Goal: Information Seeking & Learning: Learn about a topic

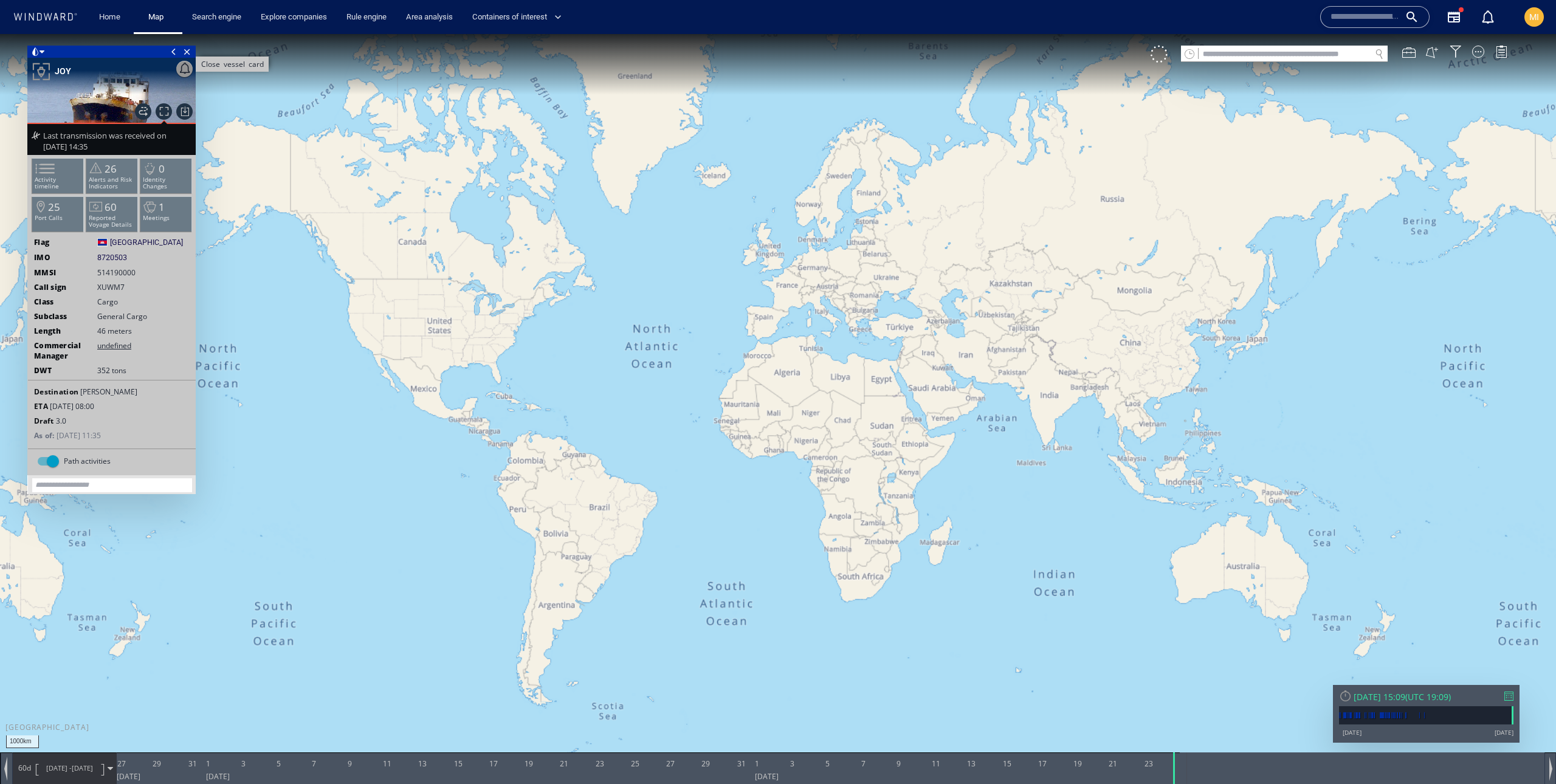
click at [189, 56] on span "Close vessel card" at bounding box center [187, 52] width 13 height 12
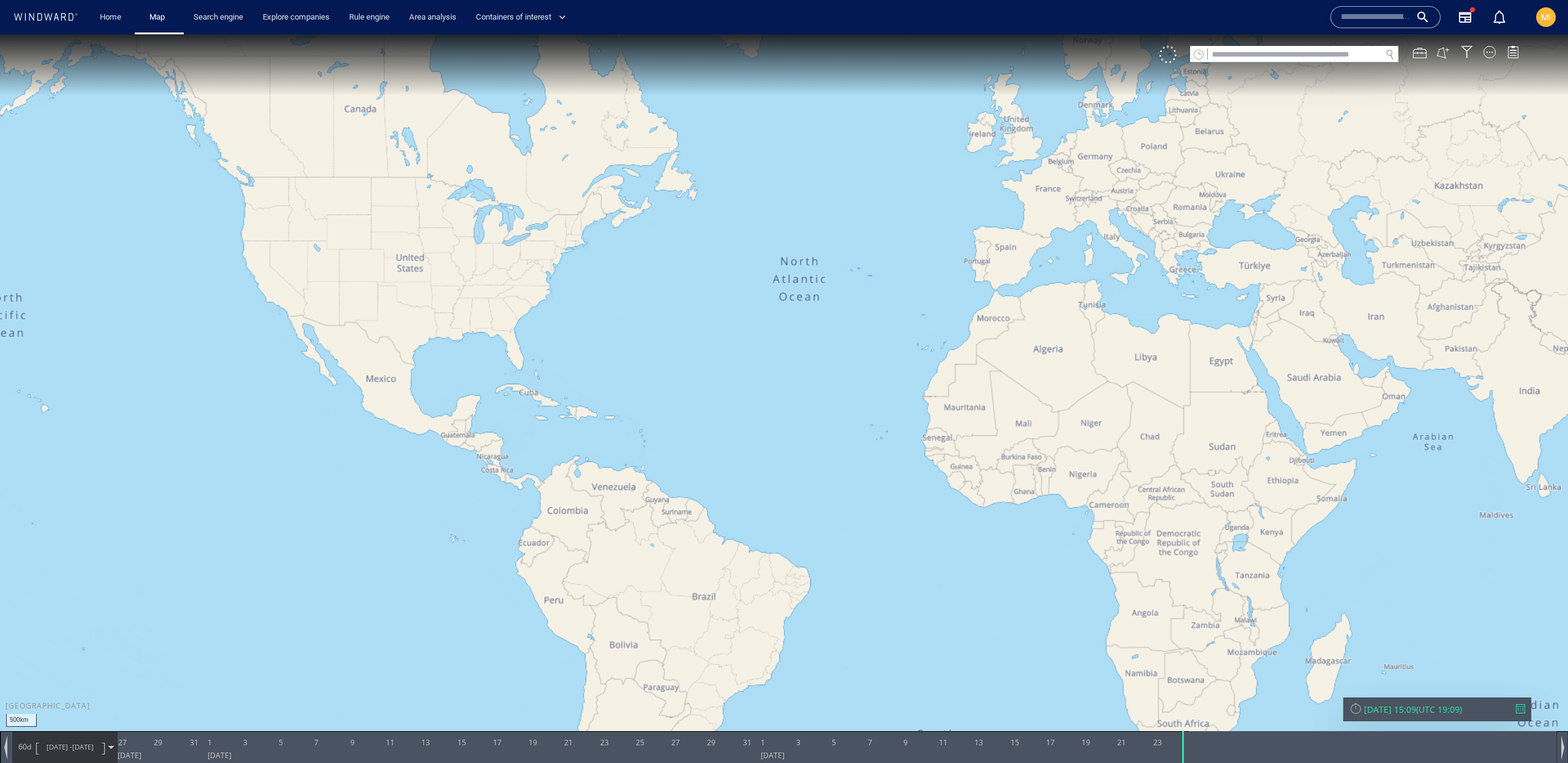
drag, startPoint x: 655, startPoint y: 323, endPoint x: 798, endPoint y: 270, distance: 152.5
click at [798, 270] on canvas "Map" at bounding box center [784, 392] width 1568 height 716
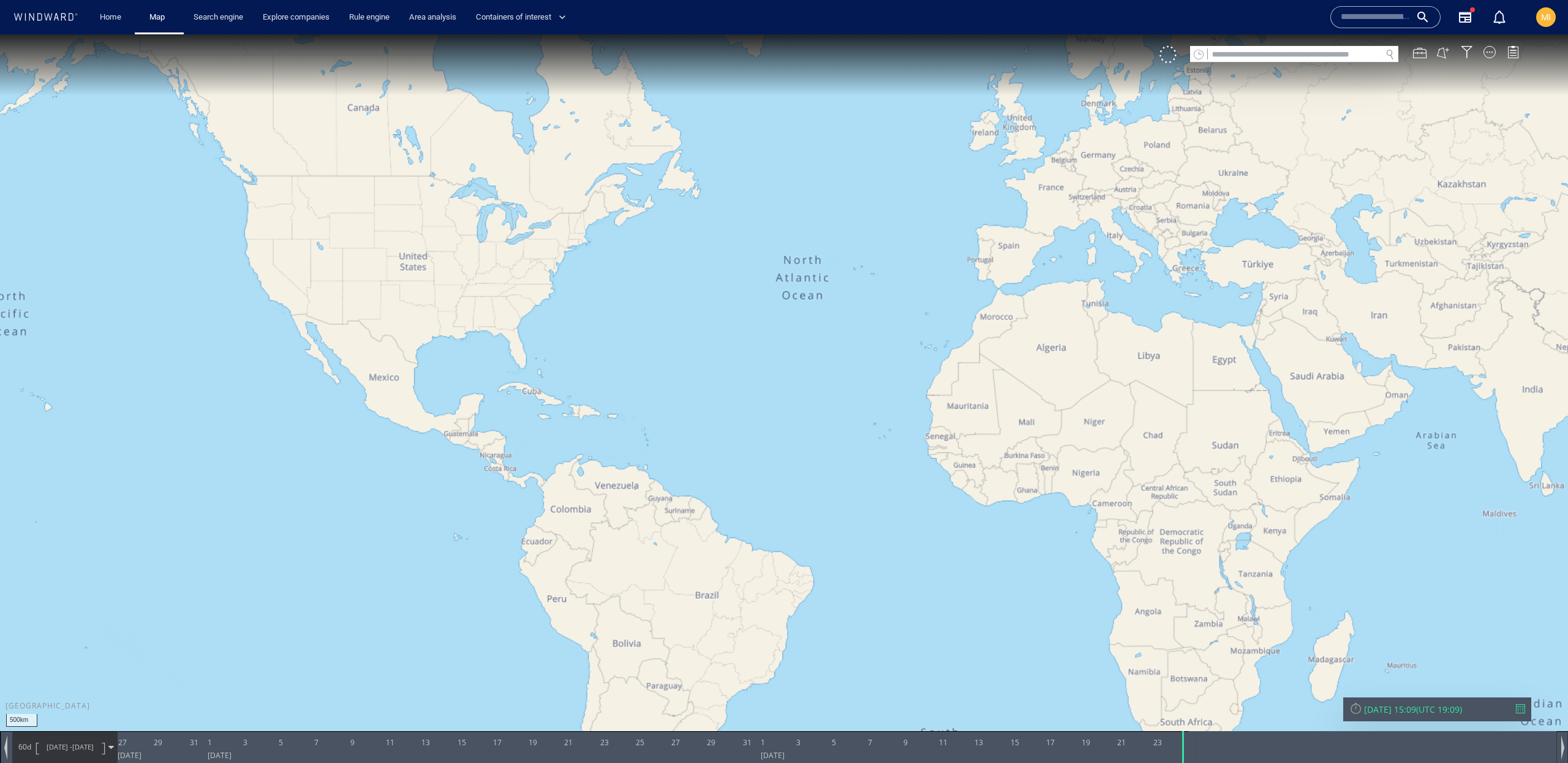
drag, startPoint x: 711, startPoint y: 299, endPoint x: 559, endPoint y: 310, distance: 152.4
click at [558, 309] on canvas "Map" at bounding box center [784, 392] width 1568 height 716
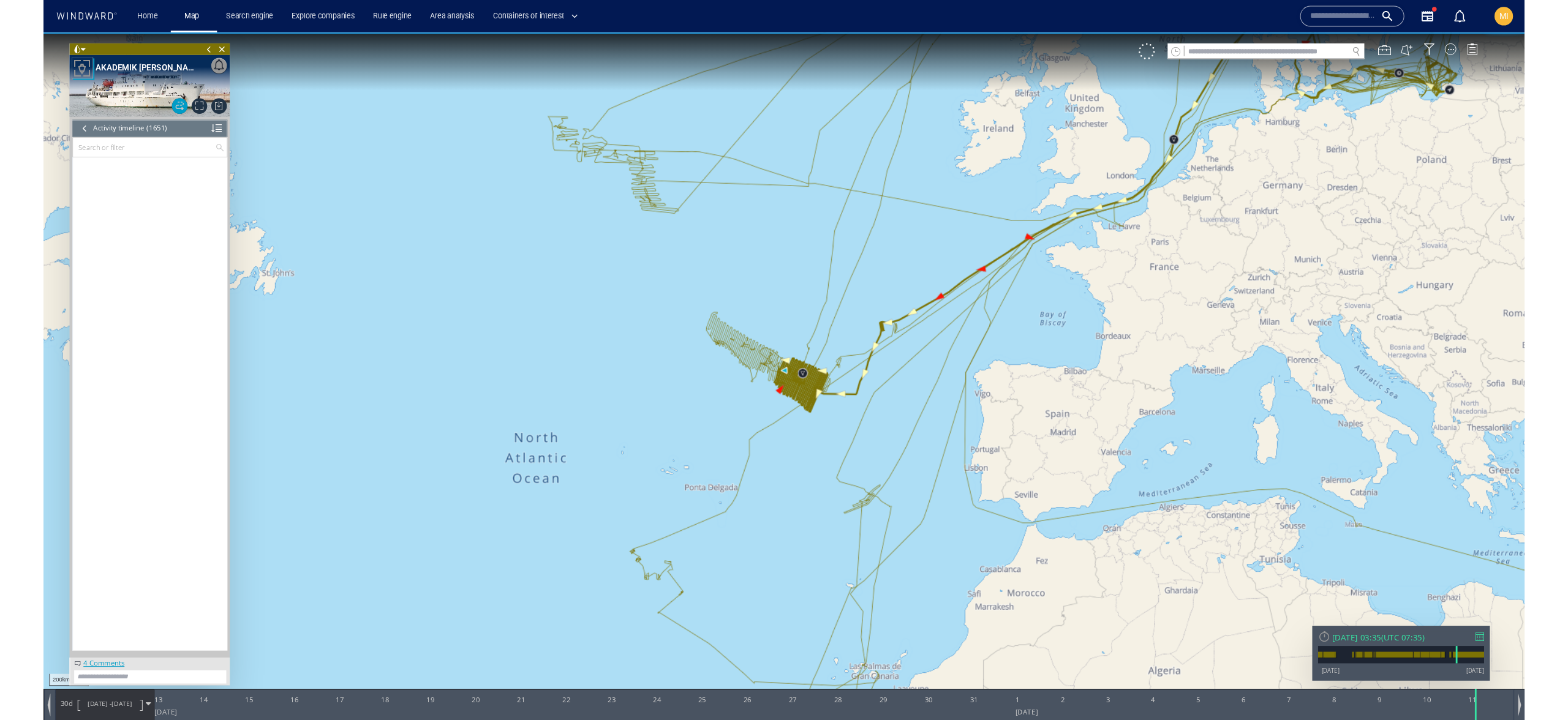
scroll to position [55067, 0]
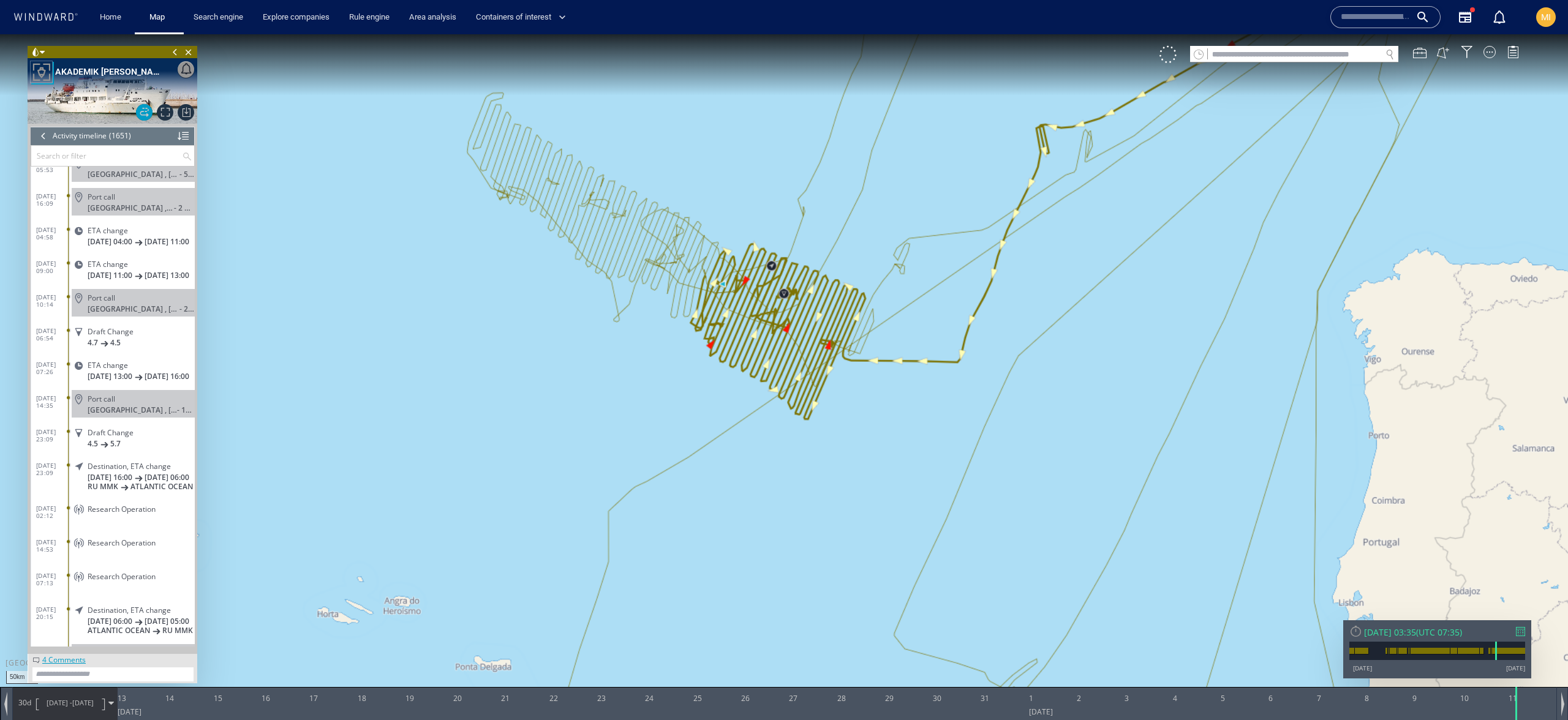
drag, startPoint x: 789, startPoint y: 364, endPoint x: 847, endPoint y: 447, distance: 101.3
click at [847, 447] on canvas "Map" at bounding box center [784, 371] width 1568 height 673
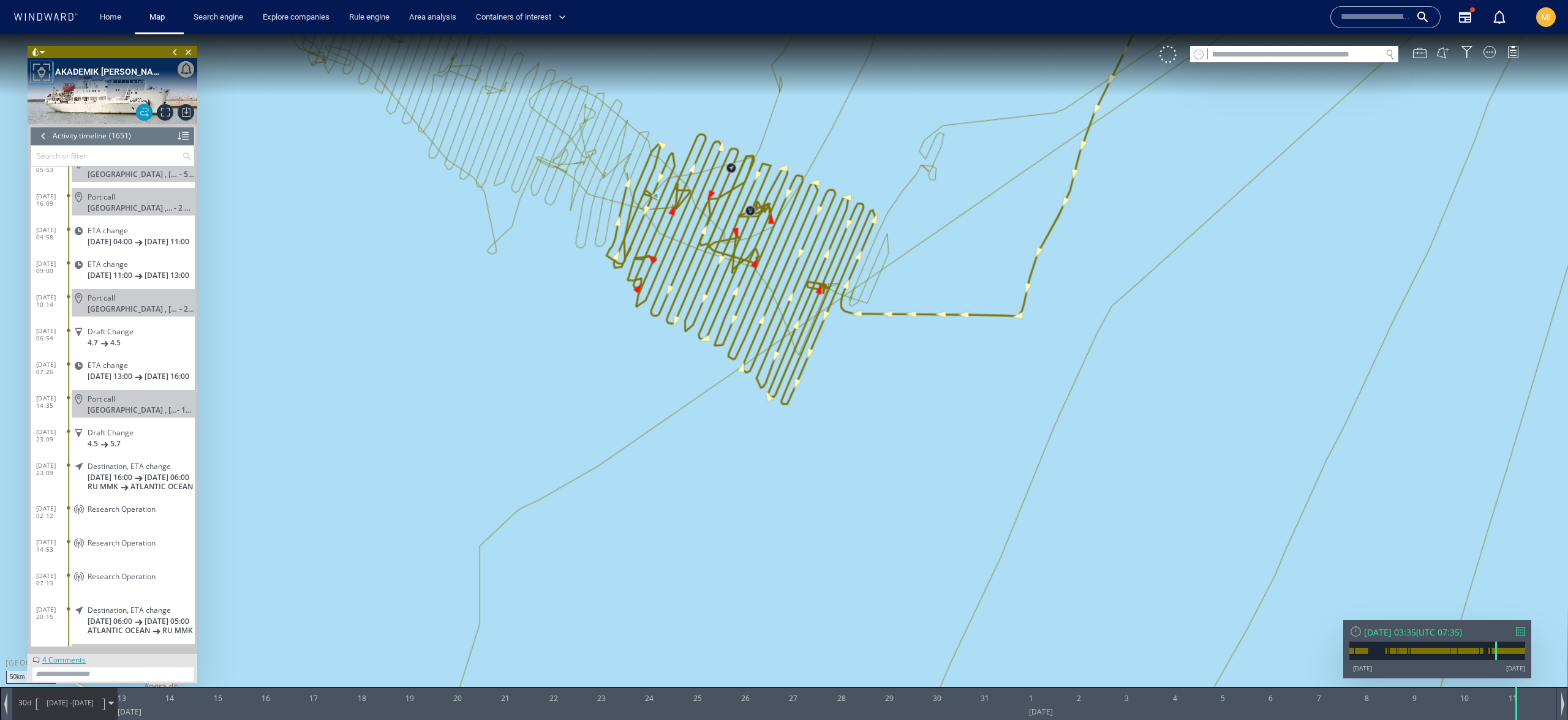
drag, startPoint x: 847, startPoint y: 447, endPoint x: 886, endPoint y: 568, distance: 127.1
click at [886, 568] on canvas "Map" at bounding box center [784, 371] width 1568 height 673
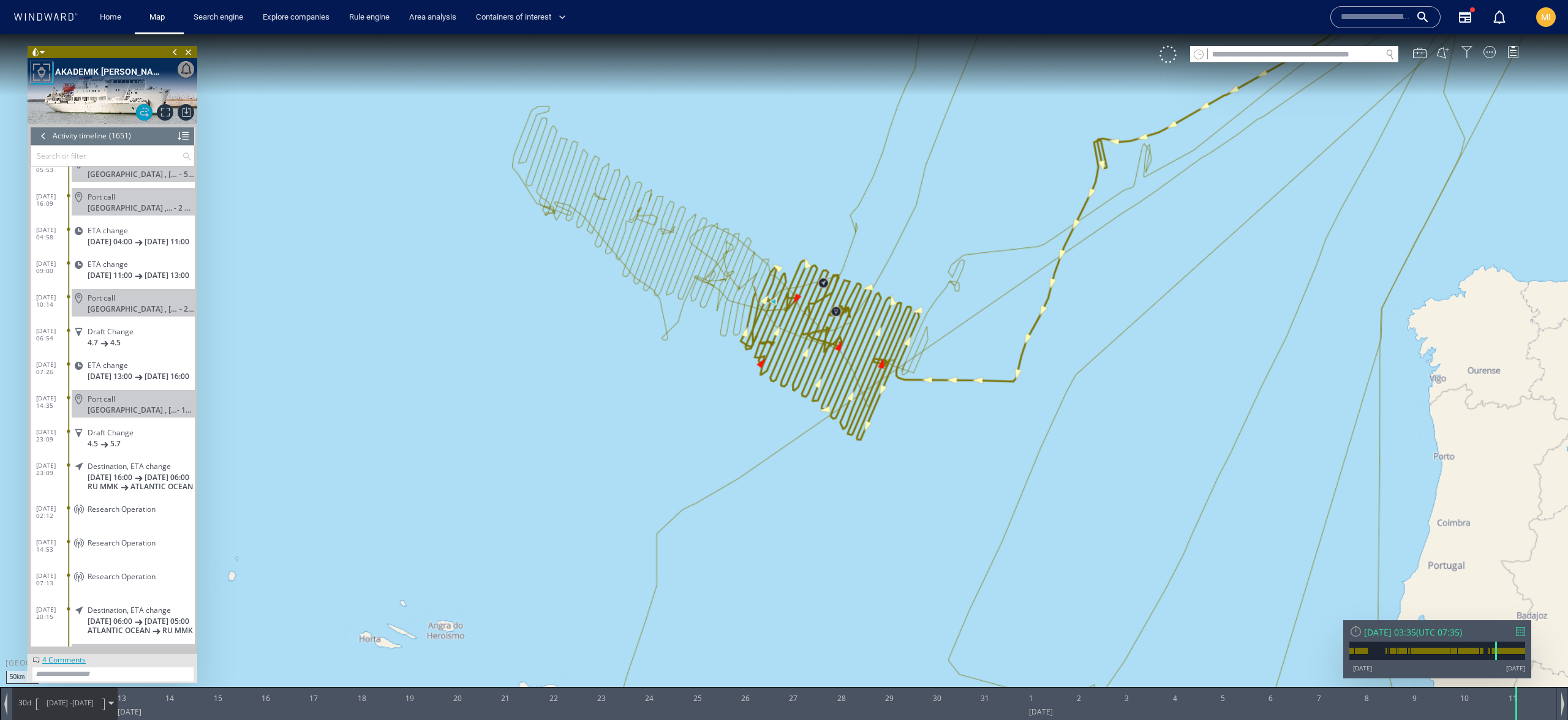
click at [1463, 53] on div at bounding box center [1467, 52] width 12 height 12
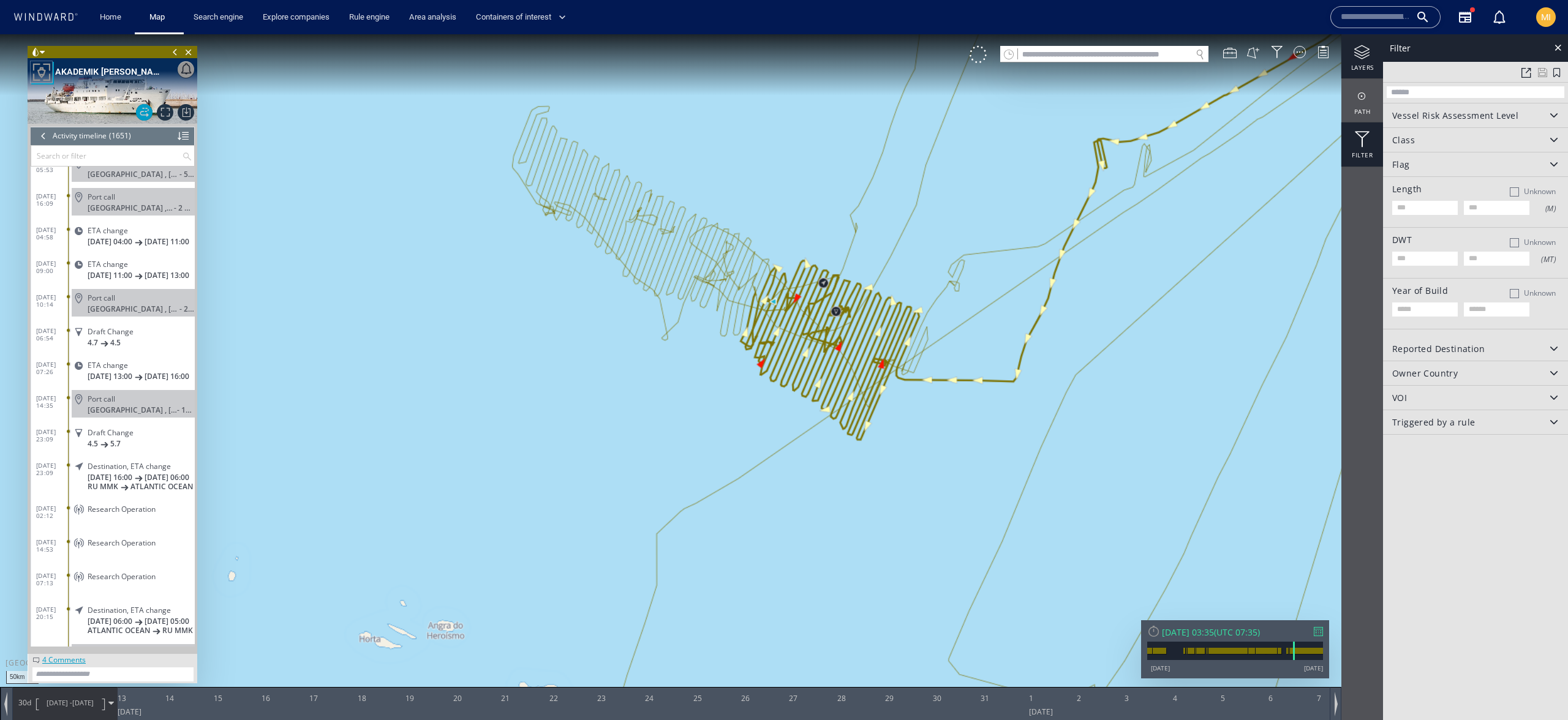
click at [1357, 72] on div "layers" at bounding box center [1362, 56] width 42 height 44
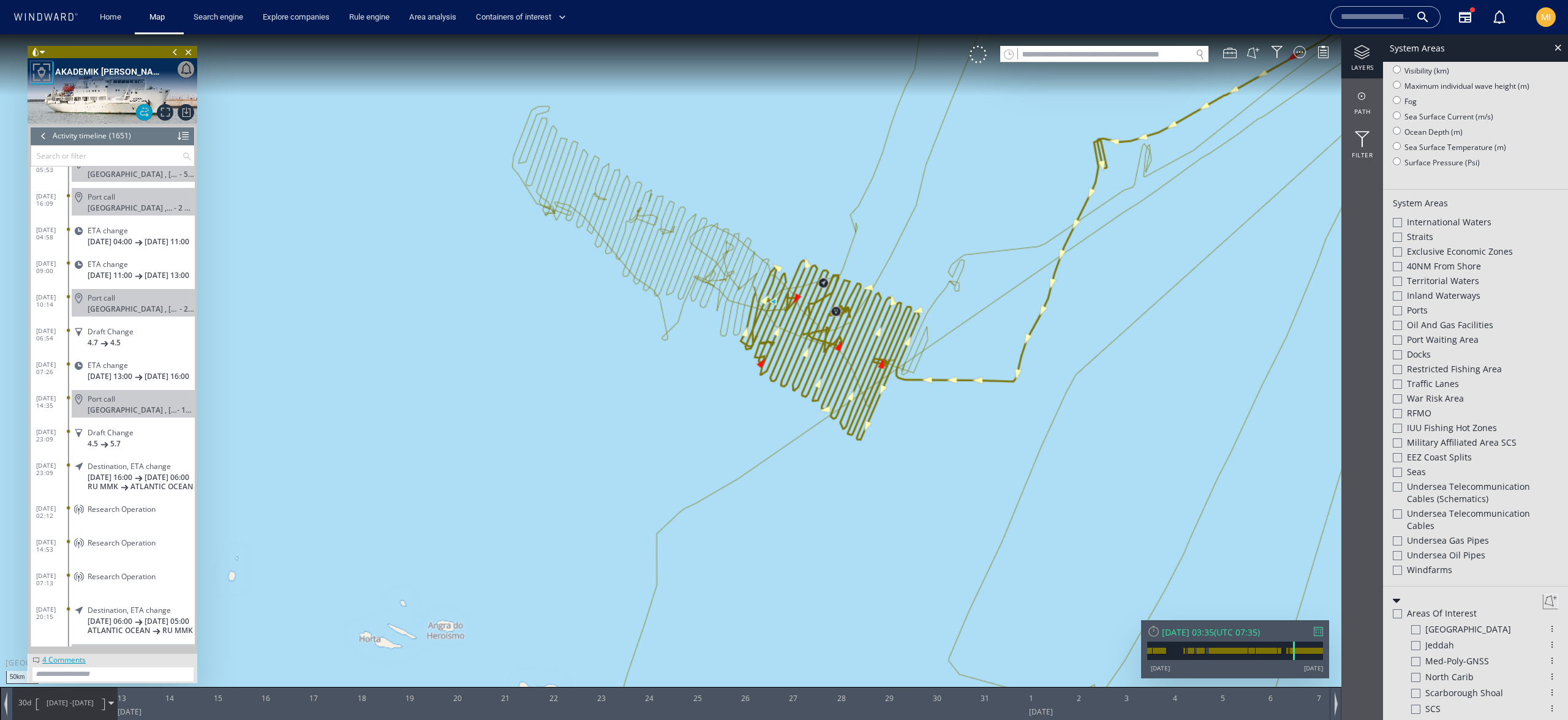
scroll to position [277, 0]
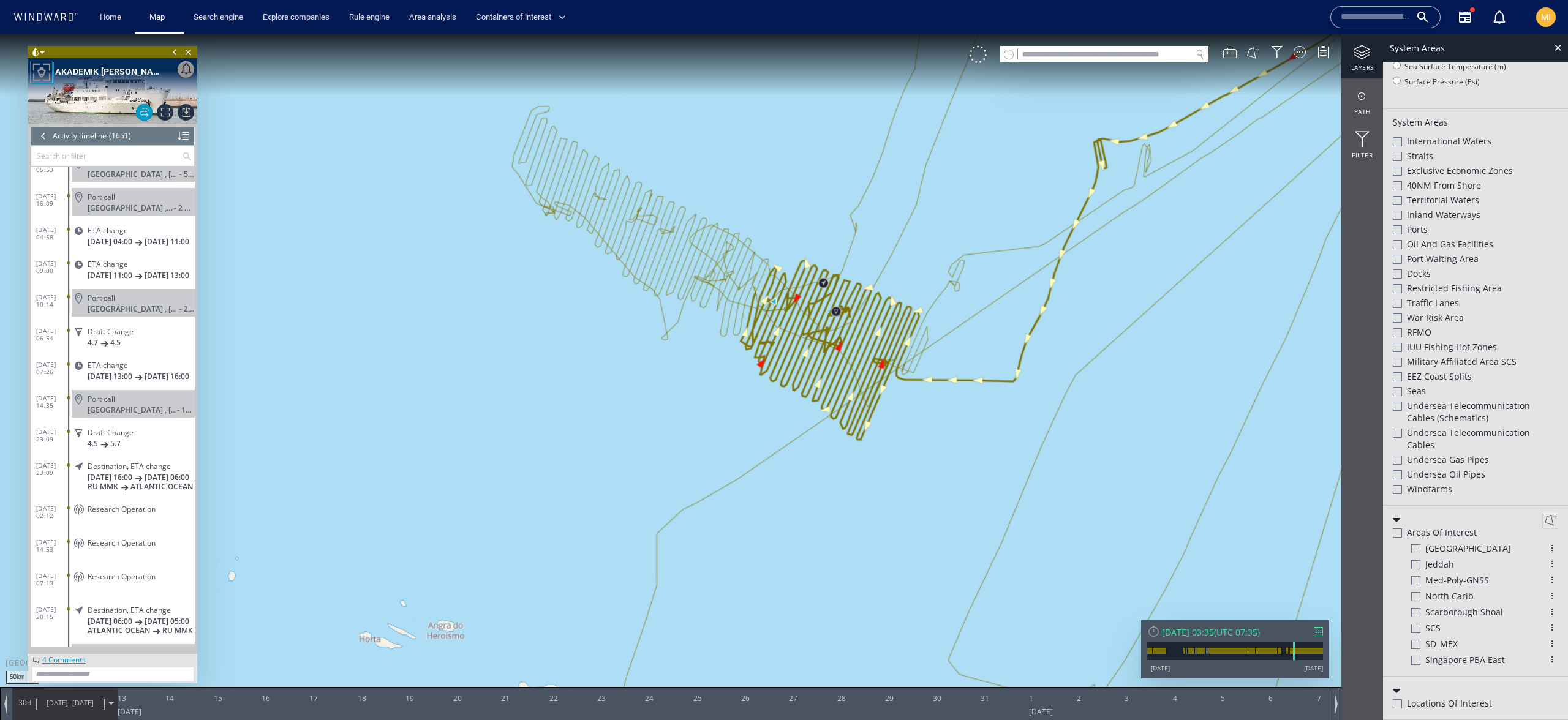
click at [1400, 405] on div at bounding box center [1397, 406] width 9 height 9
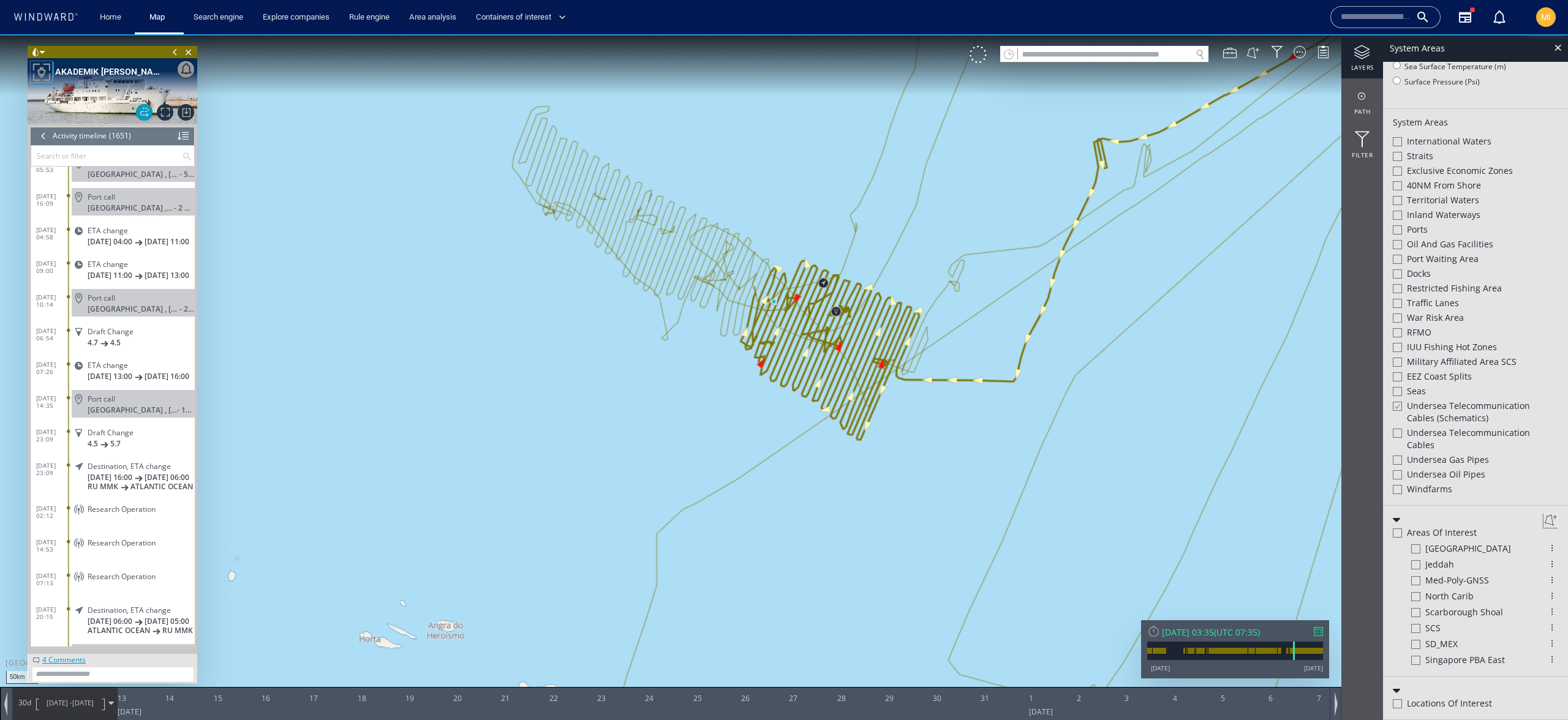
click at [1400, 436] on div at bounding box center [1397, 433] width 9 height 9
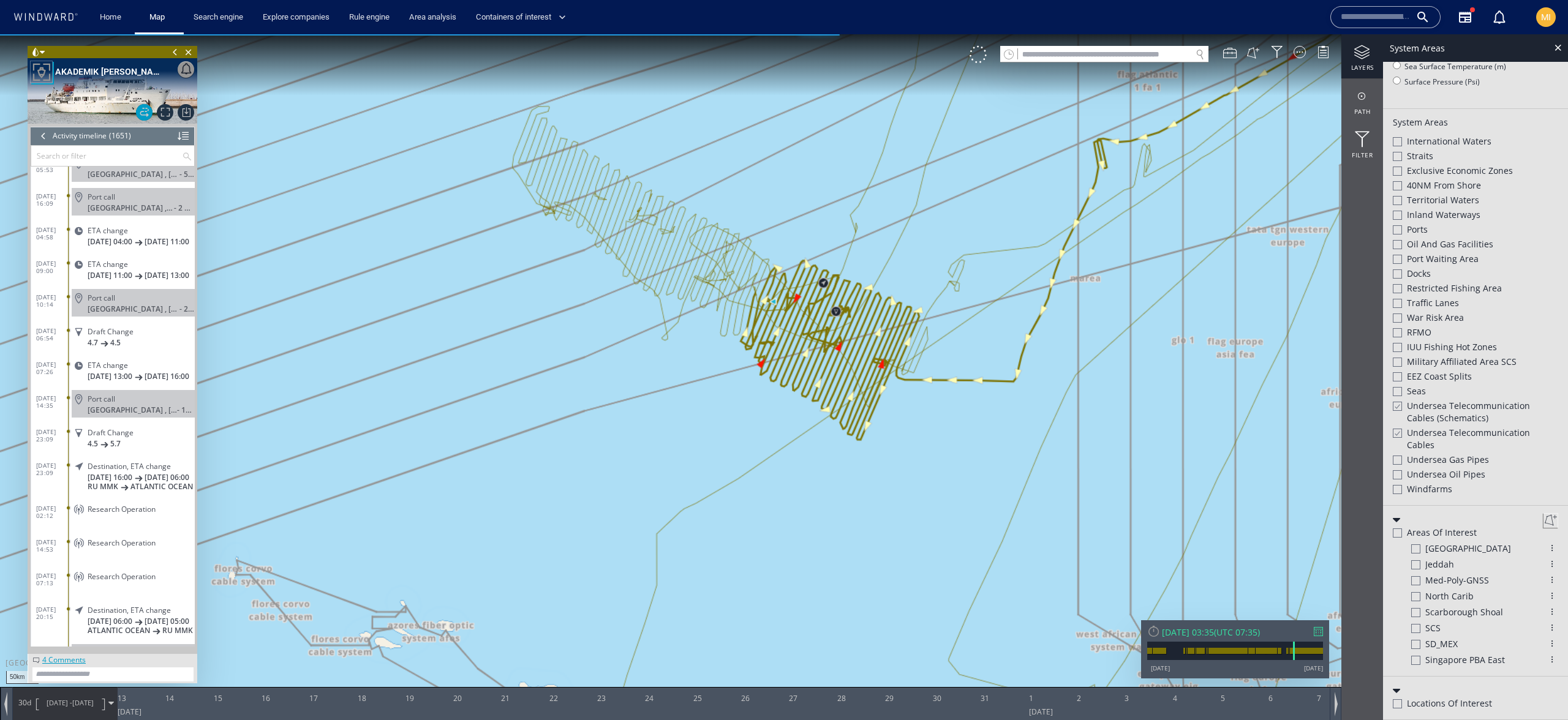
click at [1400, 462] on div at bounding box center [1397, 460] width 9 height 9
click at [1398, 475] on div at bounding box center [1397, 475] width 9 height 9
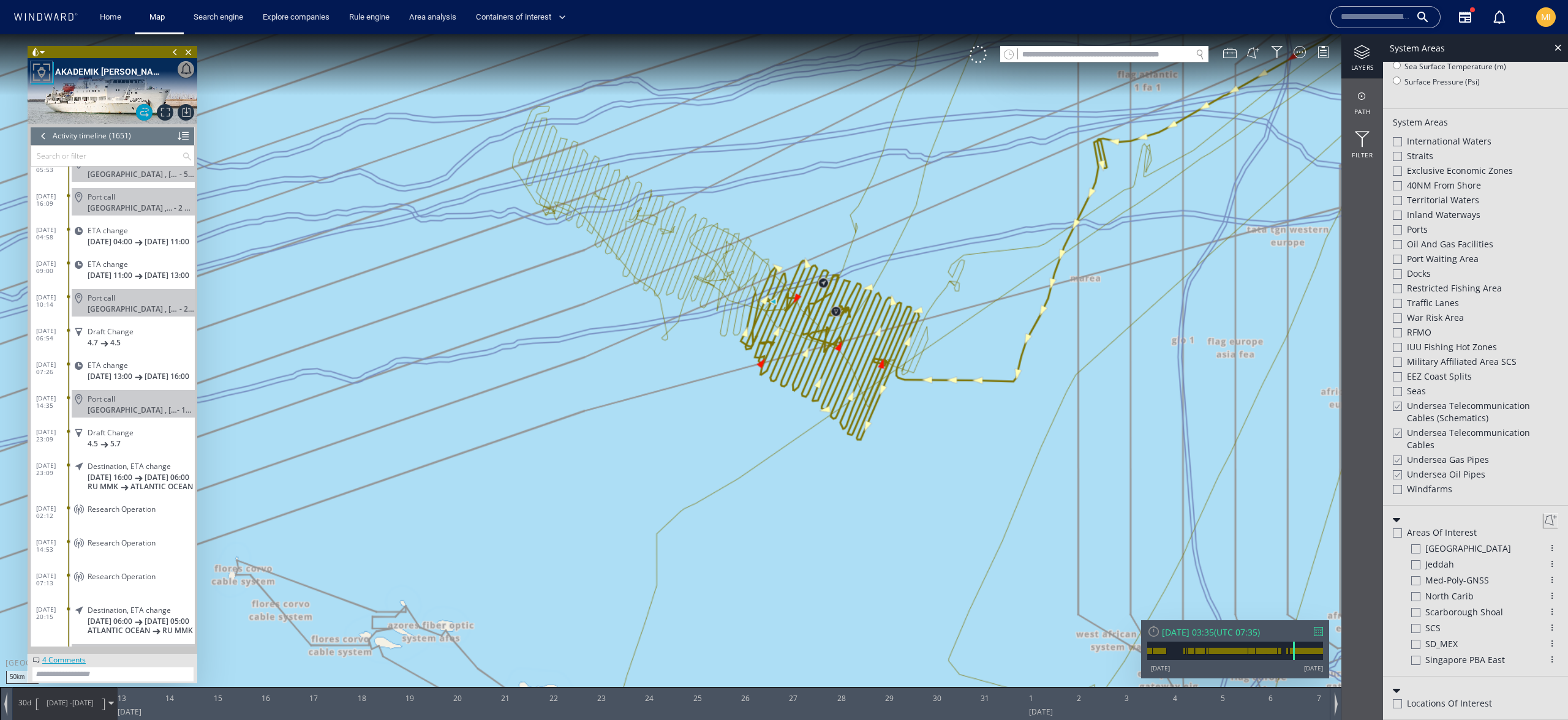
click at [1446, 404] on span "Undersea Telecommunication cables (schematics)" at bounding box center [1483, 412] width 152 height 25
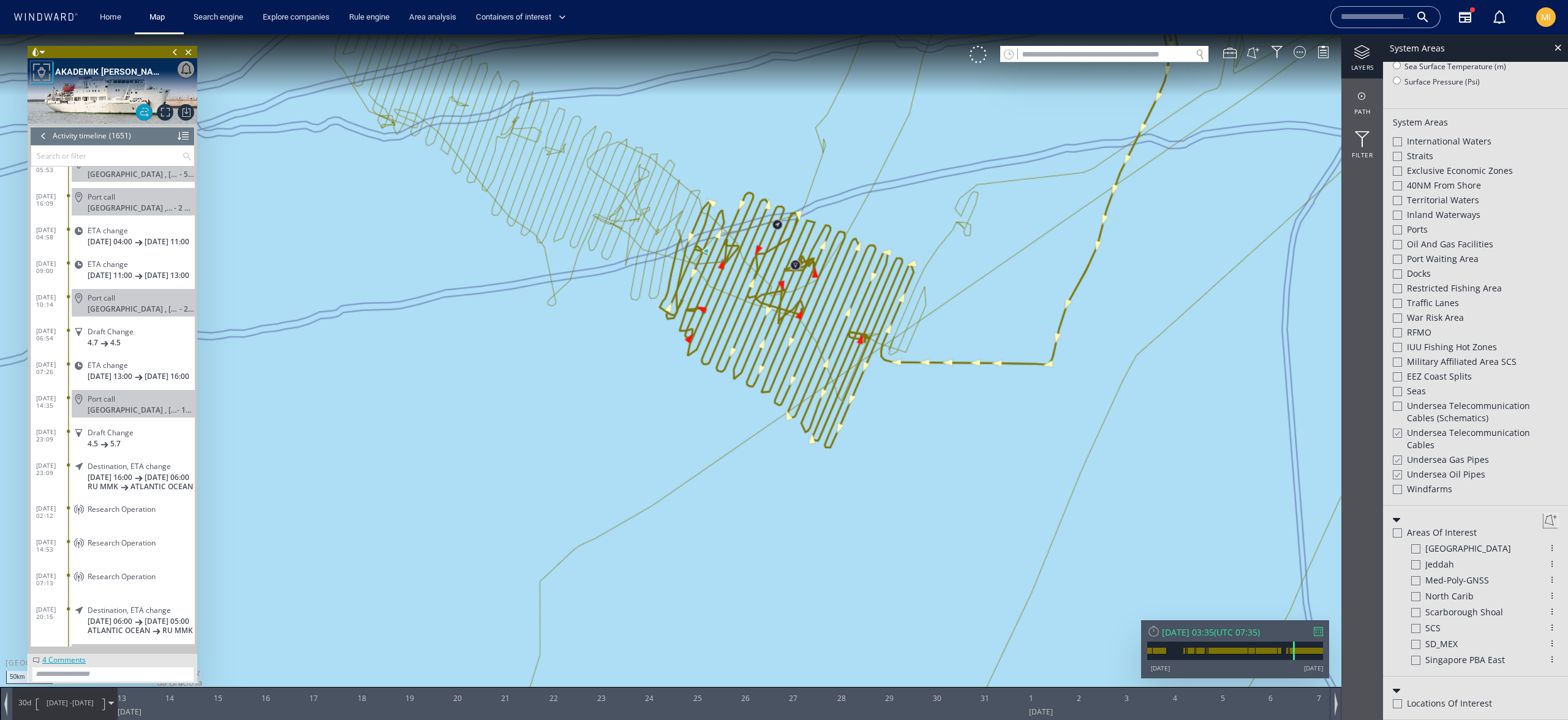
drag, startPoint x: 932, startPoint y: 421, endPoint x: 979, endPoint y: 475, distance: 71.6
click at [979, 475] on canvas "Map" at bounding box center [784, 371] width 1568 height 673
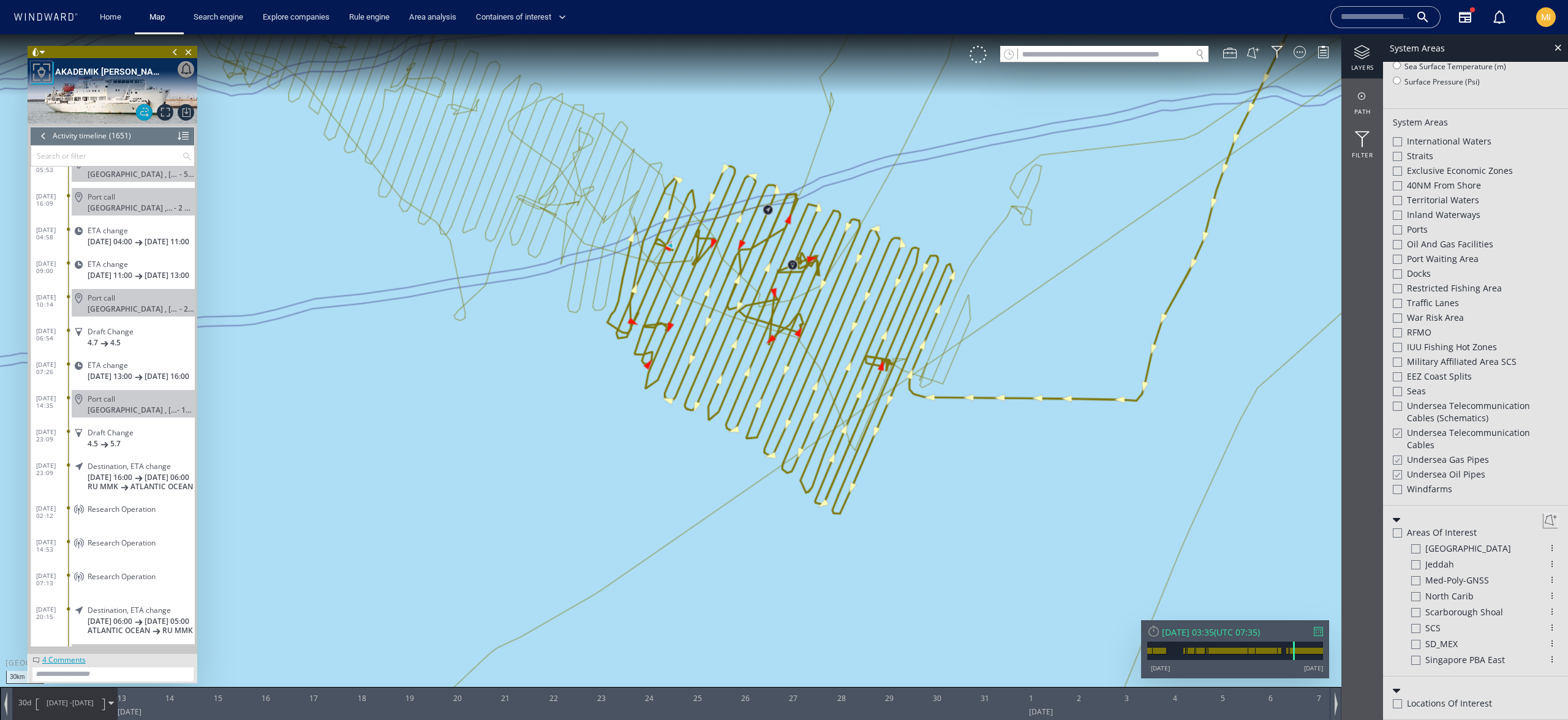
drag, startPoint x: 950, startPoint y: 486, endPoint x: 980, endPoint y: 508, distance: 37.2
click at [980, 508] on canvas "Map" at bounding box center [784, 371] width 1568 height 673
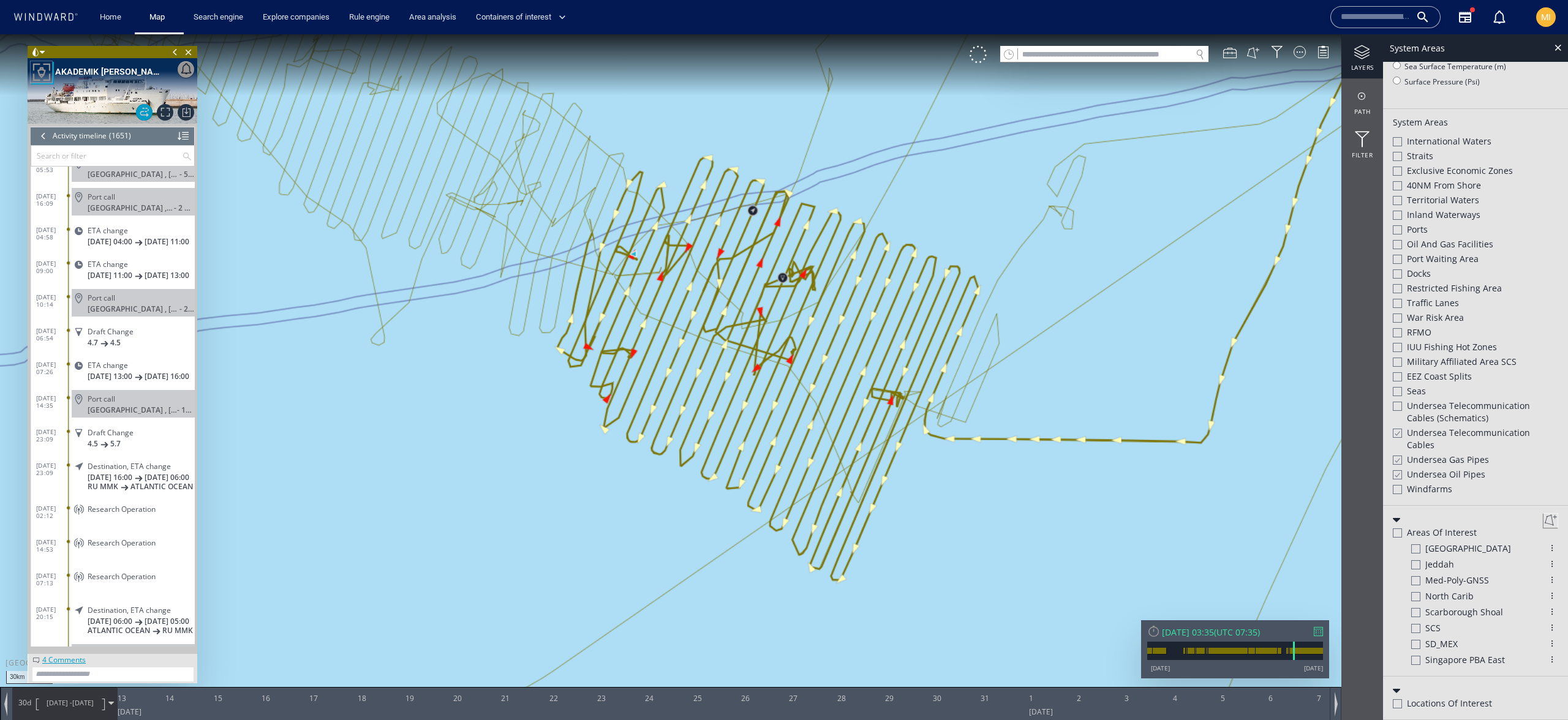
drag, startPoint x: 958, startPoint y: 511, endPoint x: 943, endPoint y: 549, distance: 40.9
click at [943, 549] on canvas "Map" at bounding box center [784, 371] width 1568 height 673
click at [958, 516] on canvas "Map" at bounding box center [784, 371] width 1568 height 673
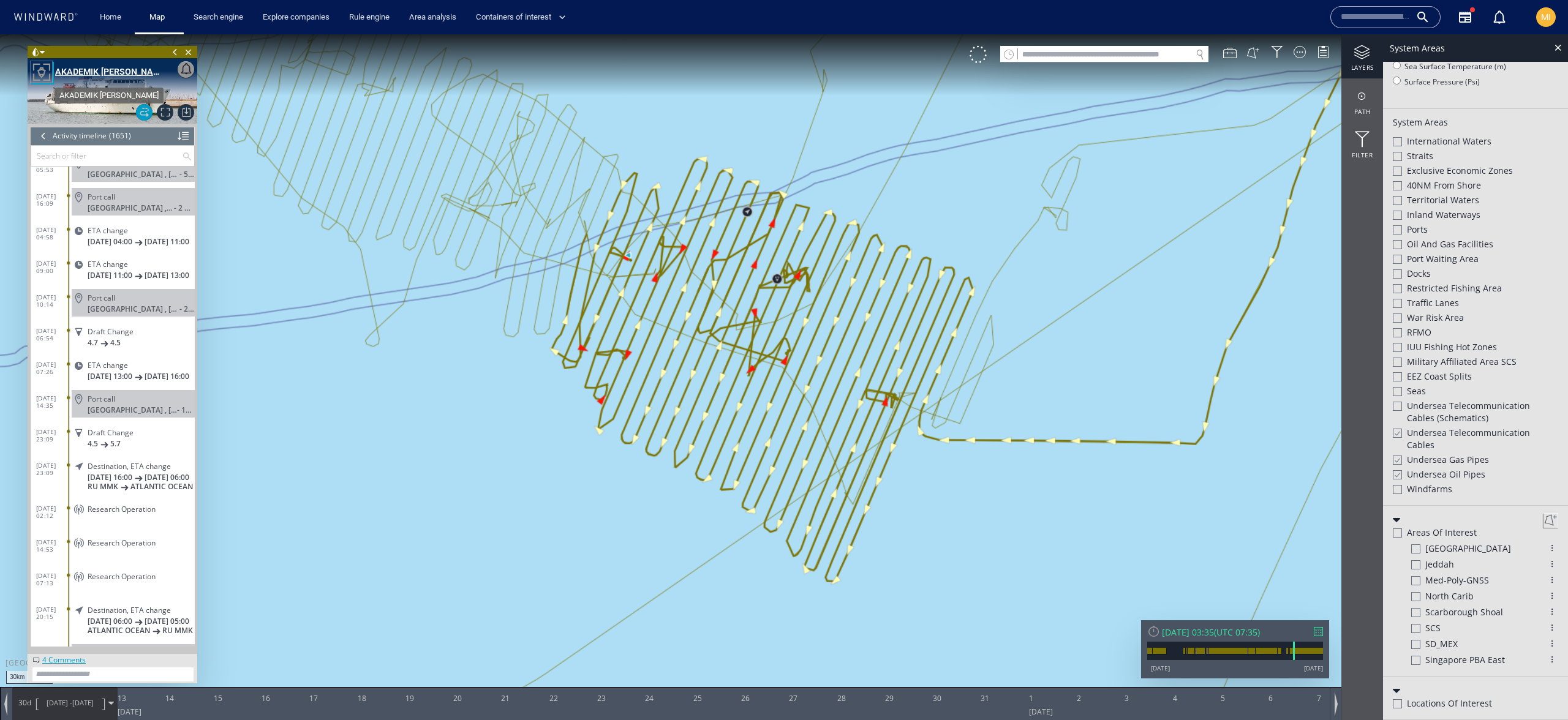
click at [83, 72] on div "AKADEMIK N.STRAKHOV" at bounding box center [110, 72] width 110 height 15
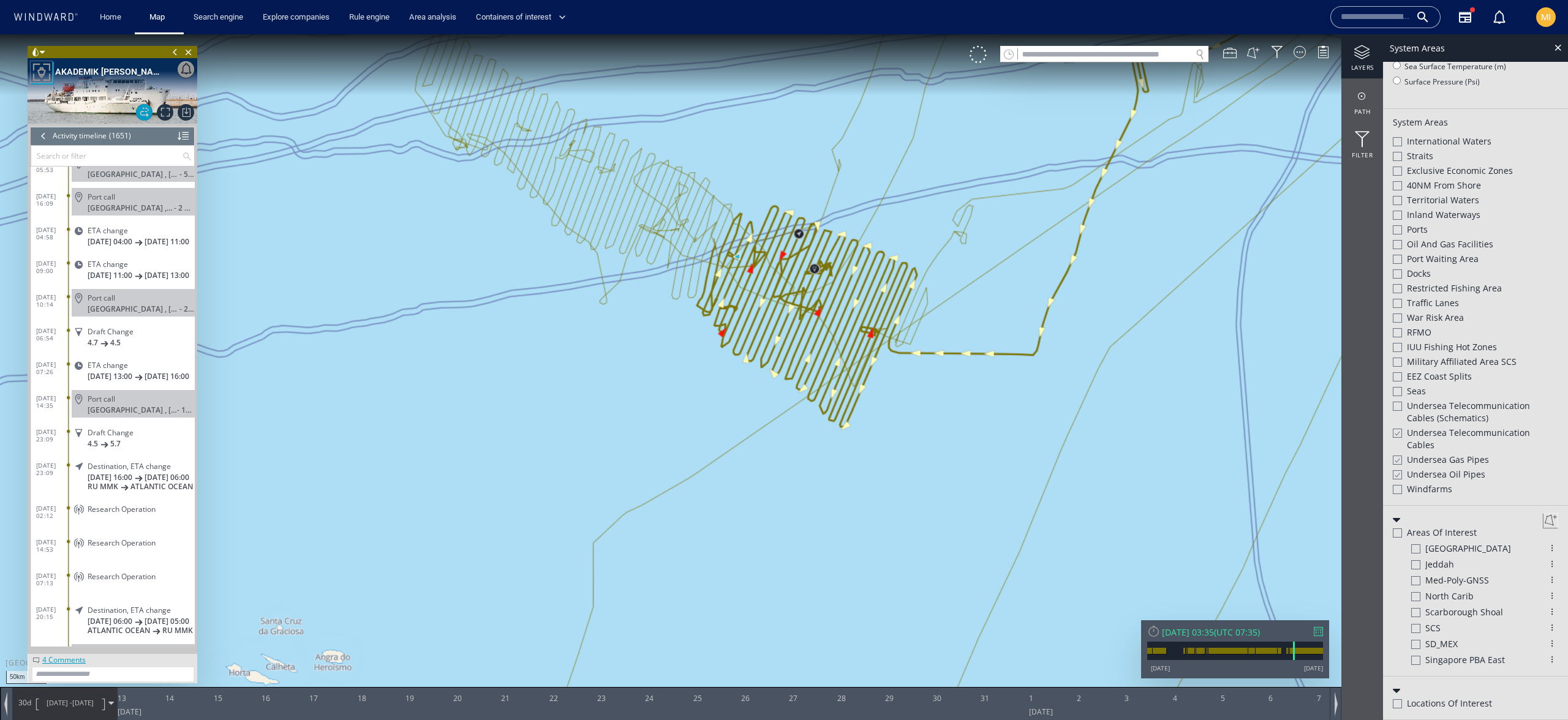
drag, startPoint x: 924, startPoint y: 194, endPoint x: 862, endPoint y: 264, distance: 93.5
click at [862, 264] on canvas "Map" at bounding box center [784, 371] width 1568 height 673
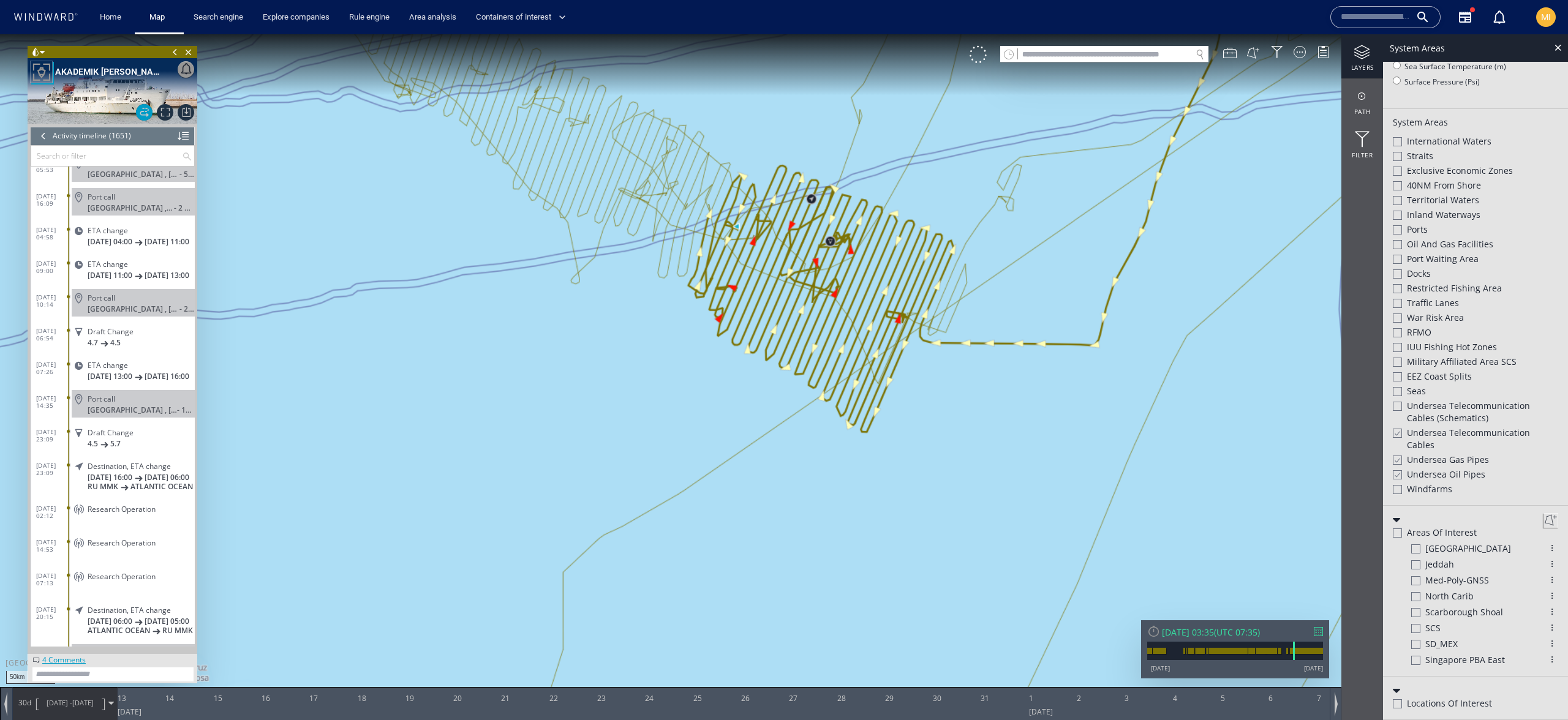
drag, startPoint x: 763, startPoint y: 375, endPoint x: 747, endPoint y: 439, distance: 66.0
click at [747, 439] on canvas "Map" at bounding box center [784, 371] width 1568 height 673
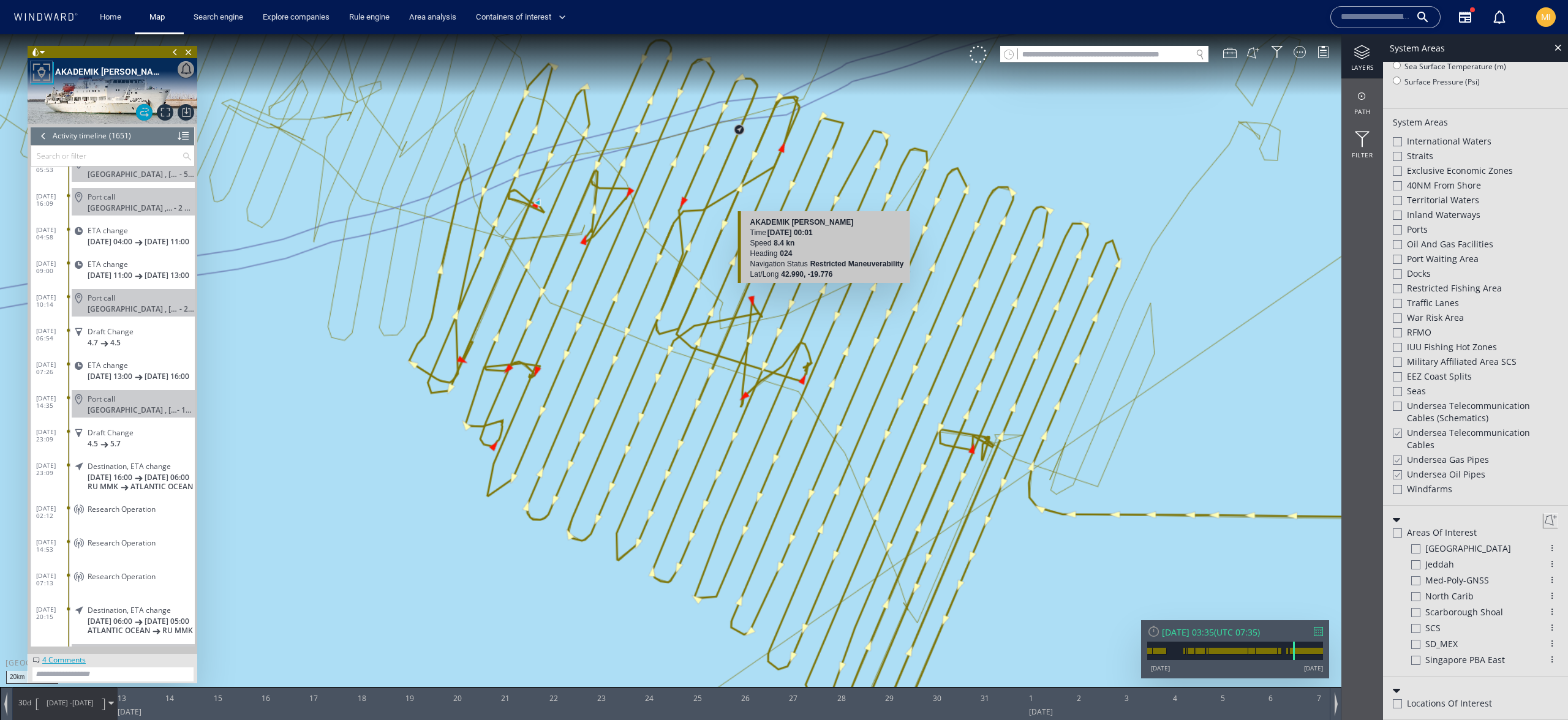
drag, startPoint x: 832, startPoint y: 337, endPoint x: 821, endPoint y: 297, distance: 41.5
click at [821, 297] on canvas "Map" at bounding box center [784, 371] width 1568 height 673
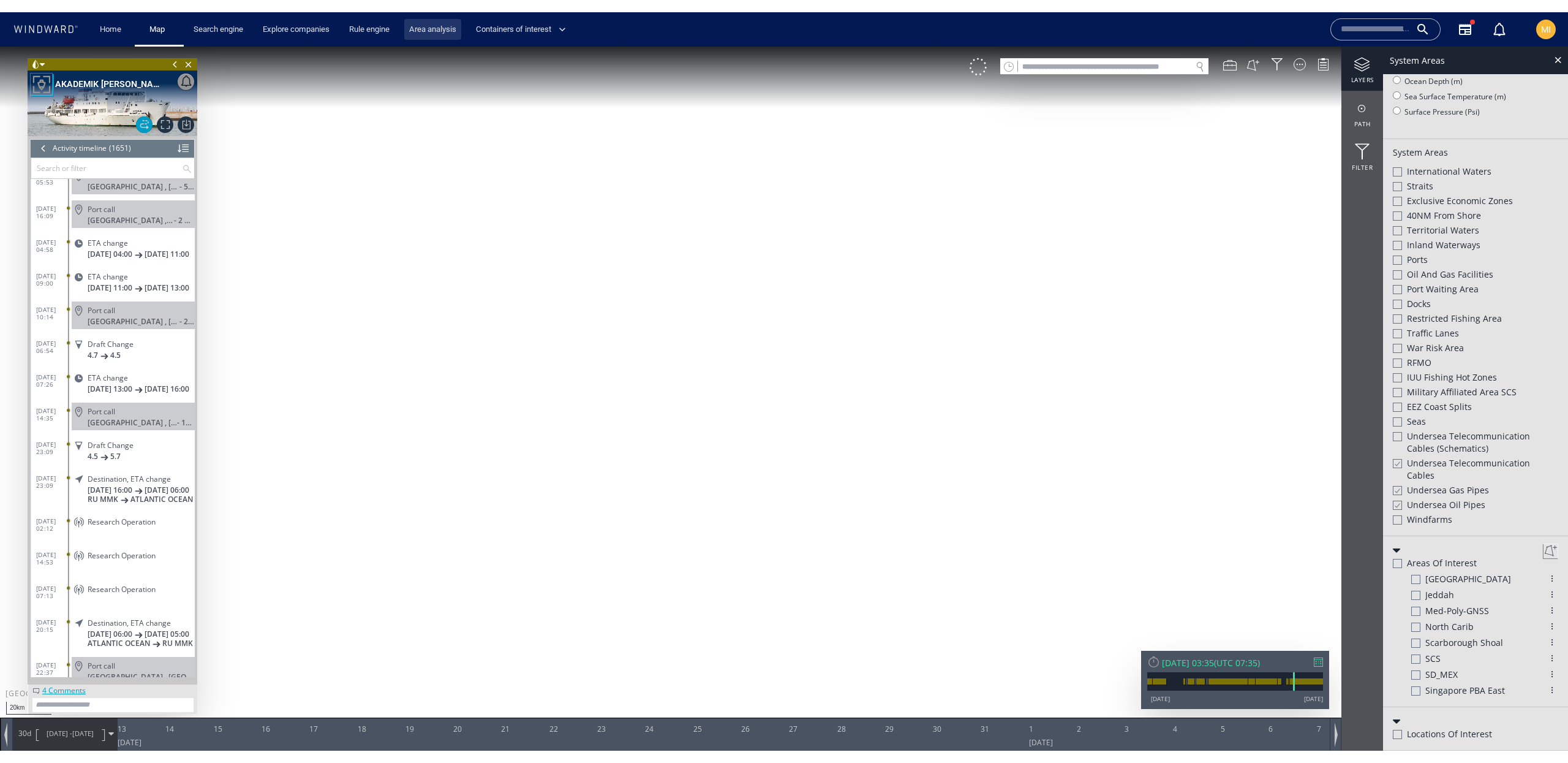
scroll to position [236, 0]
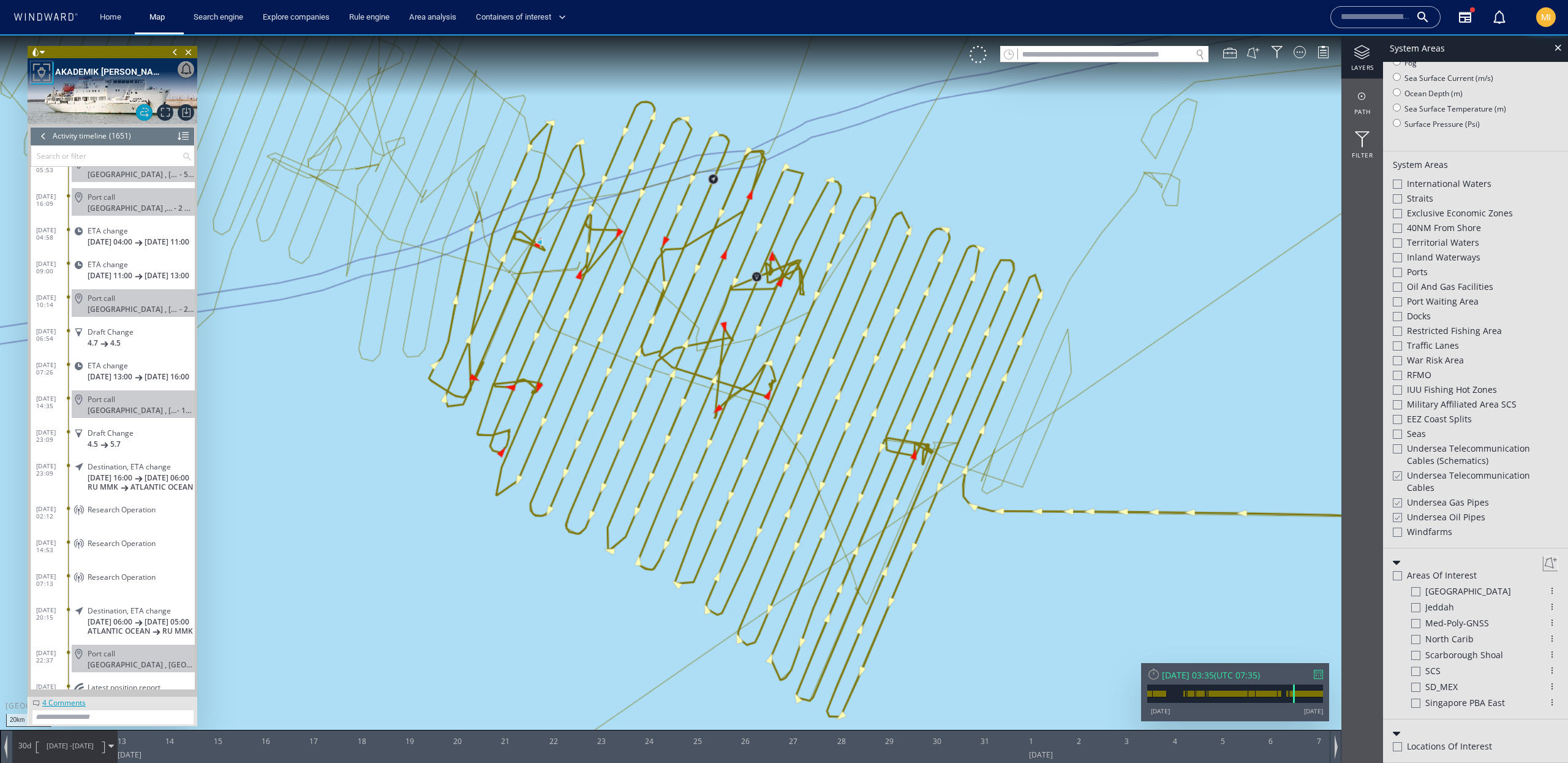
drag, startPoint x: 1088, startPoint y: 422, endPoint x: 1101, endPoint y: 427, distance: 13.9
click at [1101, 427] on canvas "Map" at bounding box center [784, 392] width 1568 height 716
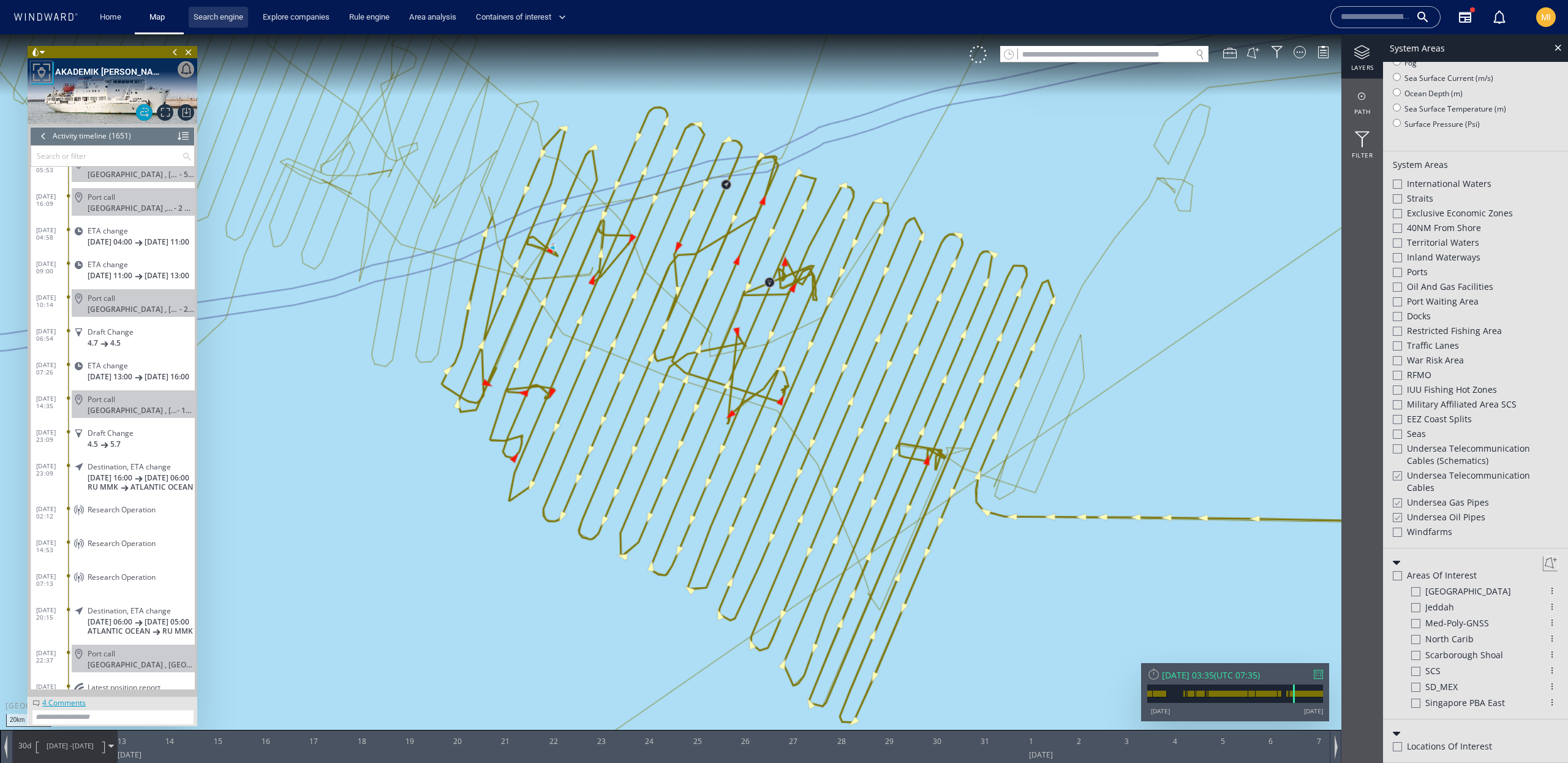
click at [222, 21] on link "Search engine" at bounding box center [218, 17] width 60 height 21
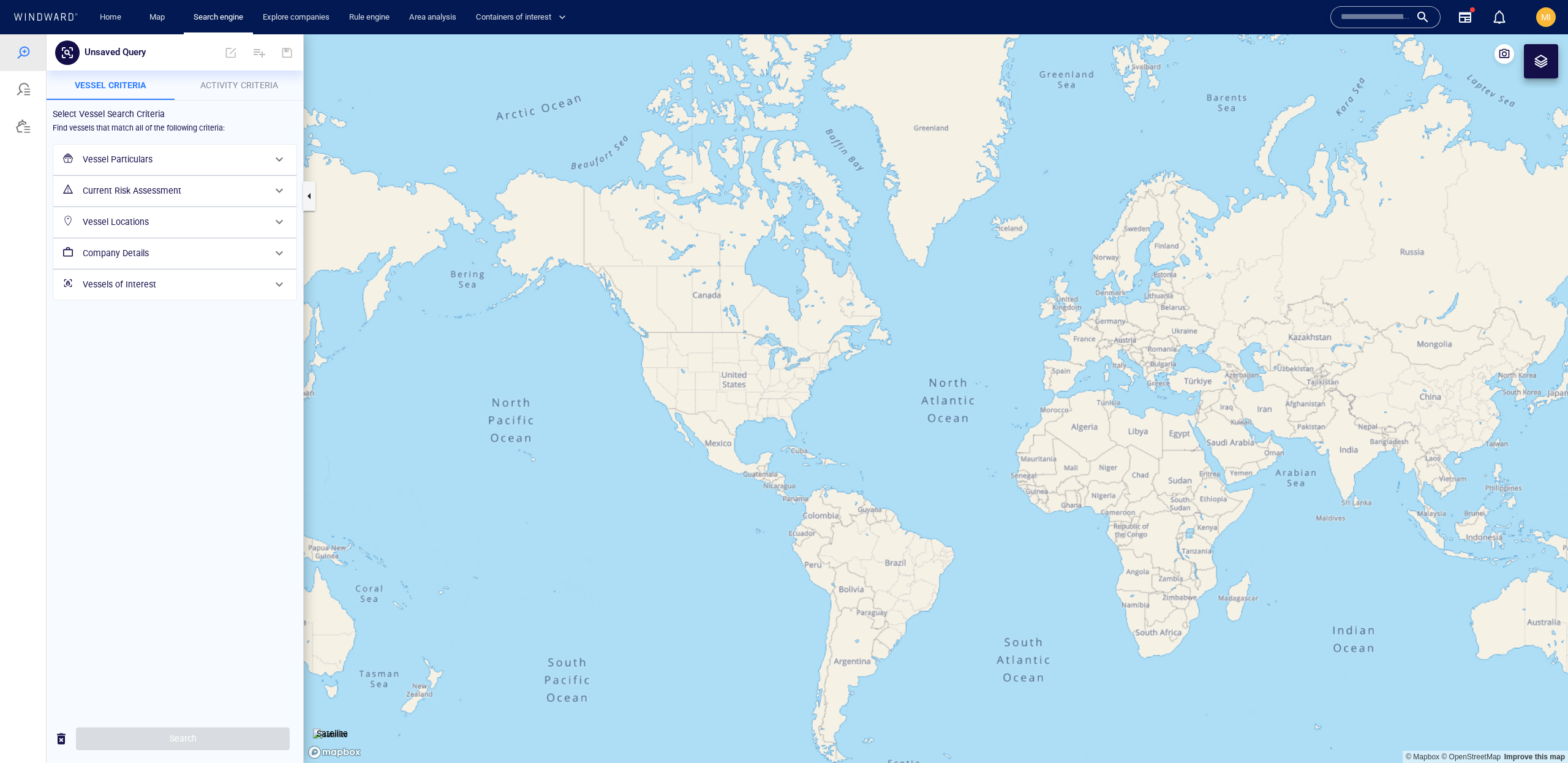
click at [247, 163] on h6 "Vessel Particulars" at bounding box center [174, 160] width 182 height 15
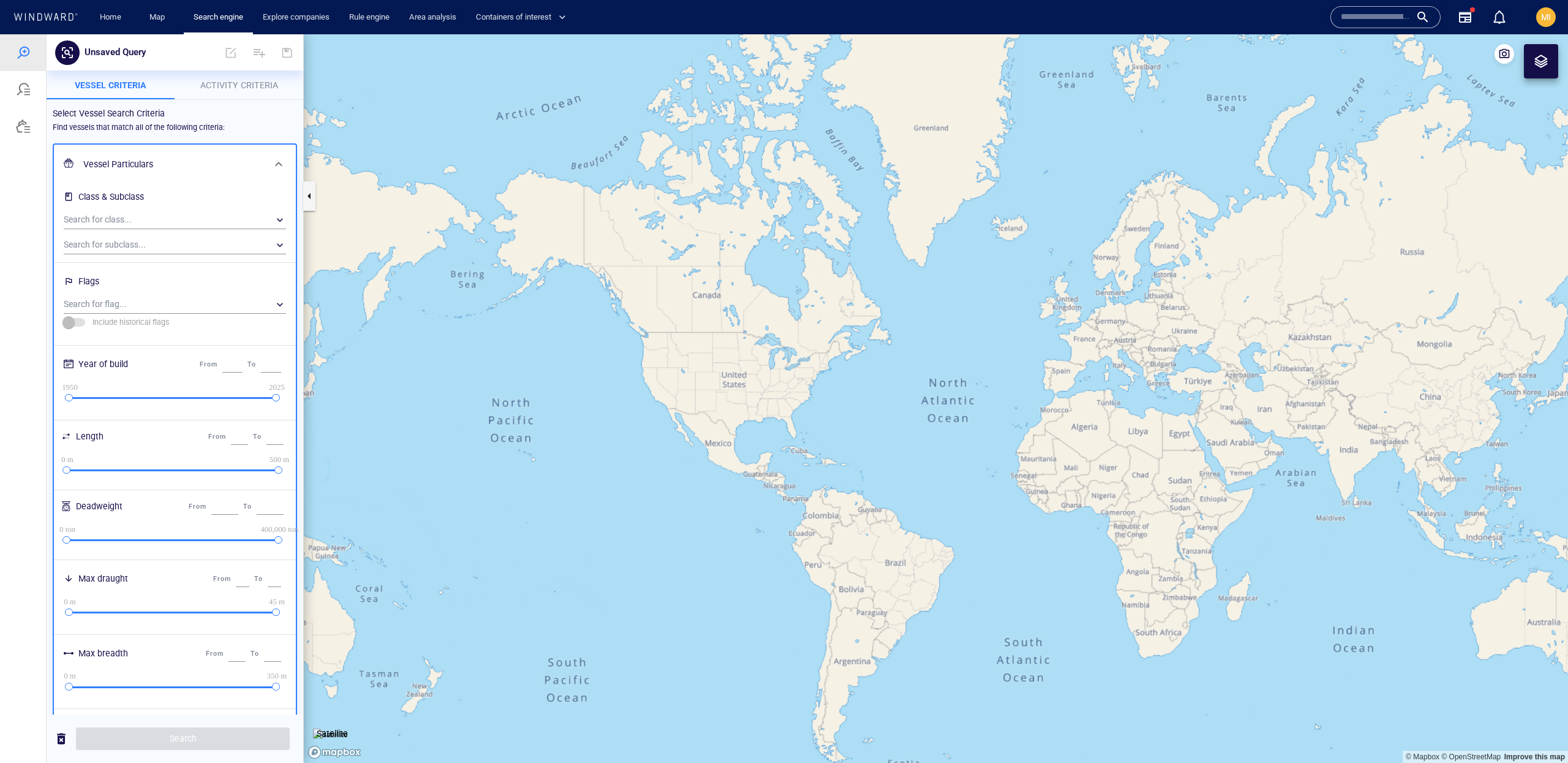
click at [247, 163] on h6 "Vessel Particulars" at bounding box center [174, 165] width 180 height 15
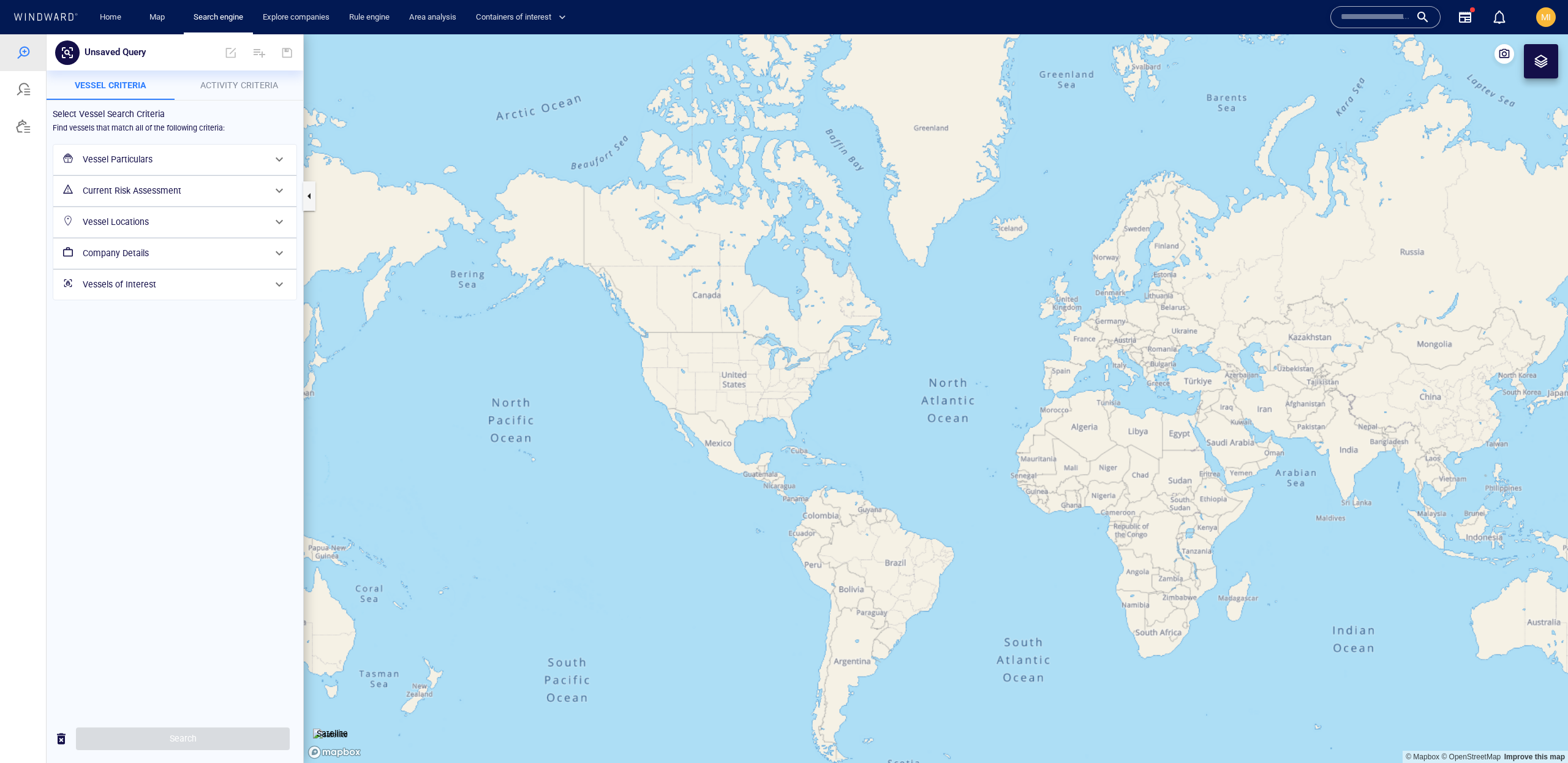
click at [245, 190] on h6 "Current Risk Assessment" at bounding box center [174, 190] width 182 height 15
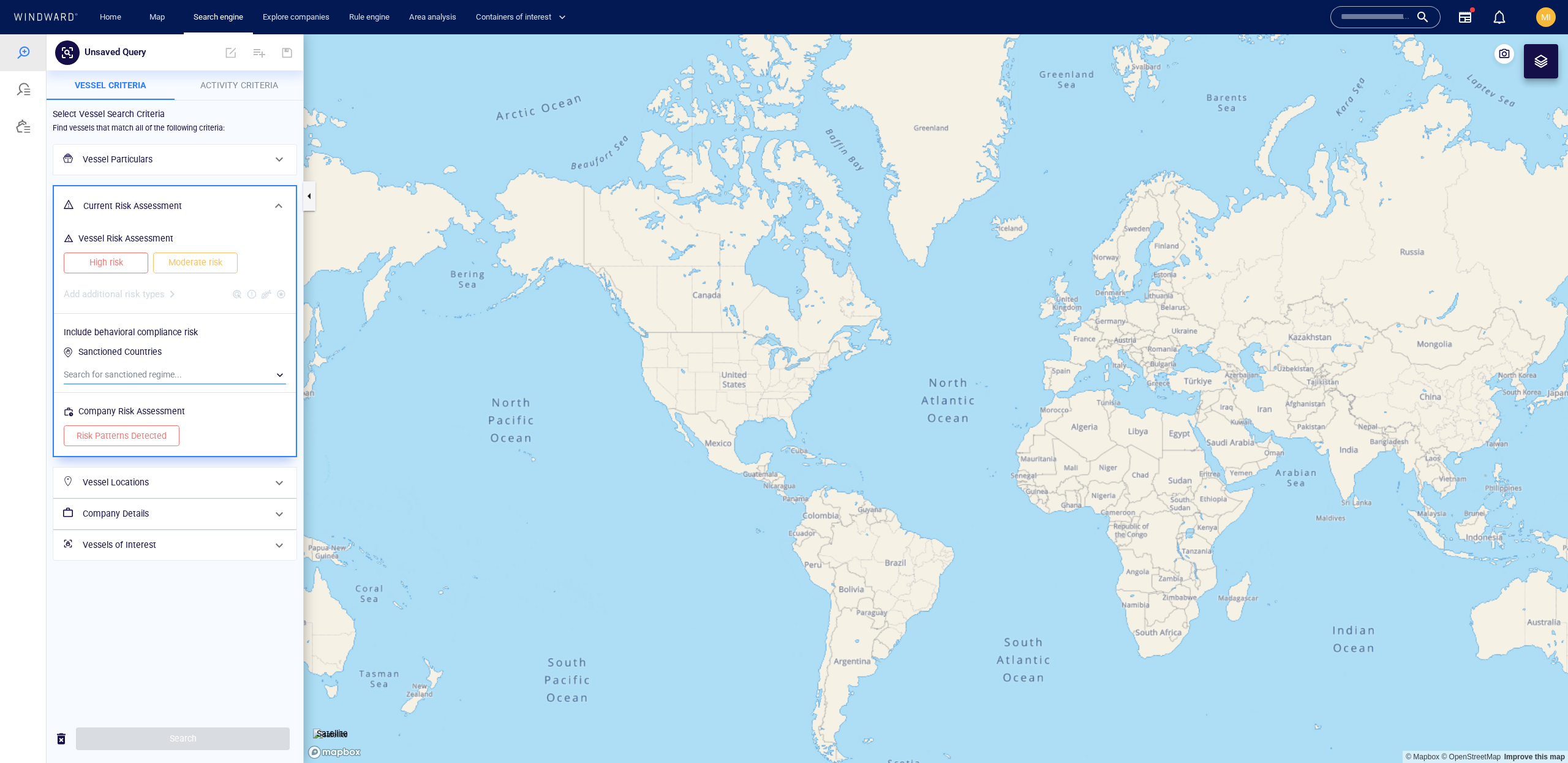
click at [232, 371] on div "​" at bounding box center [175, 375] width 222 height 18
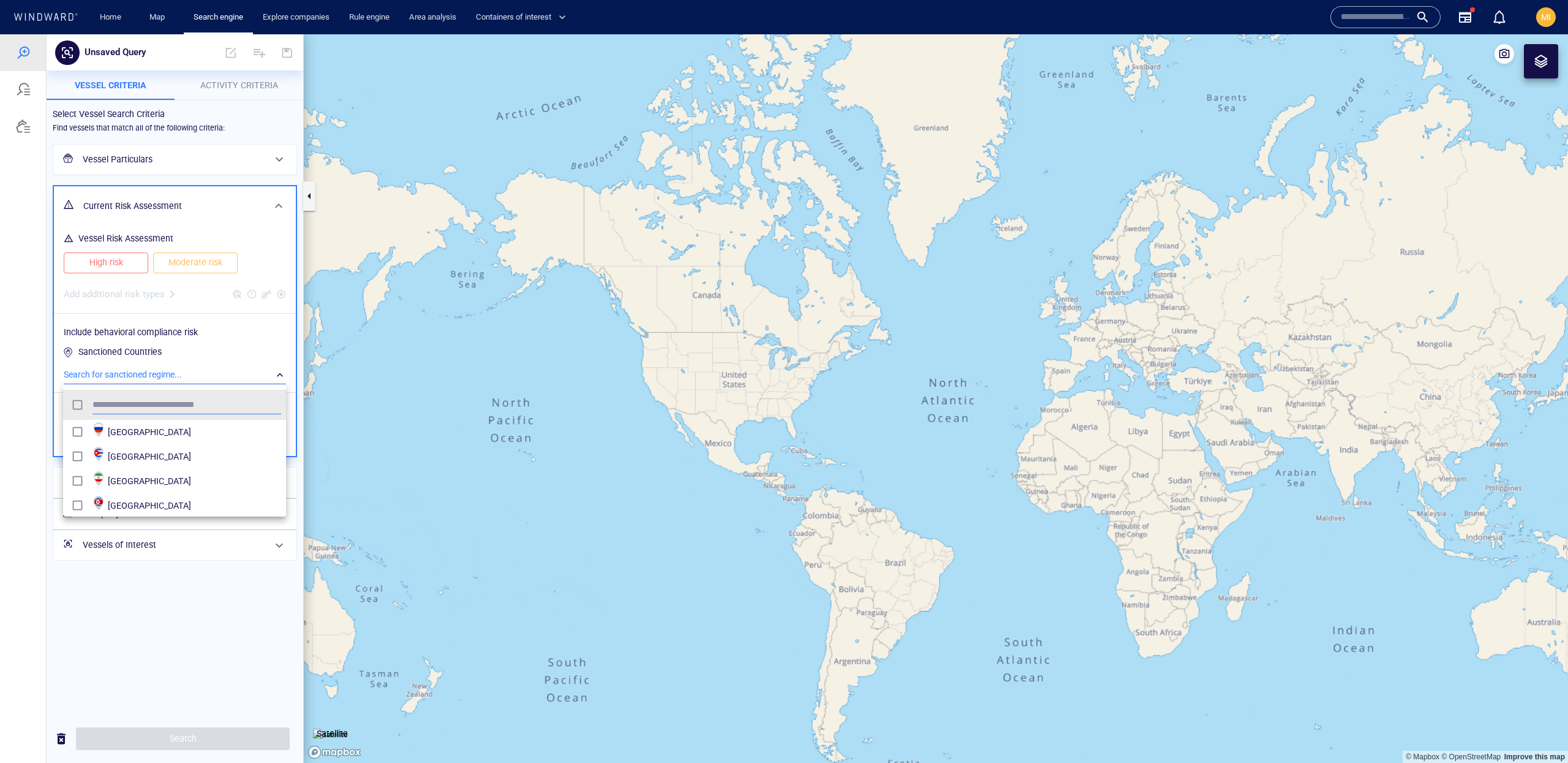
scroll to position [79, 0]
click at [180, 498] on span "Venezuela" at bounding box center [195, 500] width 173 height 15
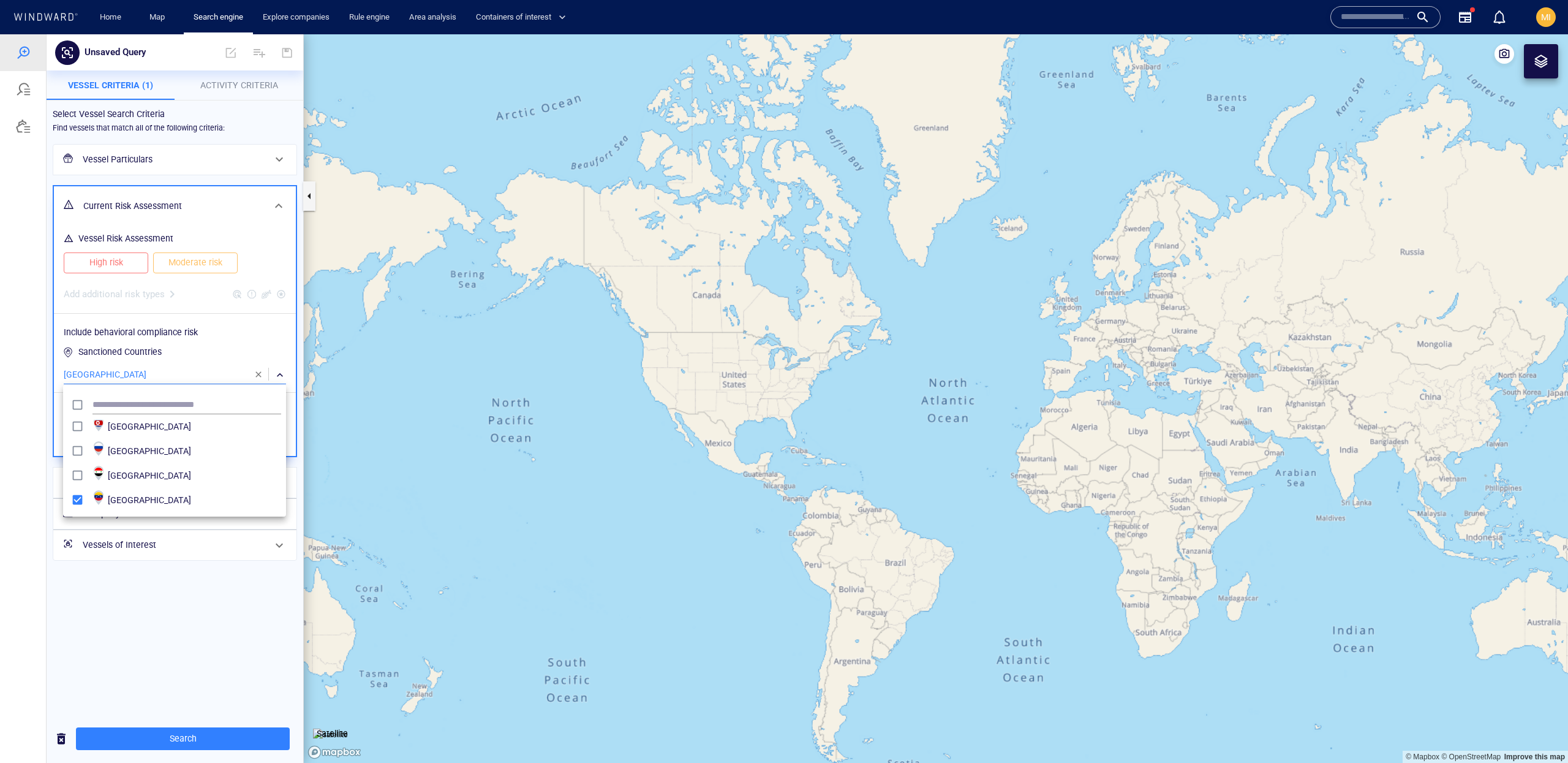
click at [227, 752] on div at bounding box center [784, 398] width 1568 height 729
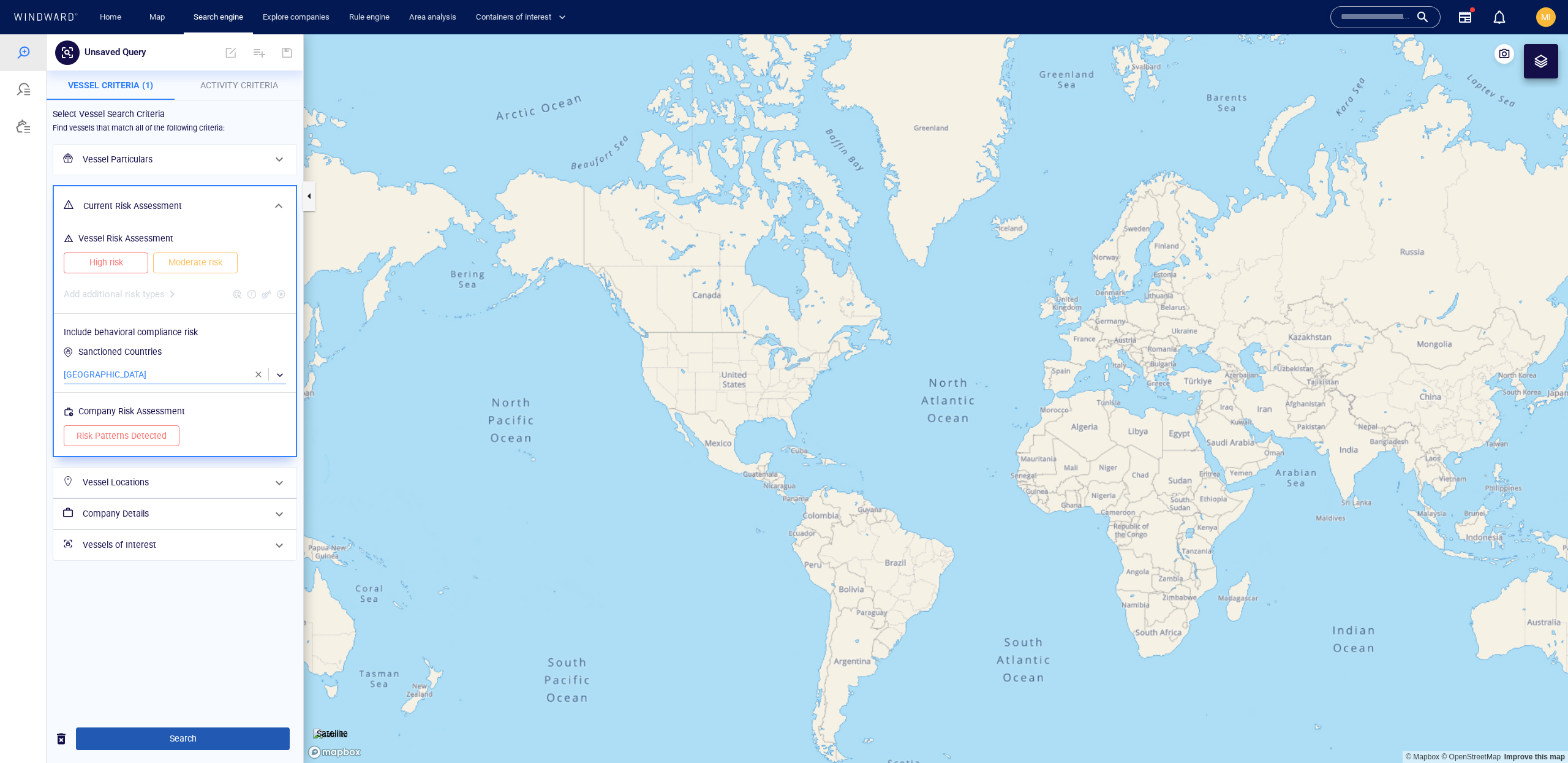
click at [227, 742] on span "Search" at bounding box center [183, 738] width 194 height 15
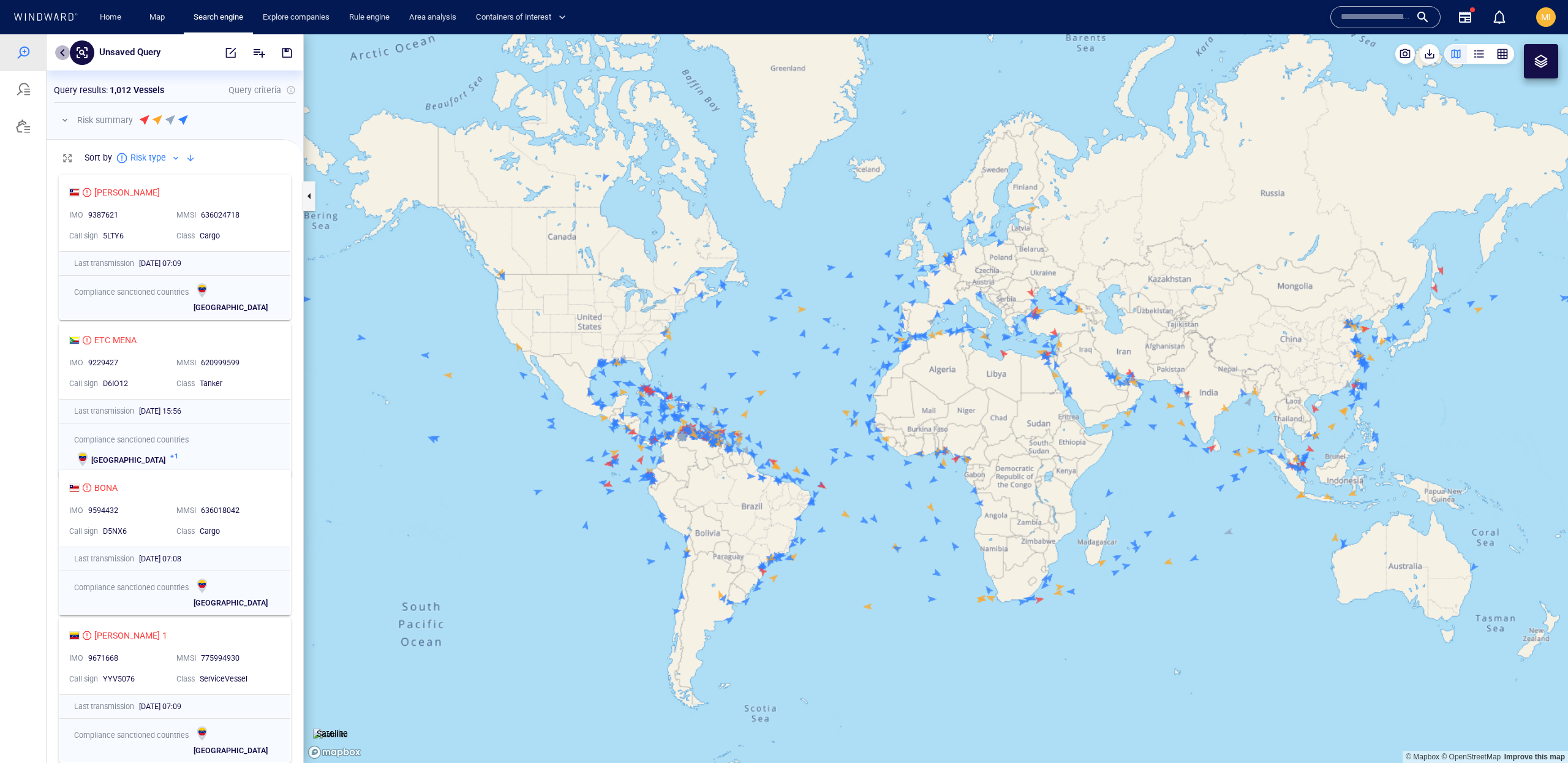
click at [66, 52] on button "button" at bounding box center [63, 53] width 15 height 15
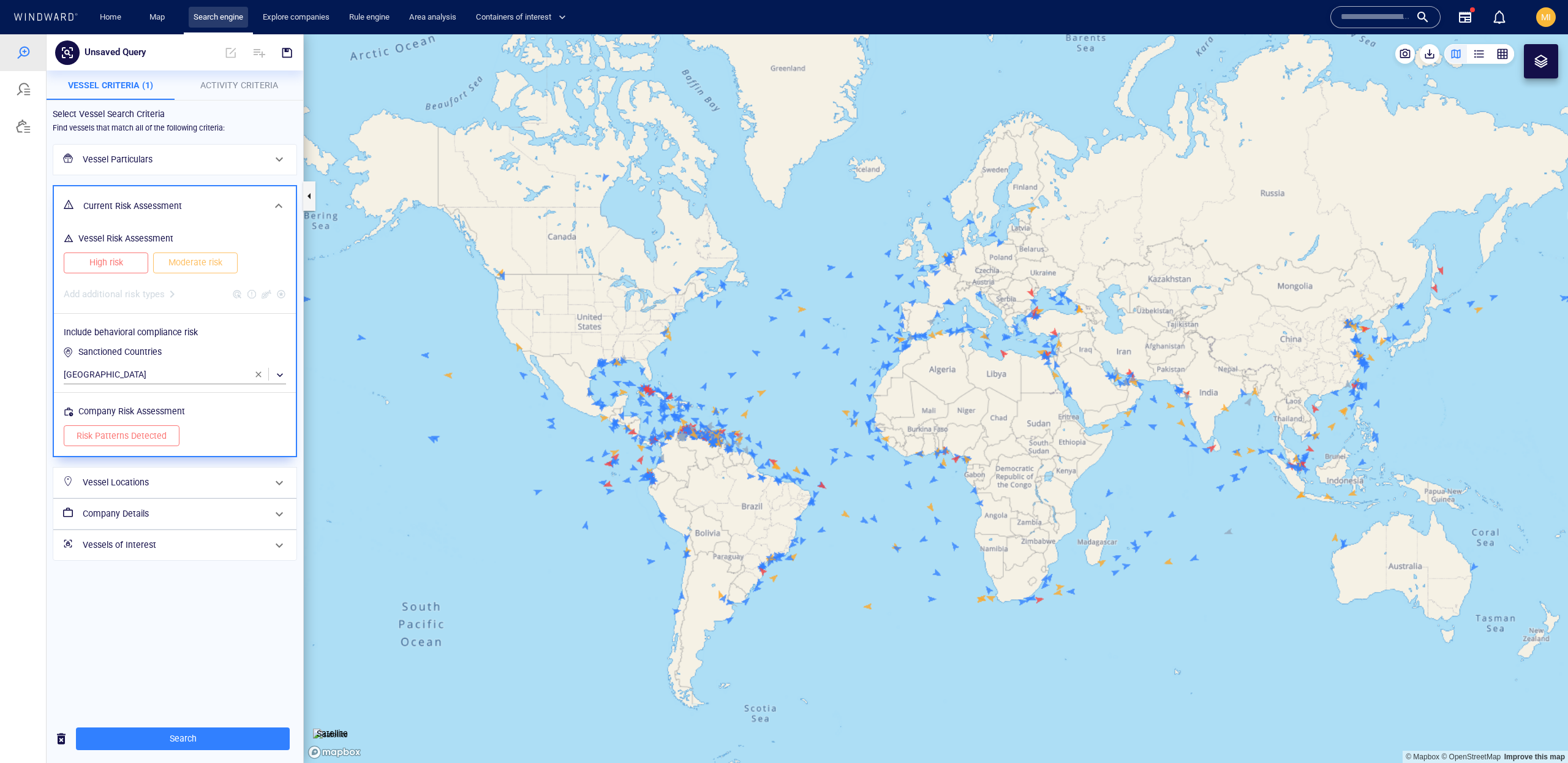
click at [219, 20] on link "Search engine" at bounding box center [218, 17] width 60 height 21
click at [161, 158] on h6 "Vessel Particulars" at bounding box center [174, 160] width 182 height 15
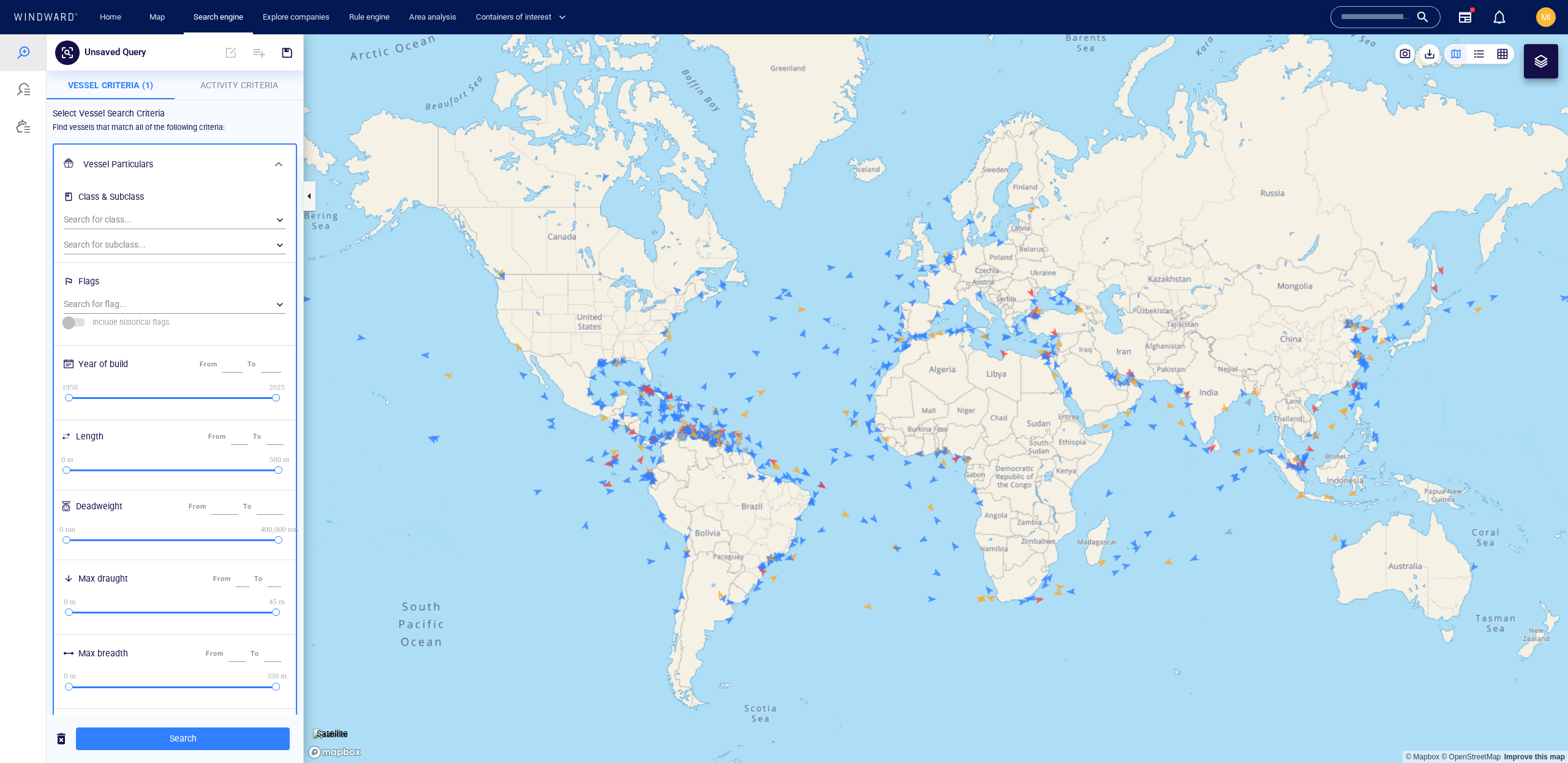
click at [161, 158] on h6 "Vessel Particulars" at bounding box center [174, 165] width 180 height 15
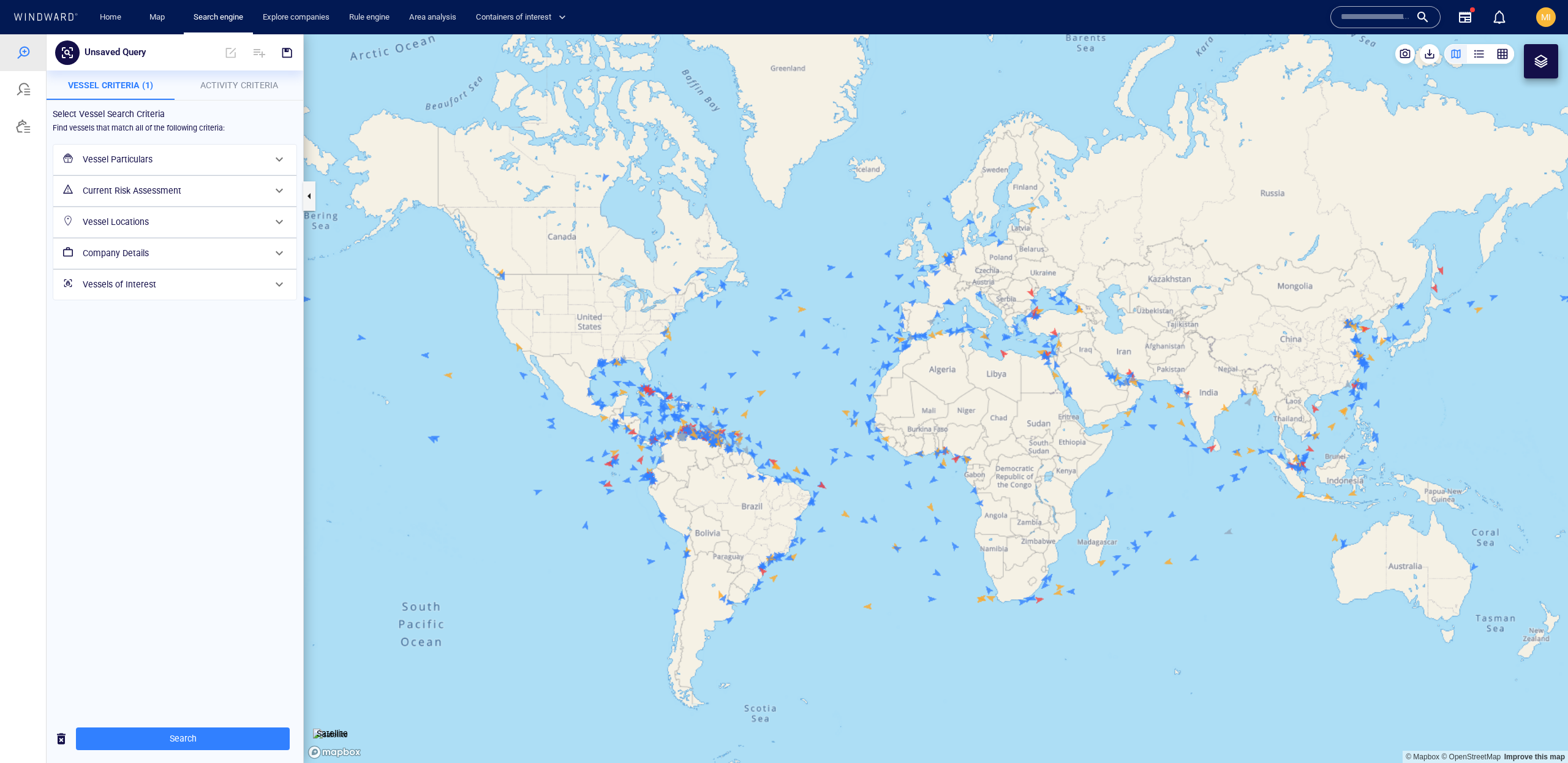
click at [160, 152] on h6 "Vessel Particulars" at bounding box center [174, 160] width 182 height 15
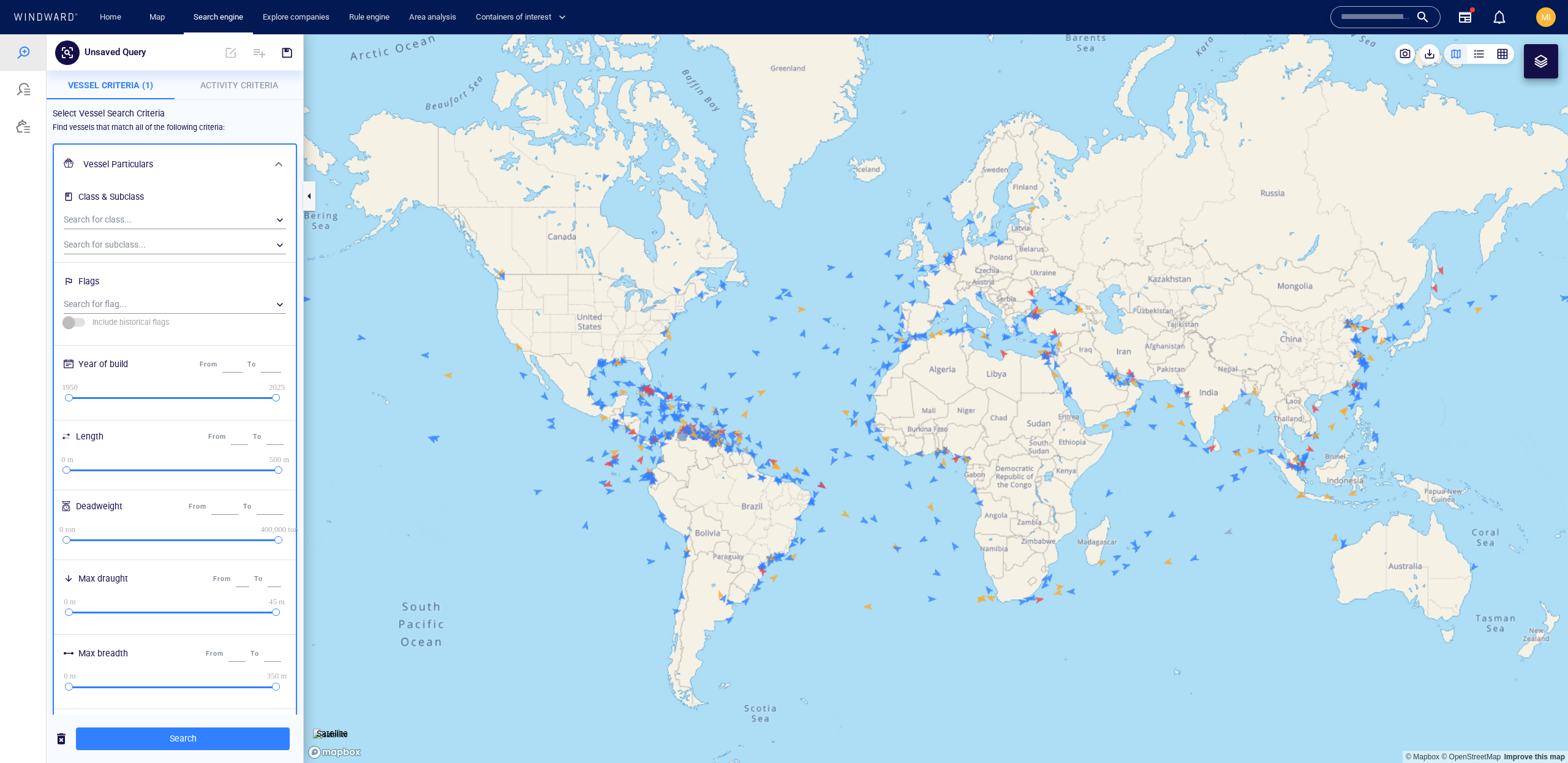
click at [160, 152] on div "Vessel Particulars" at bounding box center [174, 165] width 190 height 25
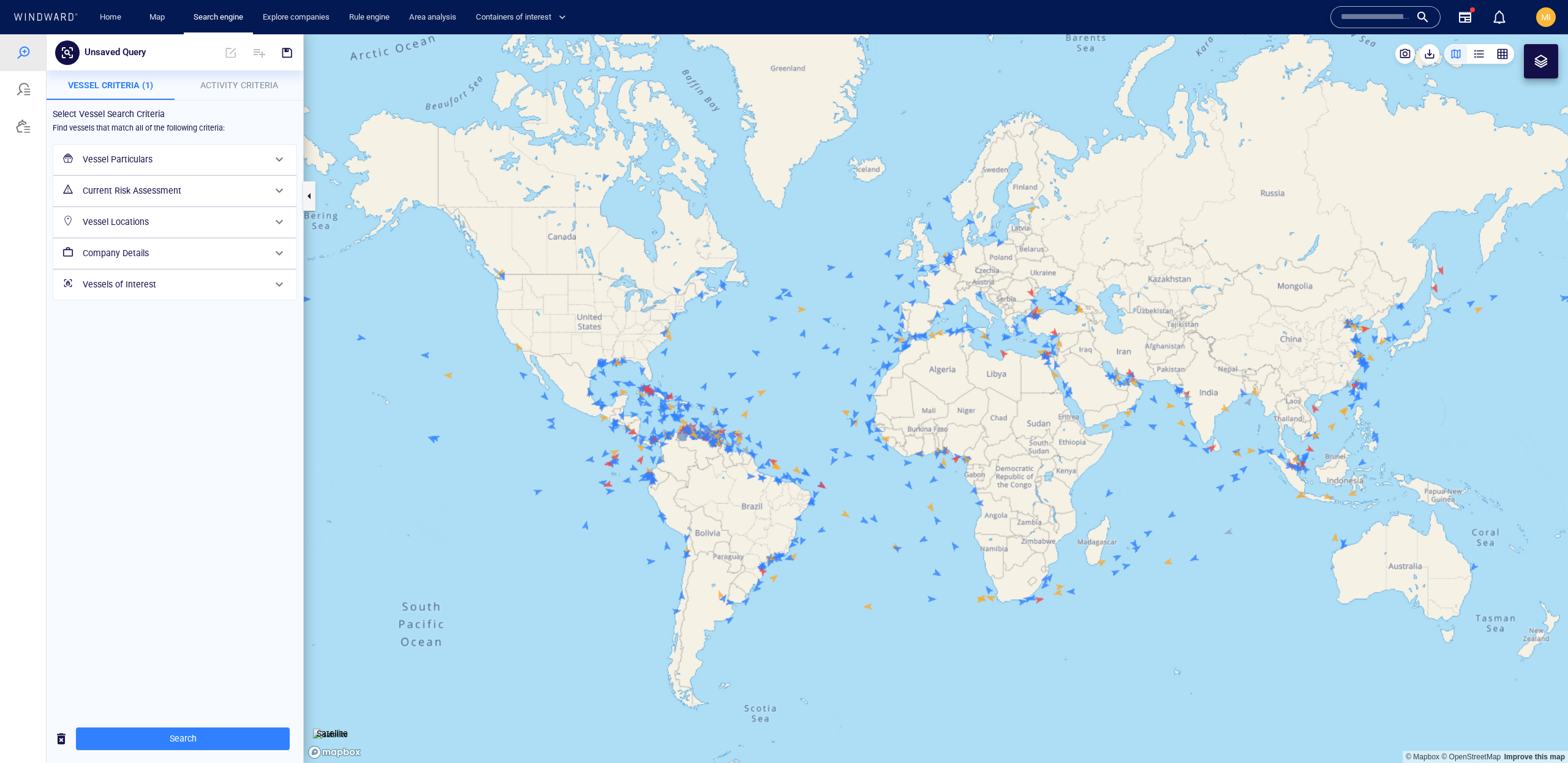
click at [158, 197] on h6 "Current Risk Assessment" at bounding box center [174, 190] width 182 height 15
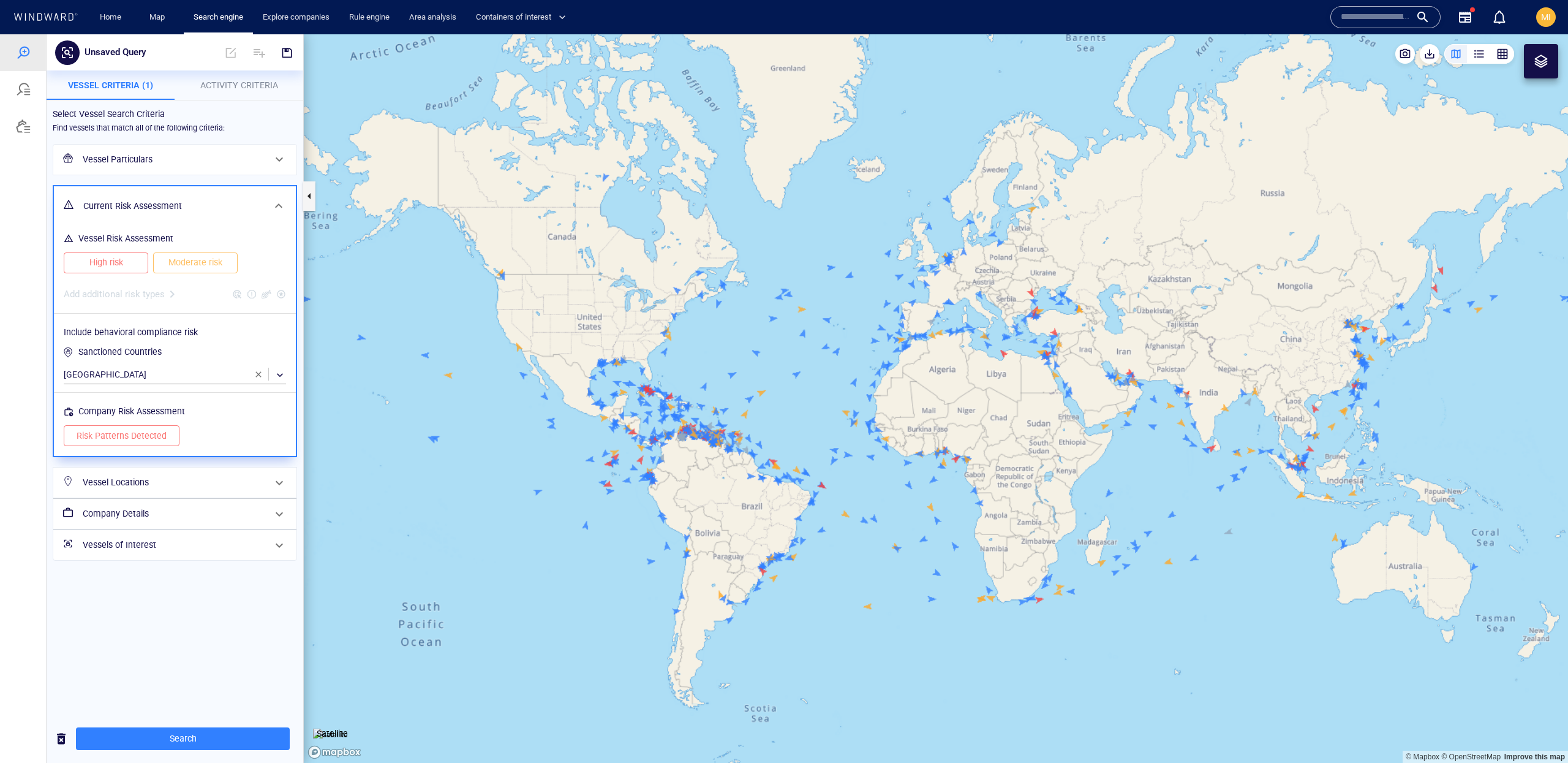
click at [158, 297] on div "Add additional risk types" at bounding box center [175, 290] width 227 height 29
click at [240, 295] on div "Add additional risk types" at bounding box center [175, 290] width 227 height 29
click at [257, 296] on div "Add additional risk types" at bounding box center [175, 290] width 227 height 29
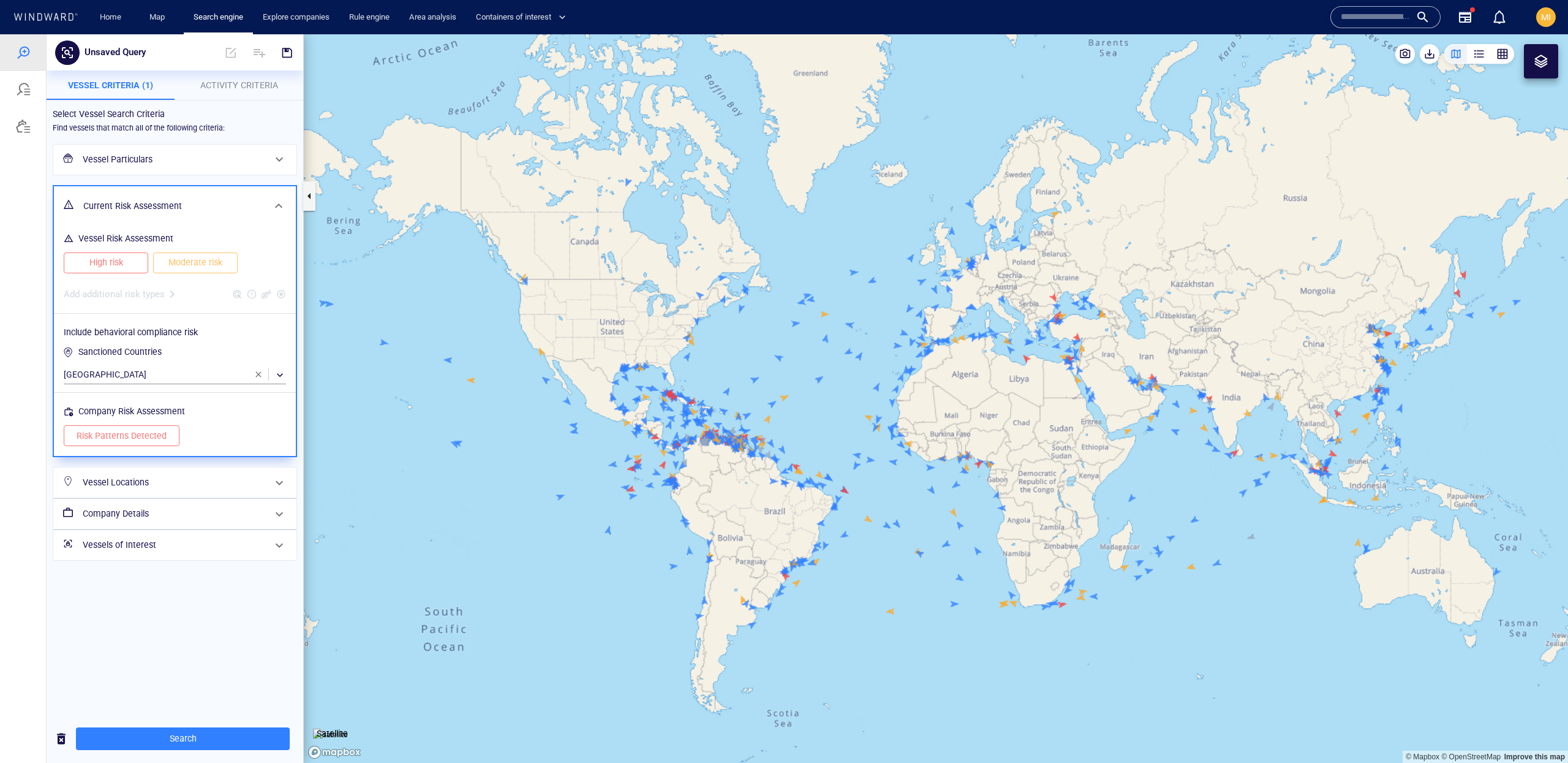
drag, startPoint x: 392, startPoint y: 184, endPoint x: 393, endPoint y: 200, distance: 16.0
click at [393, 200] on canvas "Map" at bounding box center [936, 398] width 1264 height 729
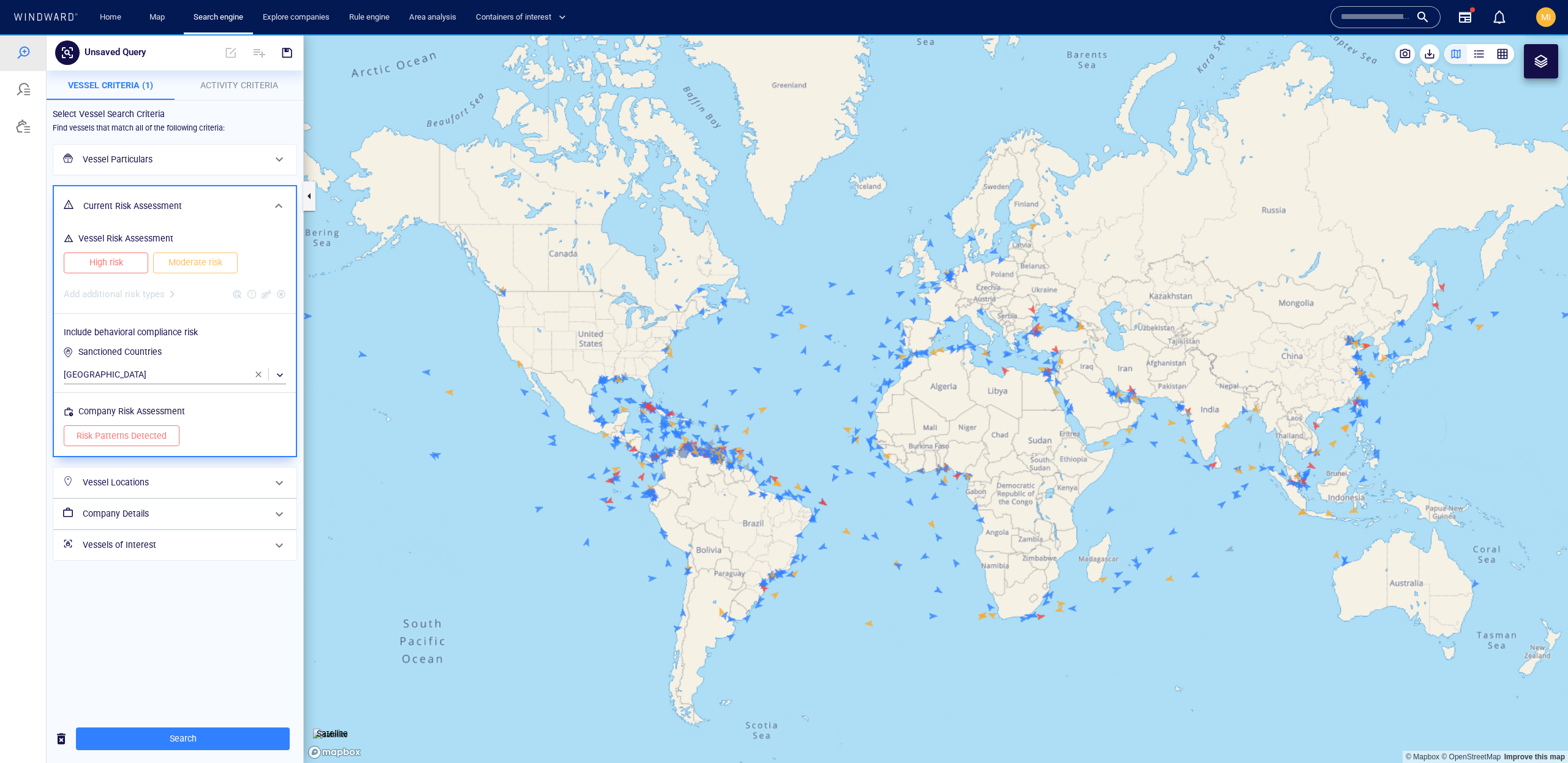
click at [165, 204] on h6 "Current Risk Assessment" at bounding box center [174, 206] width 180 height 15
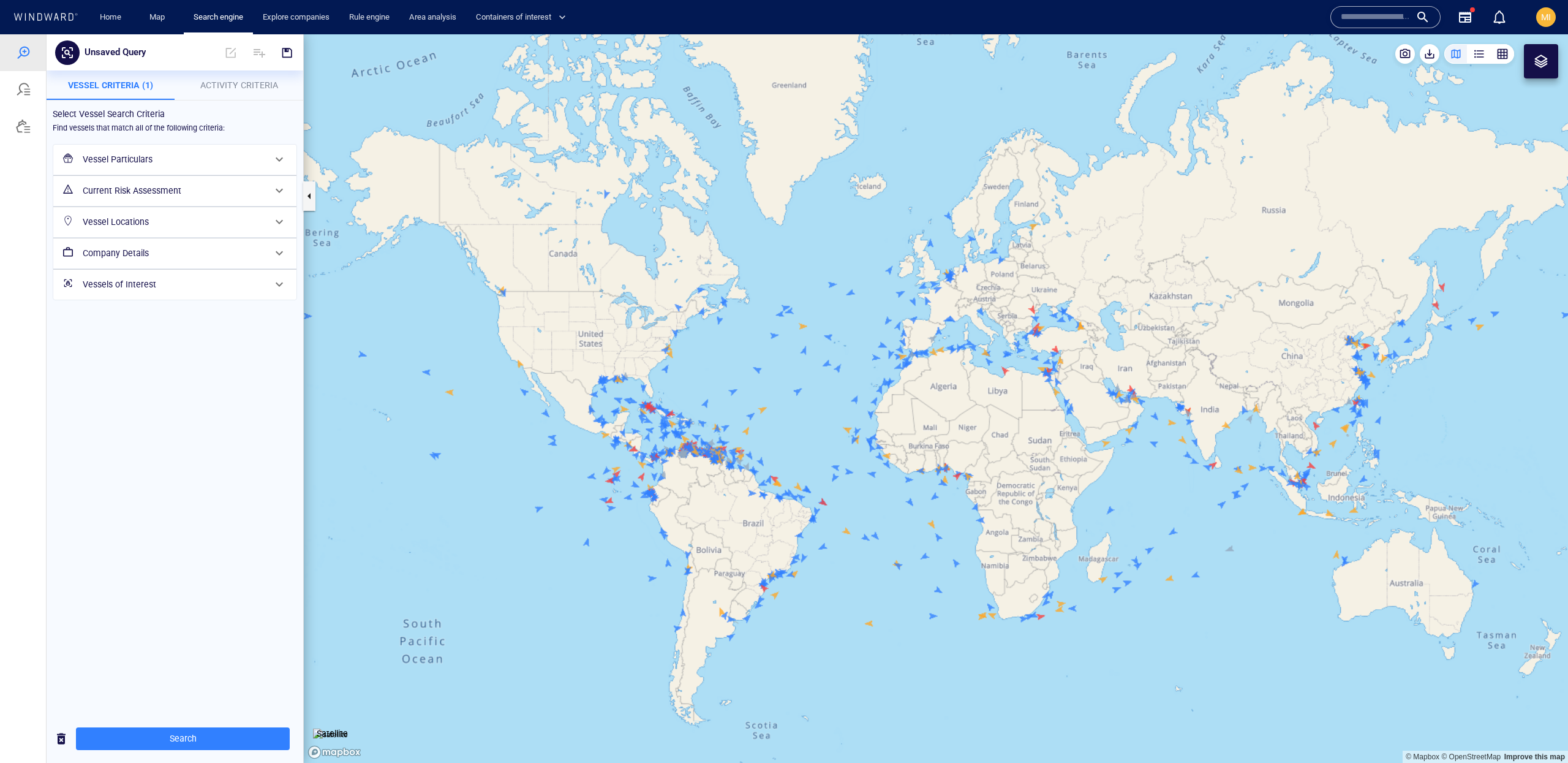
click at [165, 204] on div "Current Risk Assessment" at bounding box center [175, 190] width 243 height 30
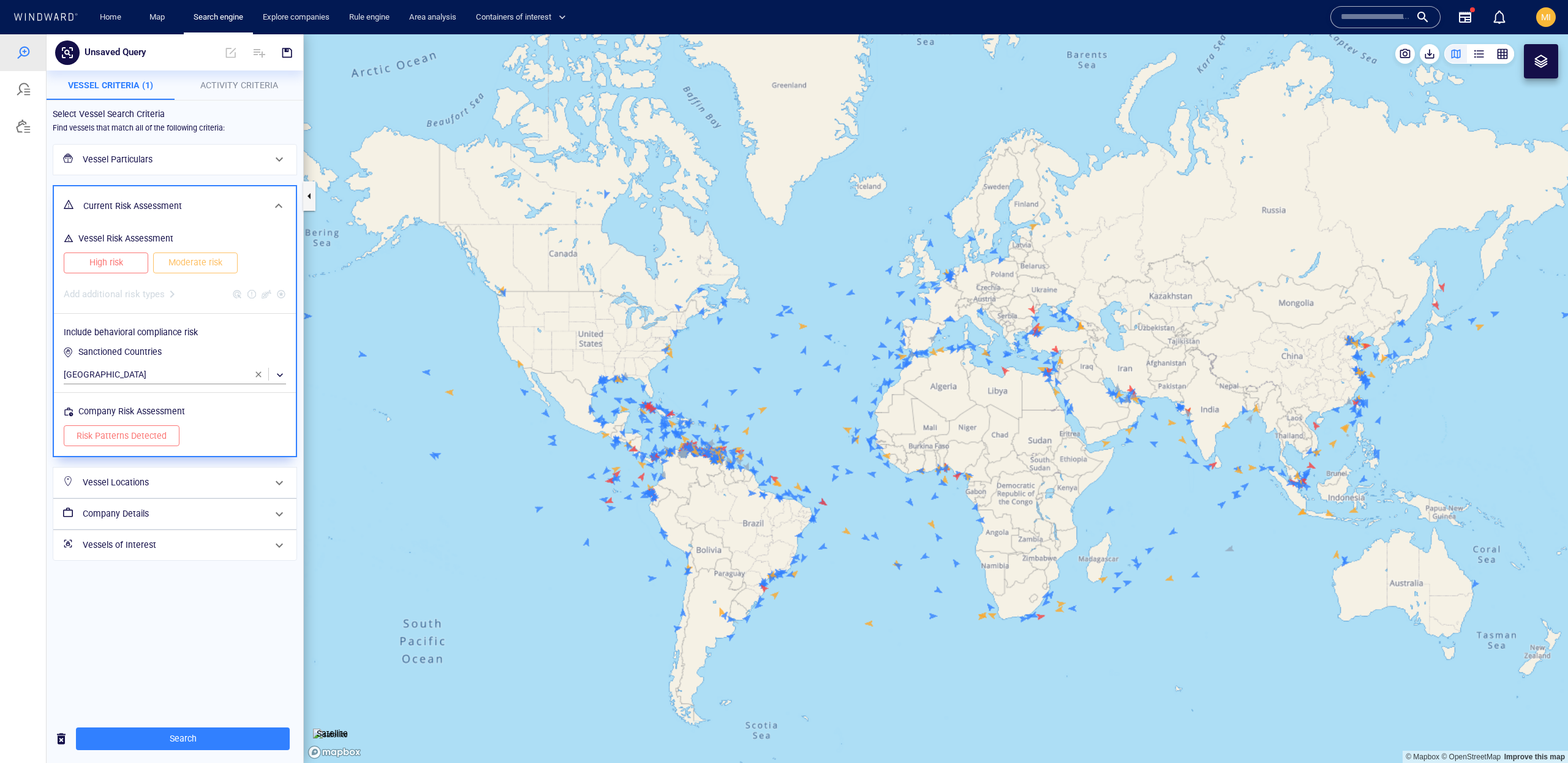
click at [164, 297] on div "Add additional risk types" at bounding box center [175, 290] width 227 height 29
click at [139, 91] on p "Vessel Criteria (1)" at bounding box center [111, 85] width 114 height 15
click at [168, 150] on div "Vessel Particulars" at bounding box center [174, 160] width 191 height 25
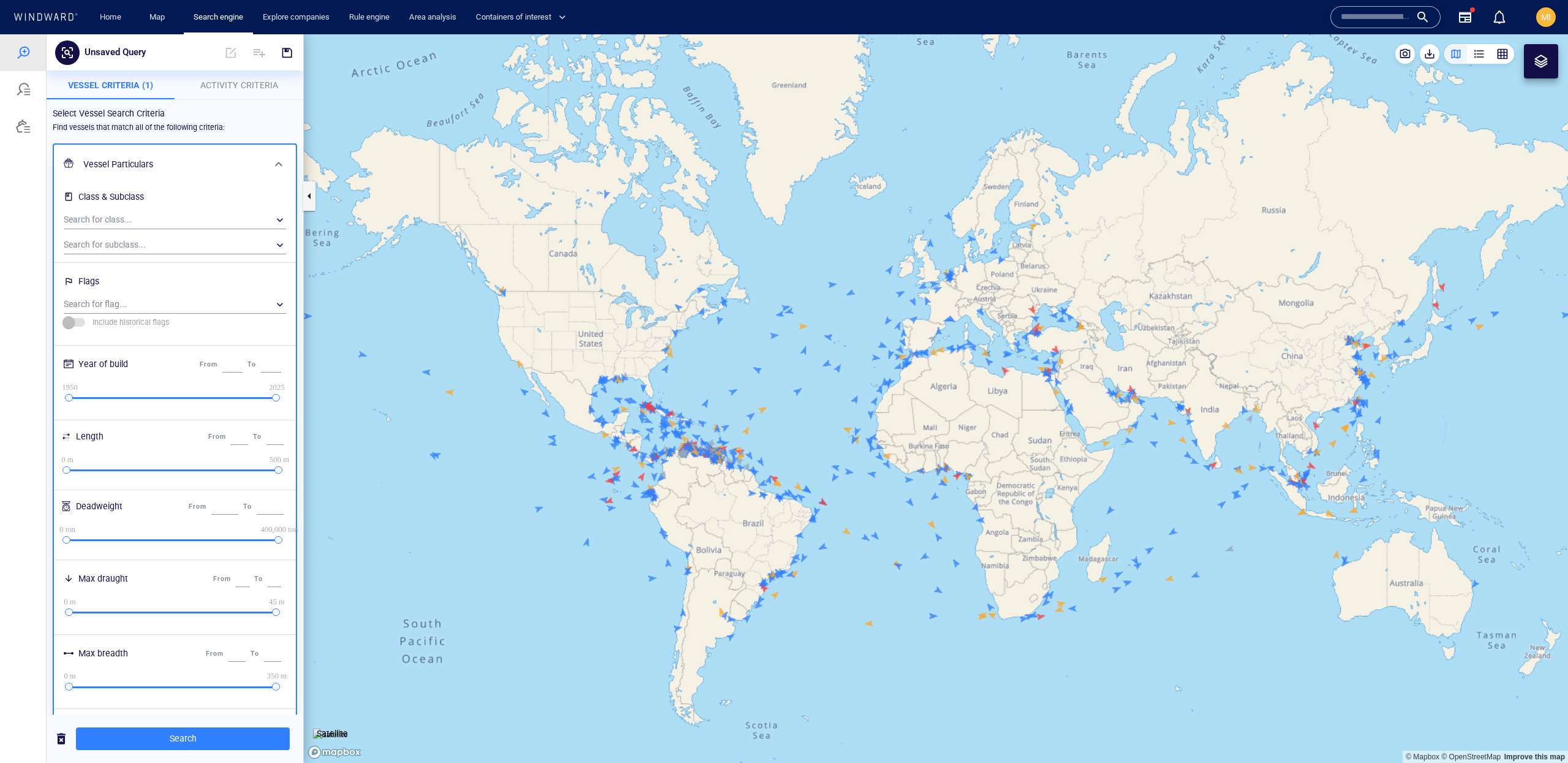
click at [168, 152] on div "Vessel Particulars" at bounding box center [174, 165] width 190 height 25
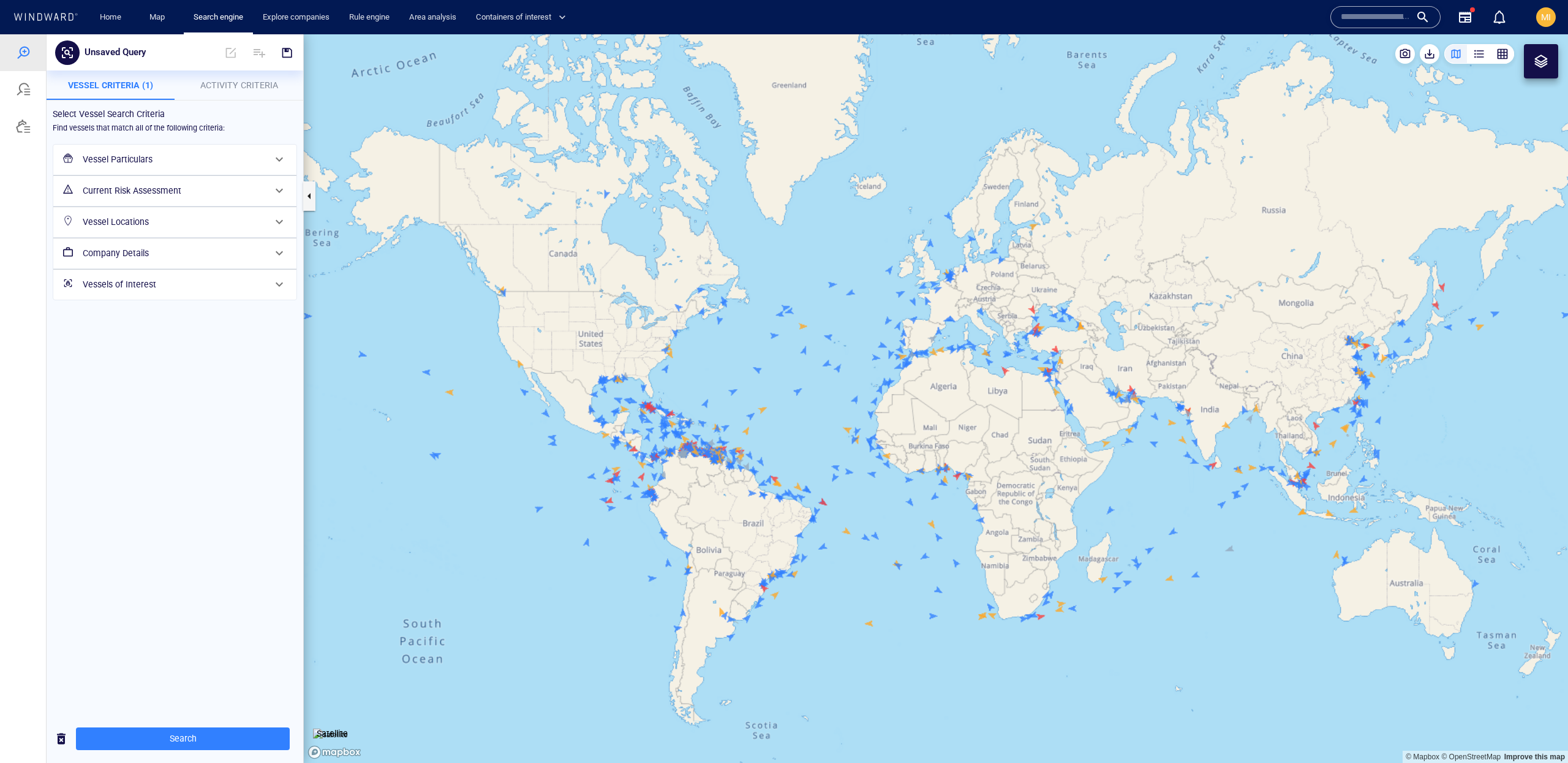
click at [197, 300] on div "Vessels of Interest" at bounding box center [175, 284] width 243 height 30
click at [203, 269] on div "Company Details" at bounding box center [175, 253] width 244 height 31
click at [204, 289] on div "Vessels of Interest" at bounding box center [174, 300] width 190 height 25
click at [203, 197] on h6 "Current Risk Assessment" at bounding box center [174, 190] width 182 height 15
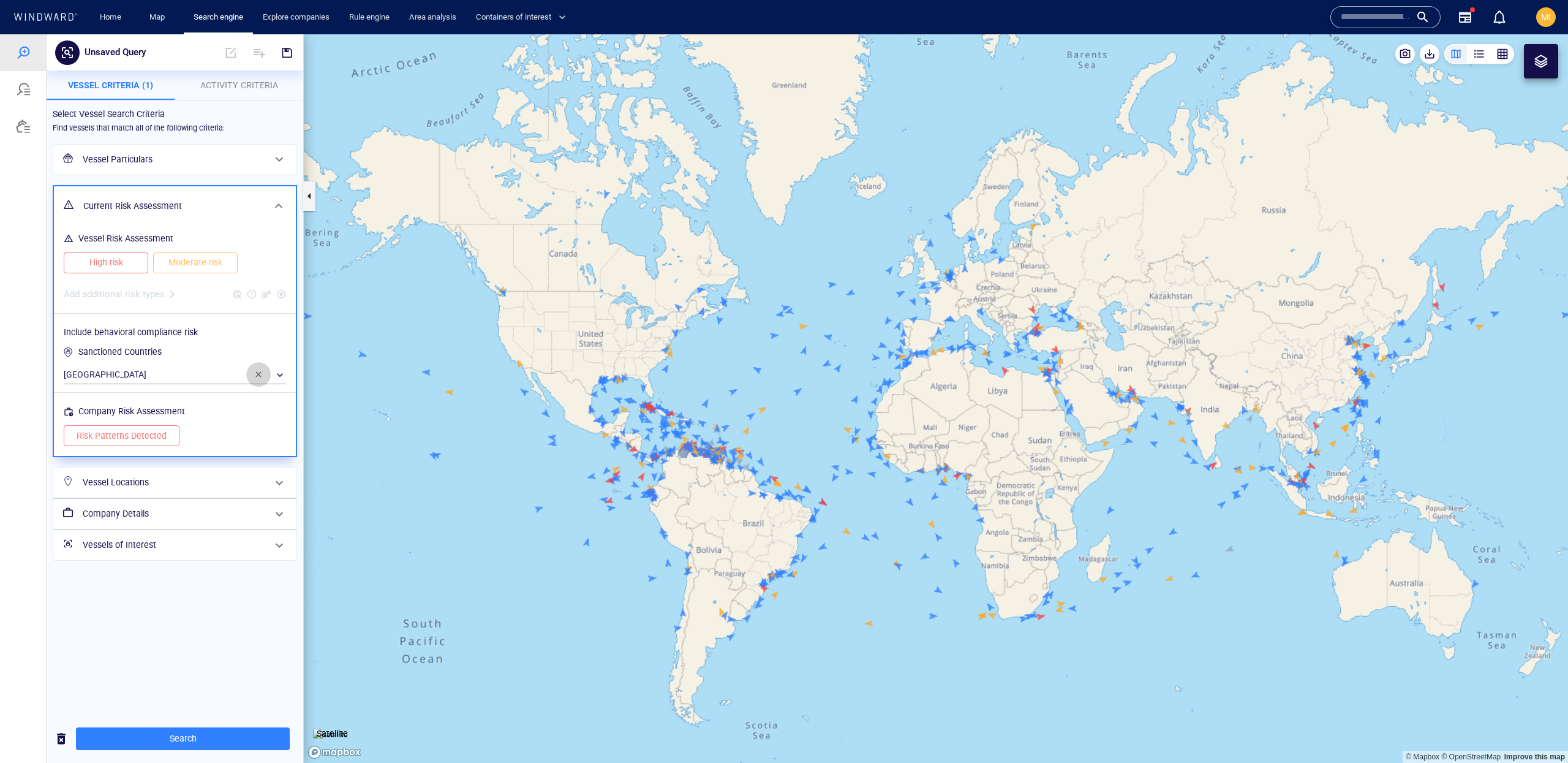
click at [257, 370] on span "button" at bounding box center [258, 374] width 10 height 10
click at [260, 408] on div "Company Risk Assessment" at bounding box center [175, 411] width 227 height 20
click at [150, 296] on div "Add additional risk types" at bounding box center [175, 290] width 227 height 29
click at [171, 206] on h6 "Current Risk Assessment" at bounding box center [174, 206] width 180 height 15
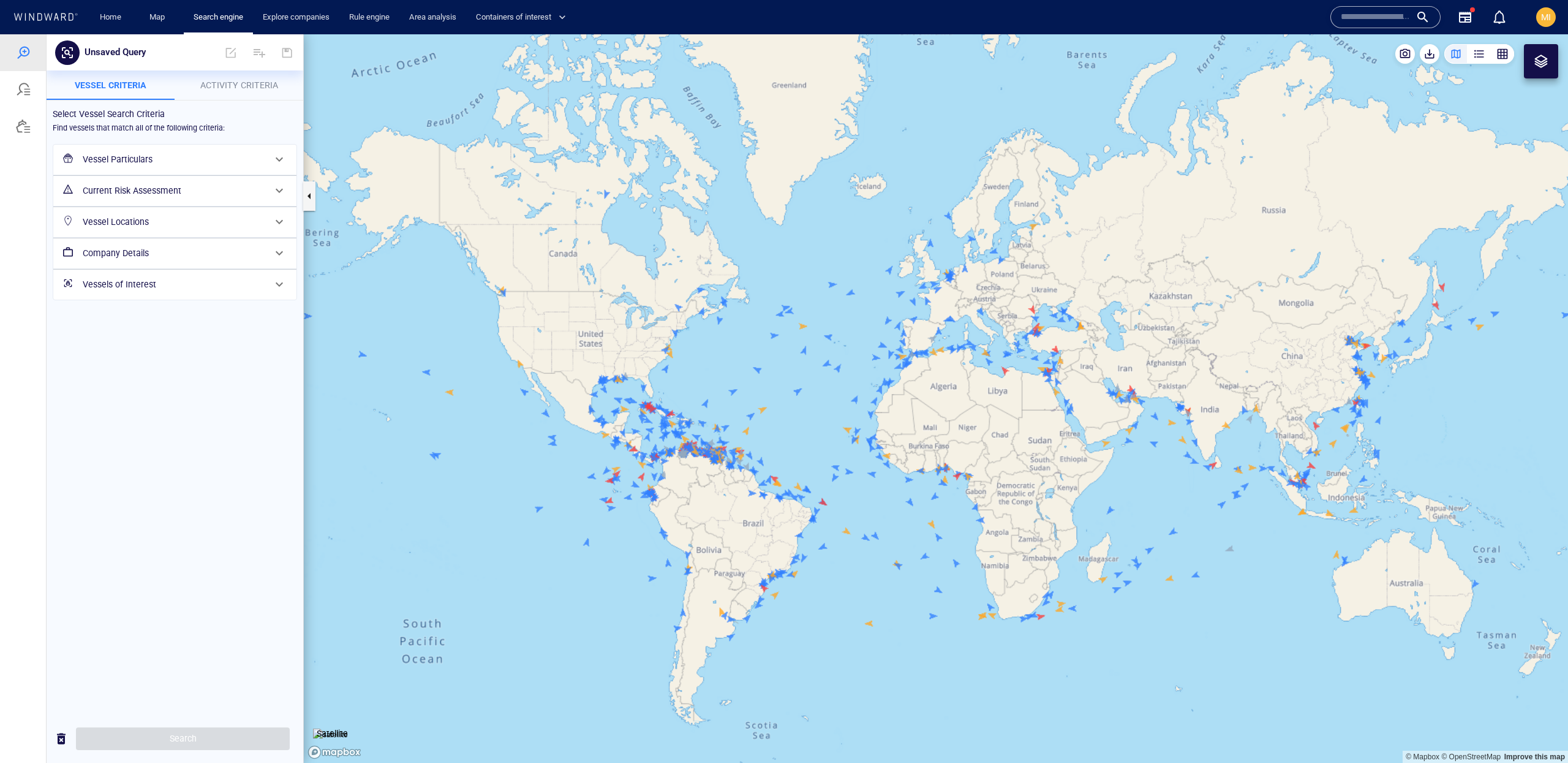
click at [155, 189] on h6 "Current Risk Assessment" at bounding box center [174, 190] width 182 height 15
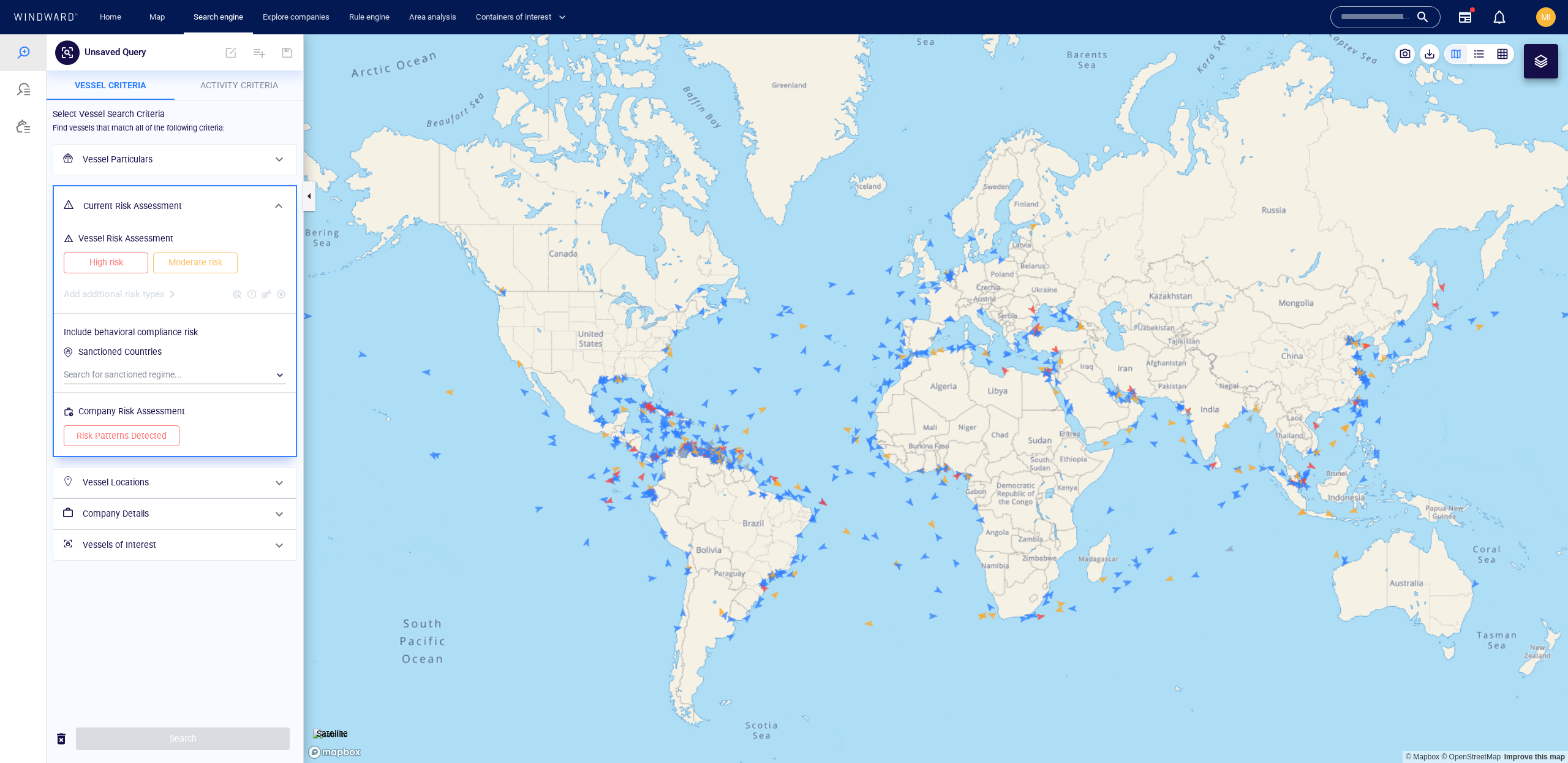
click at [169, 293] on div "Add additional risk types" at bounding box center [175, 290] width 227 height 29
click at [240, 295] on div "Add additional risk types" at bounding box center [175, 290] width 227 height 29
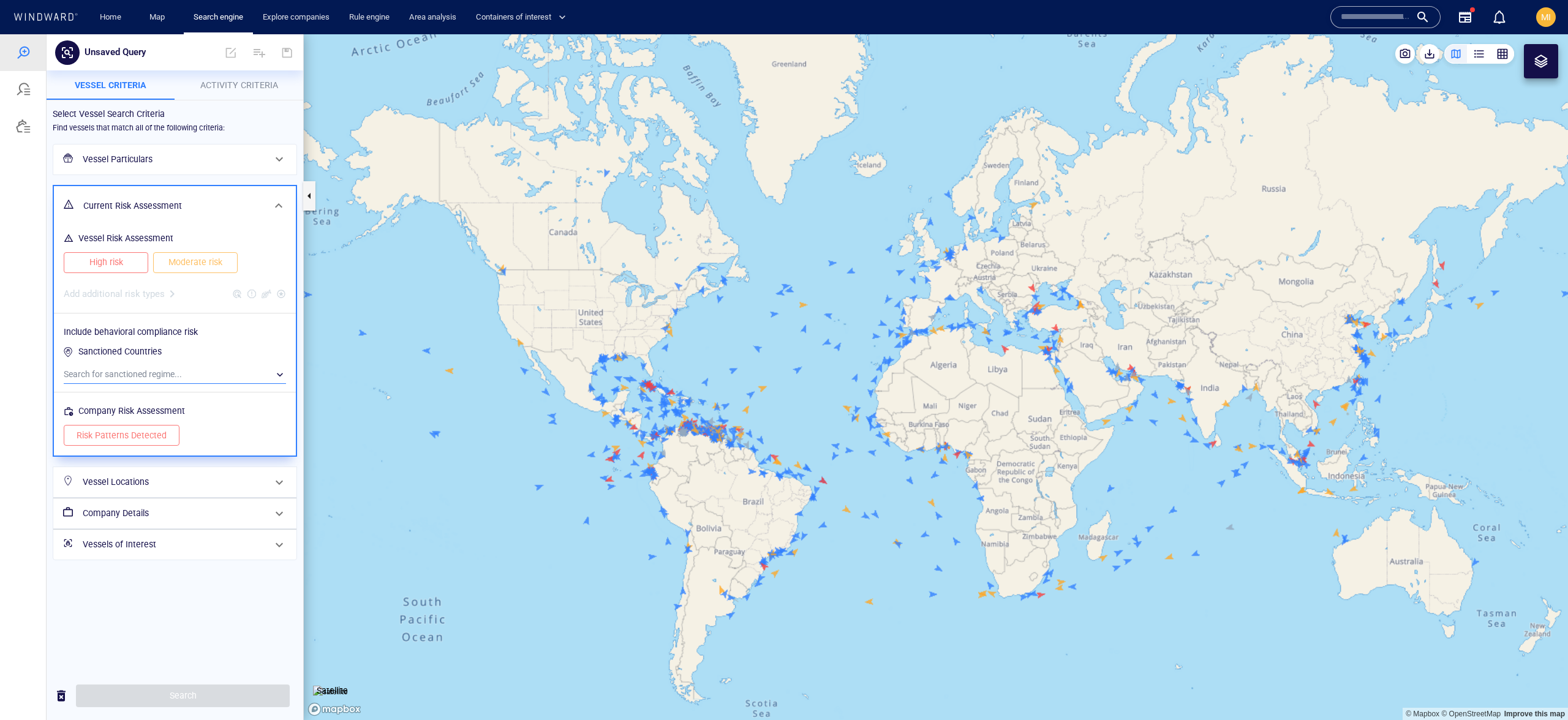
click at [210, 374] on div "​" at bounding box center [175, 375] width 222 height 18
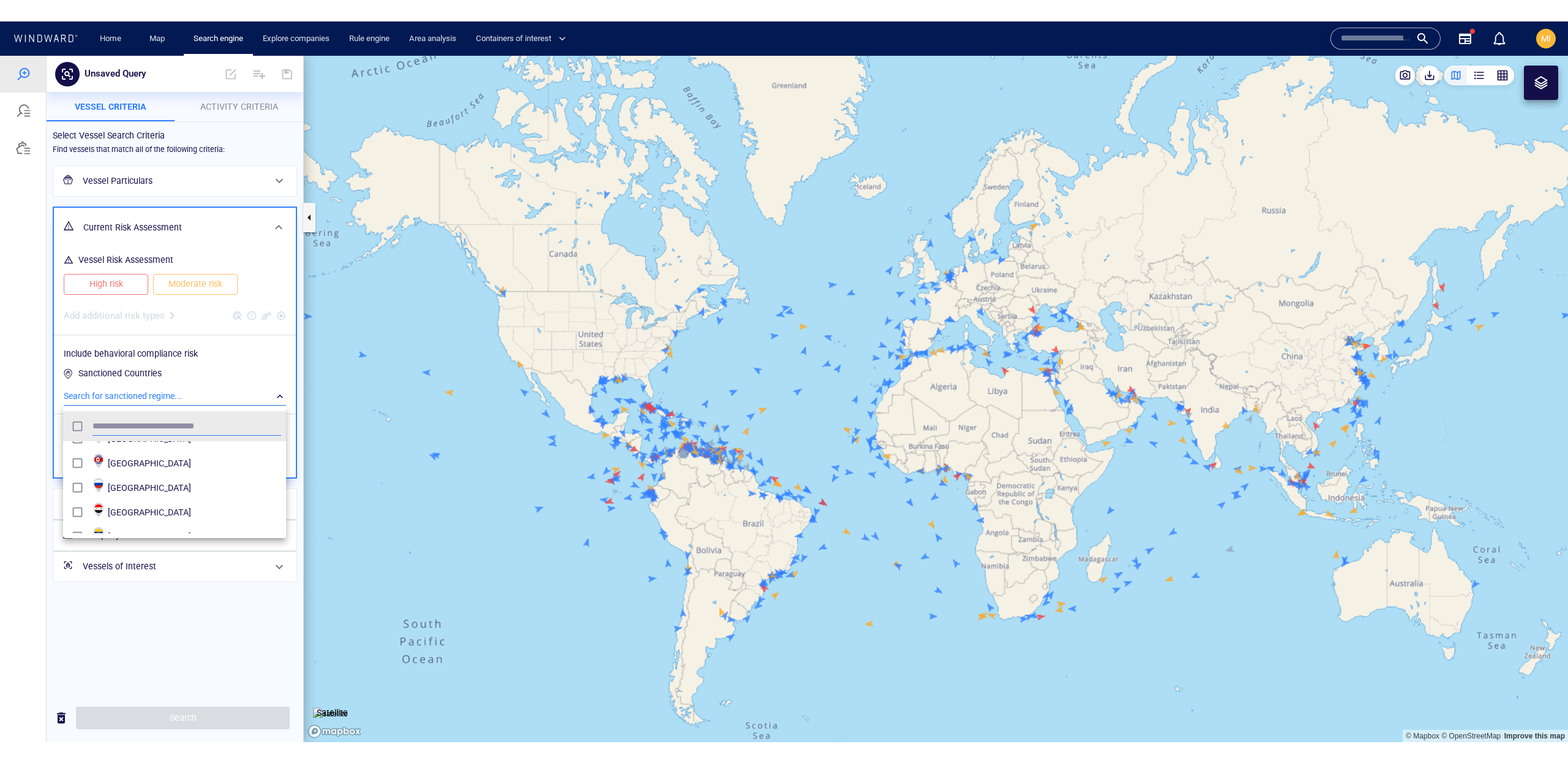
scroll to position [79, 0]
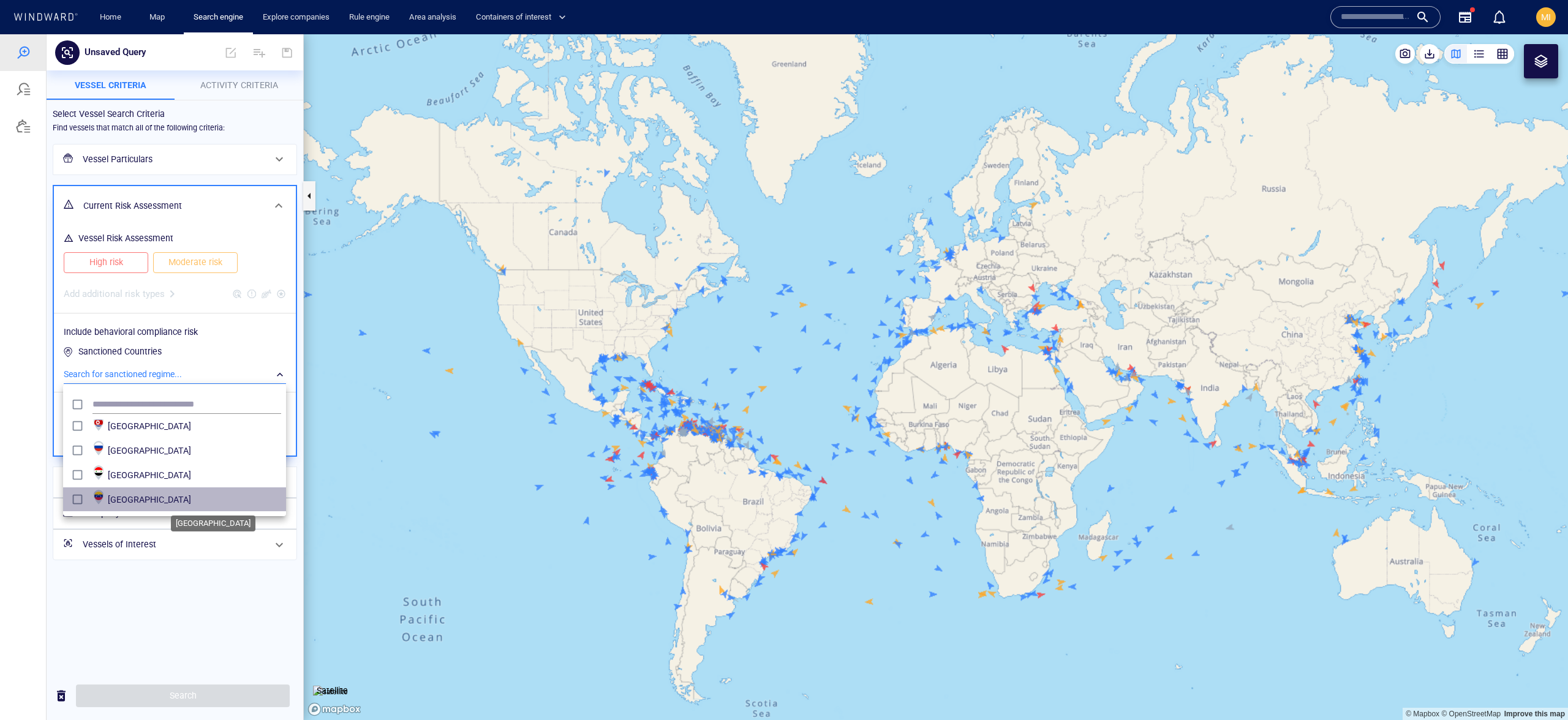
click at [169, 503] on span "Venezuela" at bounding box center [195, 500] width 173 height 15
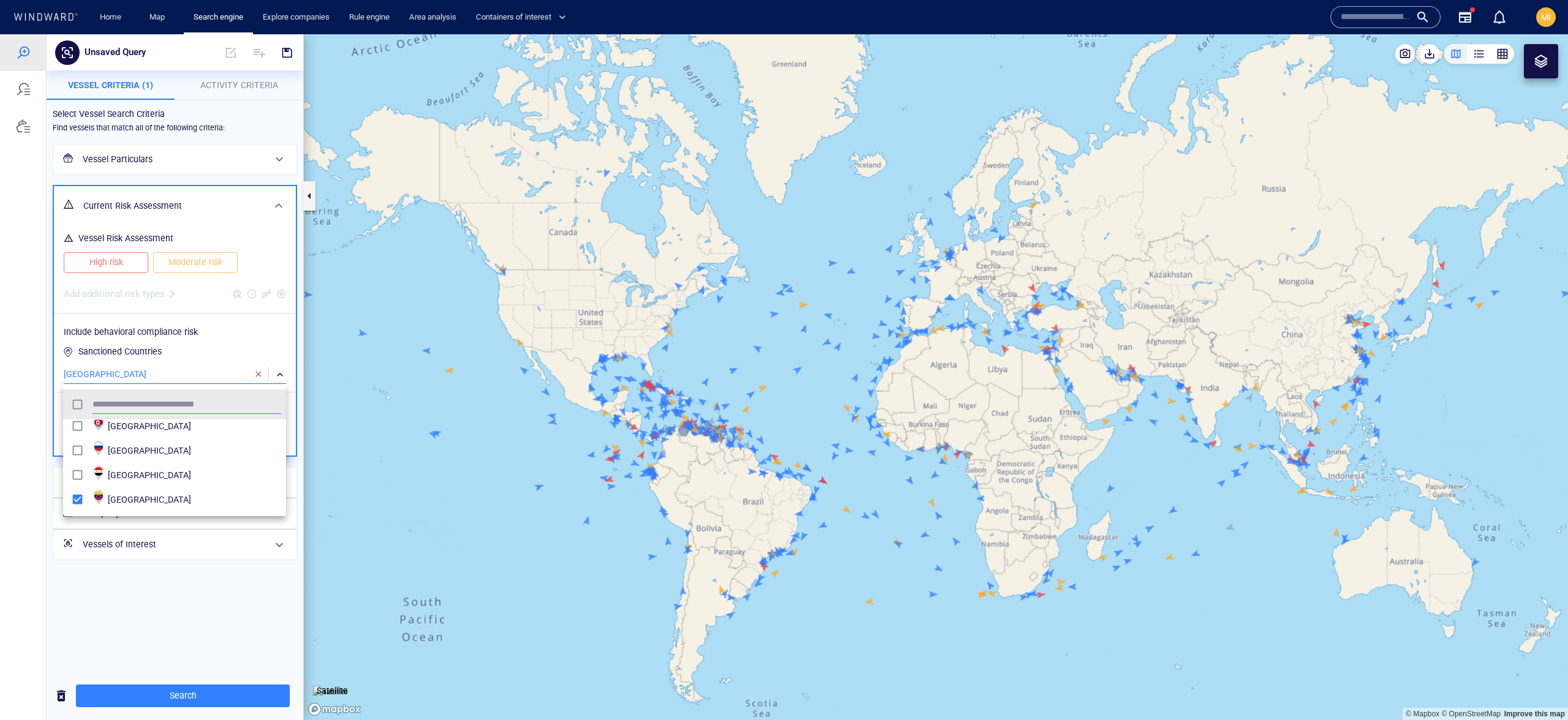
click at [254, 597] on div at bounding box center [784, 377] width 1568 height 686
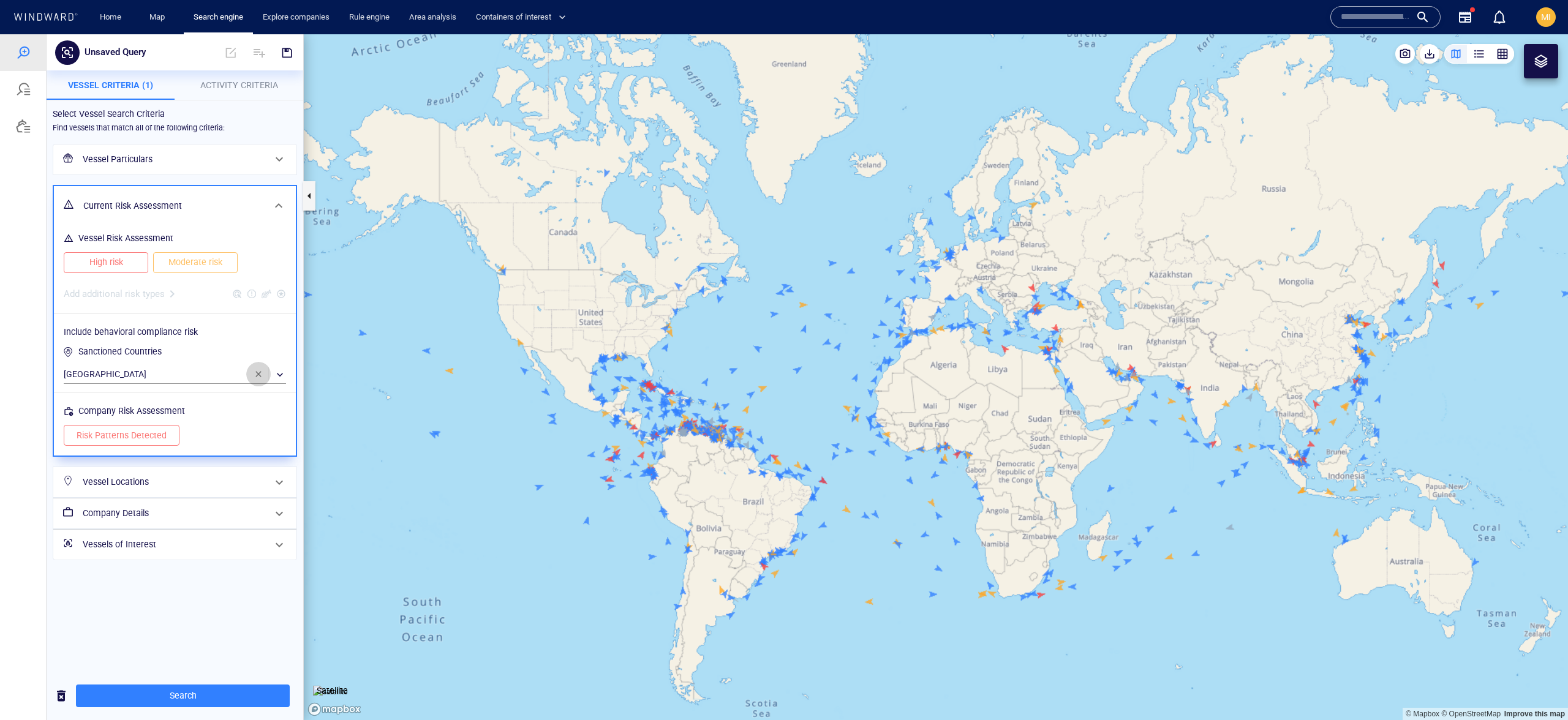
click at [260, 377] on span "button" at bounding box center [258, 374] width 10 height 10
click at [120, 264] on span "High risk" at bounding box center [106, 262] width 59 height 15
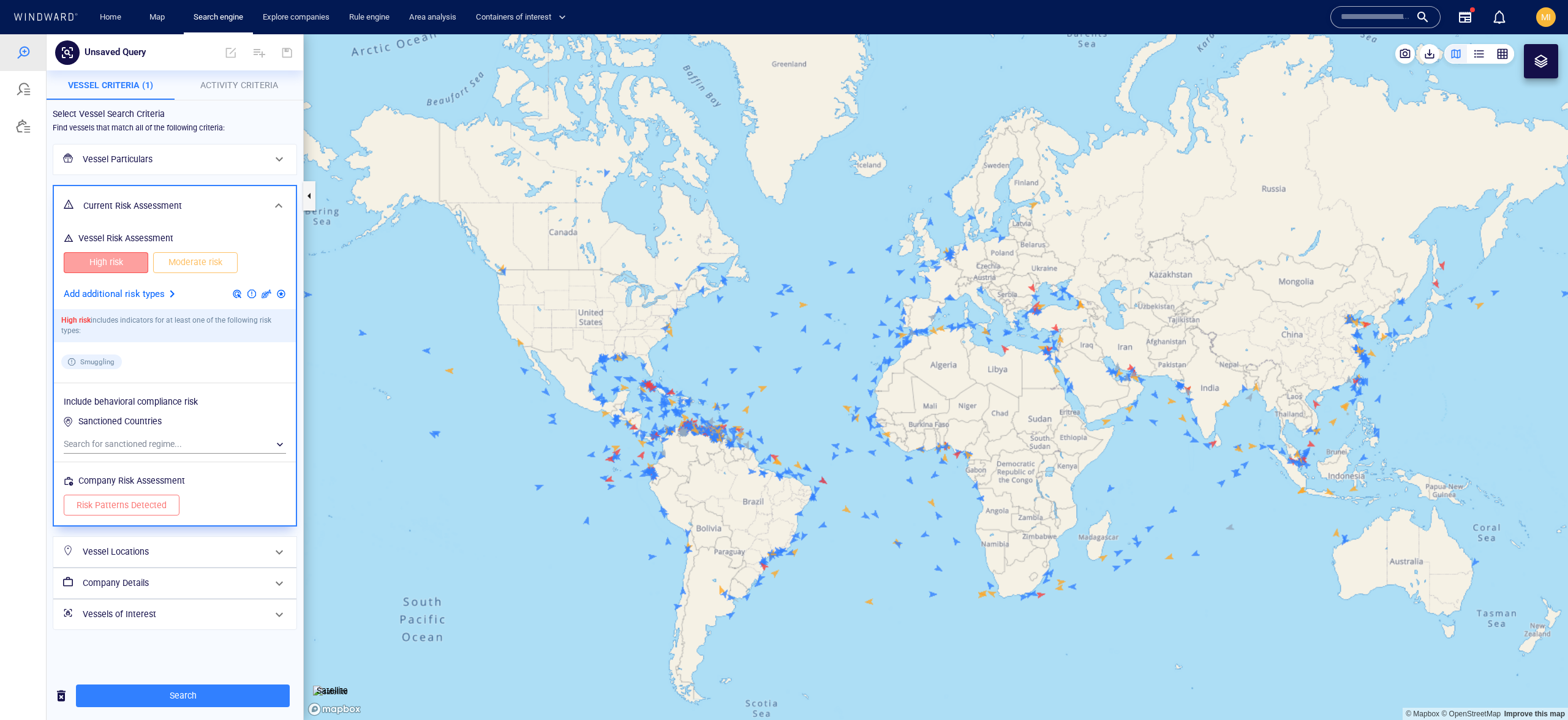
click at [122, 267] on span "High risk" at bounding box center [106, 262] width 59 height 15
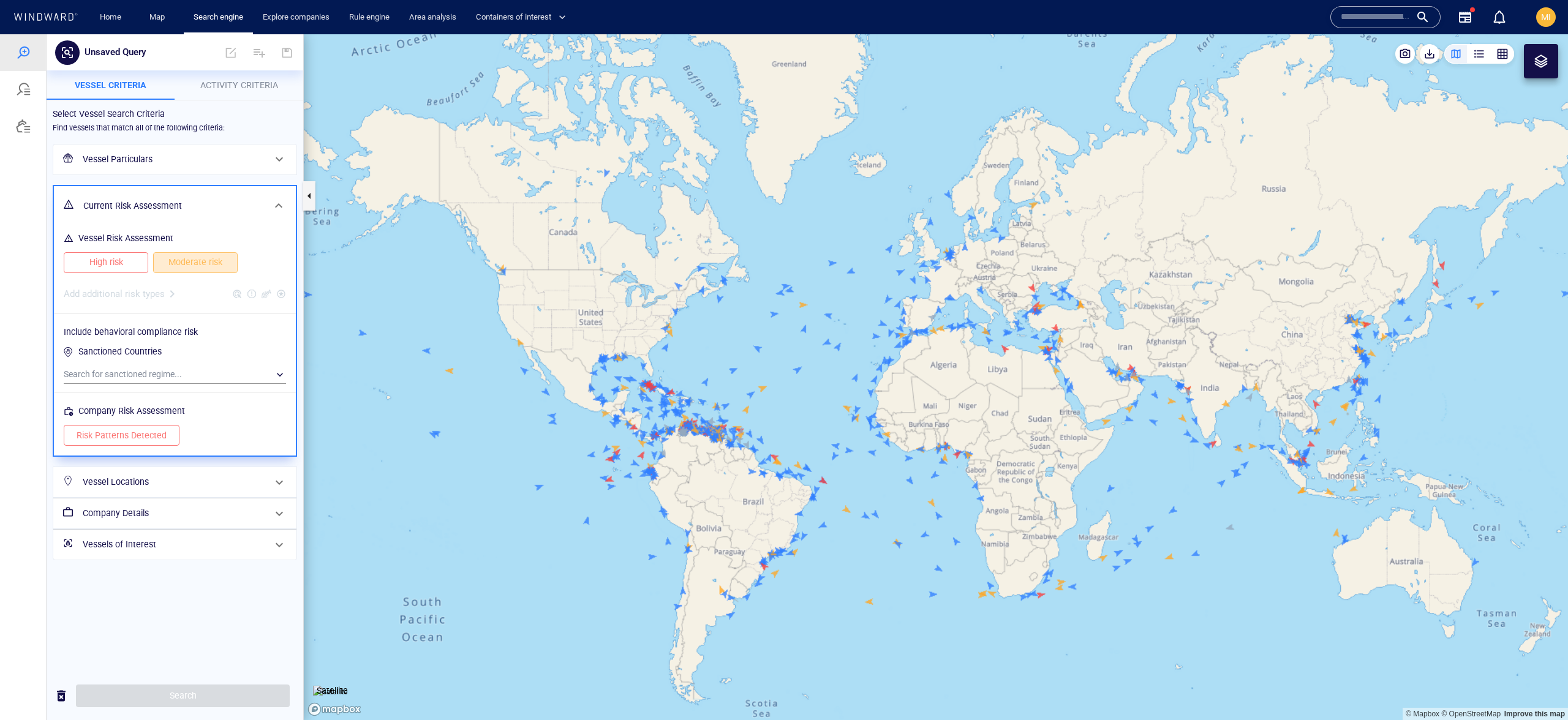
click at [172, 269] on span "Moderate risk" at bounding box center [196, 262] width 59 height 15
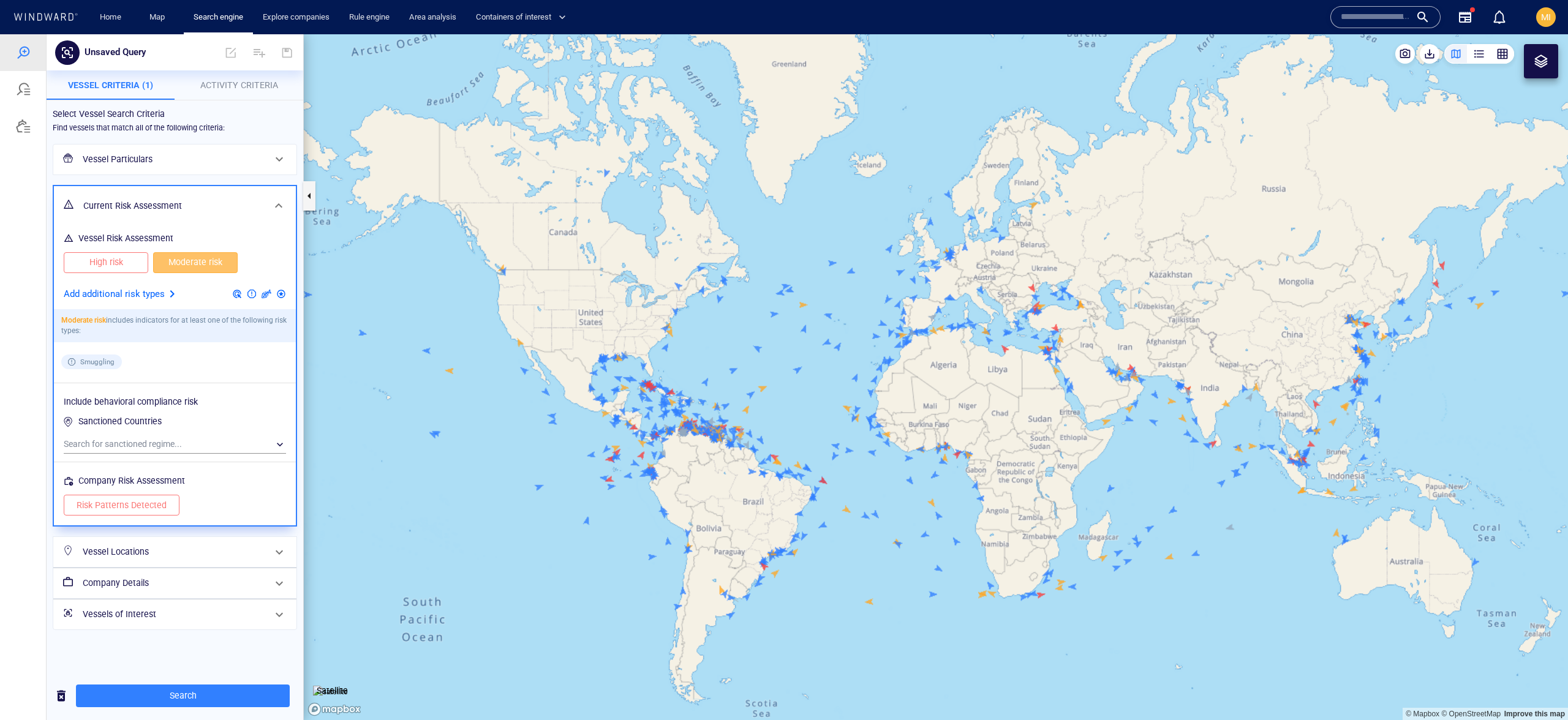
click at [161, 293] on p "Add additional risk types" at bounding box center [114, 294] width 101 height 16
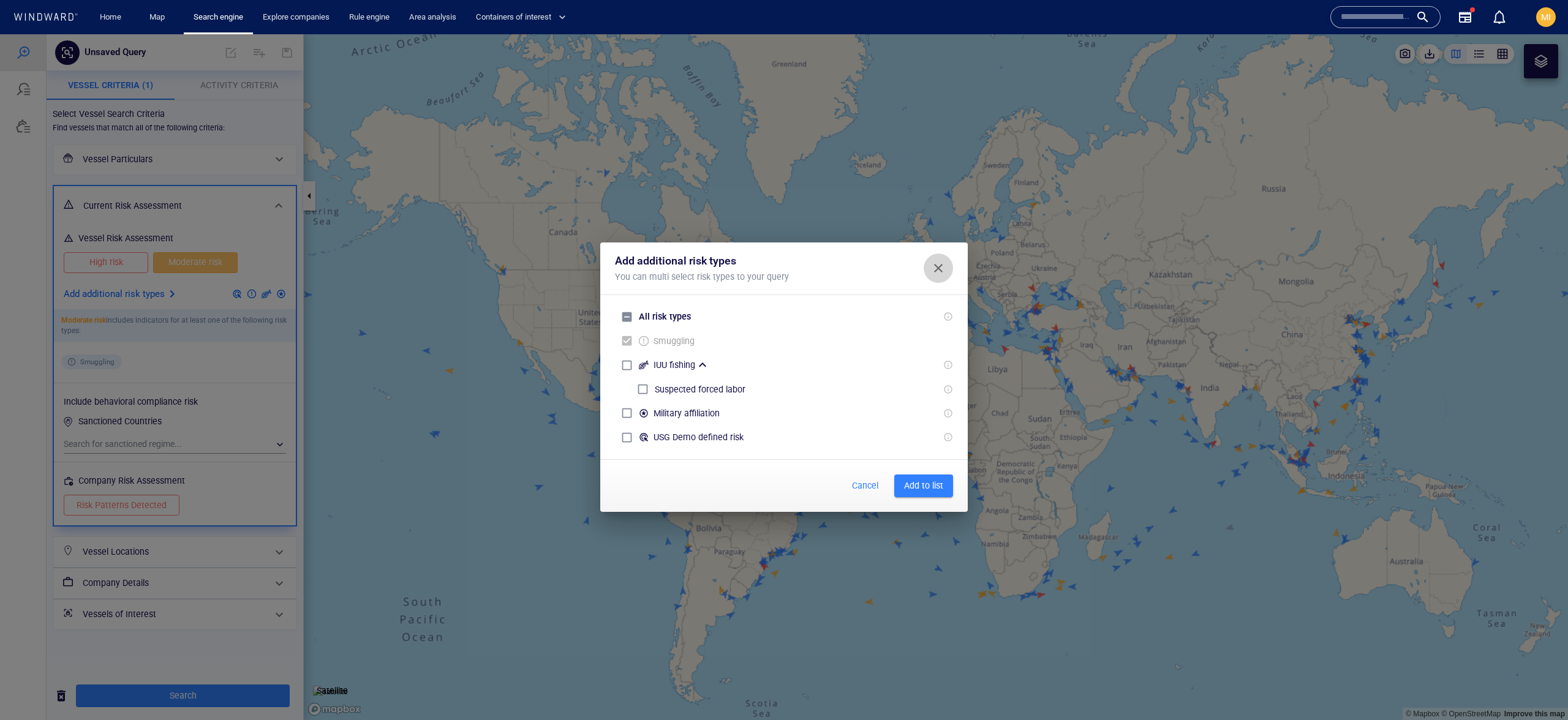
click at [941, 270] on span "Close" at bounding box center [938, 268] width 15 height 15
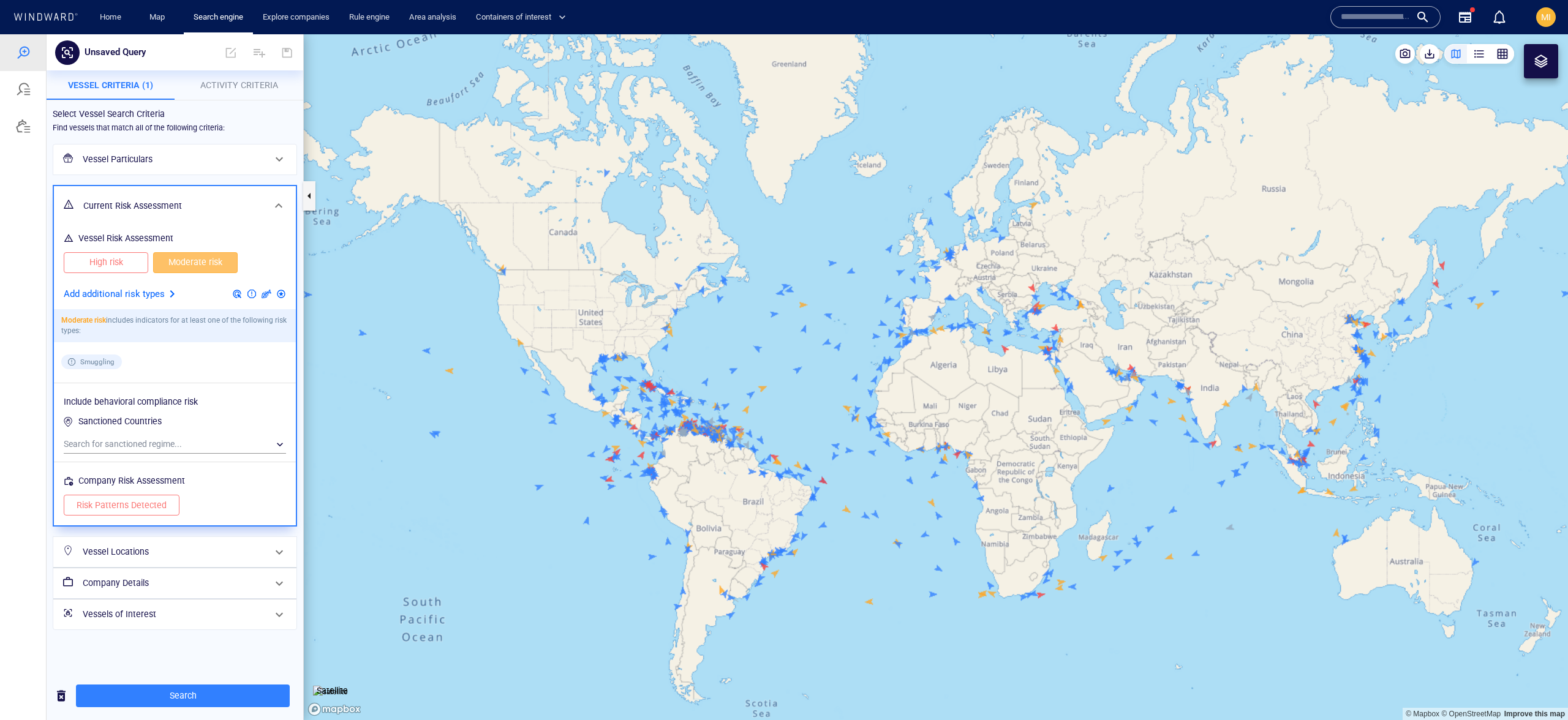
click at [174, 263] on span "Moderate risk" at bounding box center [196, 262] width 59 height 15
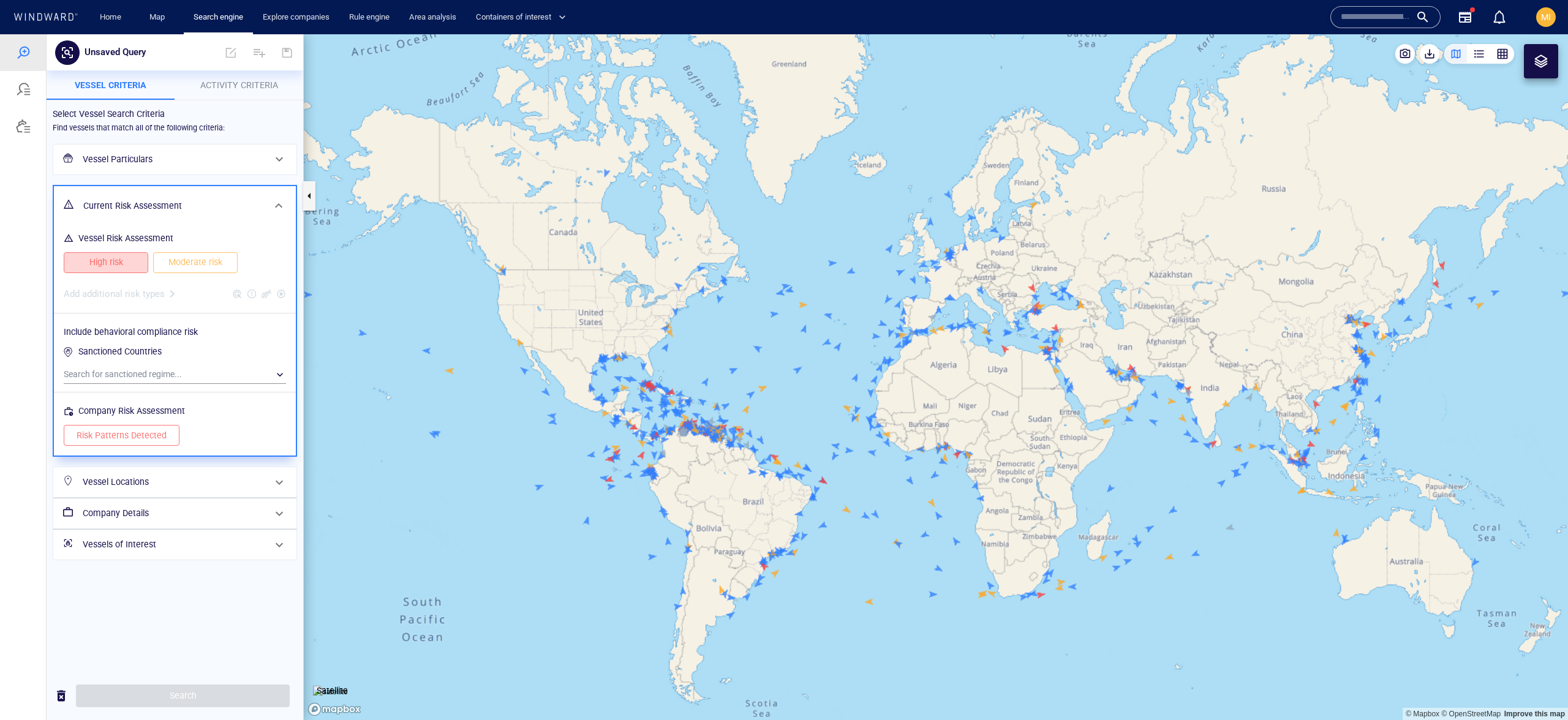
click at [129, 259] on span "High risk" at bounding box center [106, 262] width 59 height 15
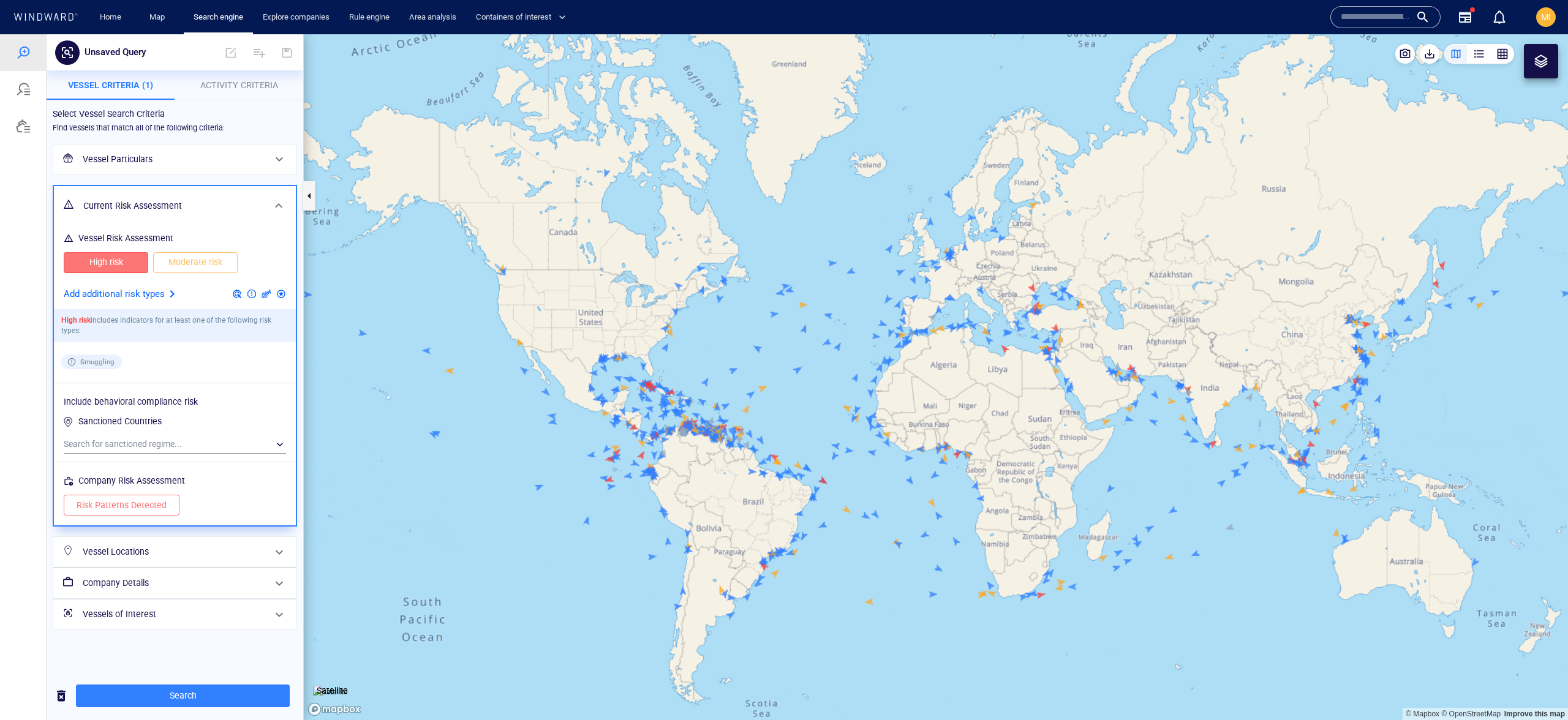
click at [126, 267] on span "High risk" at bounding box center [106, 262] width 59 height 15
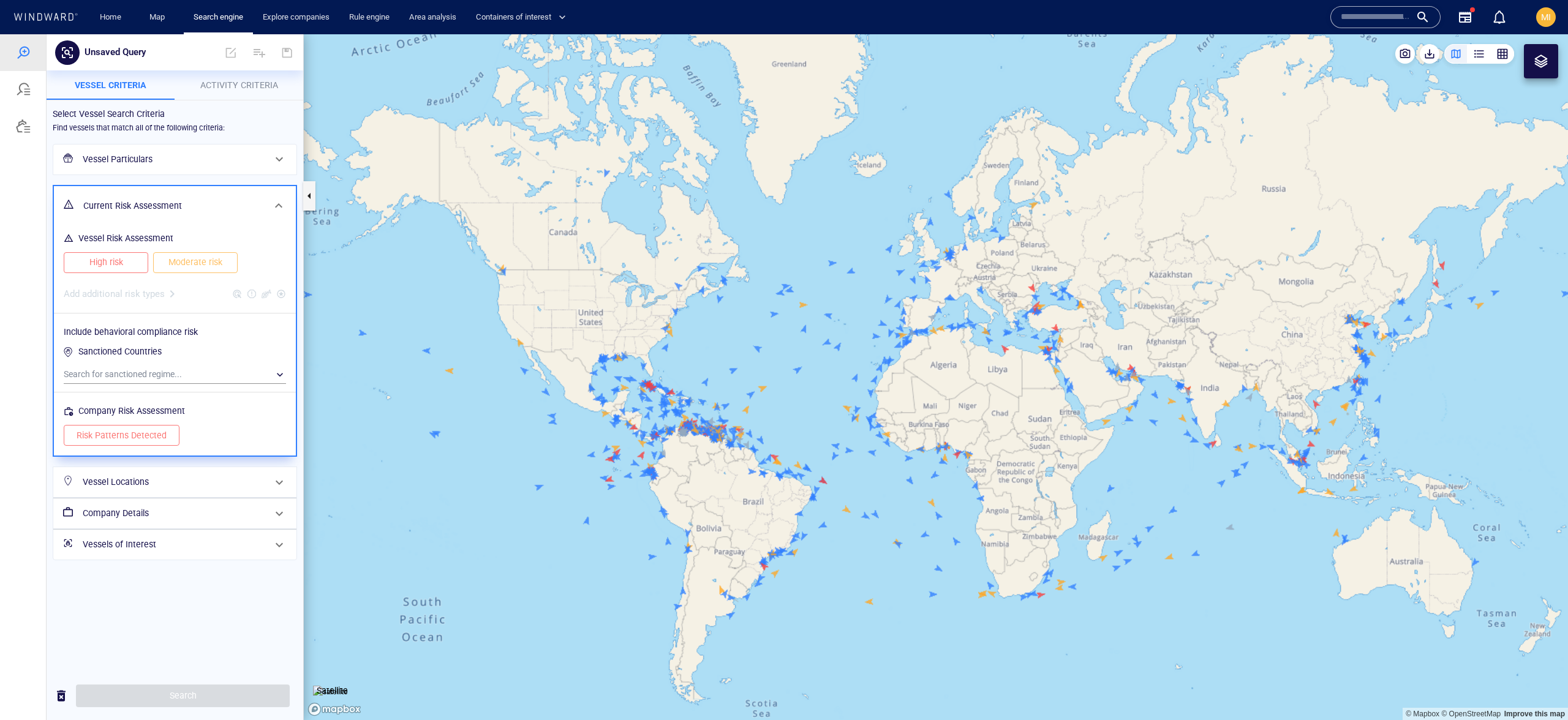
click at [222, 209] on h6 "Current Risk Assessment" at bounding box center [174, 205] width 180 height 15
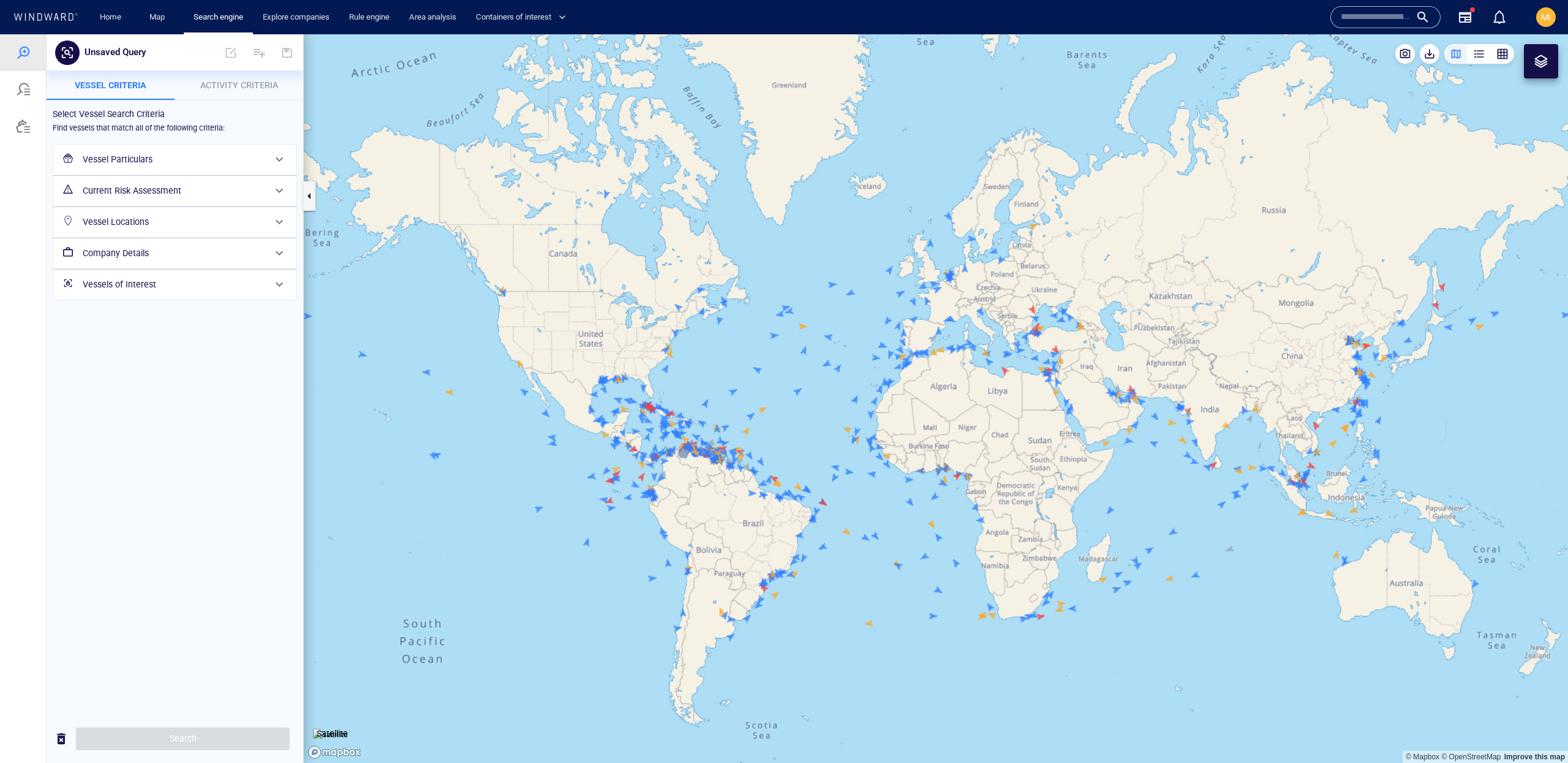
click at [233, 94] on button "Activity Criteria" at bounding box center [239, 85] width 129 height 29
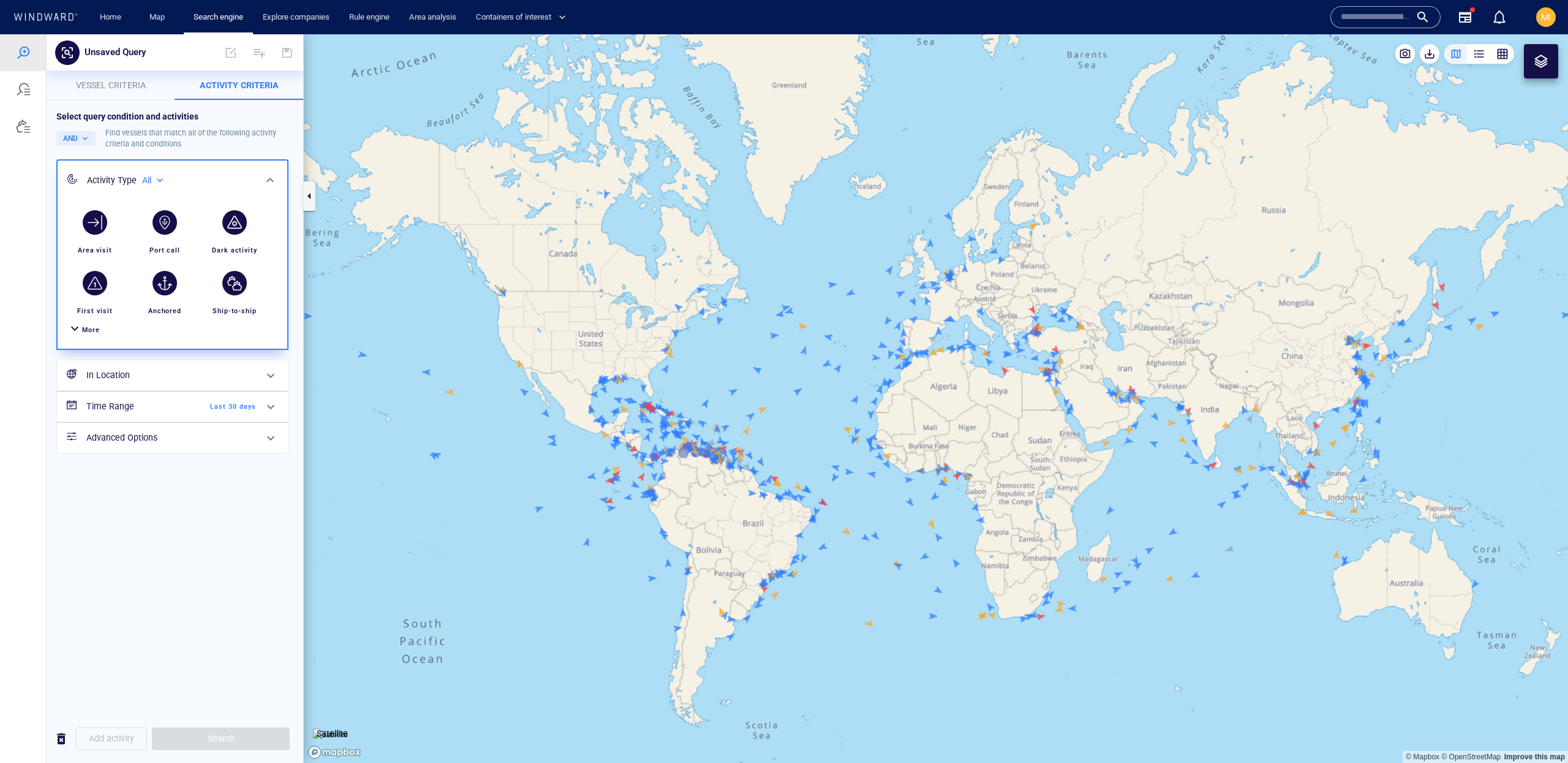
click at [144, 94] on button "Vessel criteria" at bounding box center [111, 85] width 129 height 29
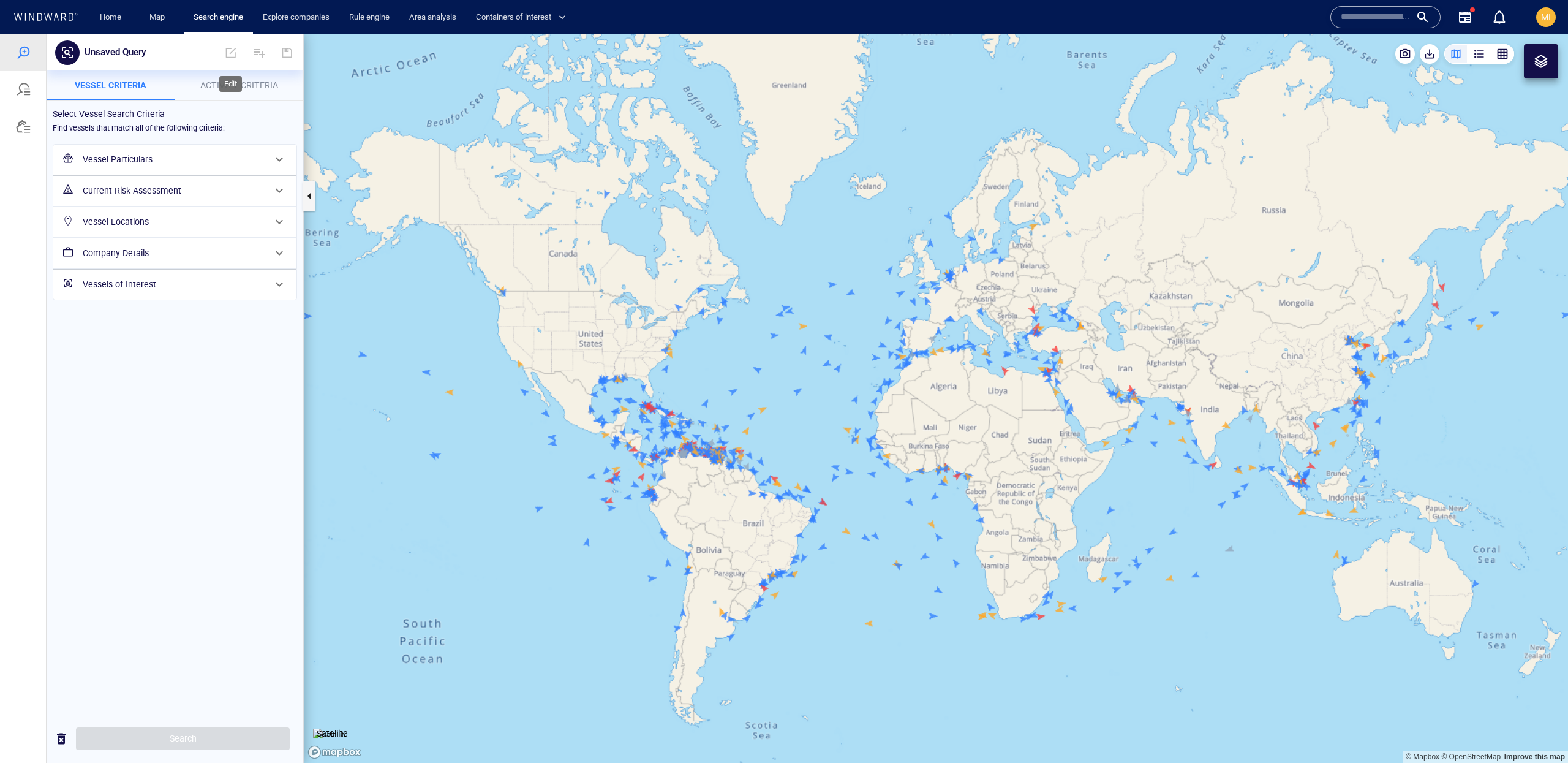
click at [233, 51] on span at bounding box center [231, 53] width 27 height 29
click at [231, 58] on span at bounding box center [231, 53] width 27 height 29
click at [30, 96] on div at bounding box center [23, 90] width 15 height 15
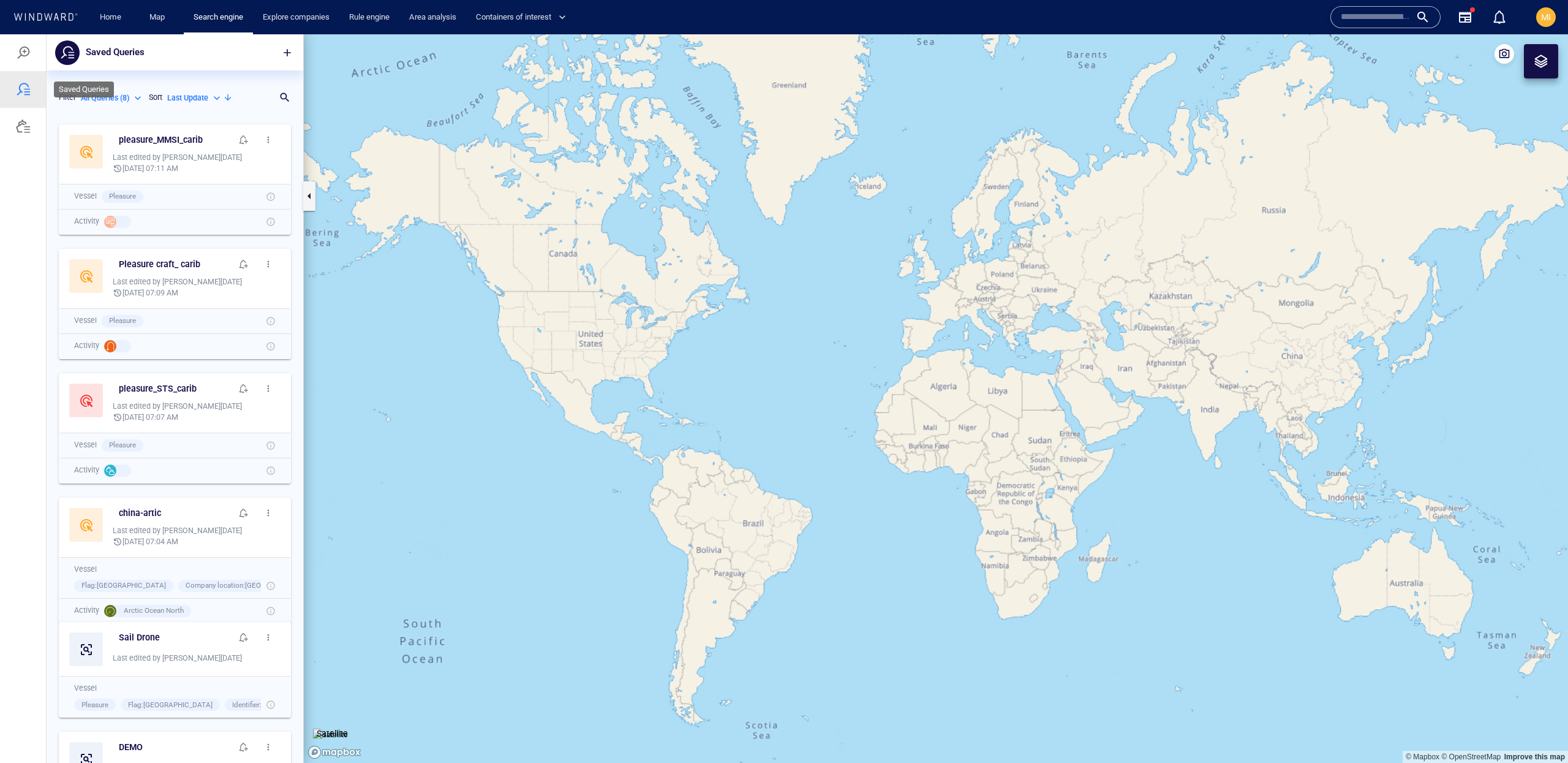
scroll to position [645, 256]
click at [23, 93] on div at bounding box center [23, 90] width 15 height 15
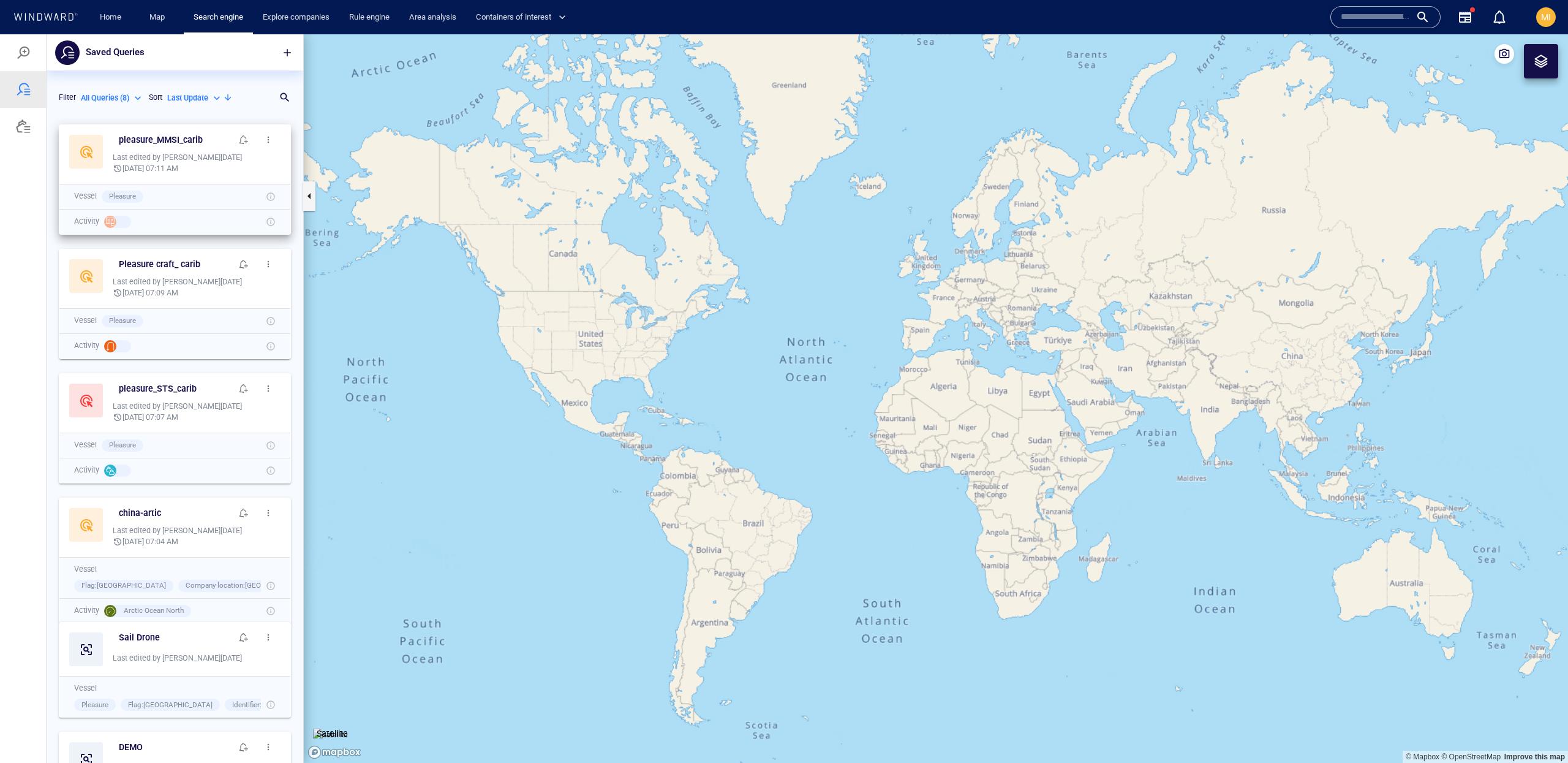
click at [267, 142] on span "button" at bounding box center [268, 140] width 10 height 10
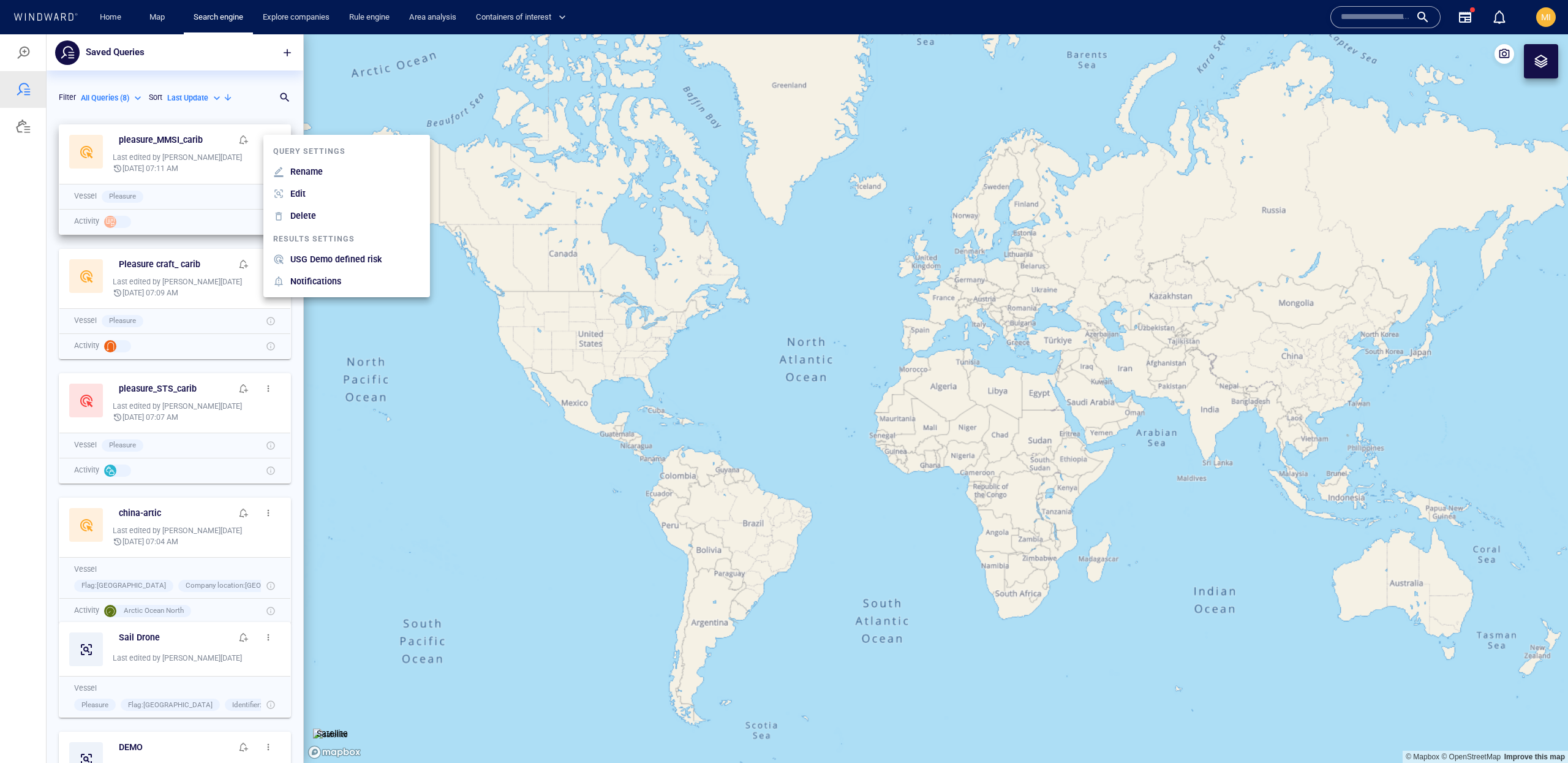
click at [36, 126] on div at bounding box center [784, 398] width 1568 height 729
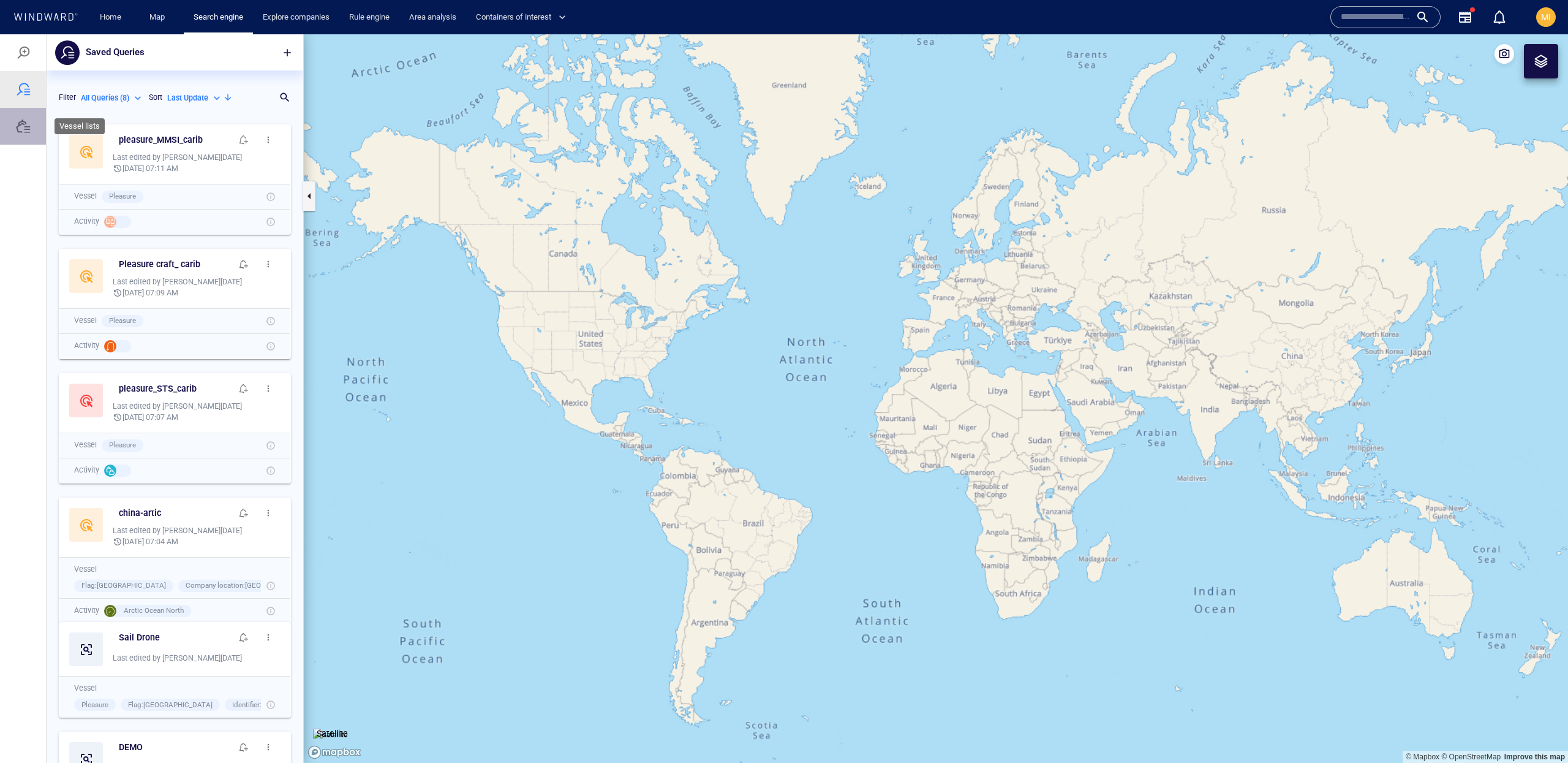
click at [22, 136] on div at bounding box center [23, 126] width 46 height 37
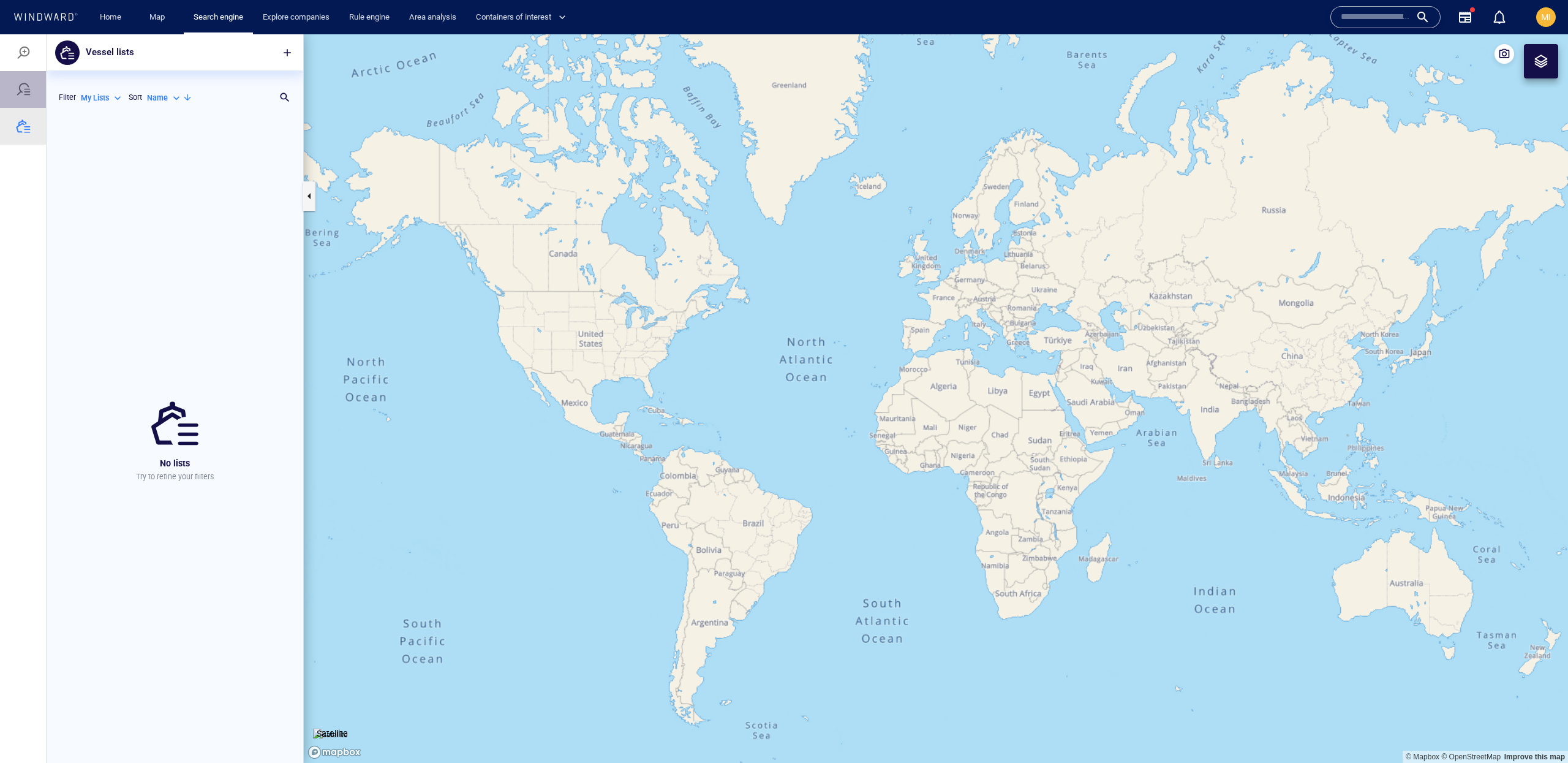
click at [19, 96] on div at bounding box center [23, 90] width 15 height 15
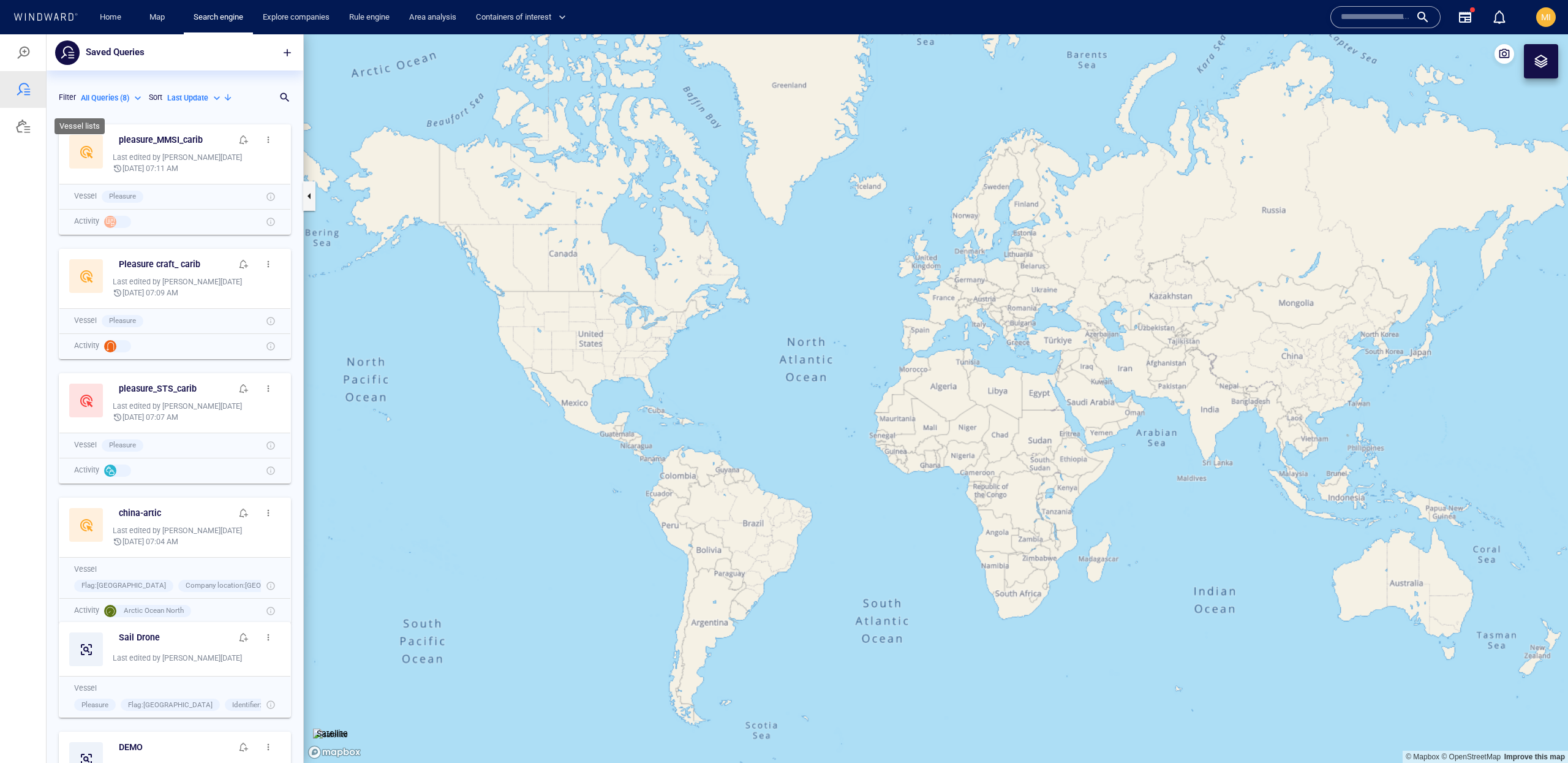
click at [30, 126] on div at bounding box center [23, 126] width 15 height 15
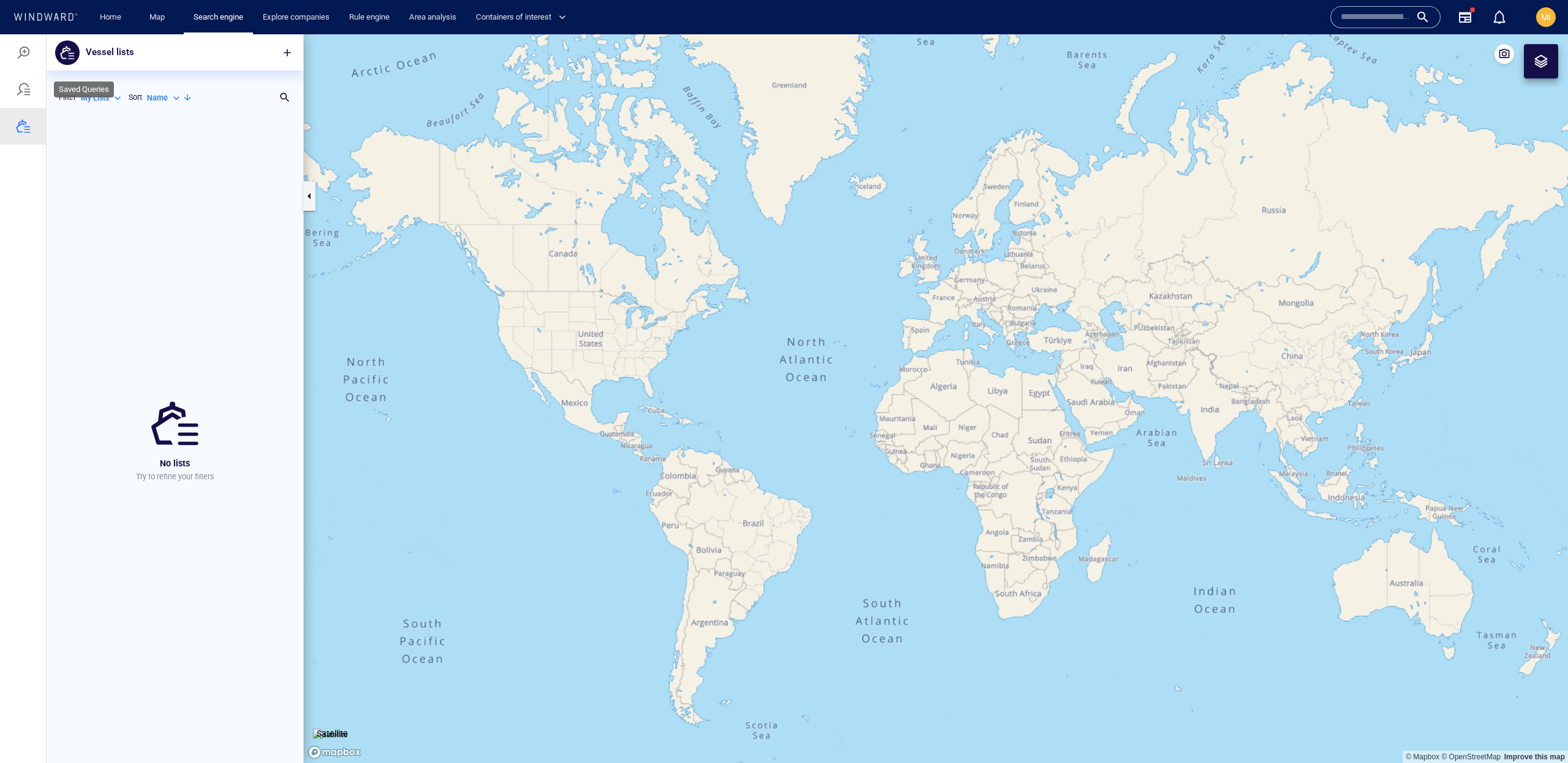
click at [29, 91] on div at bounding box center [23, 90] width 15 height 15
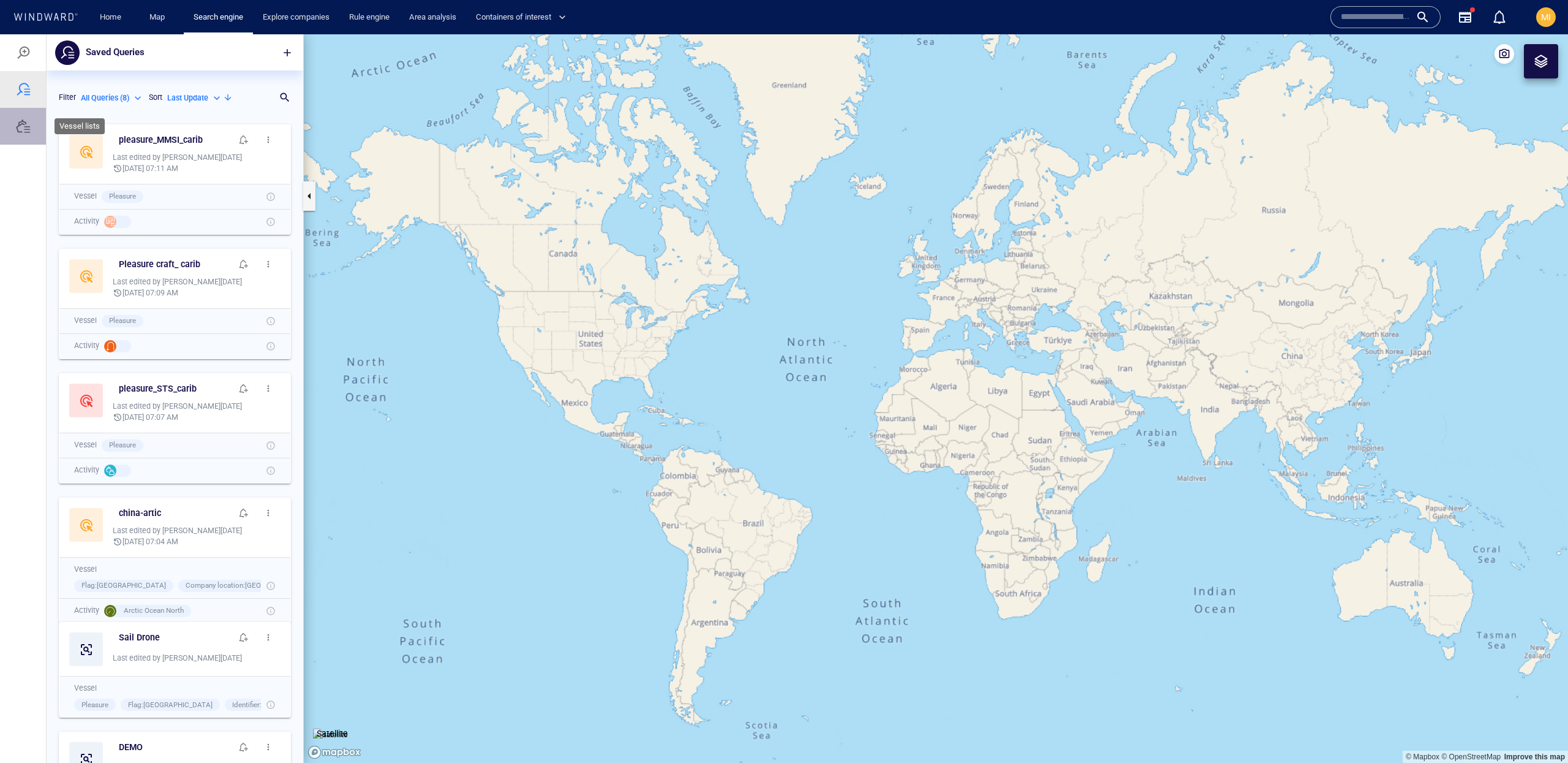
click at [32, 125] on div at bounding box center [23, 126] width 46 height 37
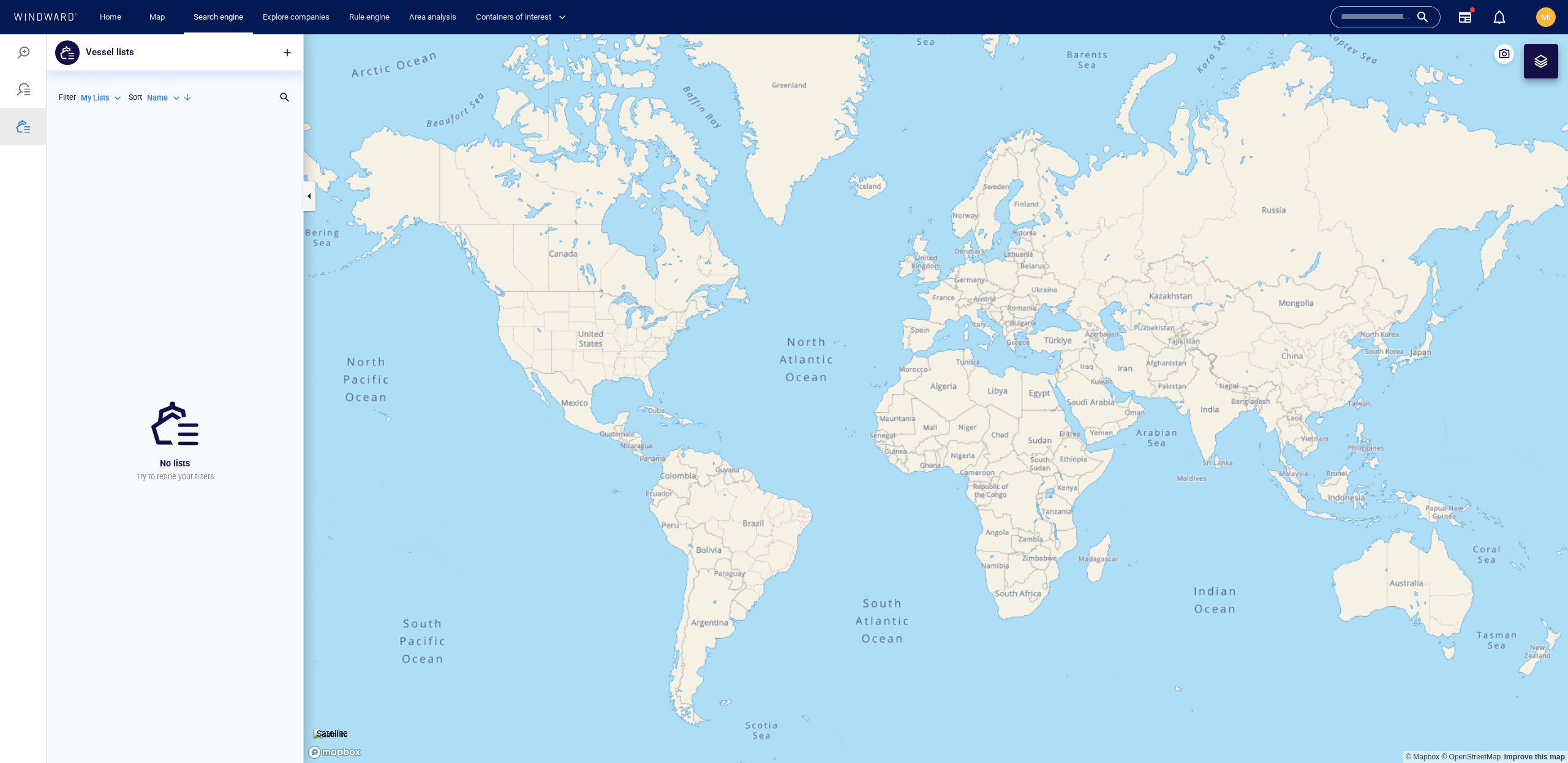
click at [23, 45] on div at bounding box center [23, 53] width 15 height 15
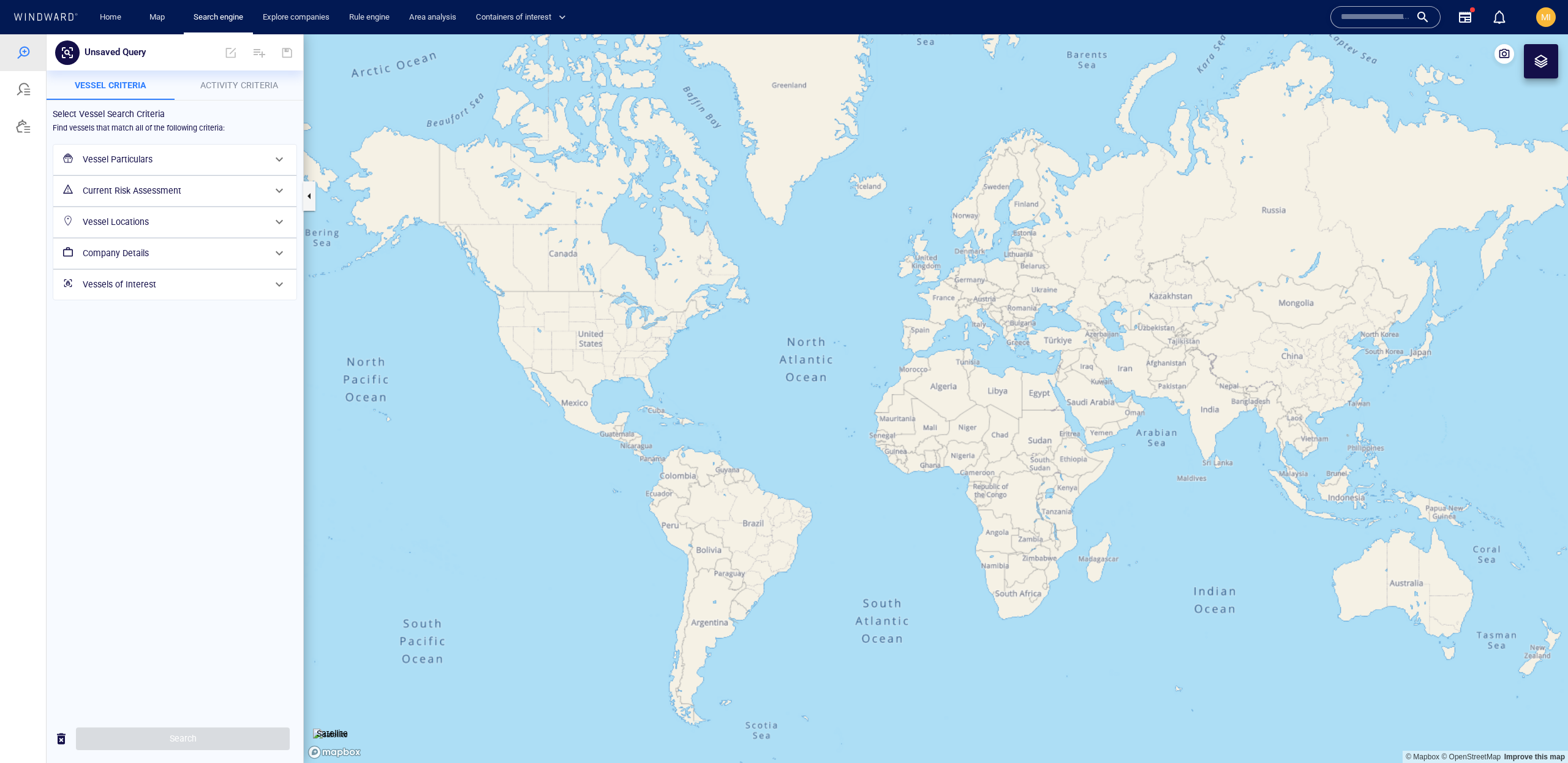
click at [218, 213] on div "Vessel Locations" at bounding box center [174, 222] width 191 height 25
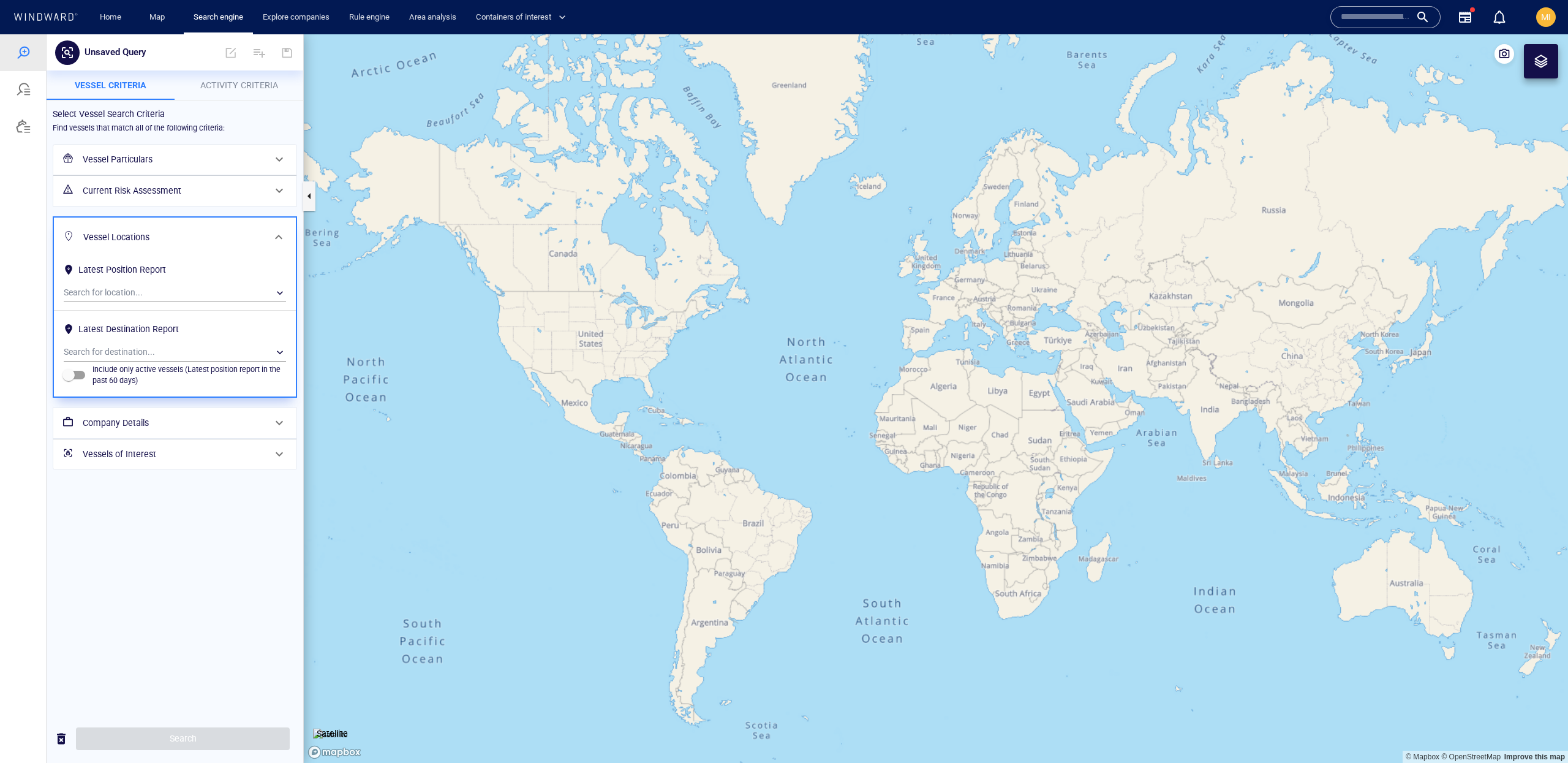
click at [218, 230] on h6 "Vessel Locations" at bounding box center [174, 237] width 180 height 15
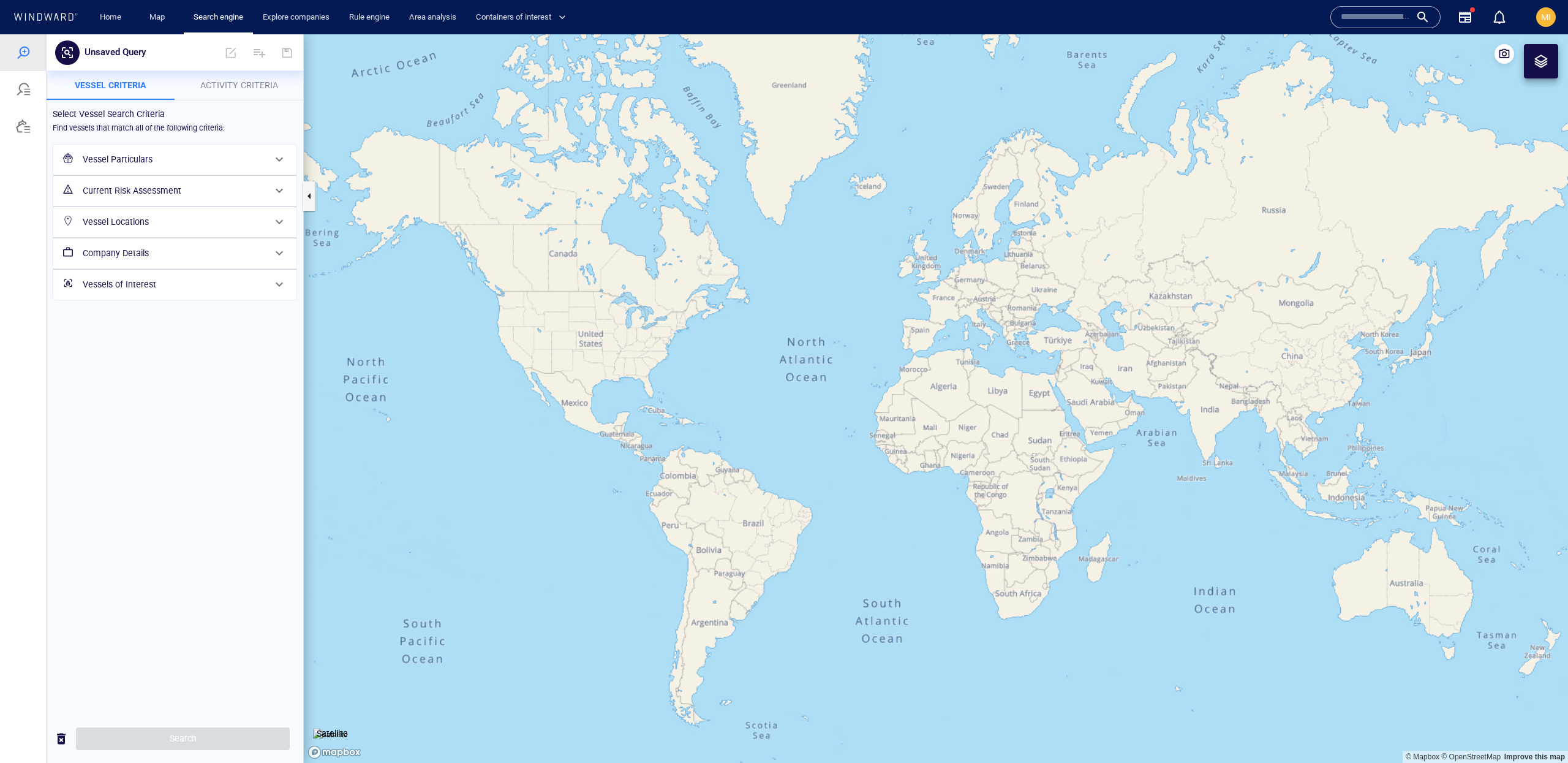
click at [245, 159] on h6 "Vessel Particulars" at bounding box center [174, 160] width 182 height 15
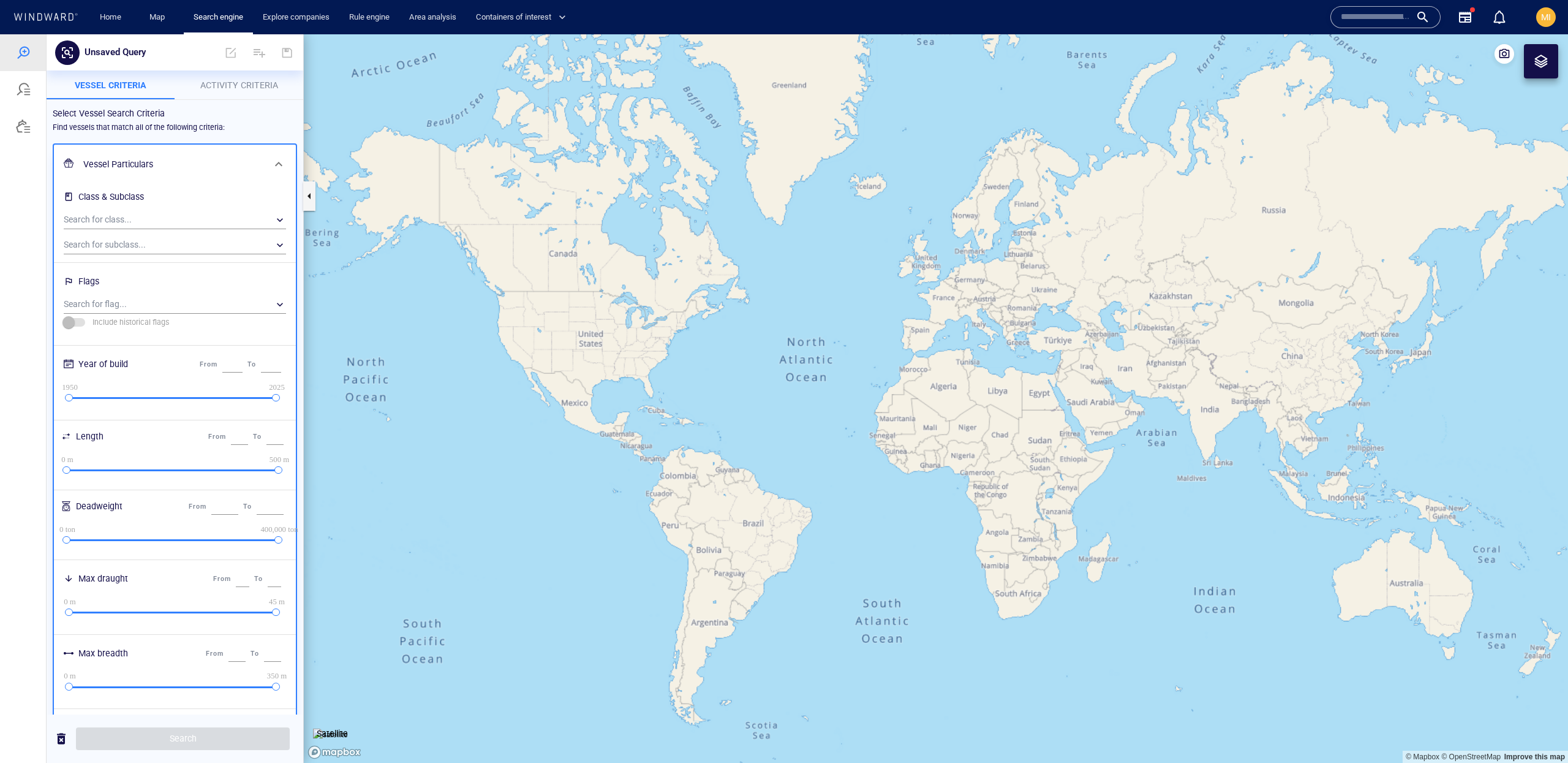
click at [245, 159] on h6 "Vessel Particulars" at bounding box center [174, 165] width 180 height 15
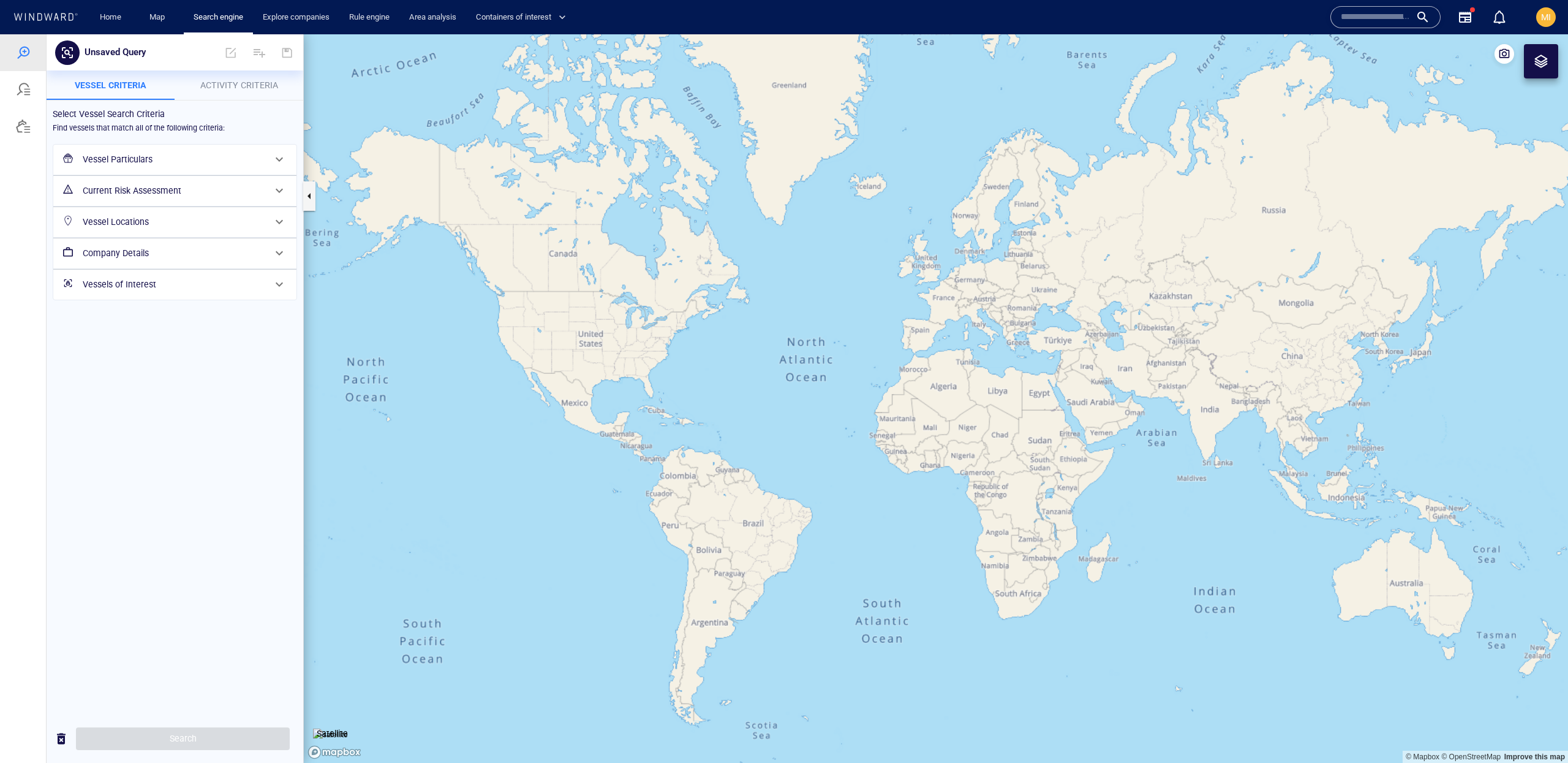
click at [259, 280] on h6 "Vessels of Interest" at bounding box center [174, 284] width 182 height 15
click at [260, 287] on div "Vessels of Interest" at bounding box center [175, 300] width 242 height 40
click at [255, 234] on div "Vessel Locations" at bounding box center [174, 222] width 191 height 25
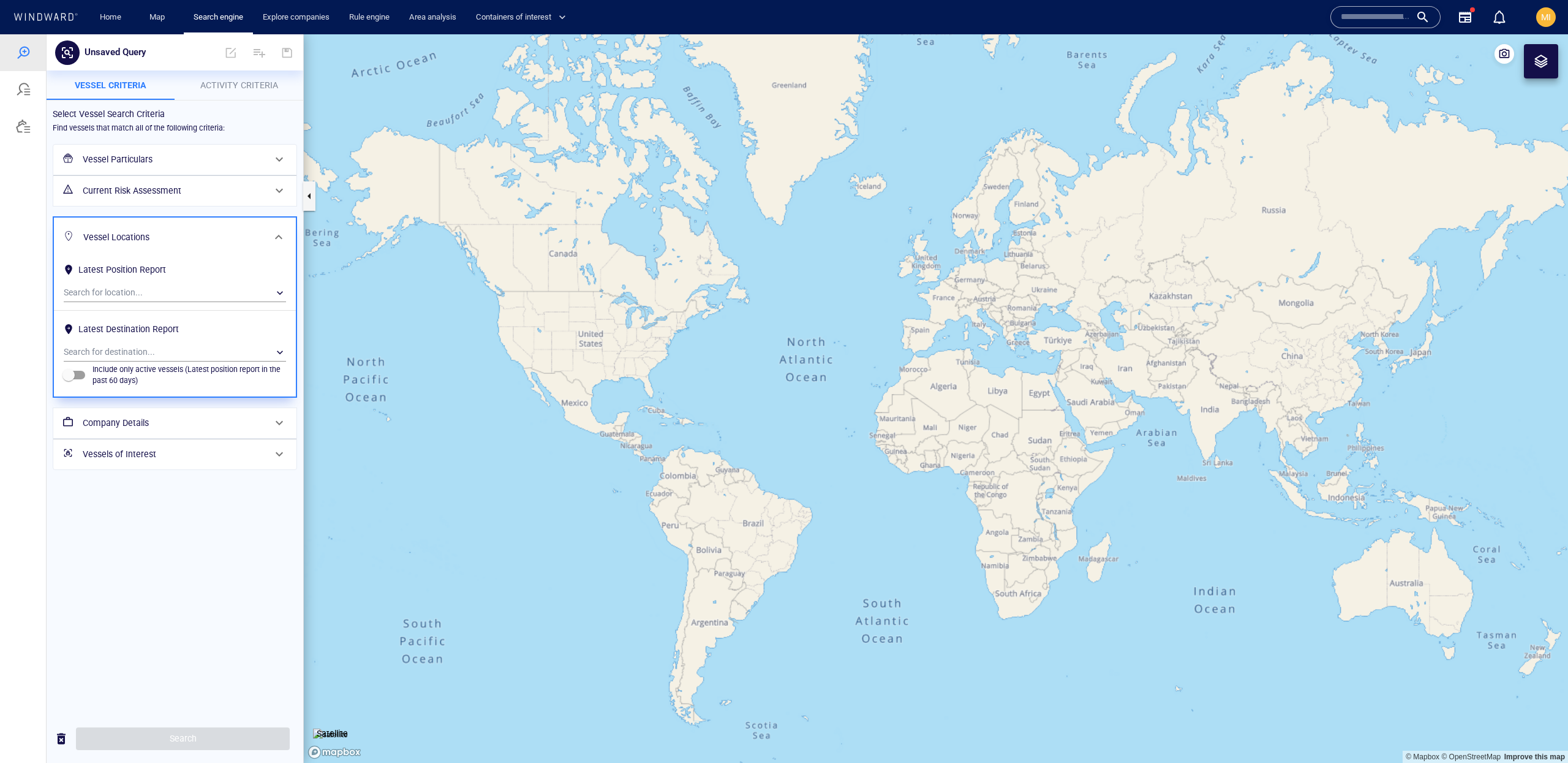
click at [255, 234] on h6 "Vessel Locations" at bounding box center [174, 237] width 180 height 15
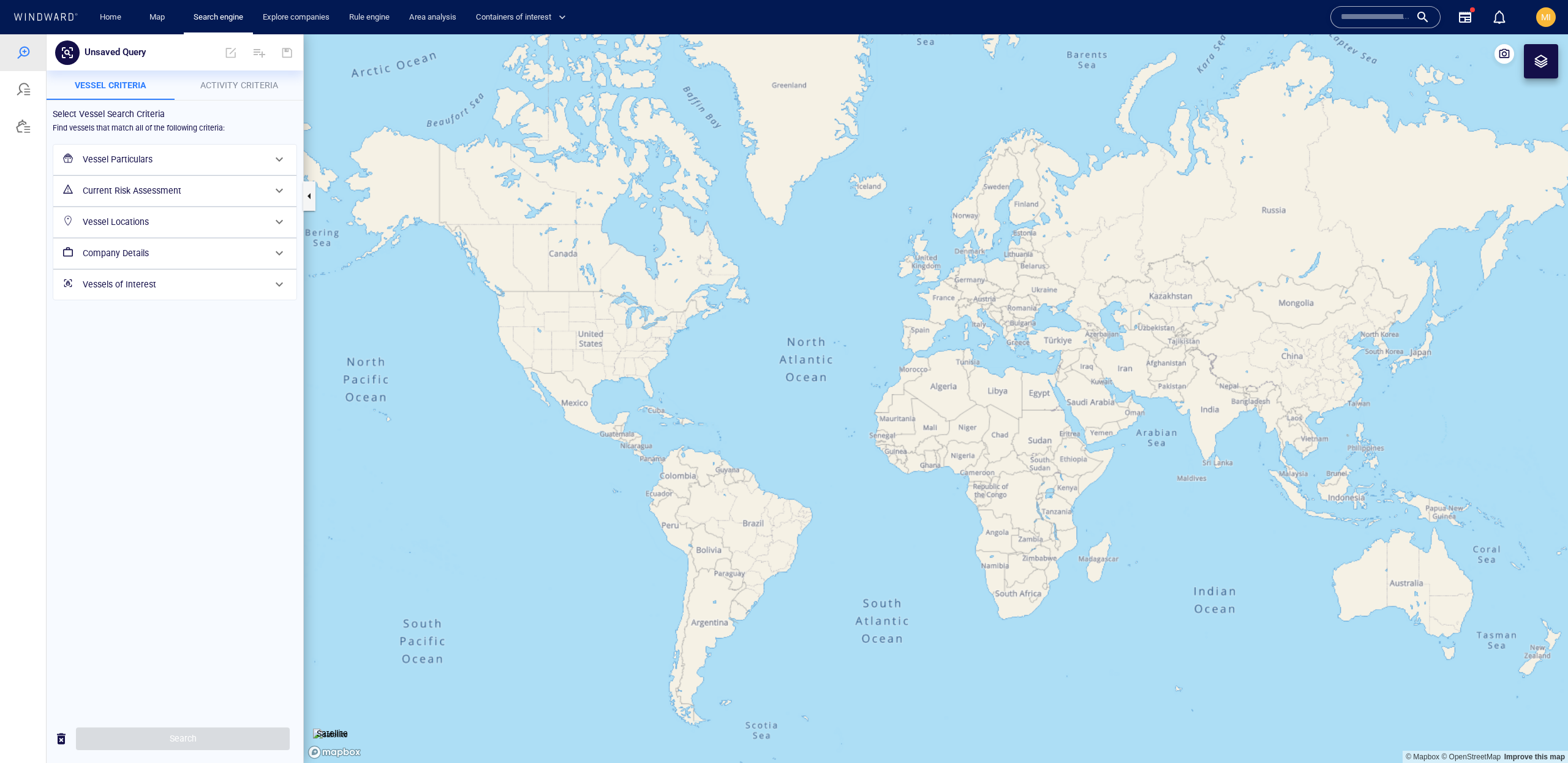
click at [233, 160] on h6 "Vessel Particulars" at bounding box center [174, 160] width 182 height 15
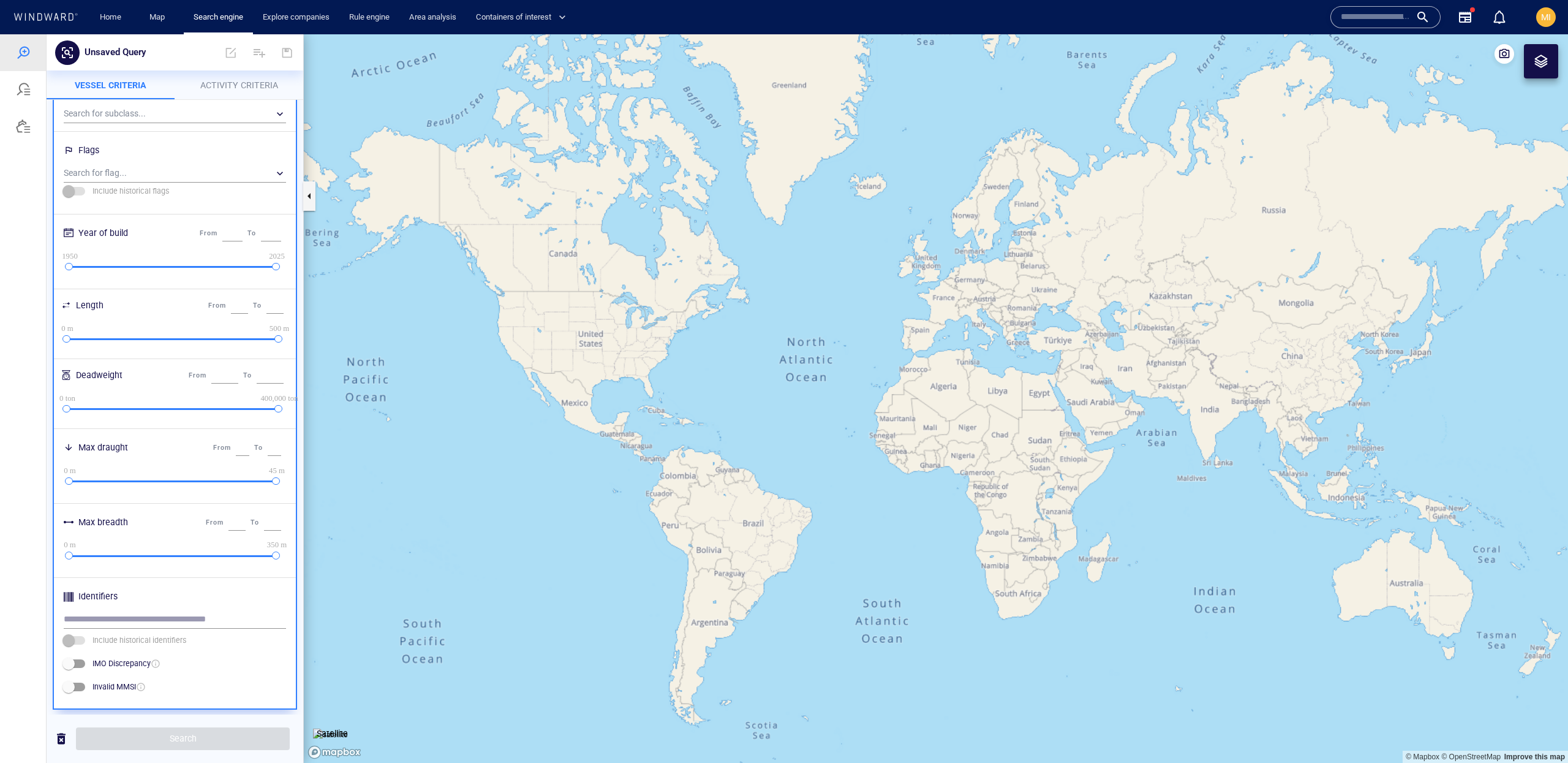
scroll to position [0, 0]
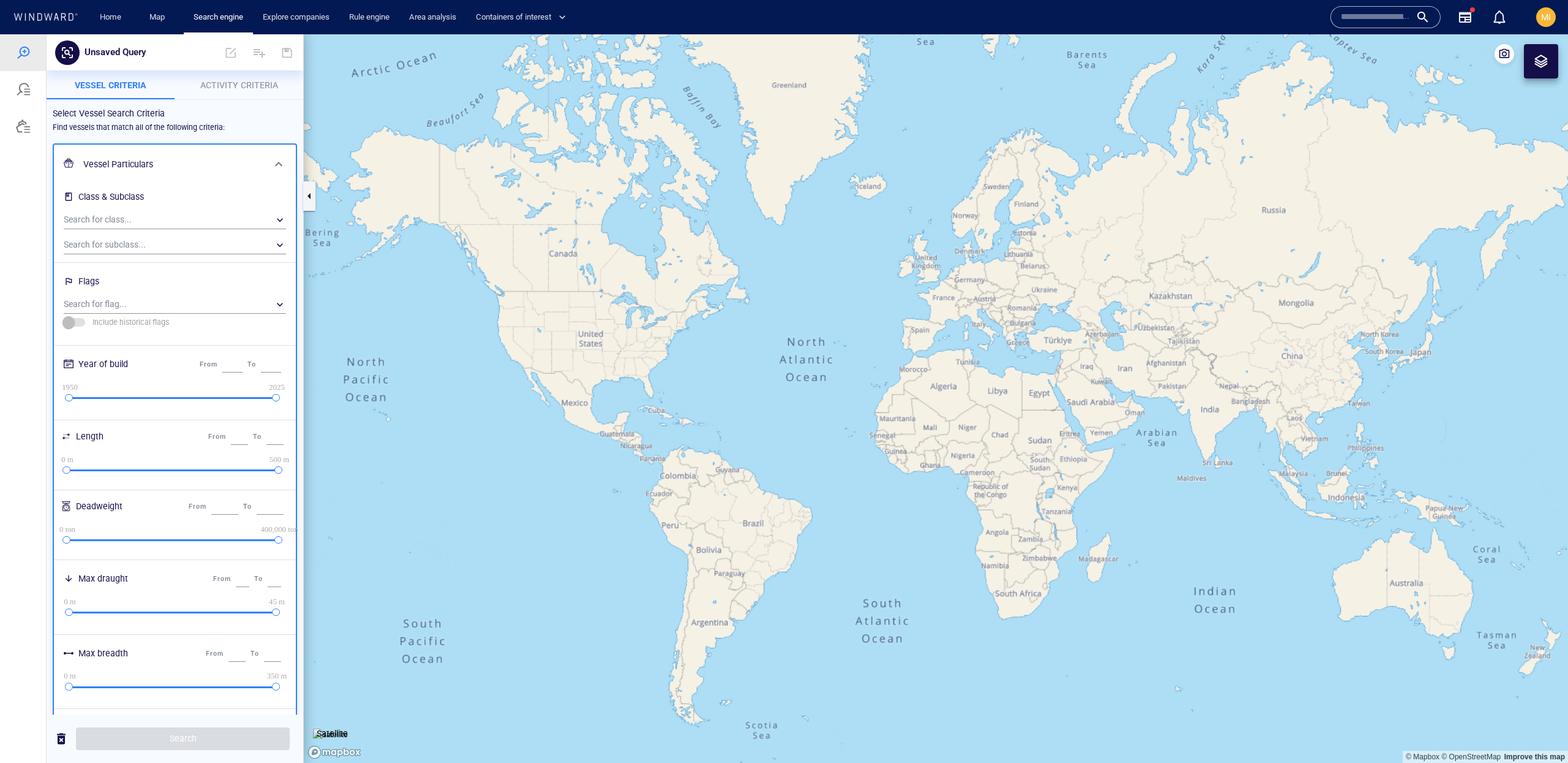
click at [231, 160] on h6 "Vessel Particulars" at bounding box center [174, 165] width 180 height 15
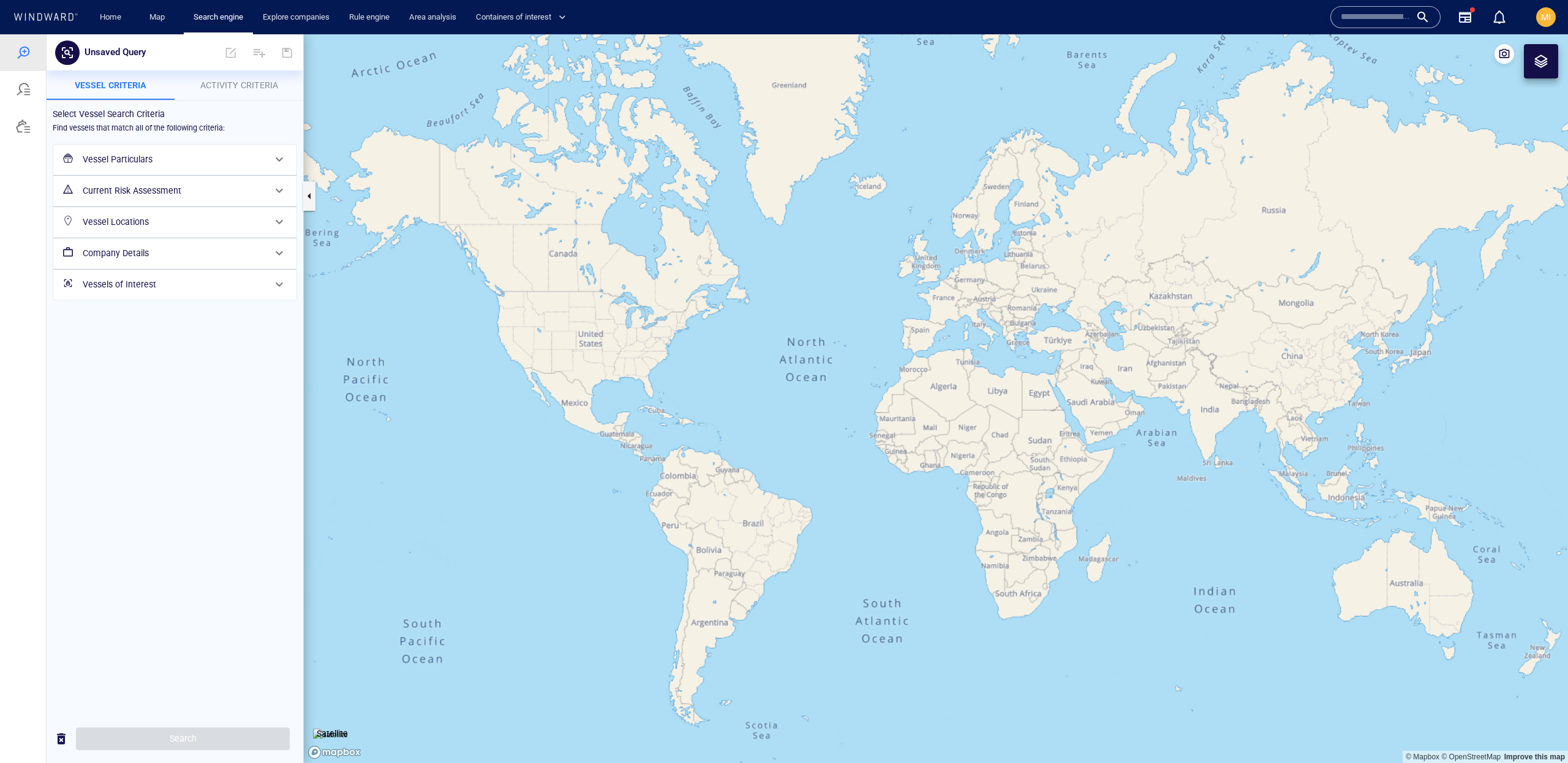
click at [238, 258] on h6 "Company Details" at bounding box center [174, 253] width 182 height 15
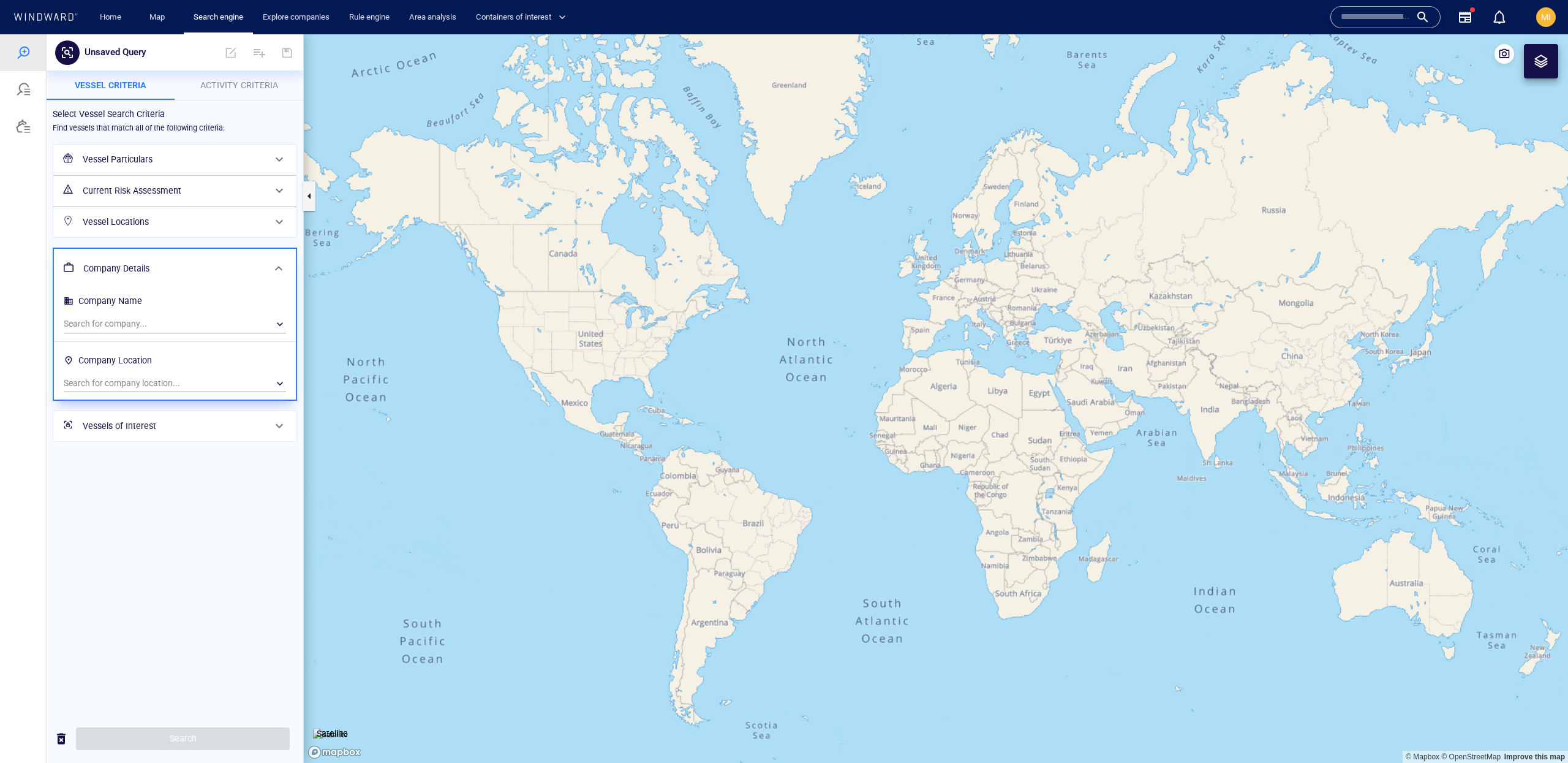
click at [238, 258] on div "Company Details" at bounding box center [174, 268] width 190 height 25
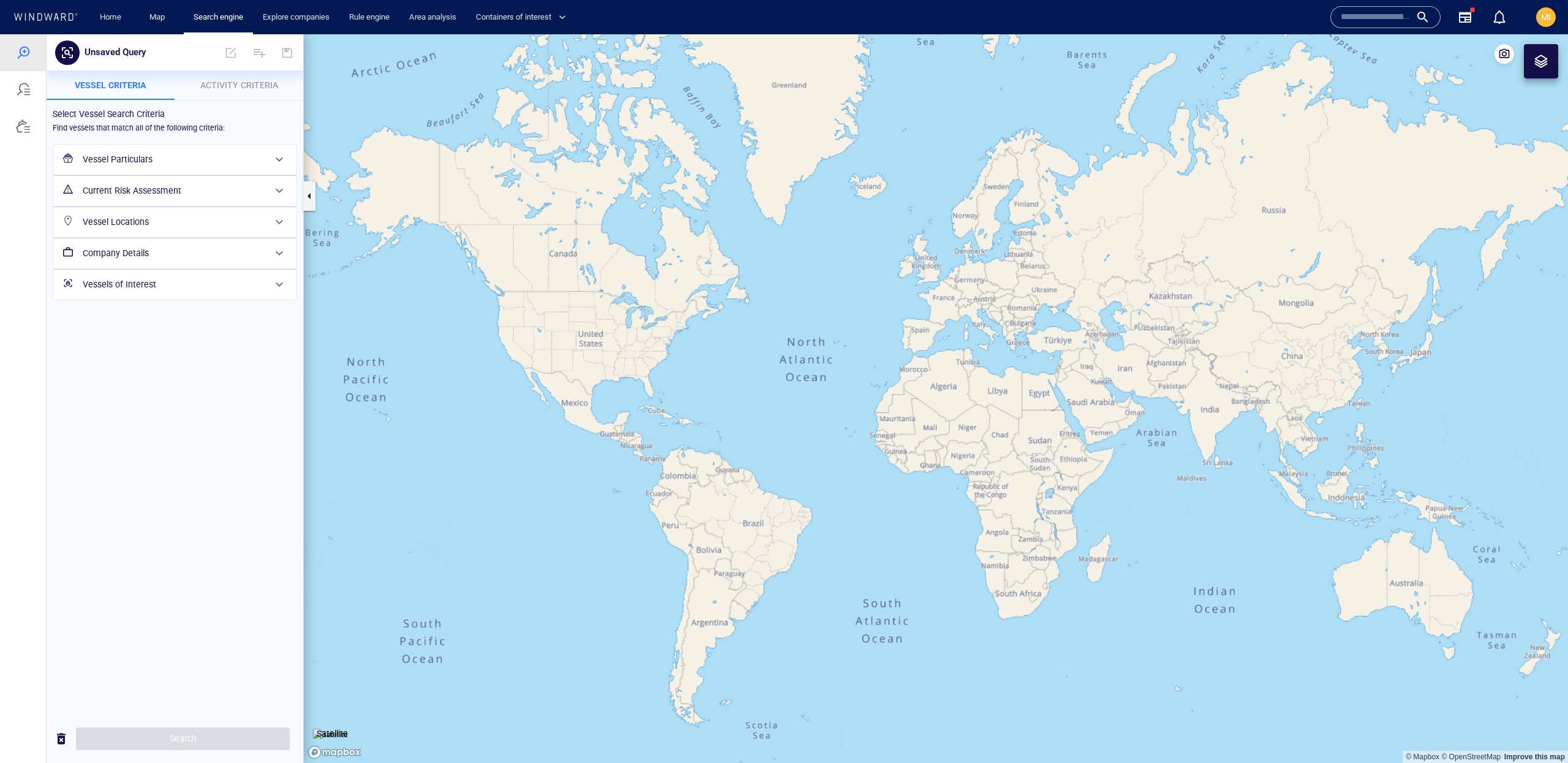
click at [237, 197] on h6 "Current Risk Assessment" at bounding box center [174, 190] width 182 height 15
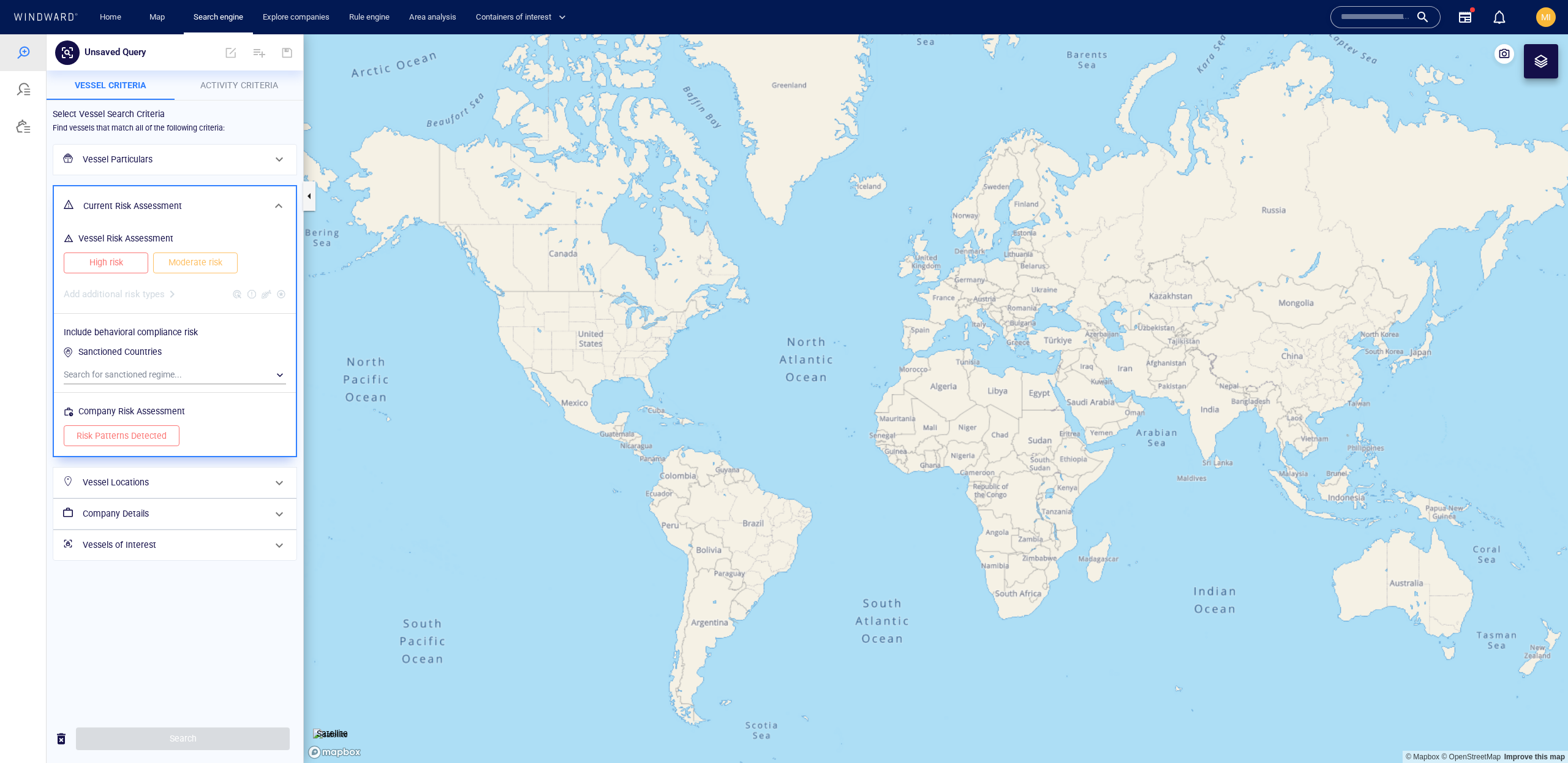
click at [237, 198] on h6 "Current Risk Assessment" at bounding box center [174, 206] width 180 height 15
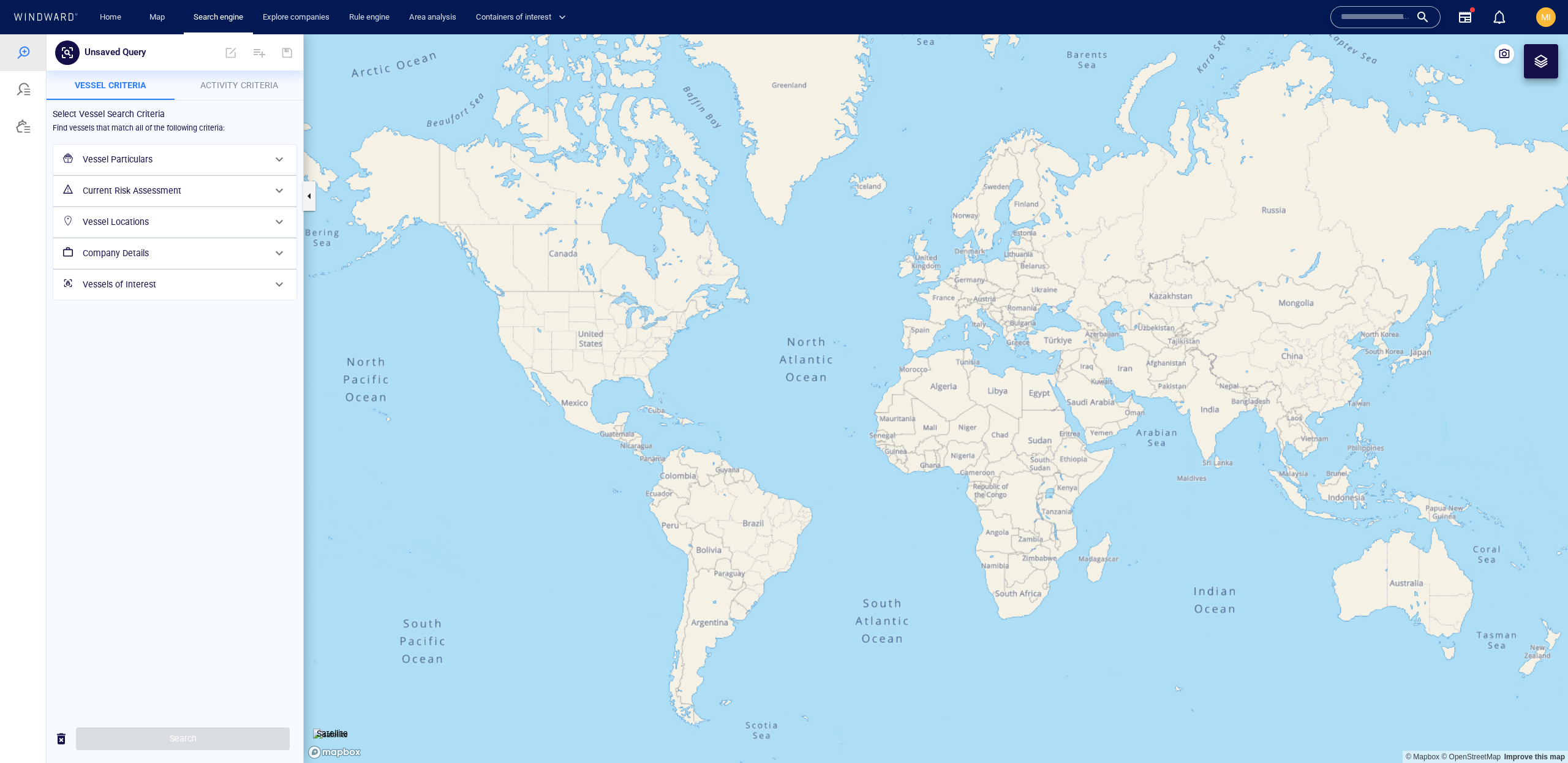
click at [228, 163] on h6 "Vessel Particulars" at bounding box center [174, 160] width 182 height 15
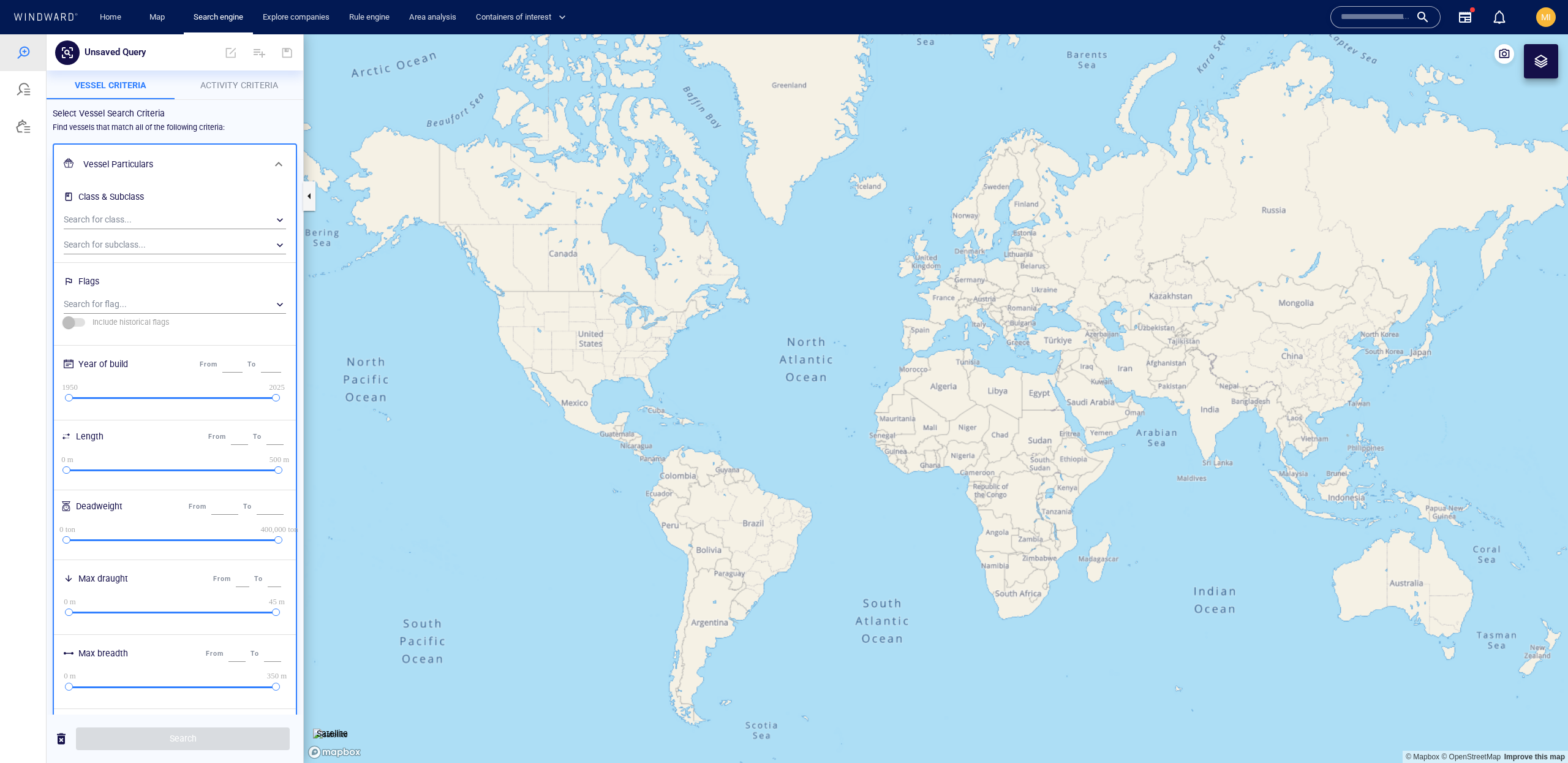
click at [228, 163] on h6 "Vessel Particulars" at bounding box center [174, 165] width 180 height 15
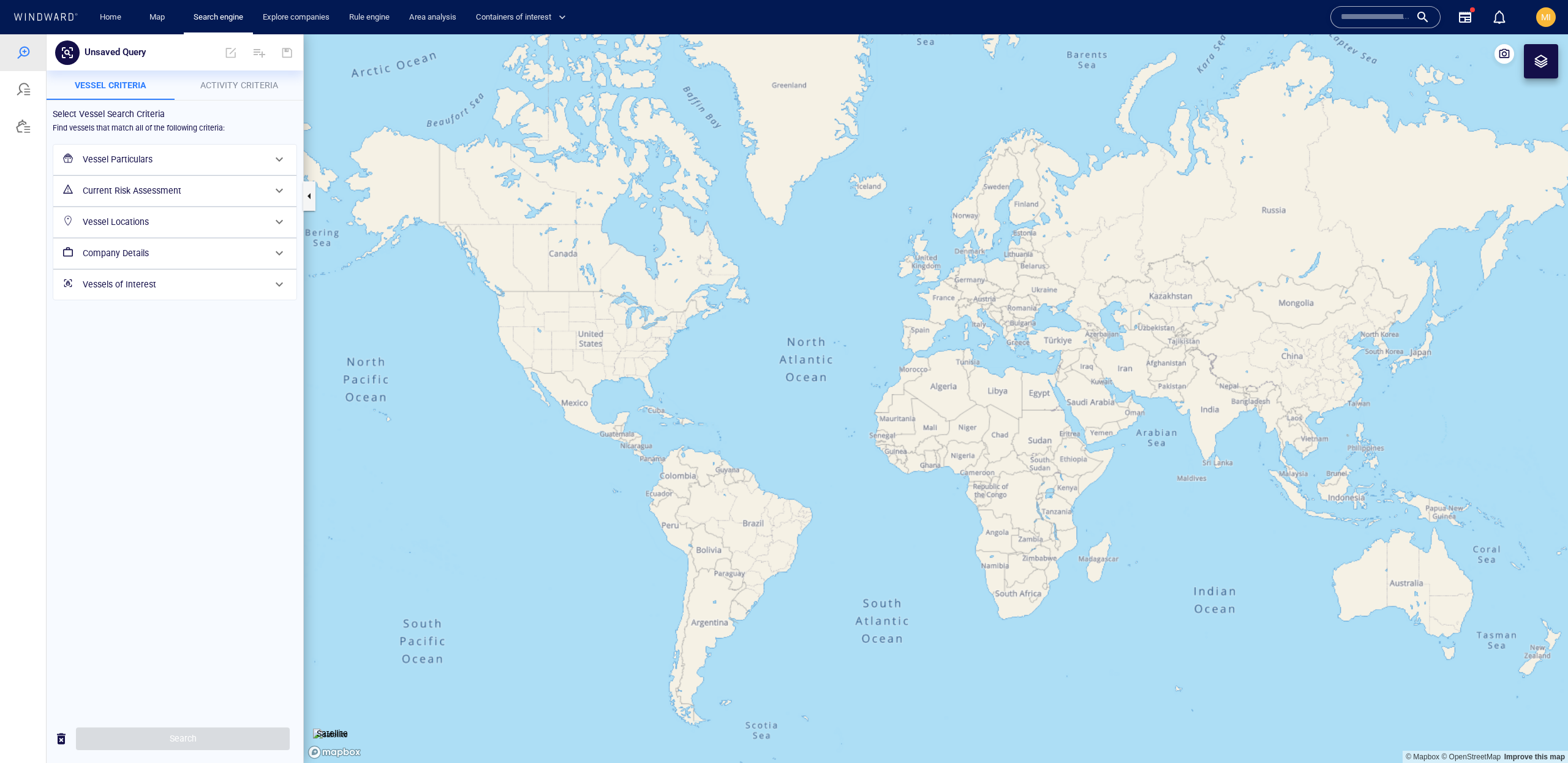
click at [219, 232] on div "Vessel Locations" at bounding box center [174, 222] width 191 height 25
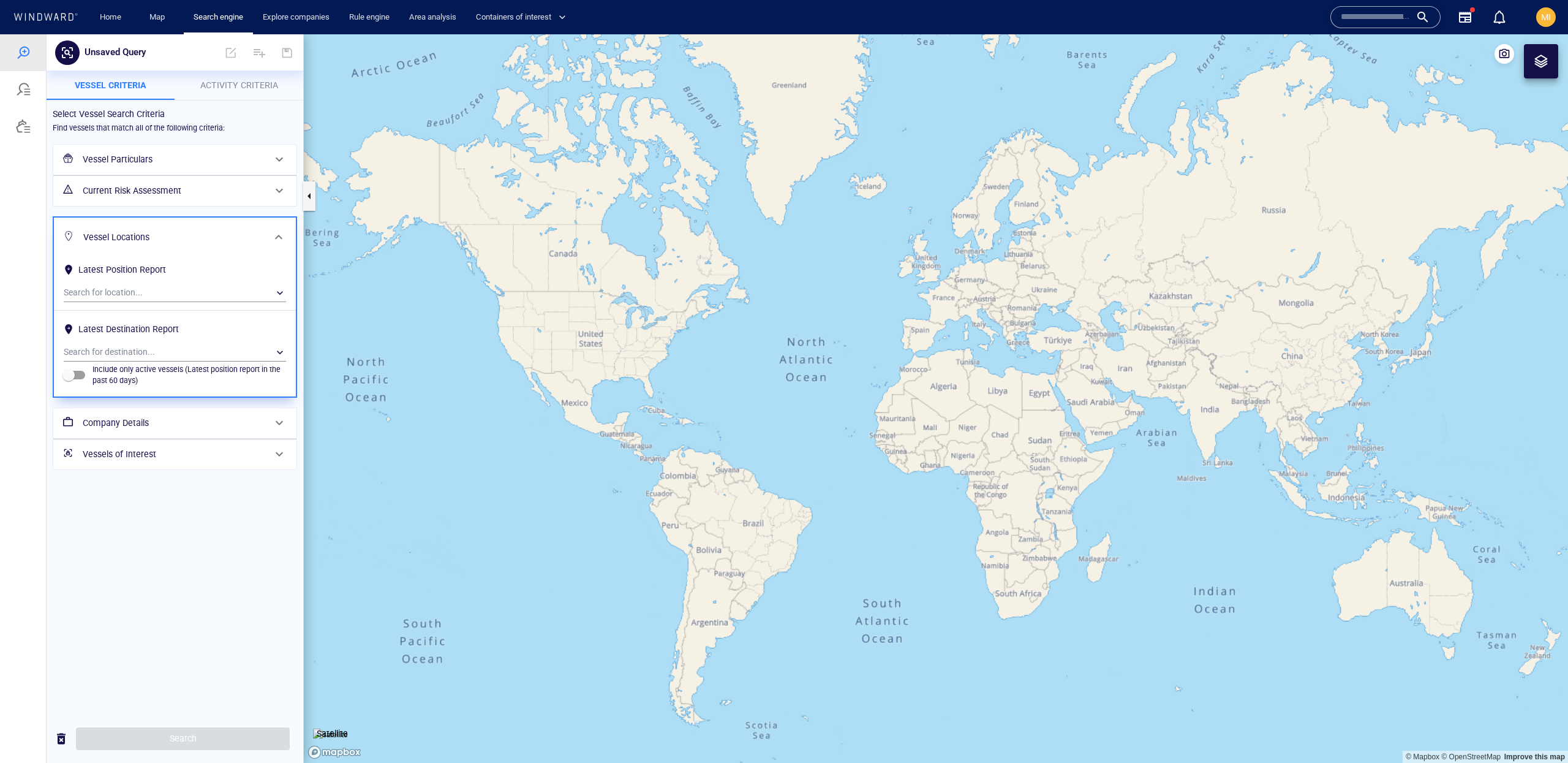
click at [219, 231] on h6 "Vessel Locations" at bounding box center [174, 237] width 180 height 15
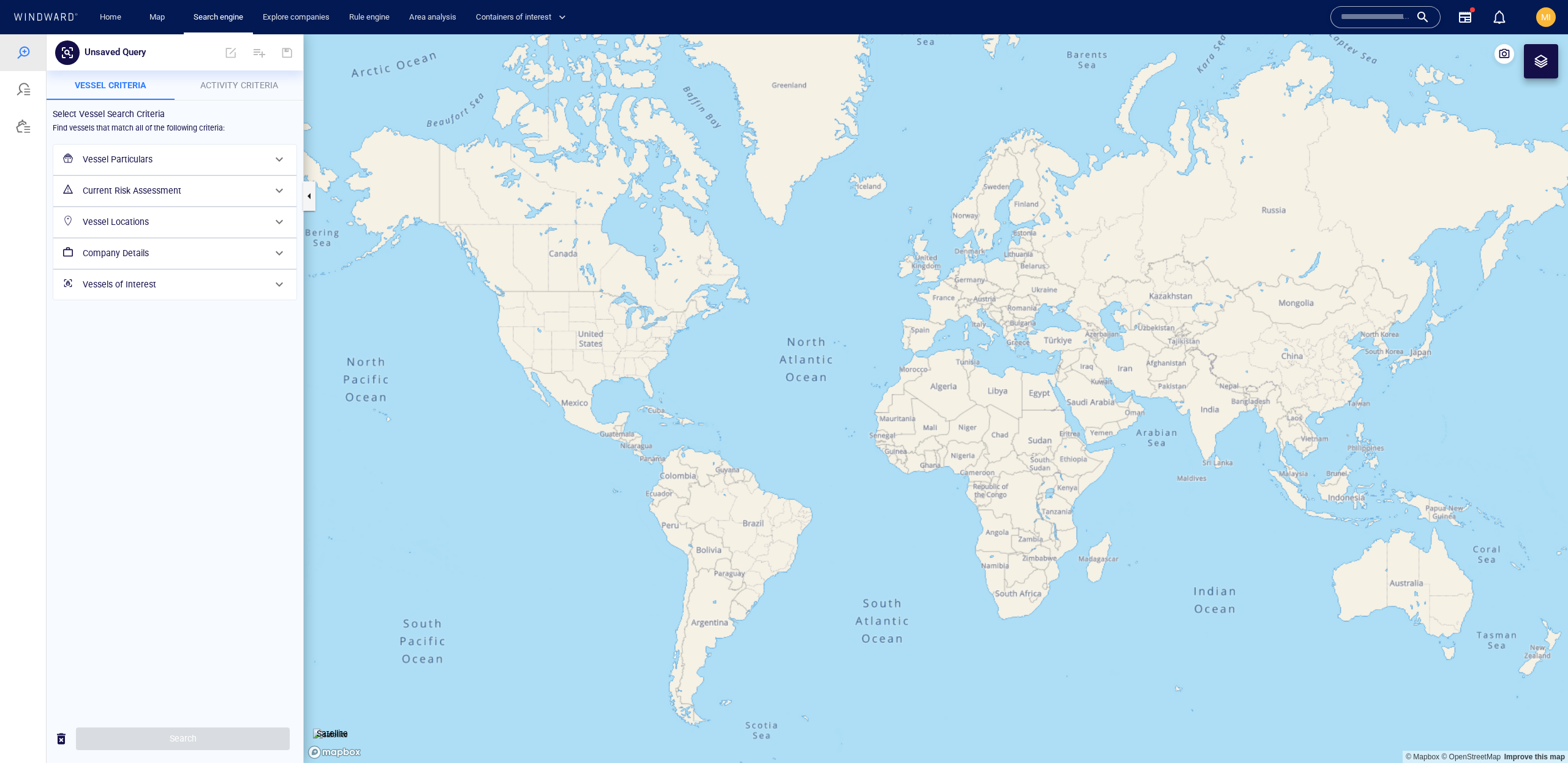
click at [218, 258] on h6 "Company Details" at bounding box center [174, 253] width 182 height 15
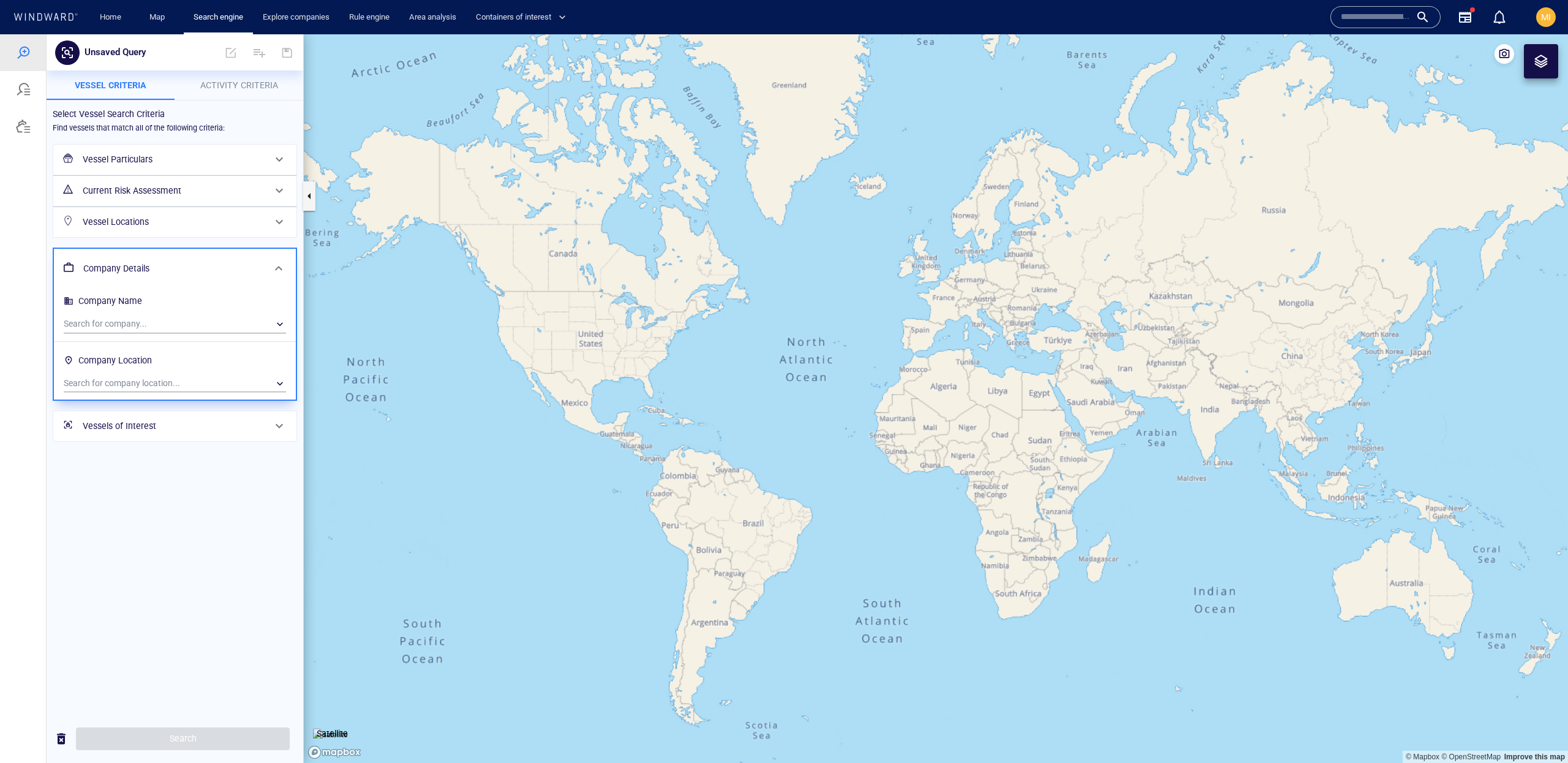
click at [218, 258] on div "Company Details" at bounding box center [174, 268] width 190 height 25
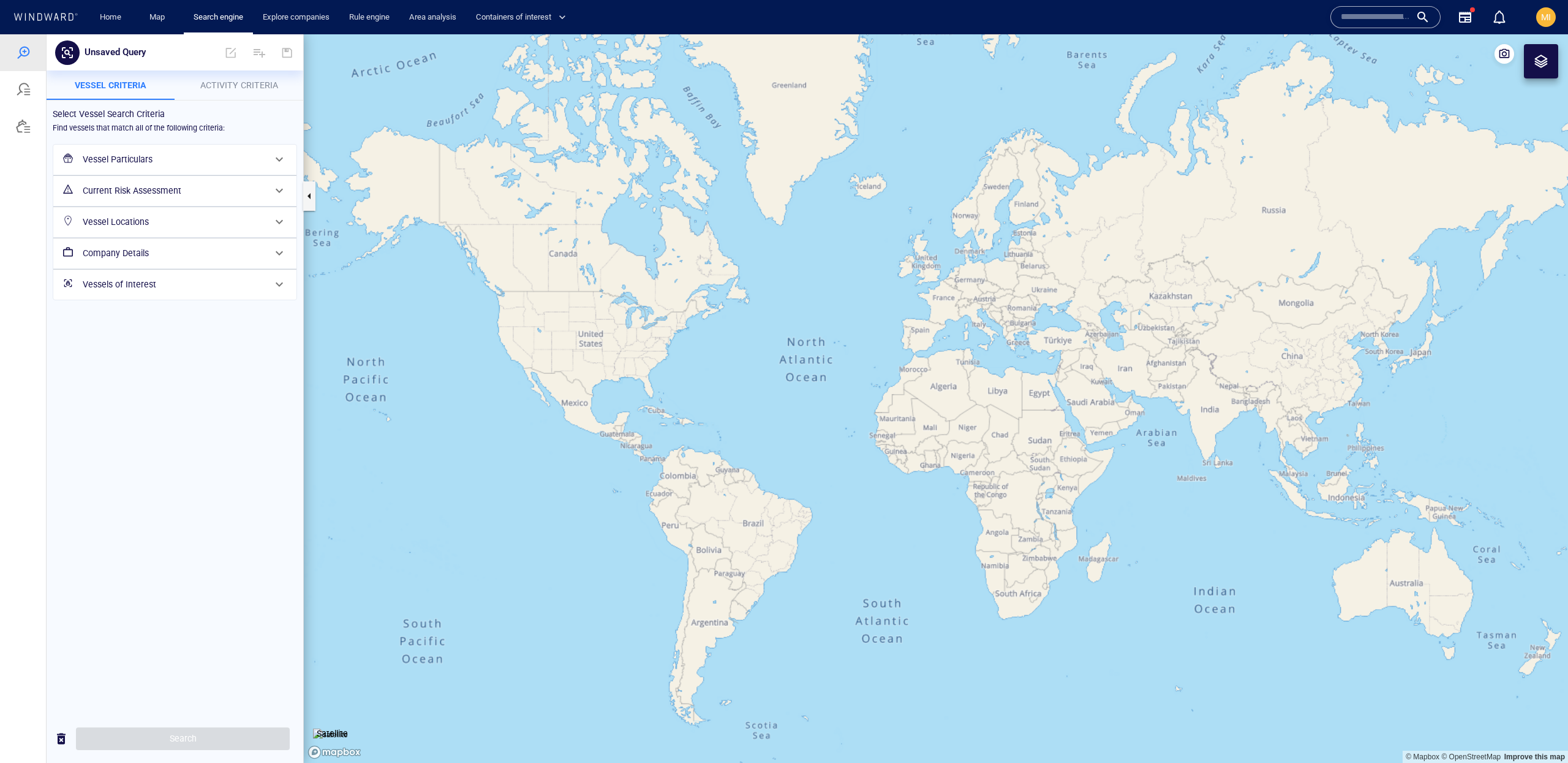
click at [212, 199] on div "Current Risk Assessment" at bounding box center [174, 190] width 191 height 25
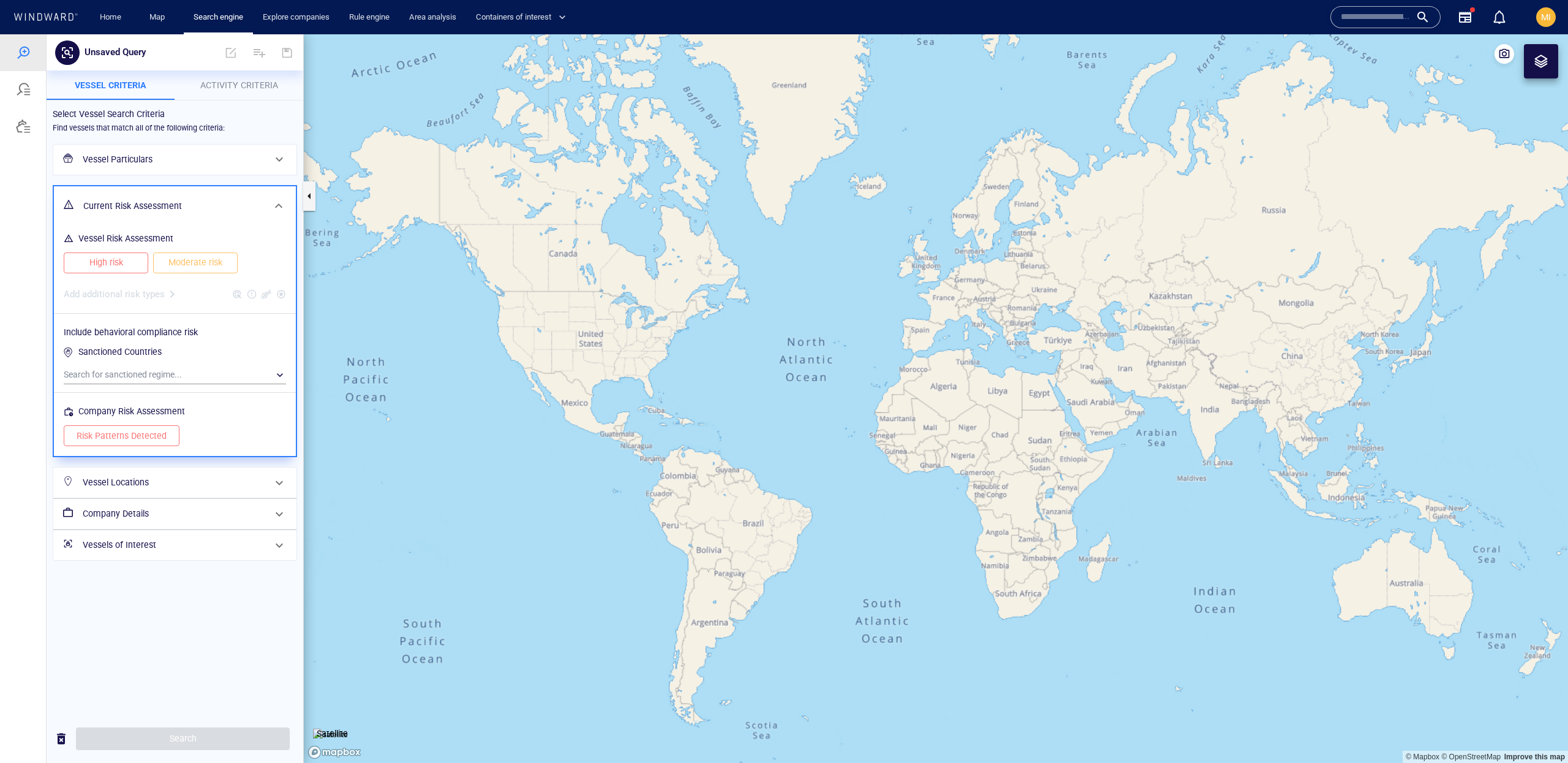
click at [220, 206] on h6 "Current Risk Assessment" at bounding box center [174, 206] width 180 height 15
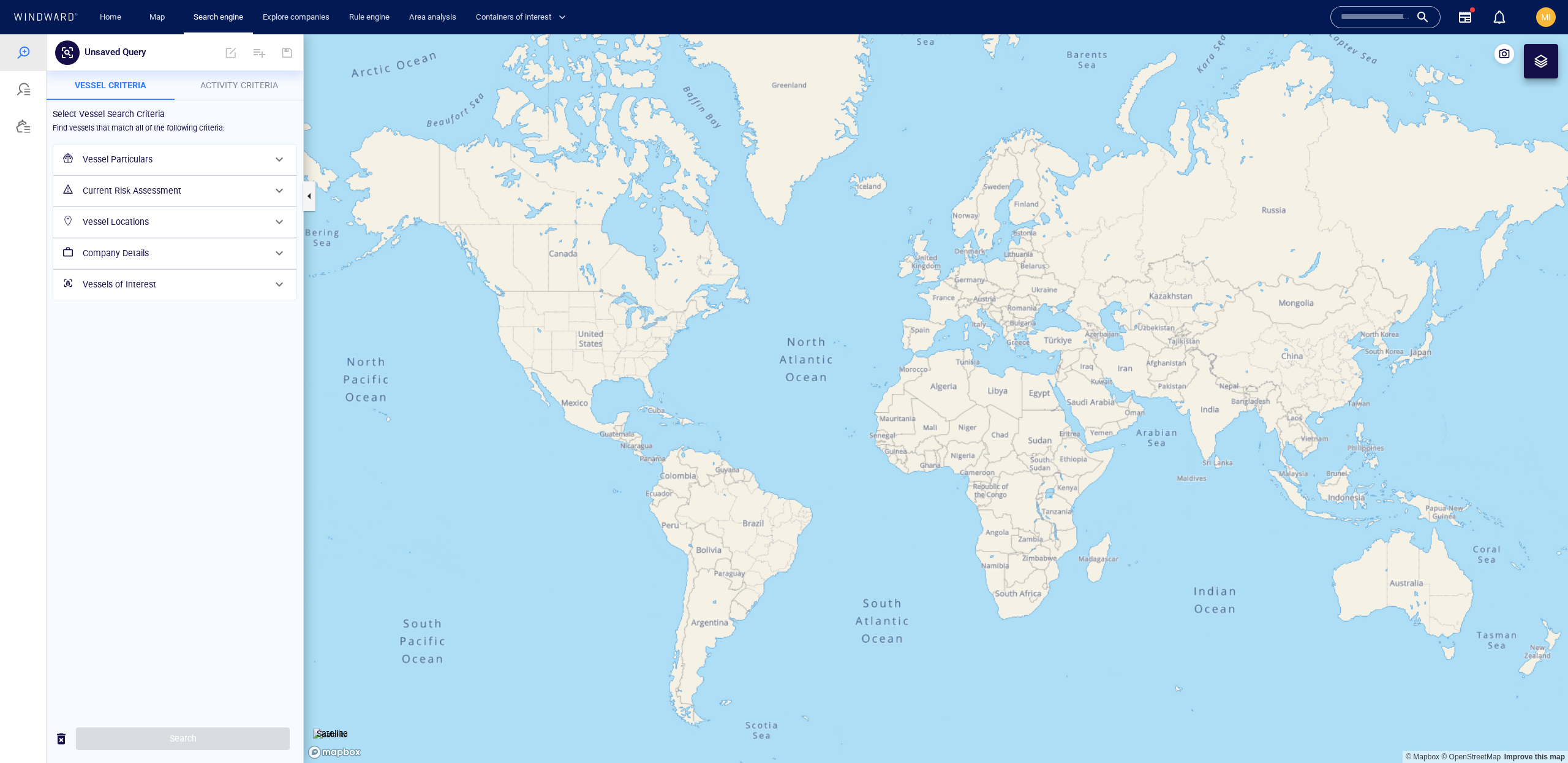
click at [271, 89] on span "Activity Criteria" at bounding box center [239, 85] width 78 height 10
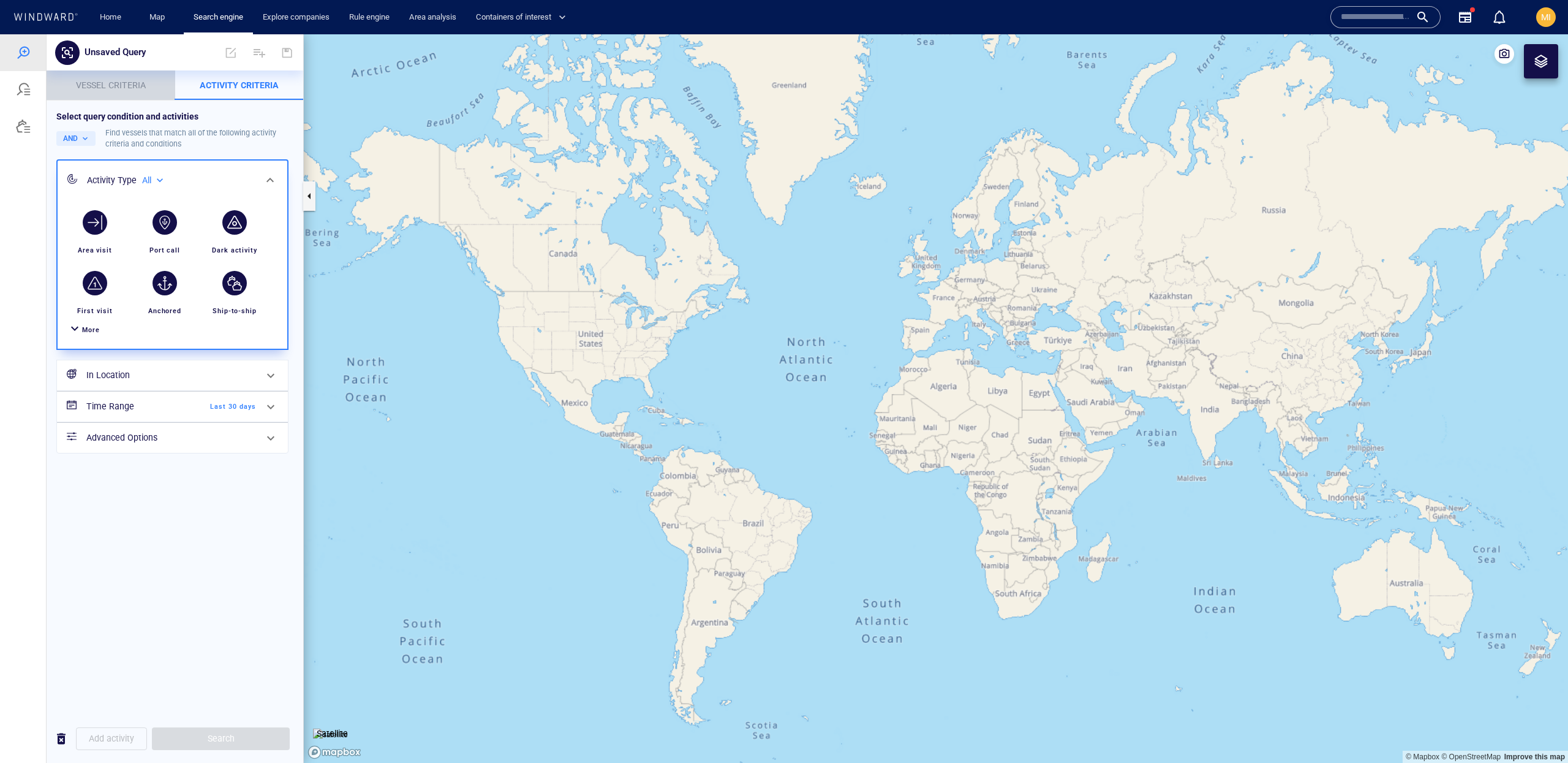
click at [145, 85] on p "Vessel criteria" at bounding box center [111, 85] width 114 height 15
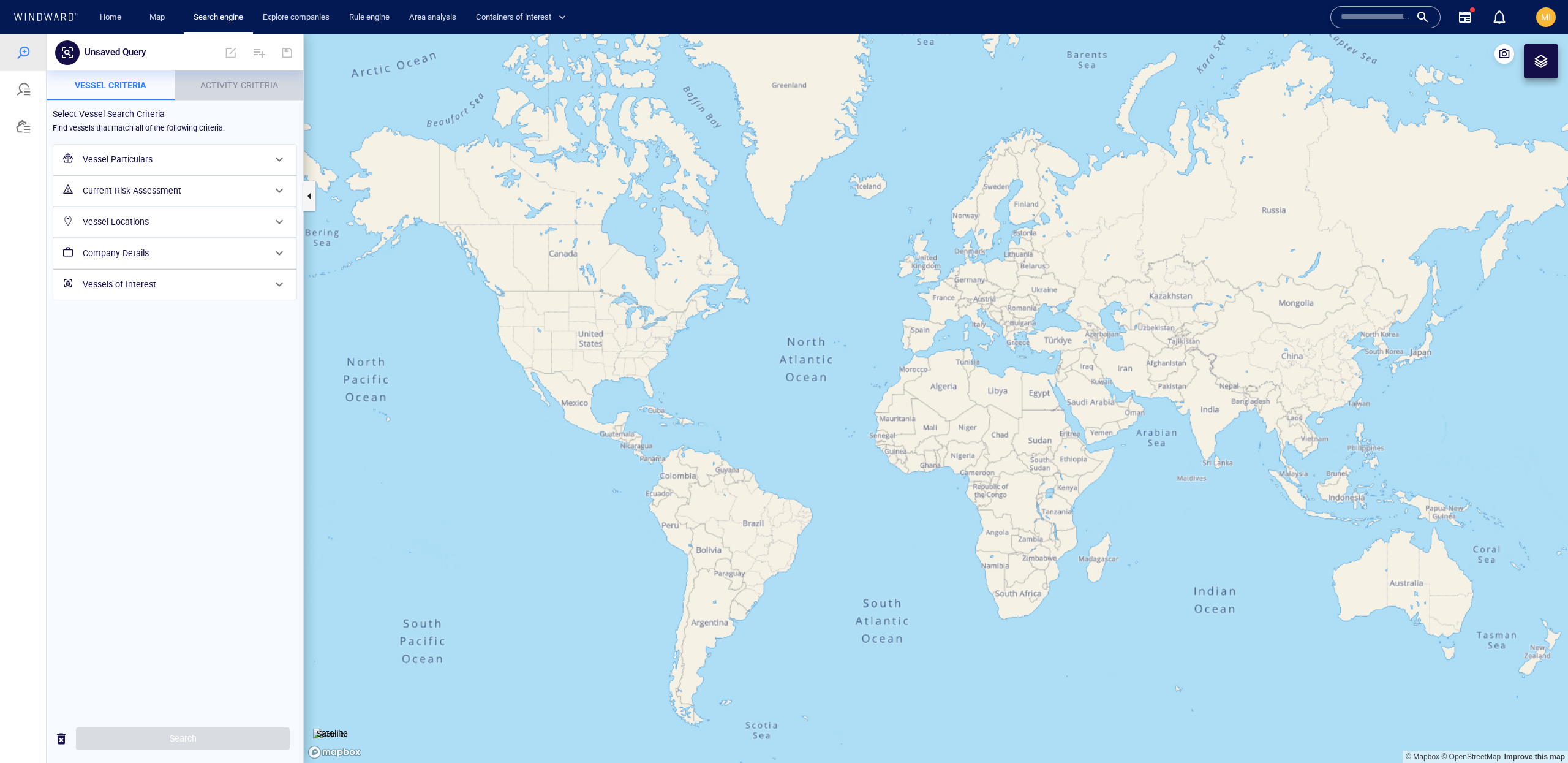
click at [217, 95] on button "Activity Criteria" at bounding box center [239, 85] width 129 height 29
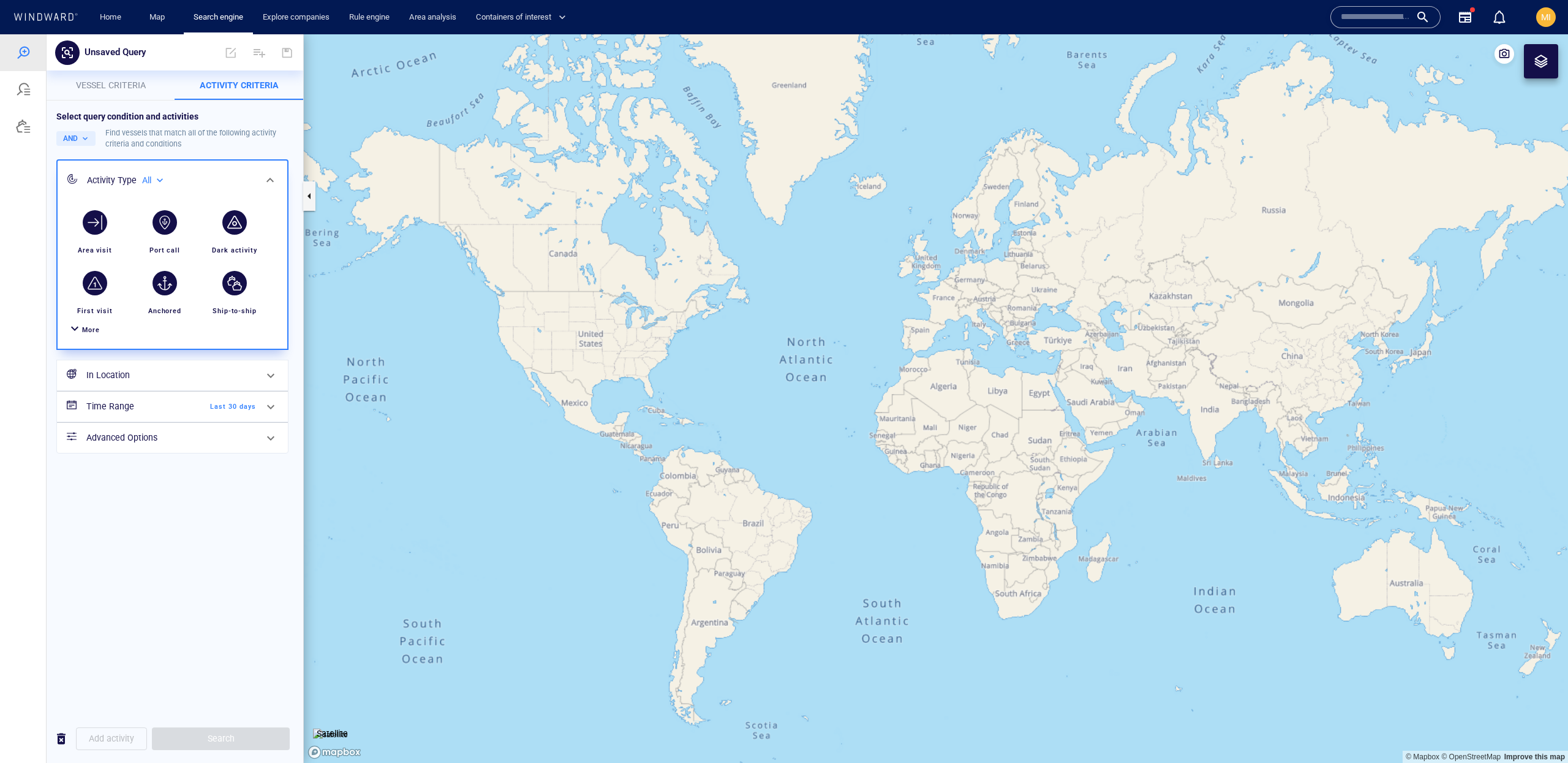
click at [88, 333] on span "More" at bounding box center [91, 330] width 18 height 8
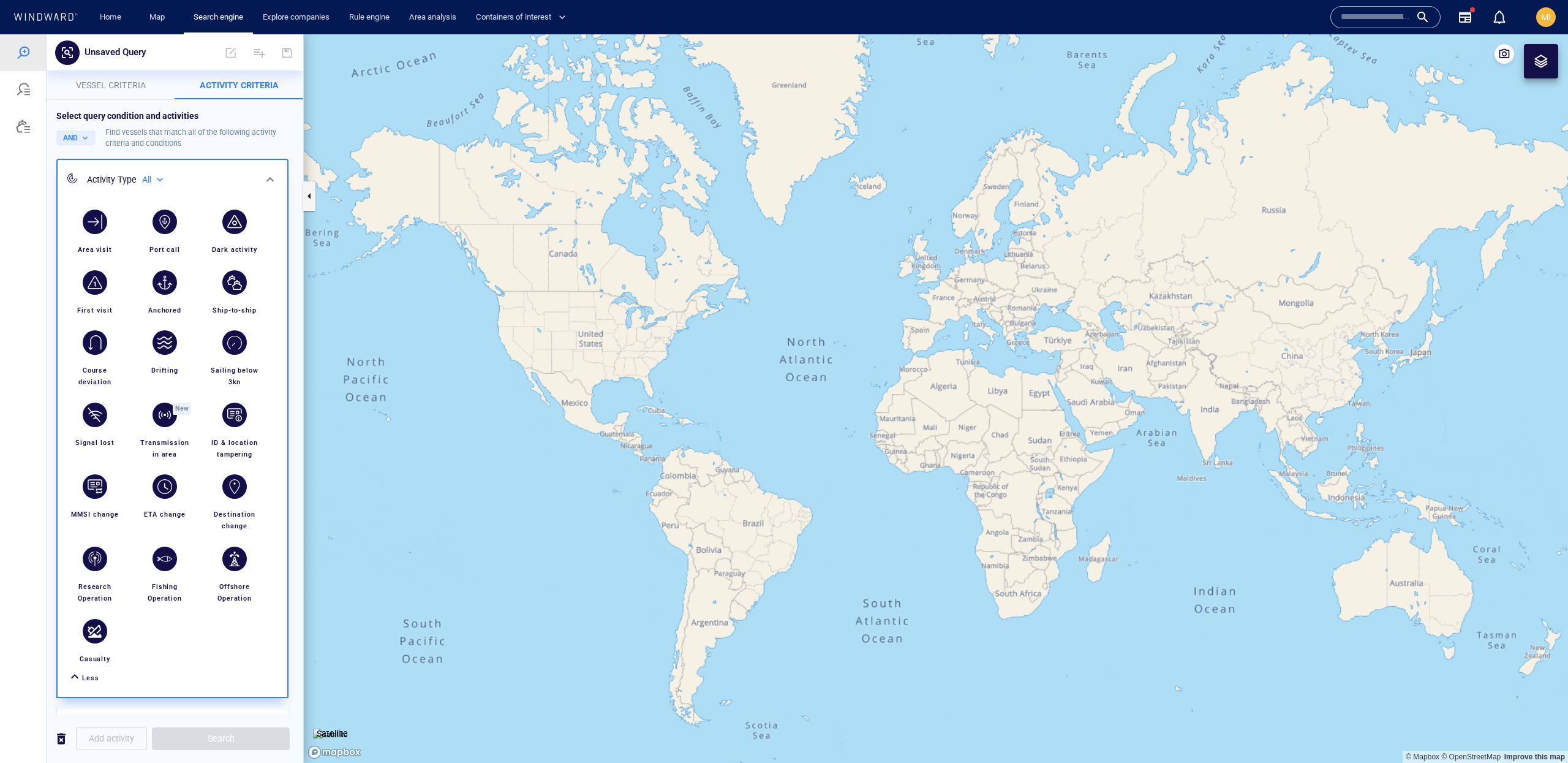
click at [268, 179] on icon at bounding box center [270, 179] width 7 height 4
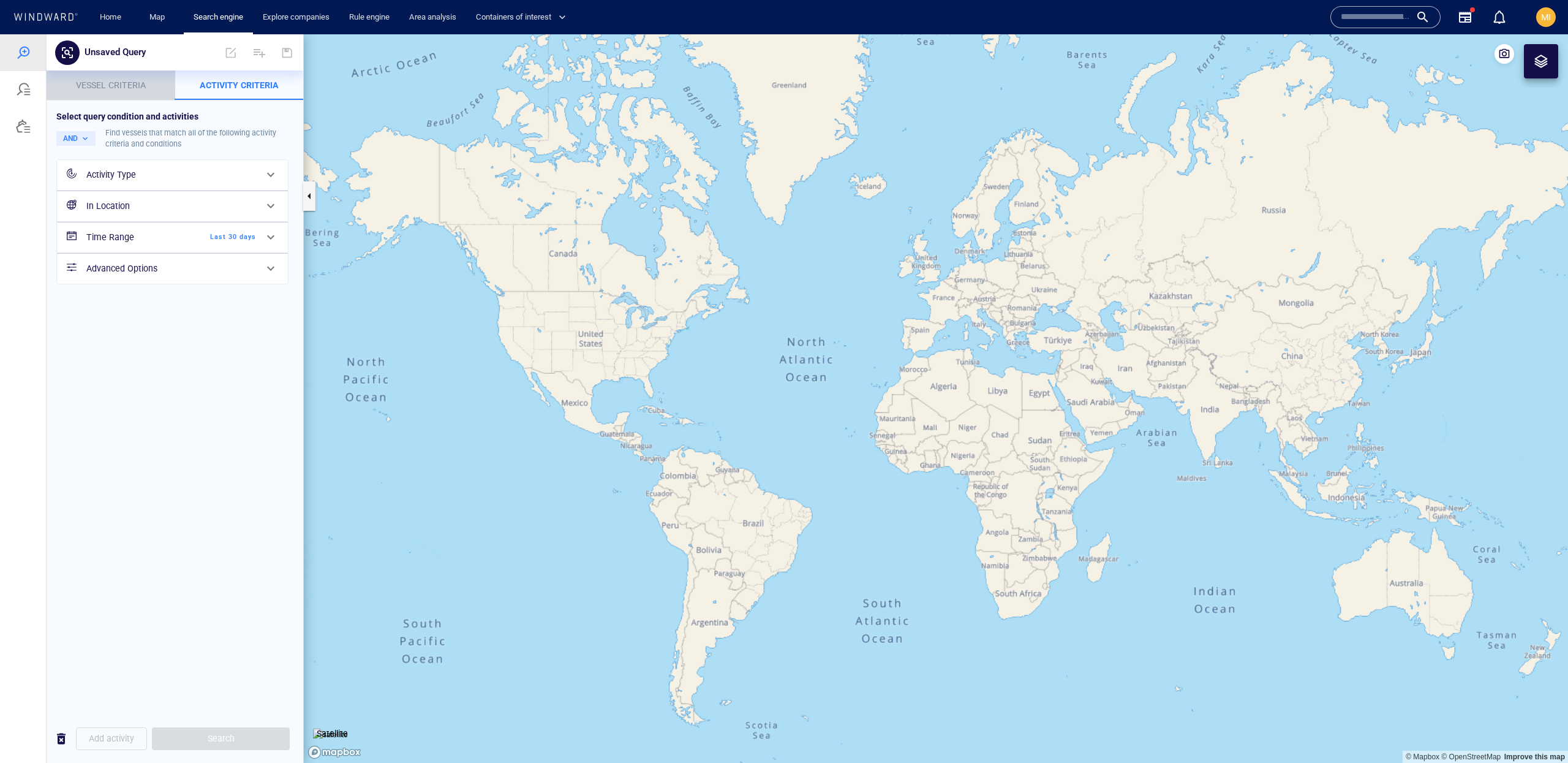
click at [101, 71] on button "Vessel criteria" at bounding box center [111, 85] width 129 height 29
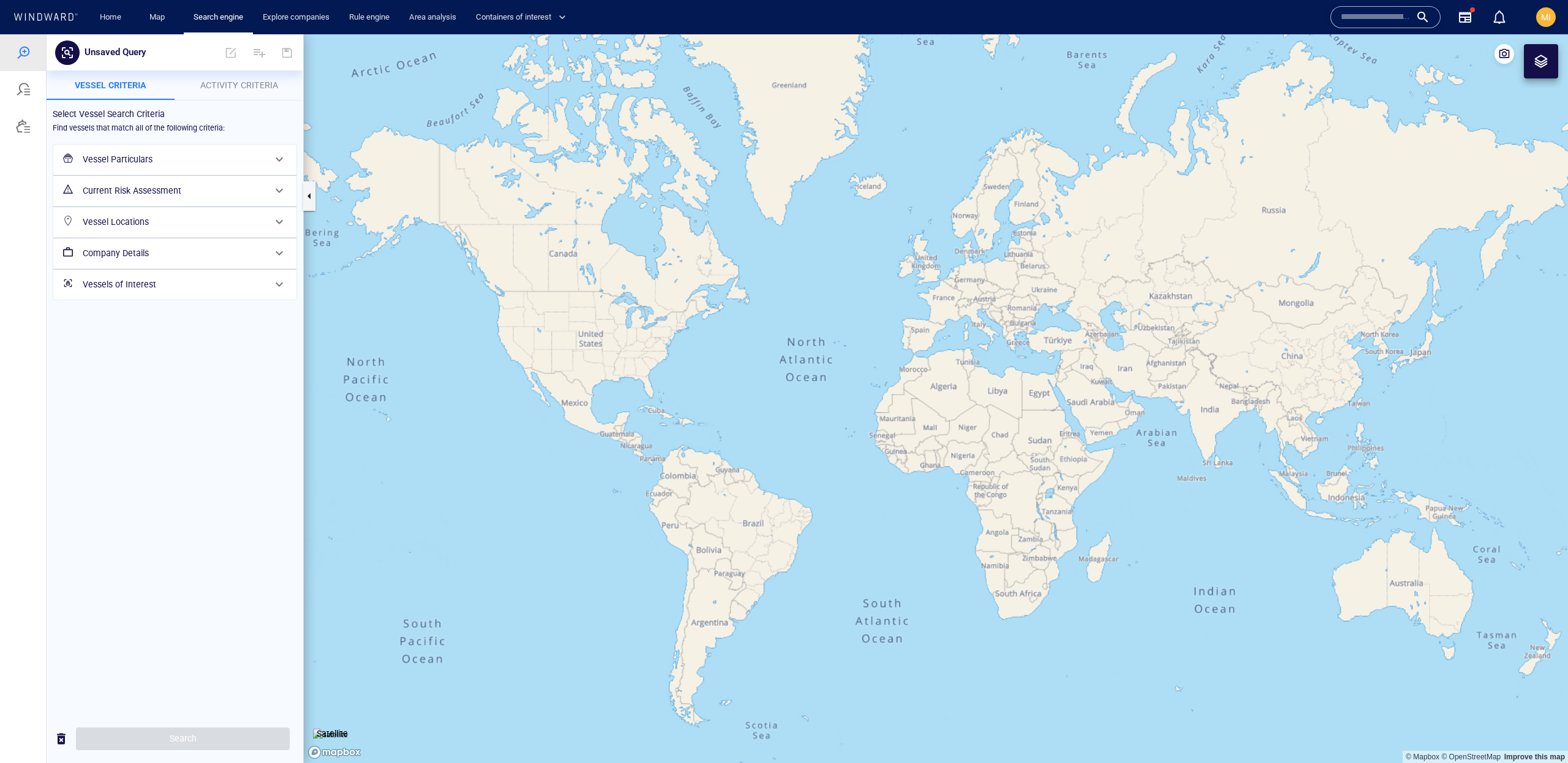
click at [174, 153] on h6 "Vessel Particulars" at bounding box center [174, 160] width 182 height 15
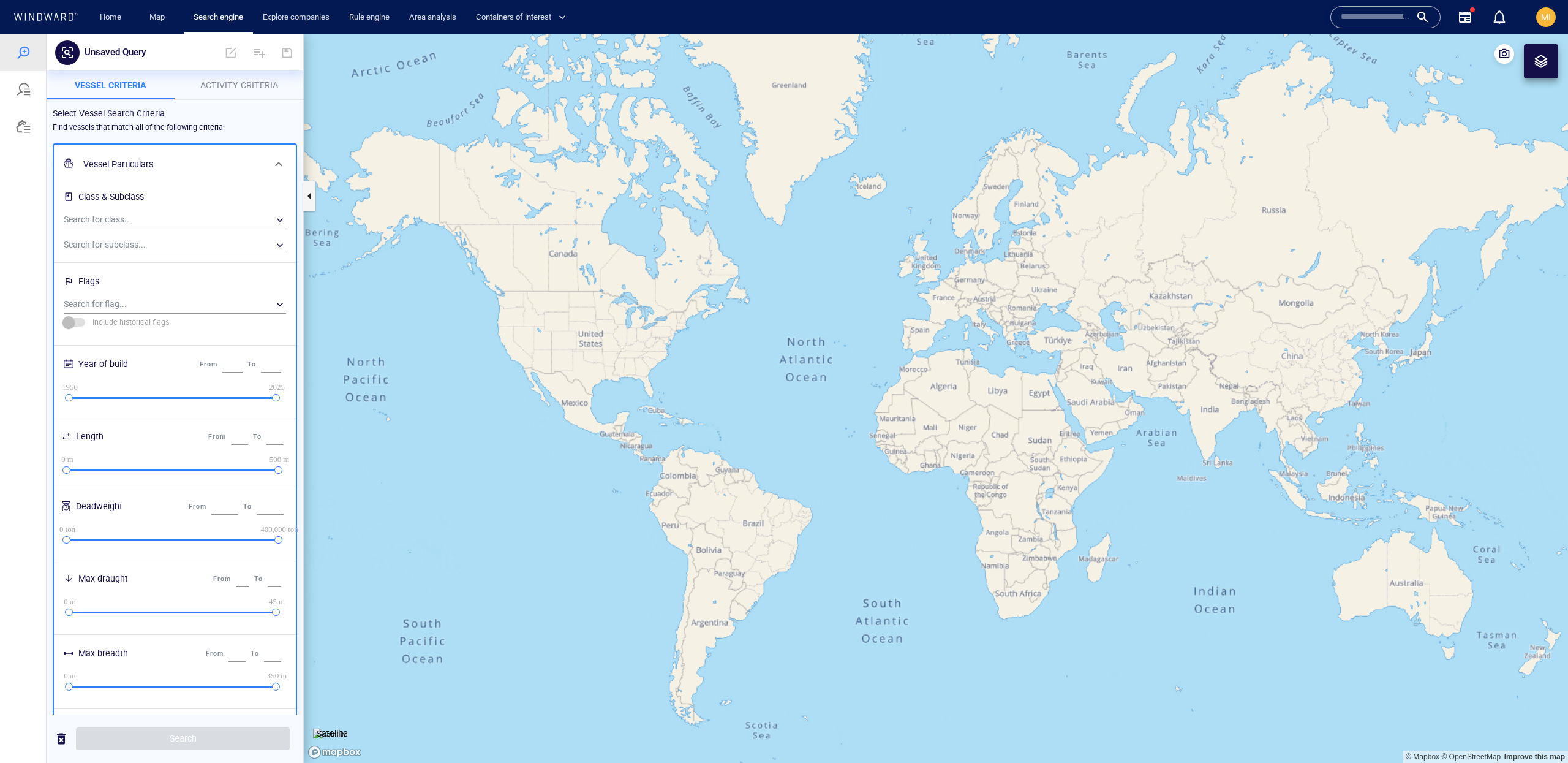
click at [212, 169] on h6 "Vessel Particulars" at bounding box center [174, 165] width 180 height 15
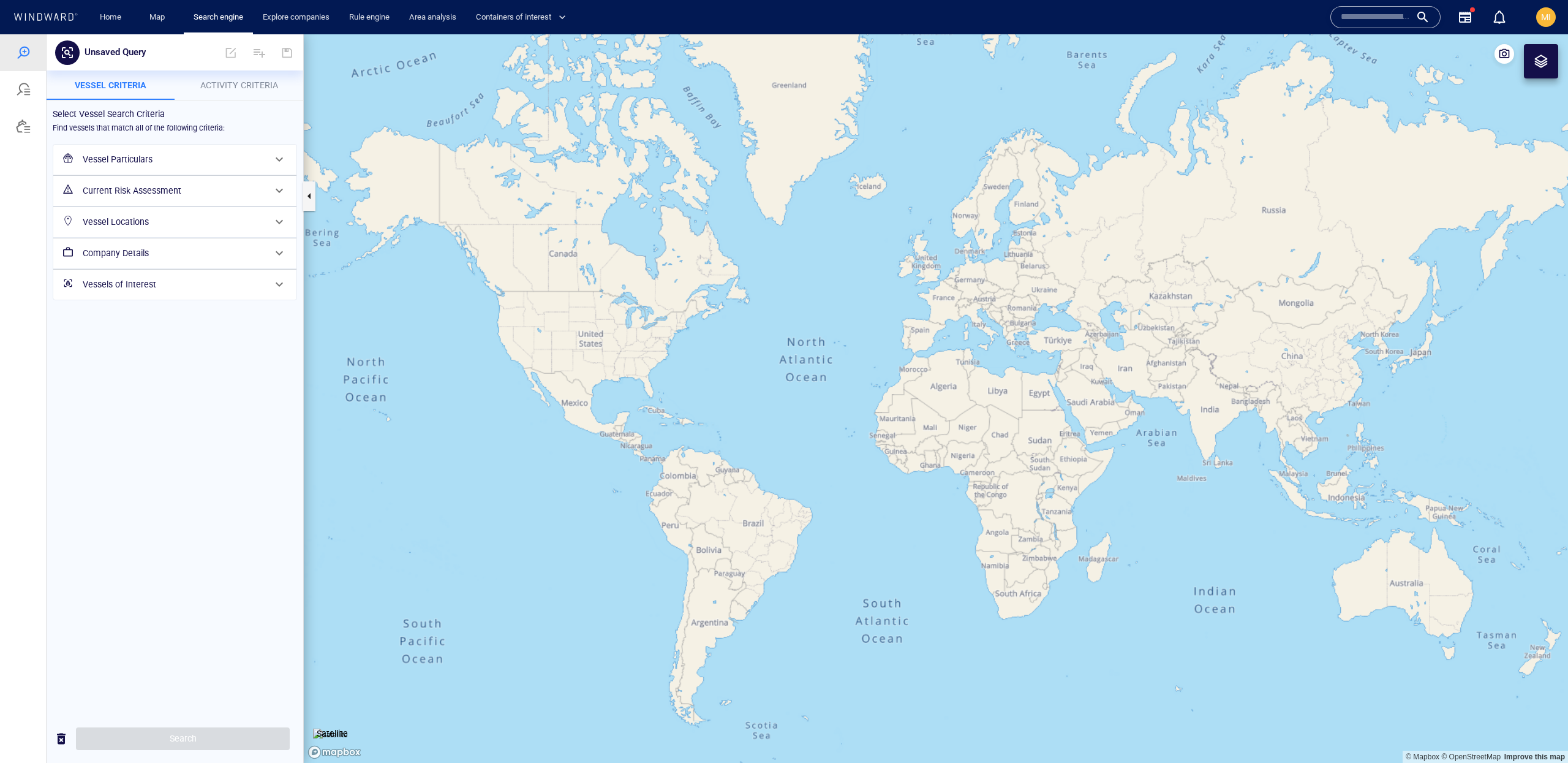
click at [196, 231] on div "Vessel Locations" at bounding box center [174, 222] width 191 height 25
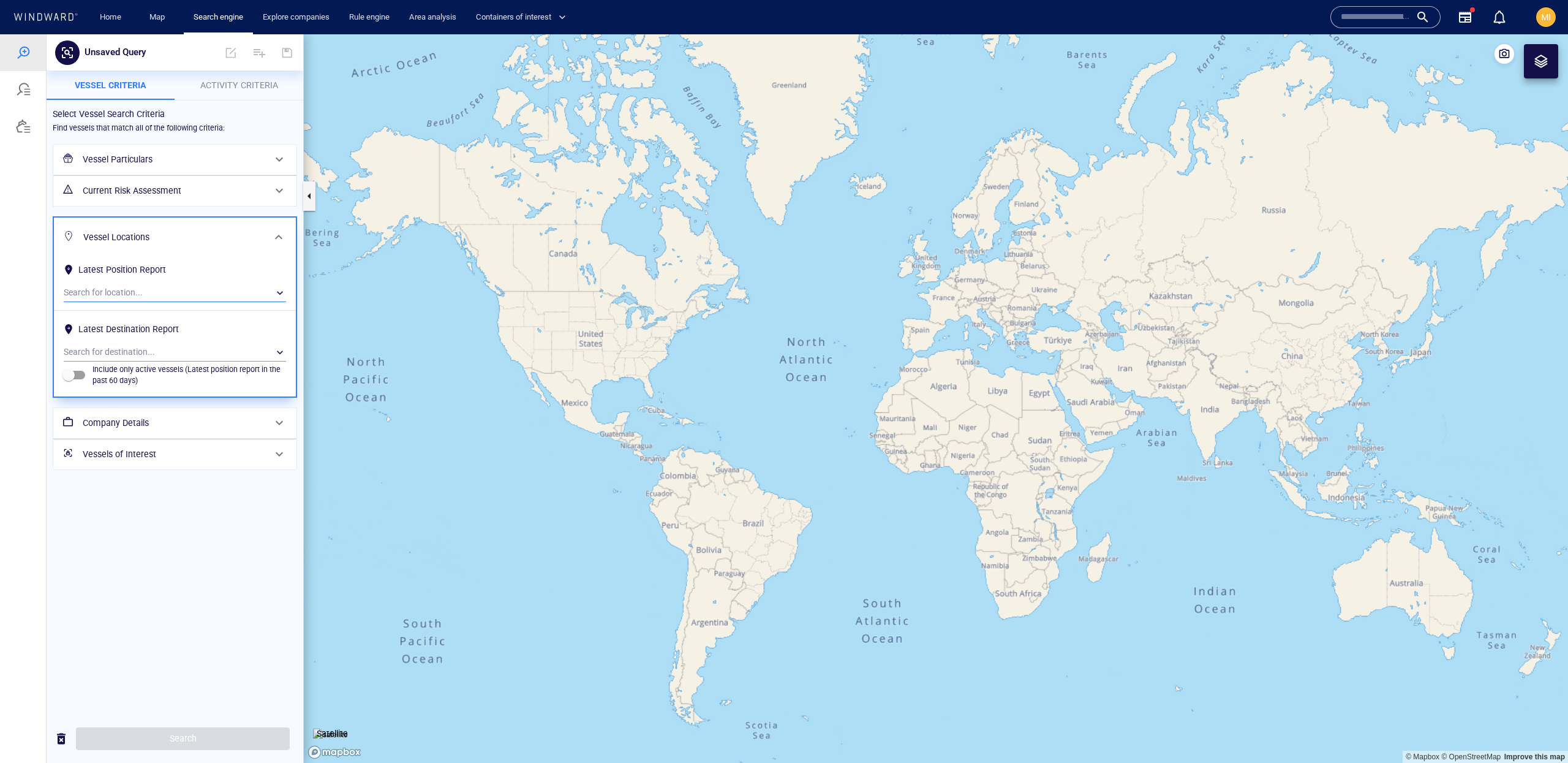
click at [196, 289] on div "​" at bounding box center [175, 293] width 222 height 18
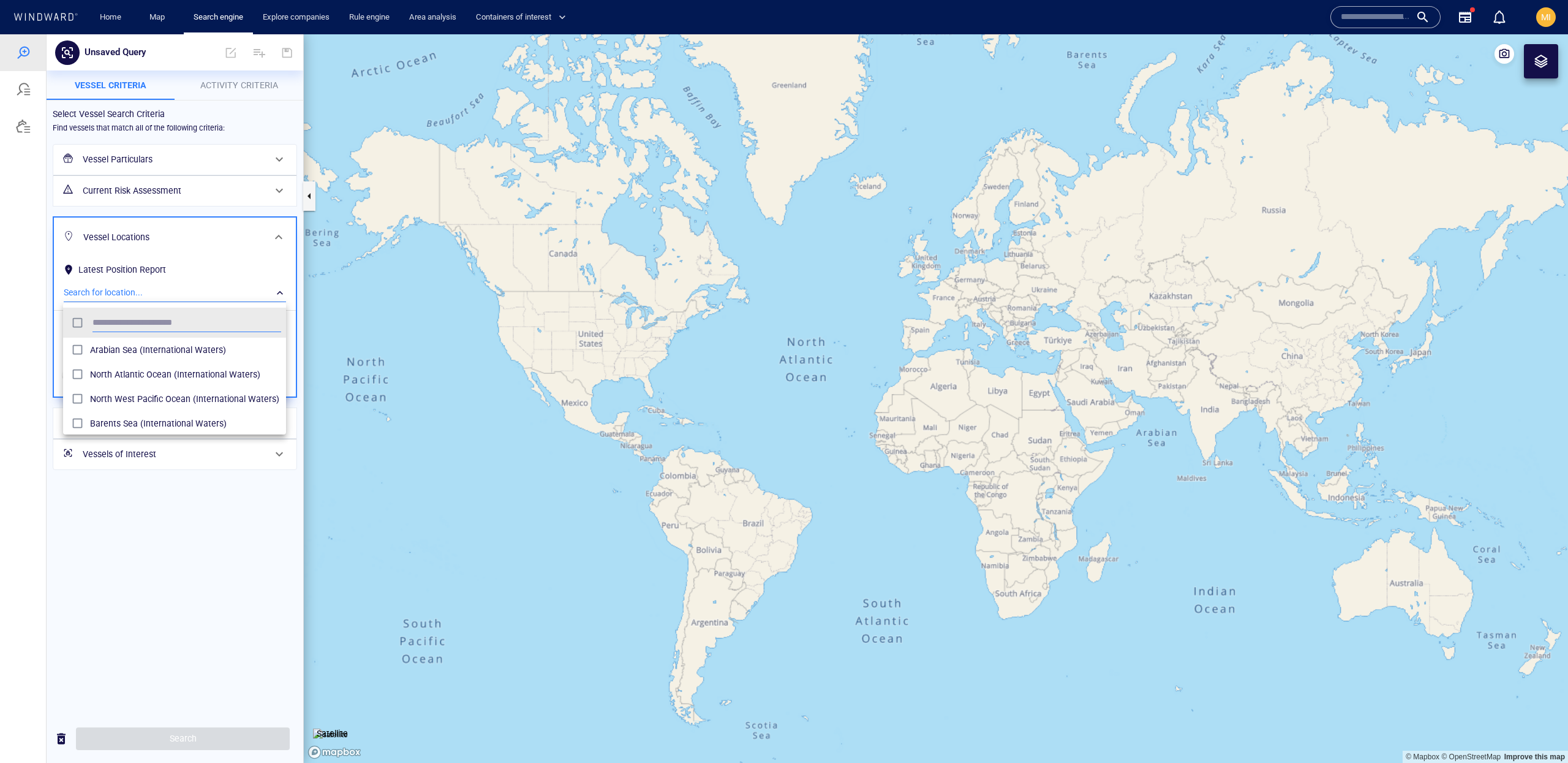
scroll to position [122, 223]
click at [198, 357] on span "Arabian Sea (International Waters)" at bounding box center [185, 350] width 191 height 15
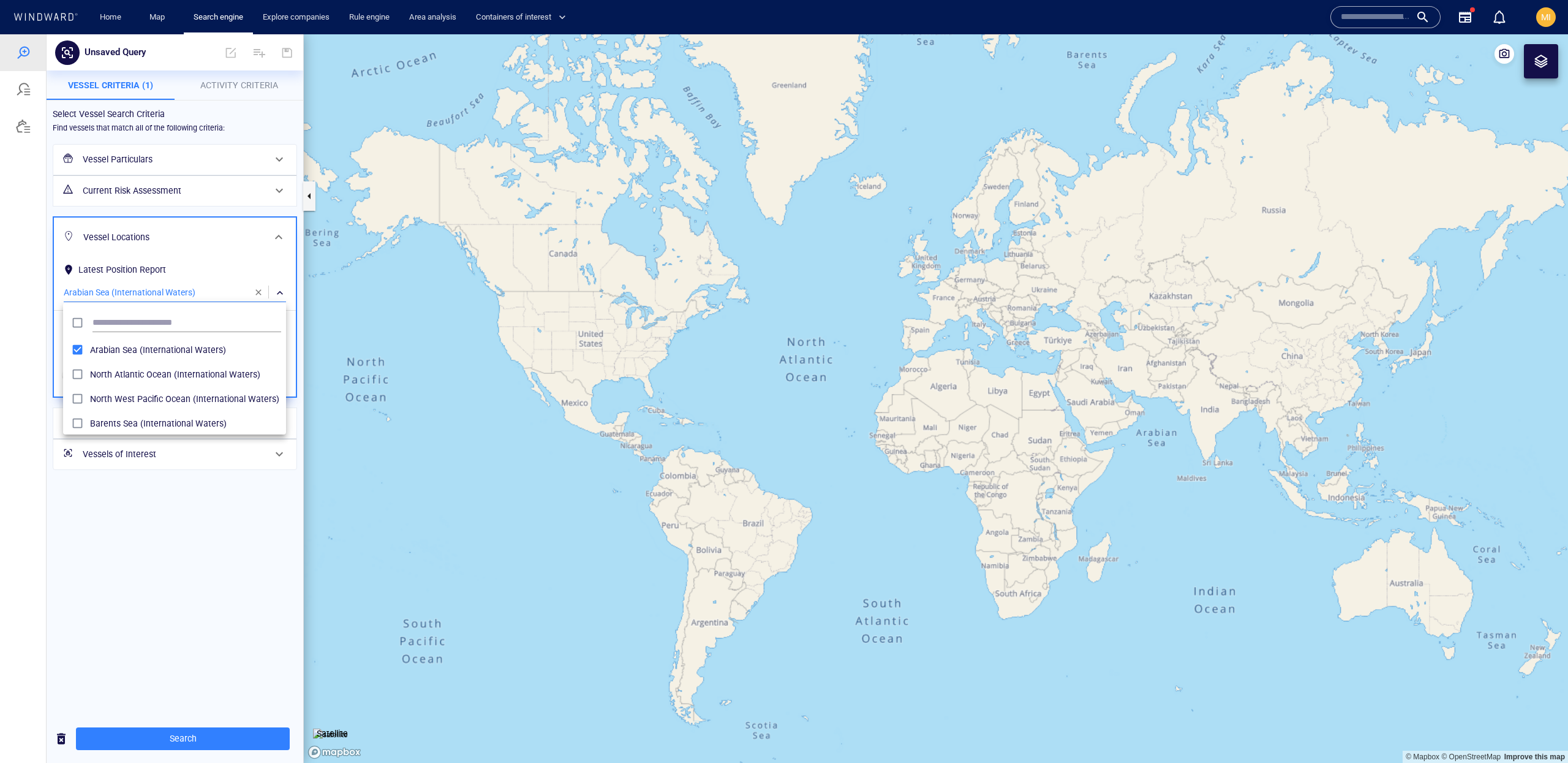
click at [258, 735] on div at bounding box center [784, 398] width 1568 height 729
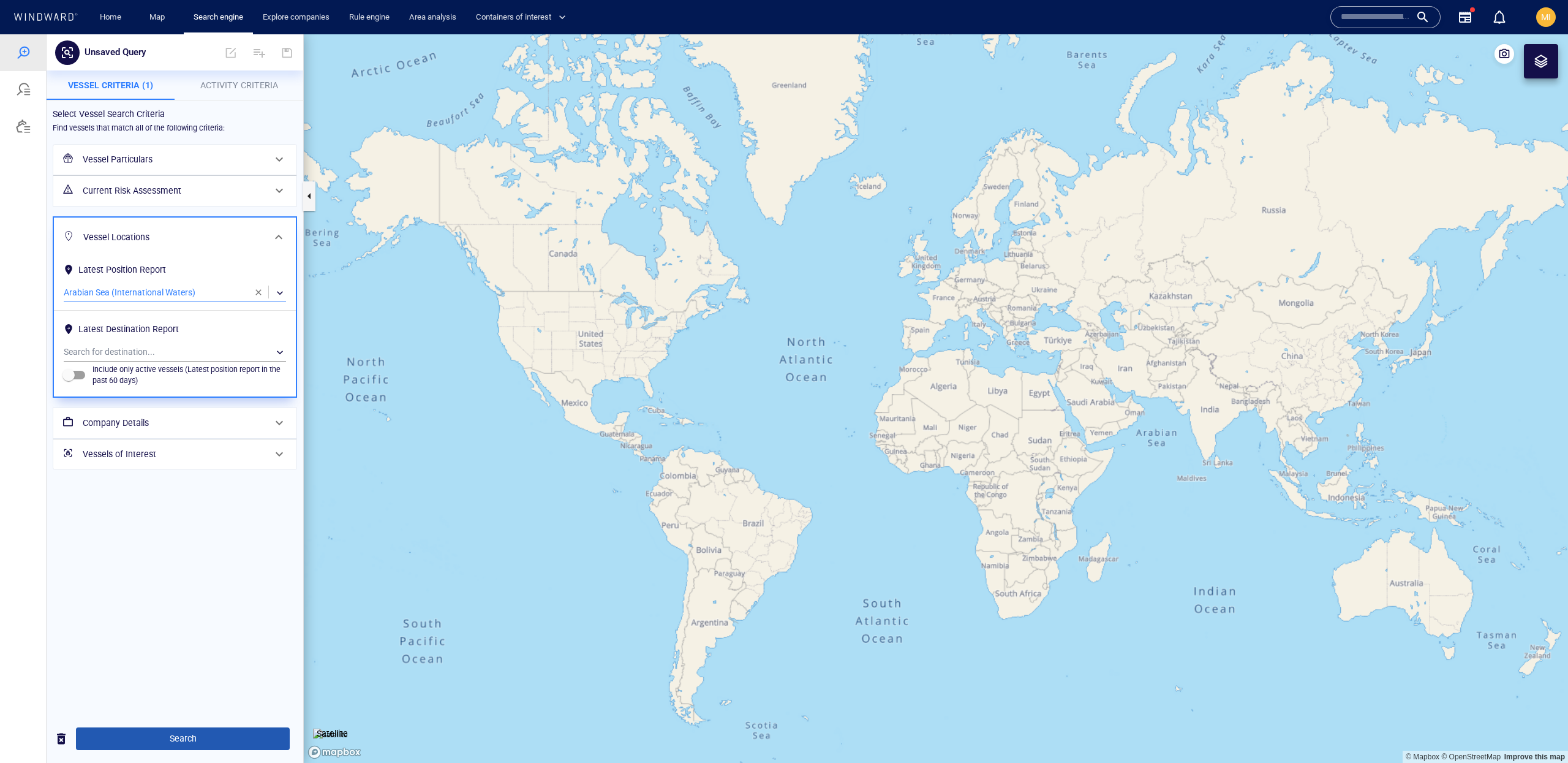
click at [247, 746] on button "Search" at bounding box center [183, 738] width 214 height 23
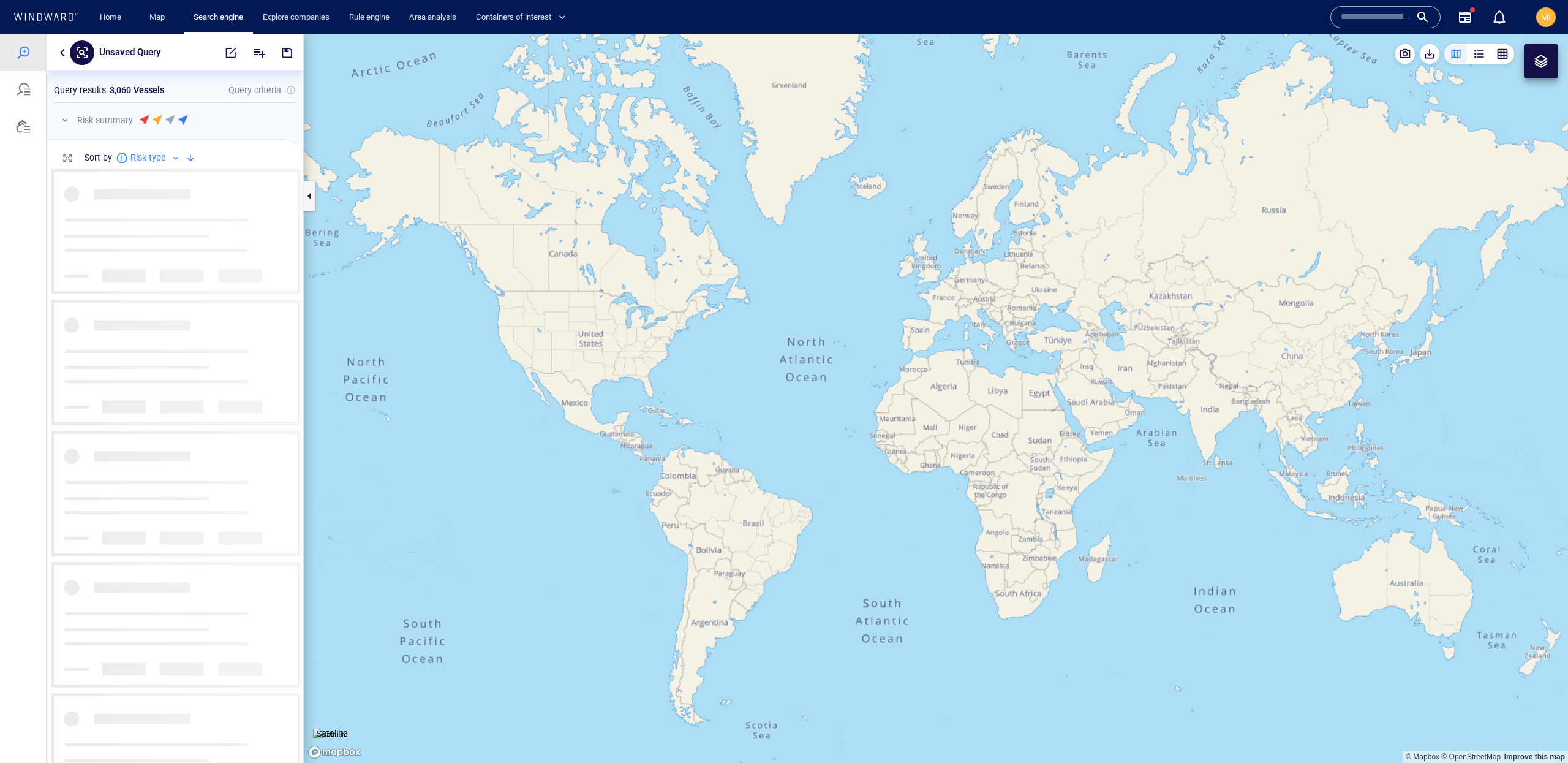
scroll to position [594, 256]
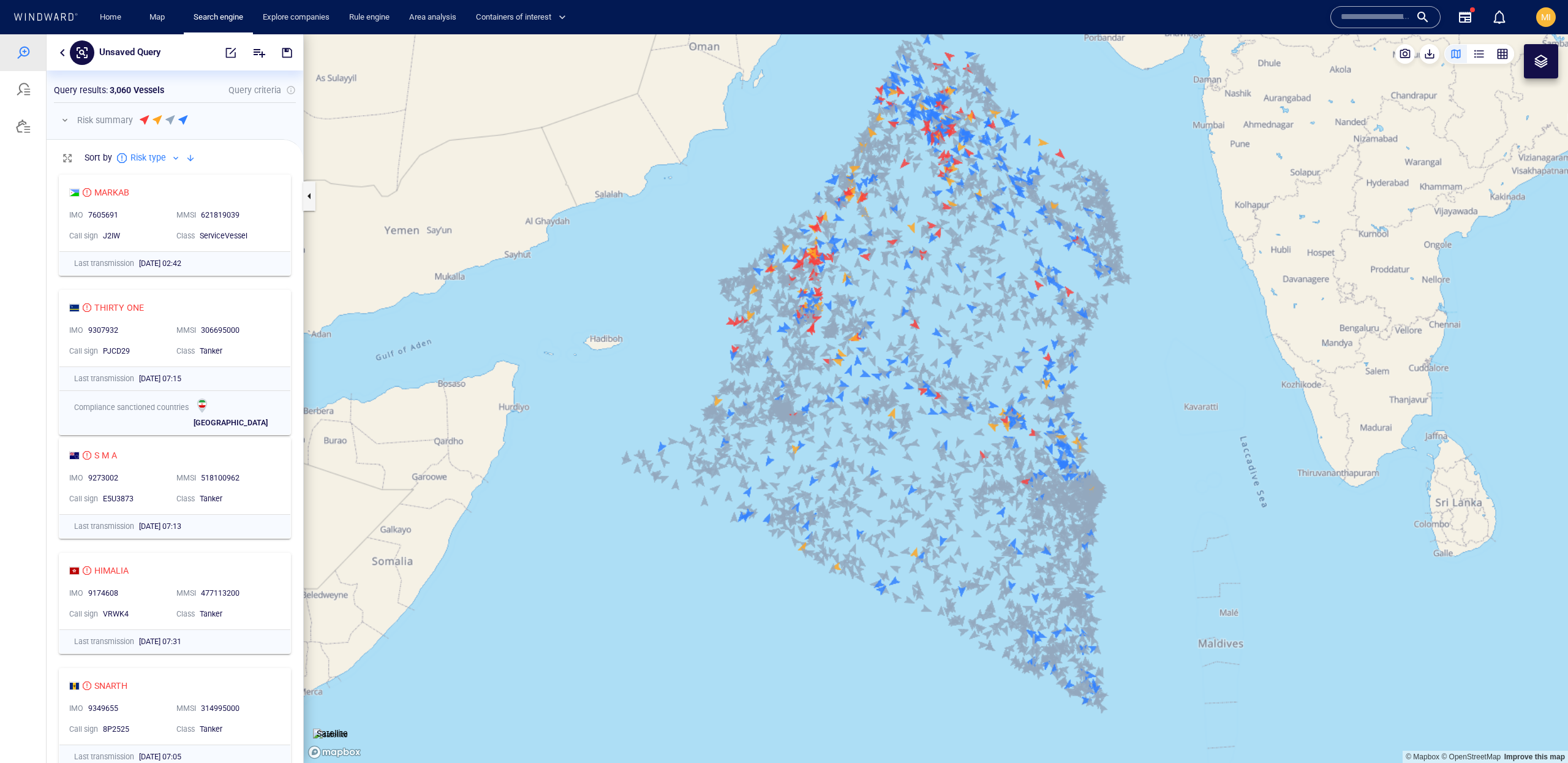
drag, startPoint x: 1253, startPoint y: 497, endPoint x: 1194, endPoint y: 473, distance: 63.7
click at [1194, 472] on canvas "Map" at bounding box center [936, 398] width 1264 height 729
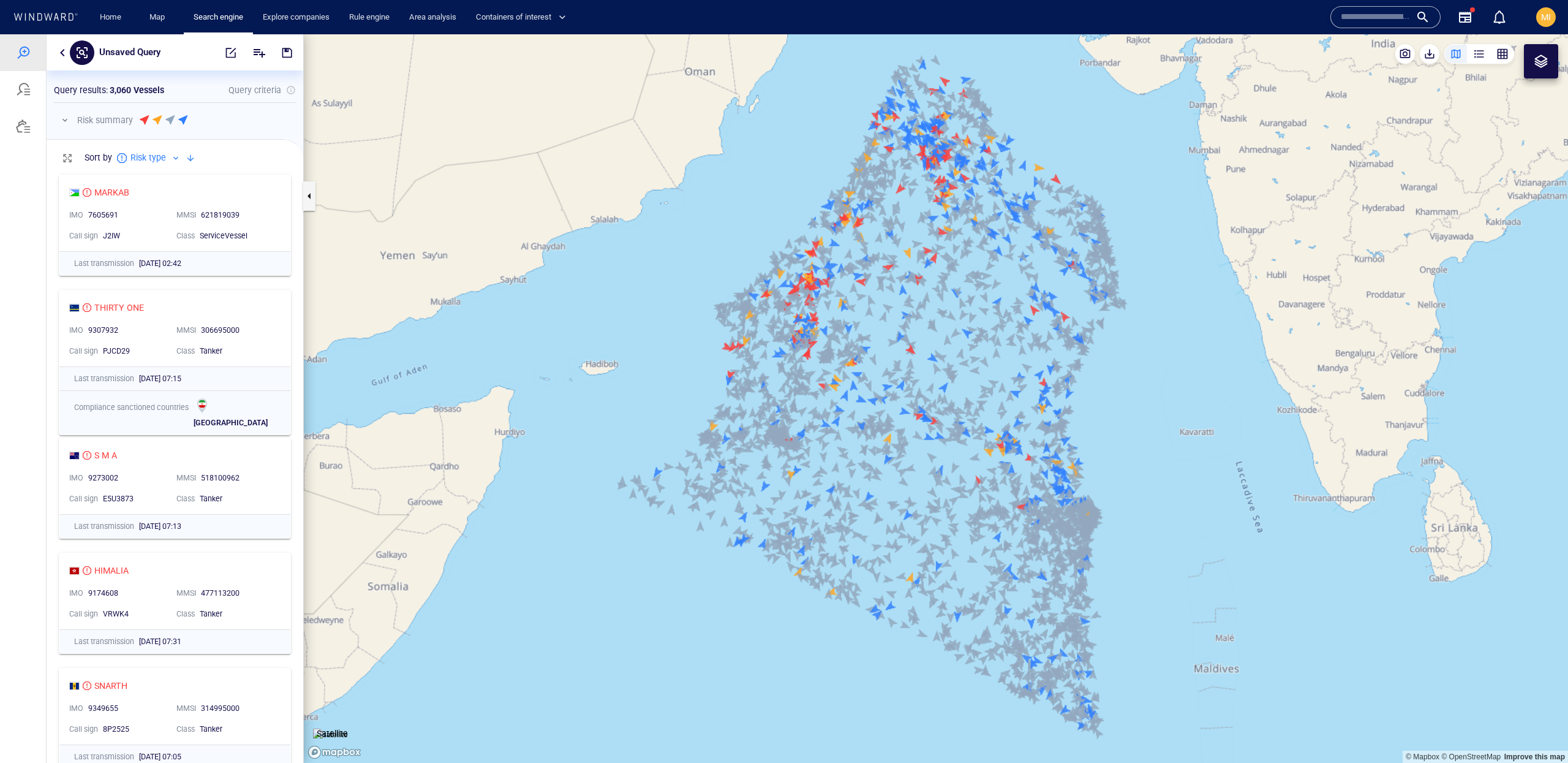
drag, startPoint x: 1194, startPoint y: 473, endPoint x: 1189, endPoint y: 495, distance: 22.6
click at [1189, 495] on canvas "Map" at bounding box center [936, 398] width 1264 height 729
click at [65, 56] on button "button" at bounding box center [63, 53] width 15 height 15
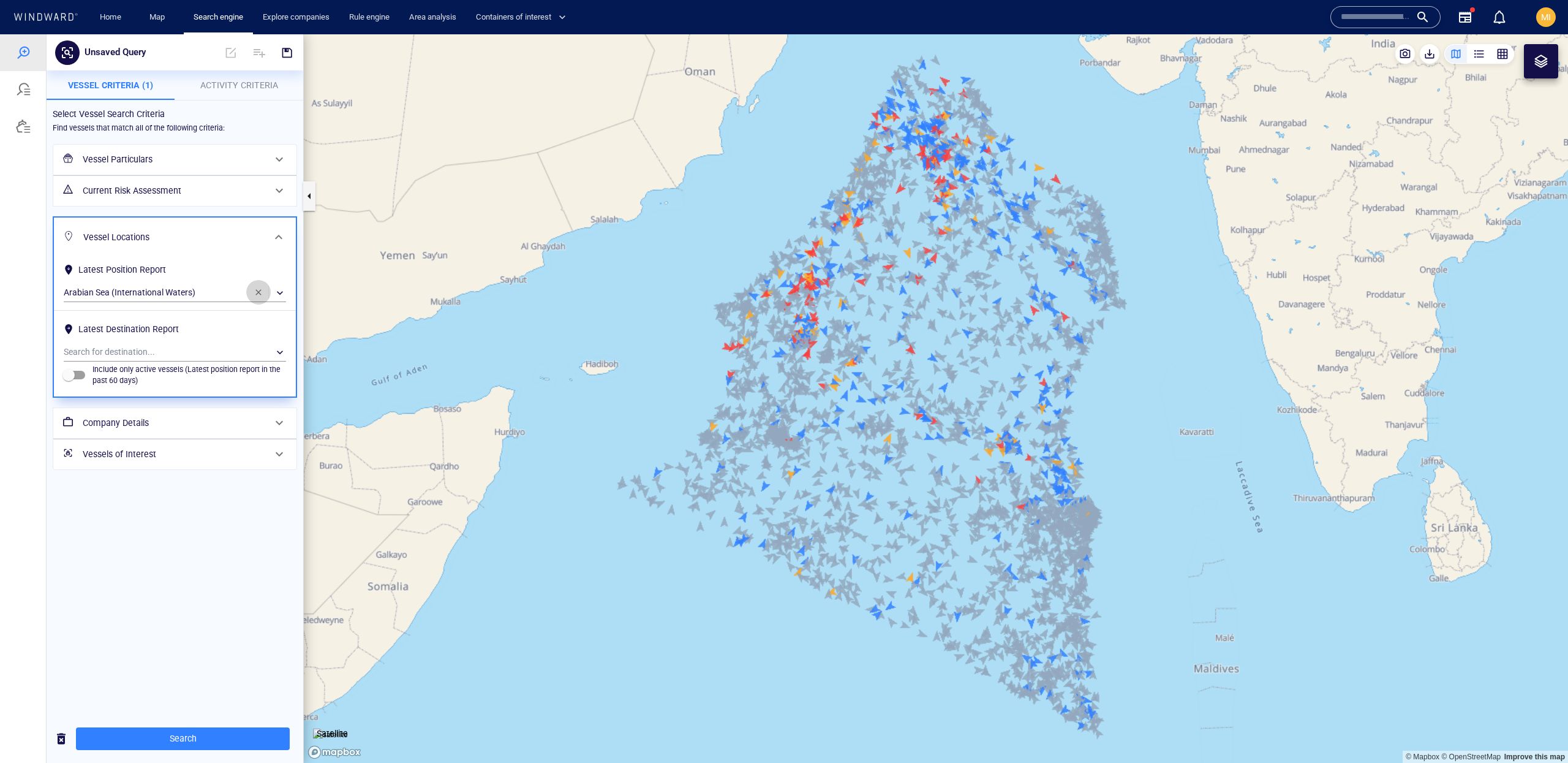
click at [260, 293] on span "button" at bounding box center [258, 292] width 10 height 10
click at [173, 349] on div "​" at bounding box center [175, 352] width 222 height 18
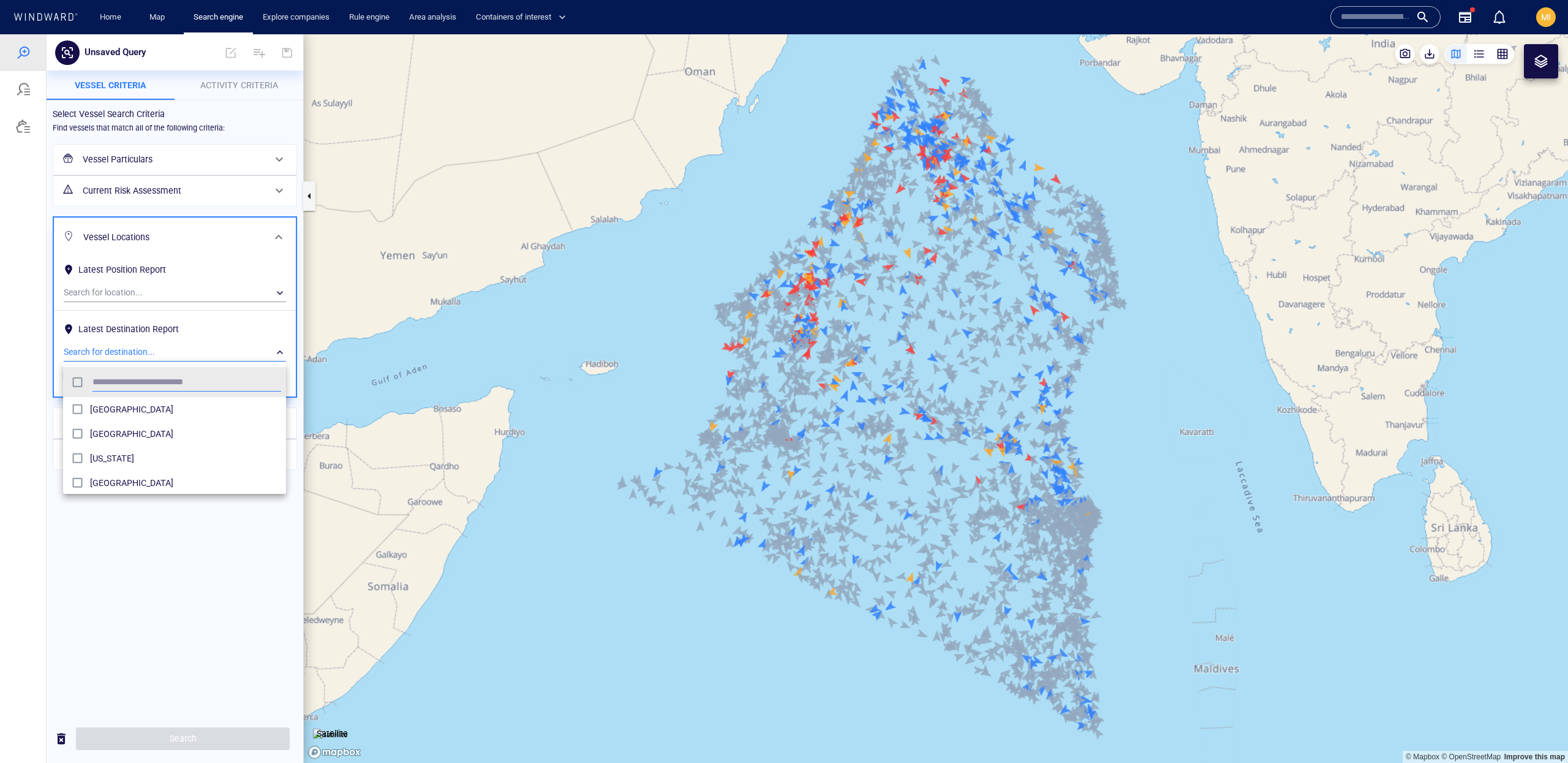
scroll to position [122, 223]
click at [193, 411] on span "Albania" at bounding box center [185, 409] width 191 height 15
click at [261, 743] on div at bounding box center [784, 398] width 1568 height 729
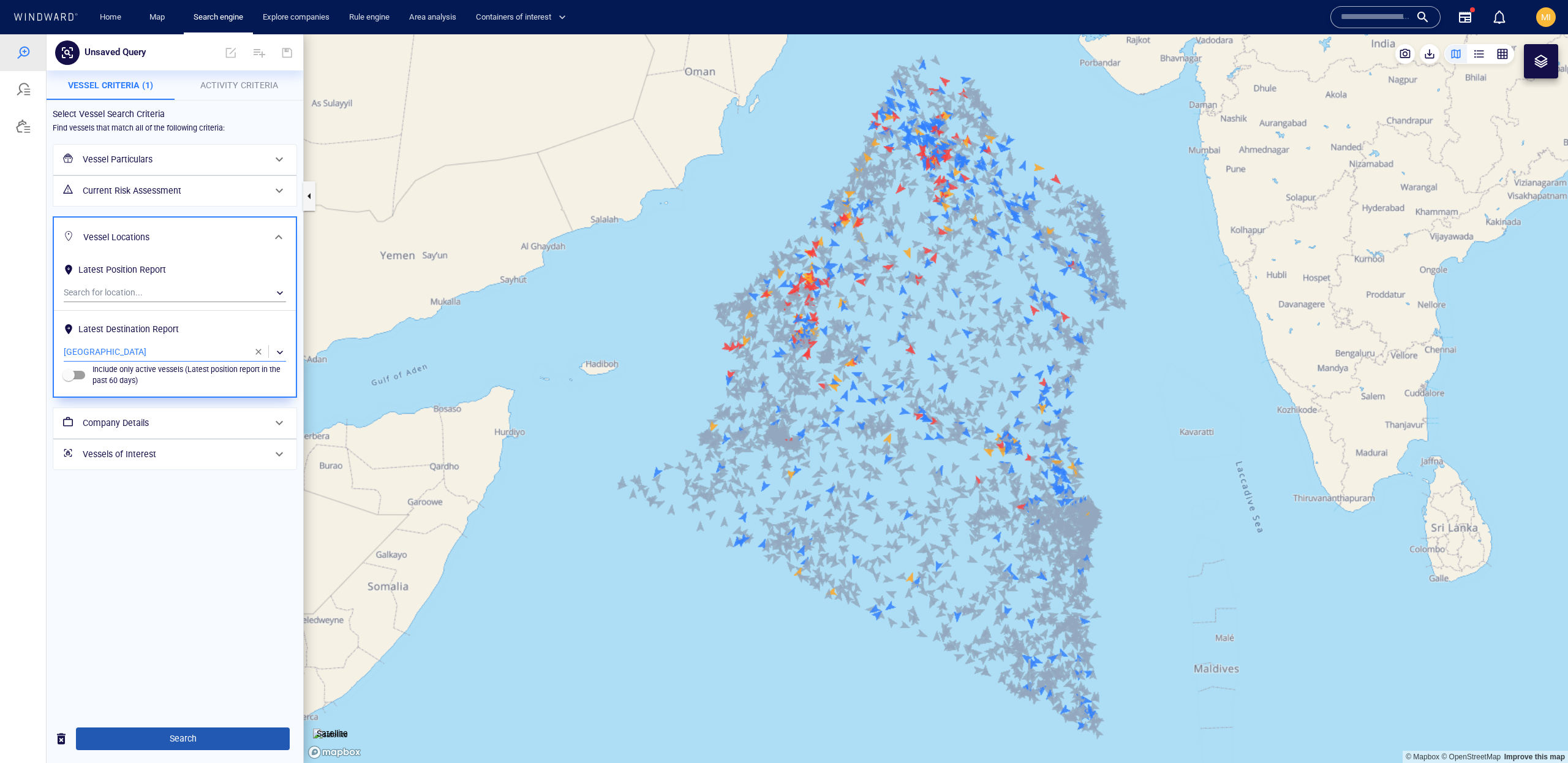
click at [230, 735] on span "Search" at bounding box center [183, 738] width 194 height 15
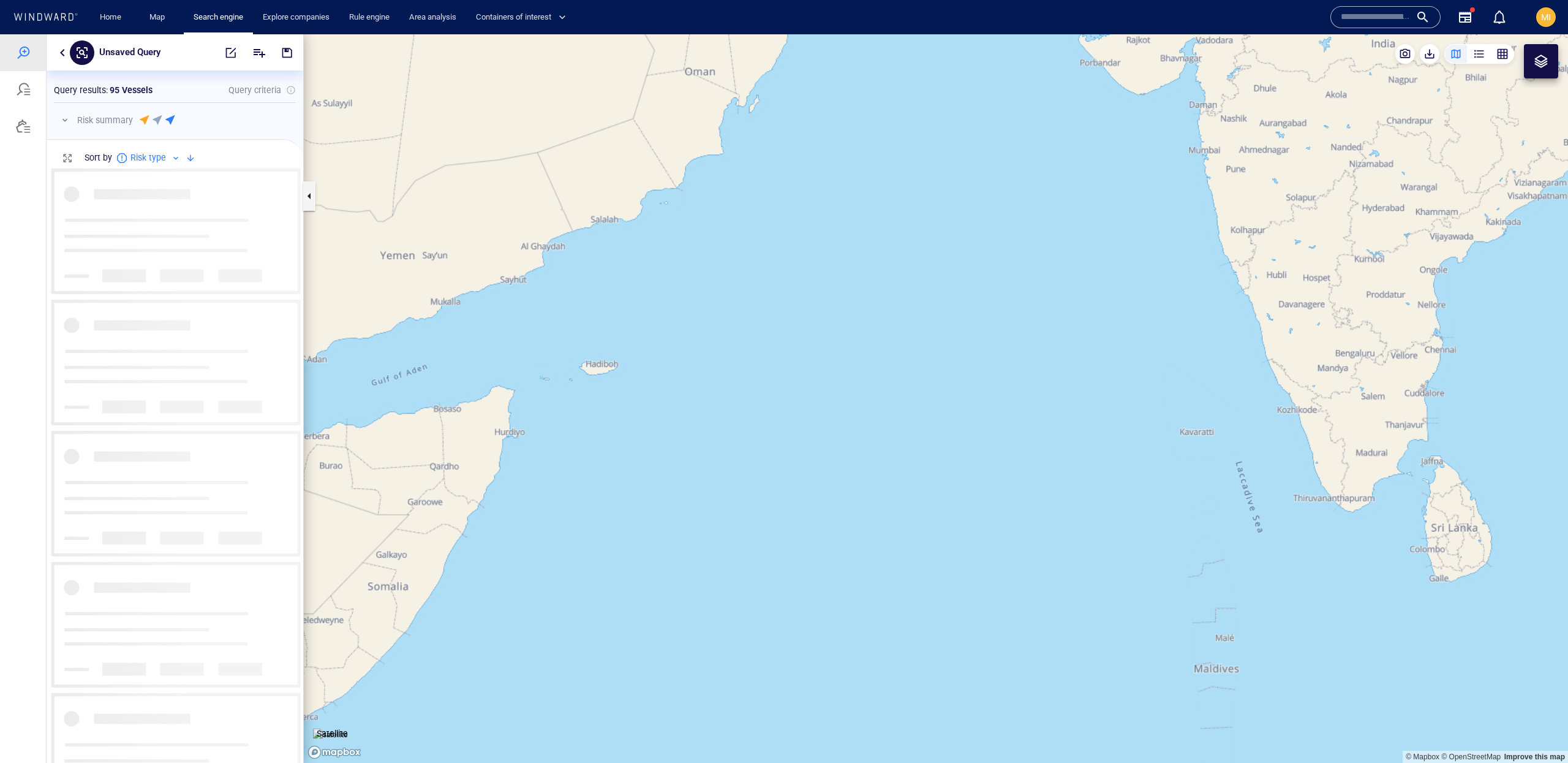
scroll to position [594, 256]
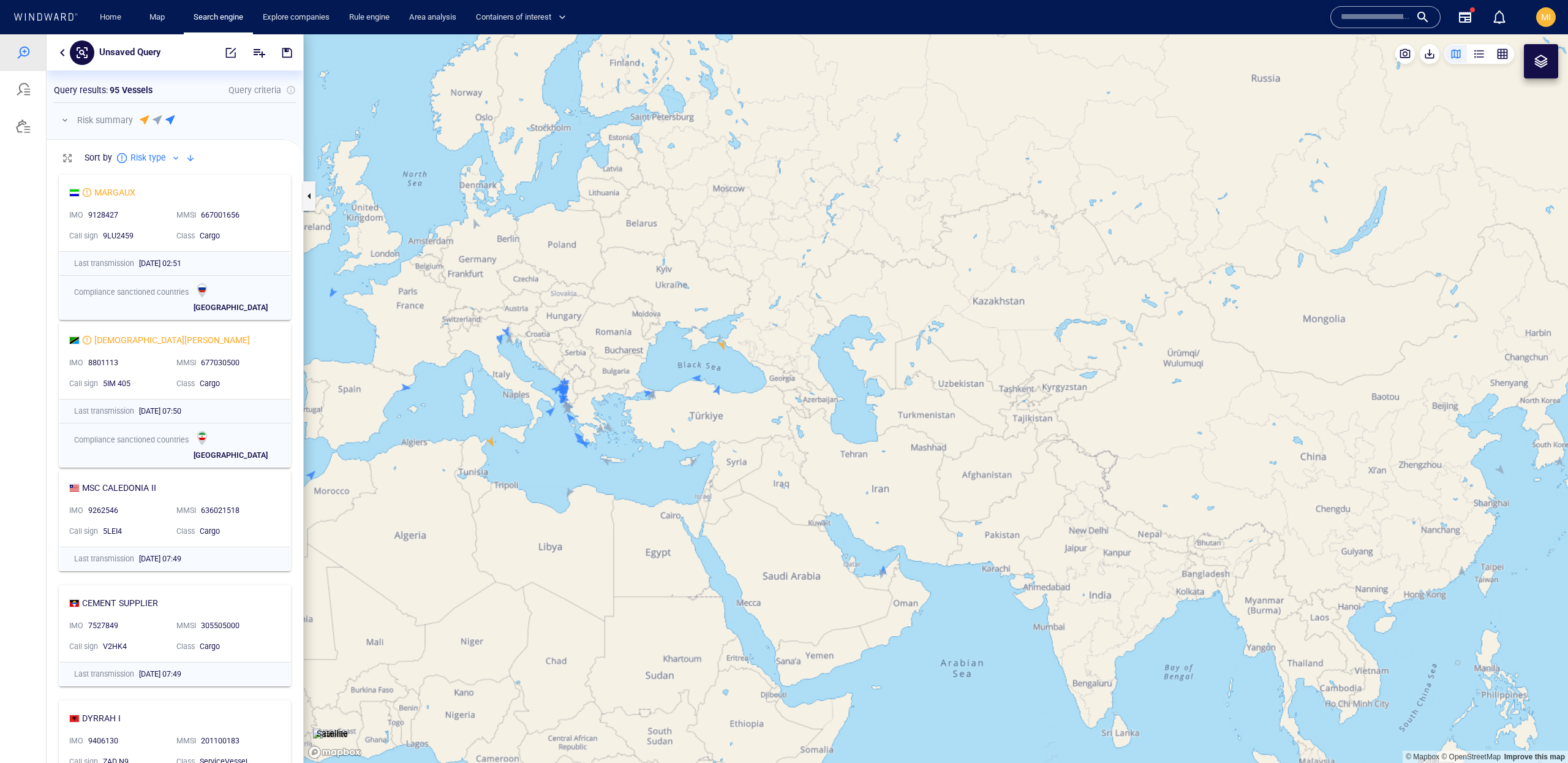
drag, startPoint x: 758, startPoint y: 393, endPoint x: 881, endPoint y: 274, distance: 171.1
click at [881, 274] on canvas "Map" at bounding box center [936, 398] width 1264 height 729
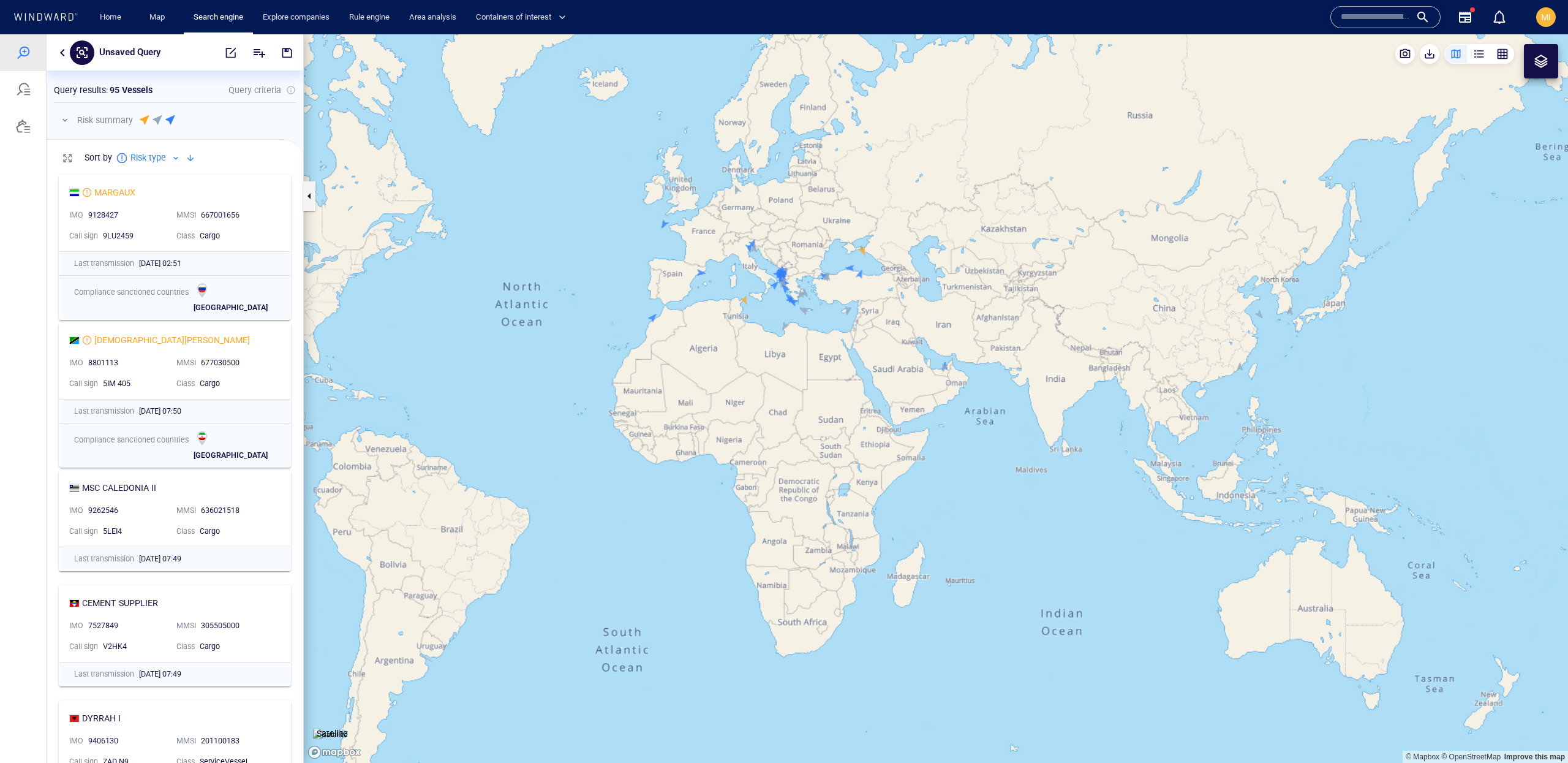
click at [1239, 369] on canvas "Map" at bounding box center [936, 398] width 1264 height 729
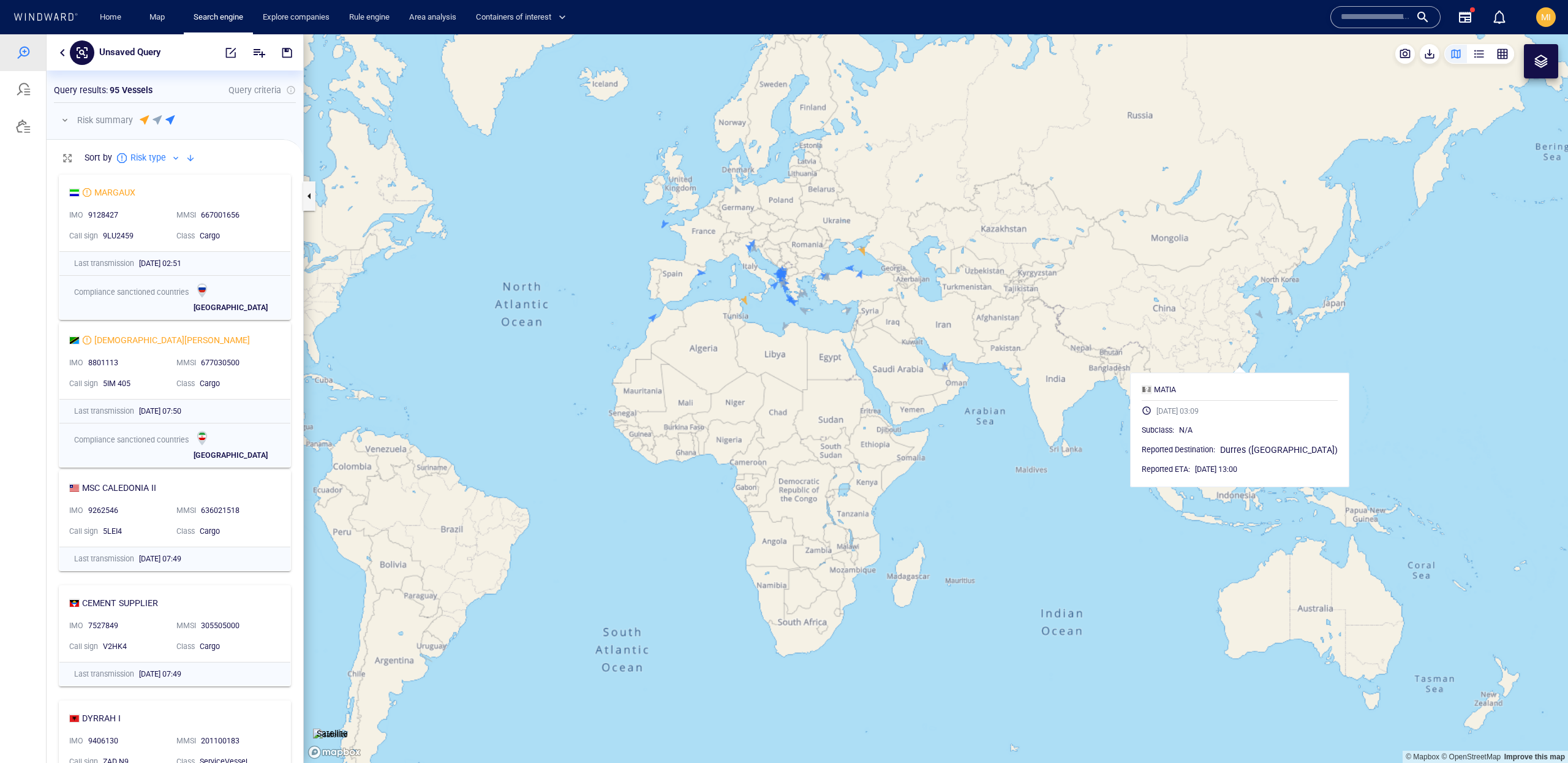
click at [1254, 314] on canvas "Map" at bounding box center [936, 398] width 1264 height 729
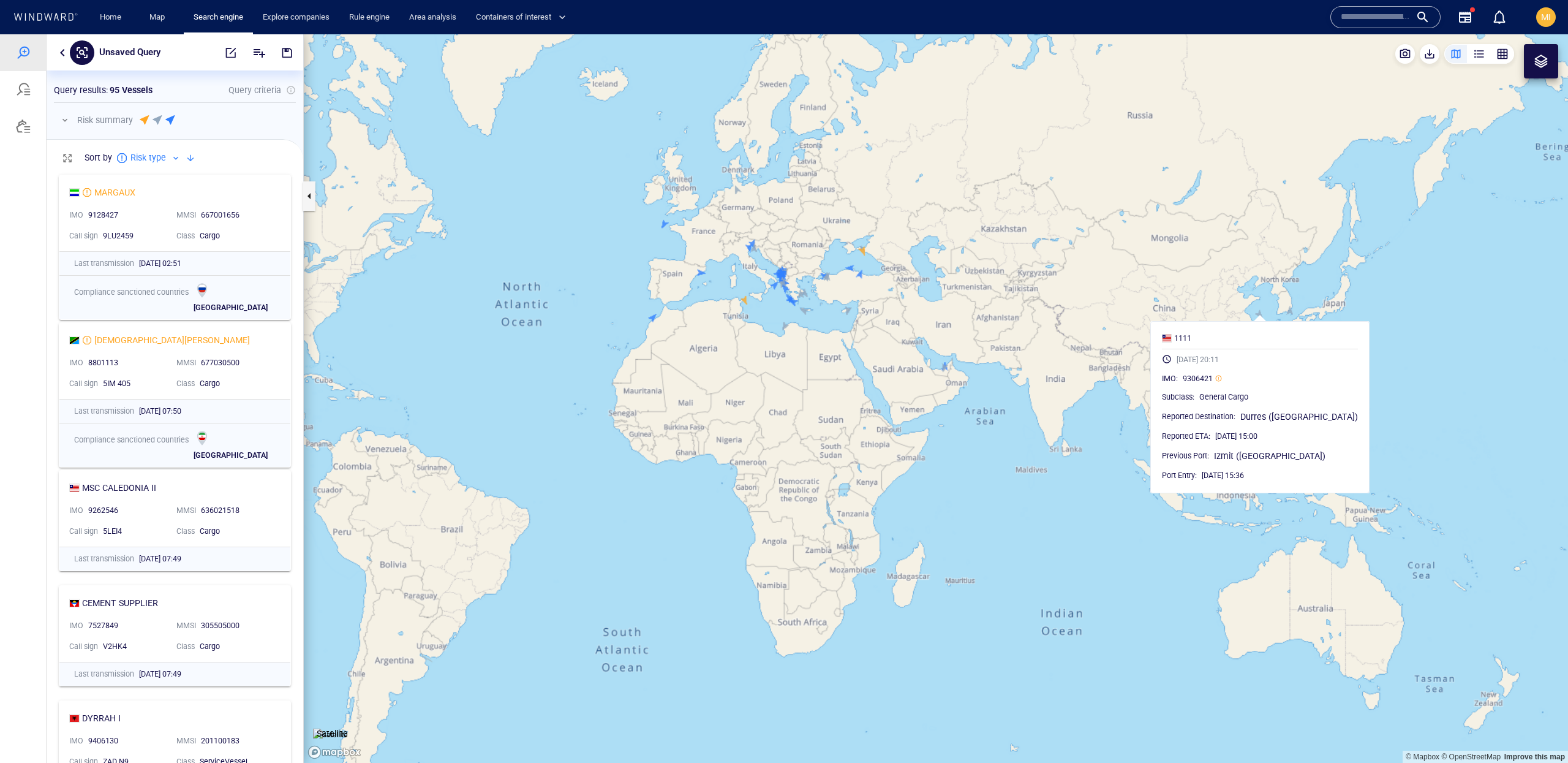
click at [827, 330] on canvas "Map" at bounding box center [936, 398] width 1264 height 729
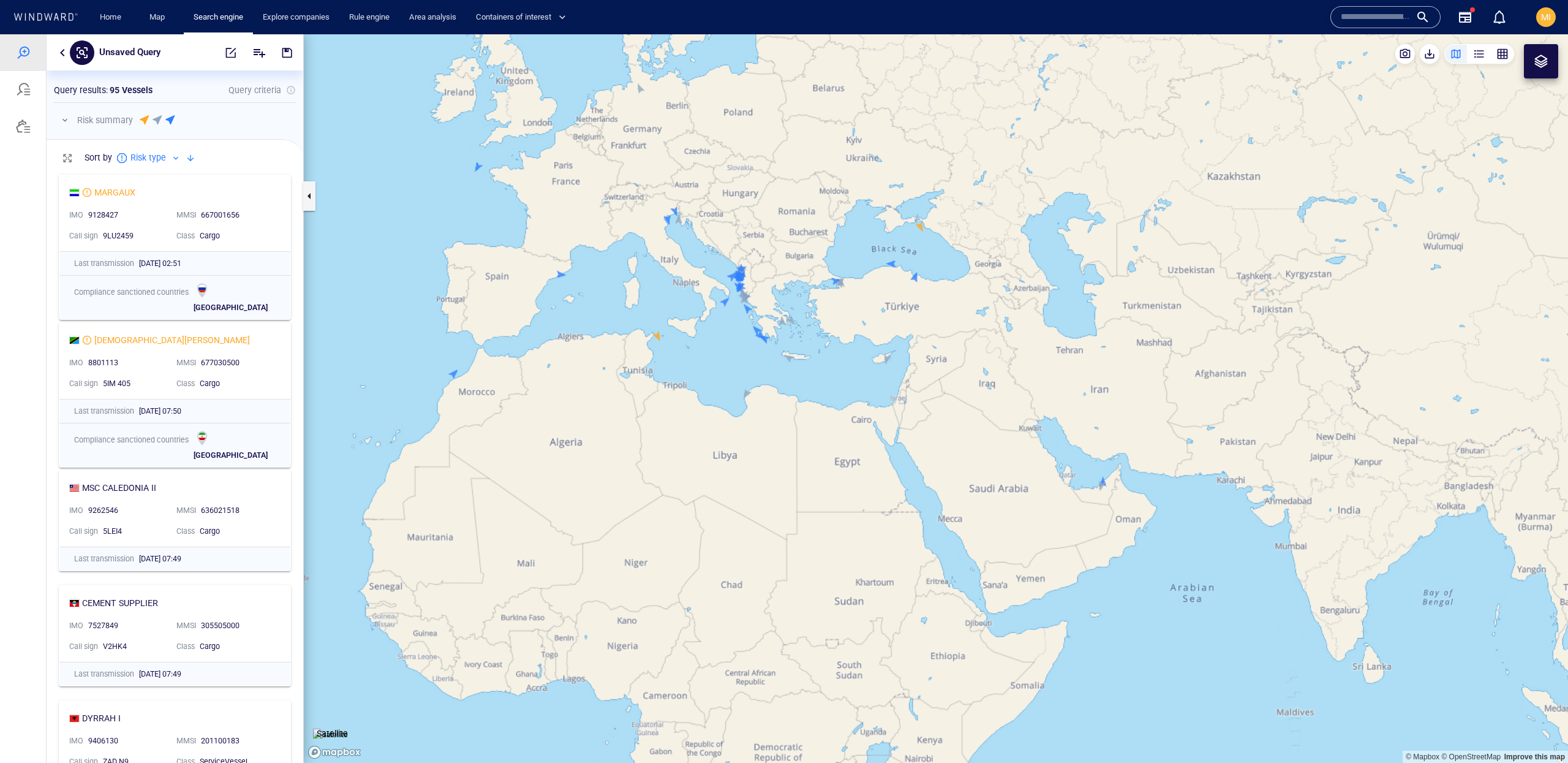
drag, startPoint x: 822, startPoint y: 324, endPoint x: 845, endPoint y: 428, distance: 106.5
click at [845, 430] on canvas "Map" at bounding box center [936, 398] width 1264 height 729
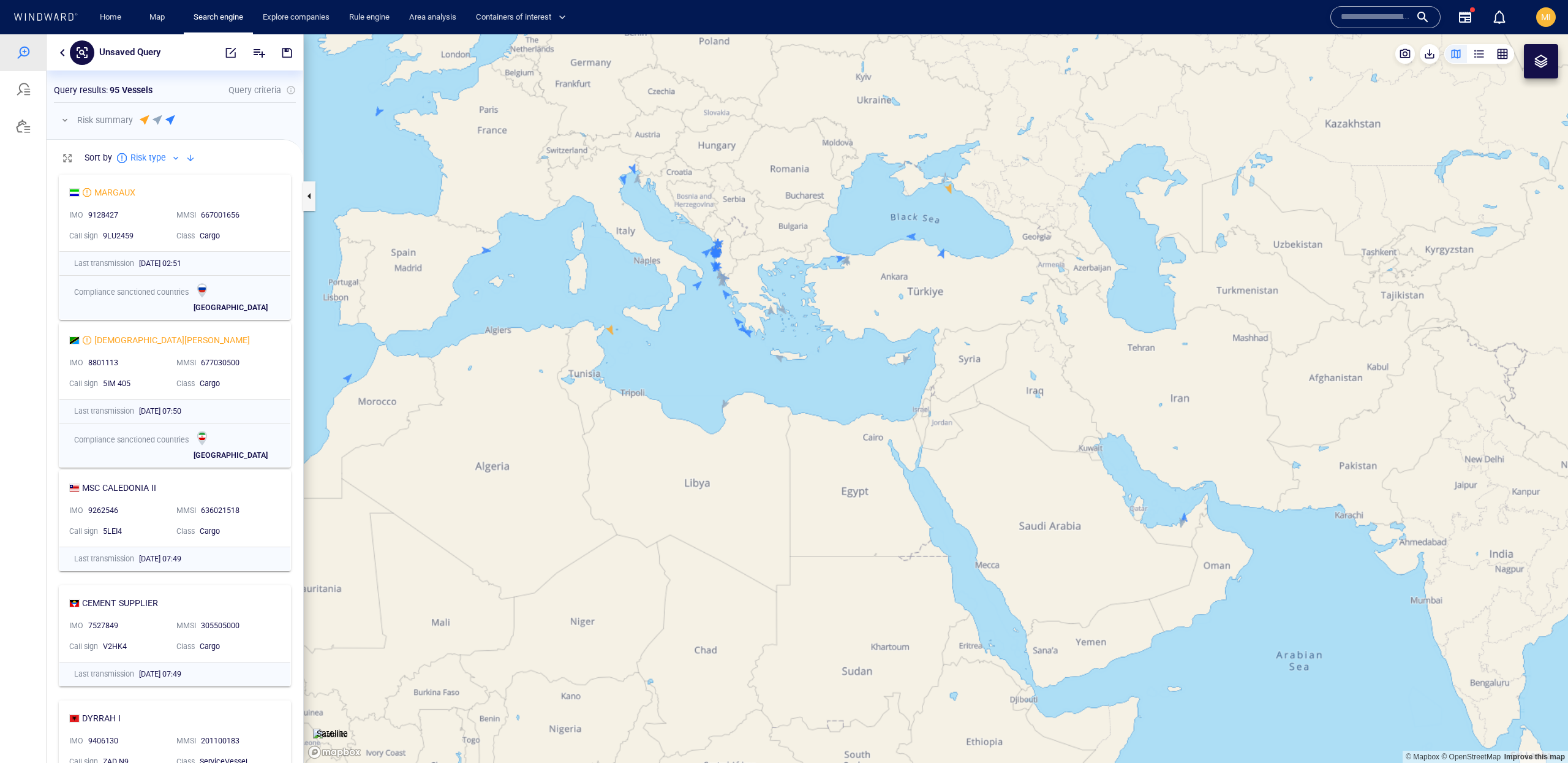
drag, startPoint x: 808, startPoint y: 373, endPoint x: 834, endPoint y: 420, distance: 53.7
click at [835, 420] on canvas "Map" at bounding box center [936, 398] width 1264 height 729
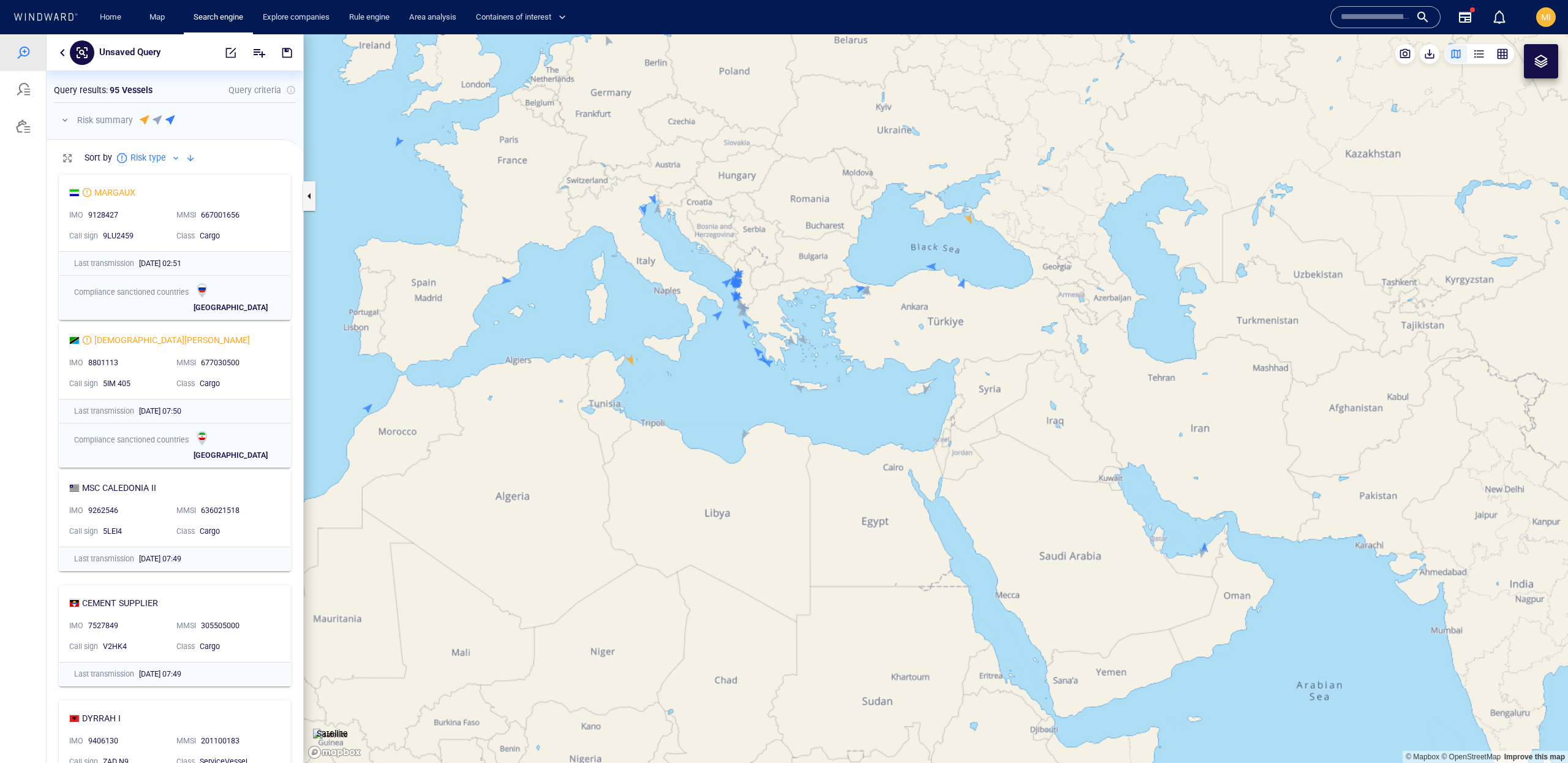
click at [399, 141] on canvas "Map" at bounding box center [936, 398] width 1264 height 729
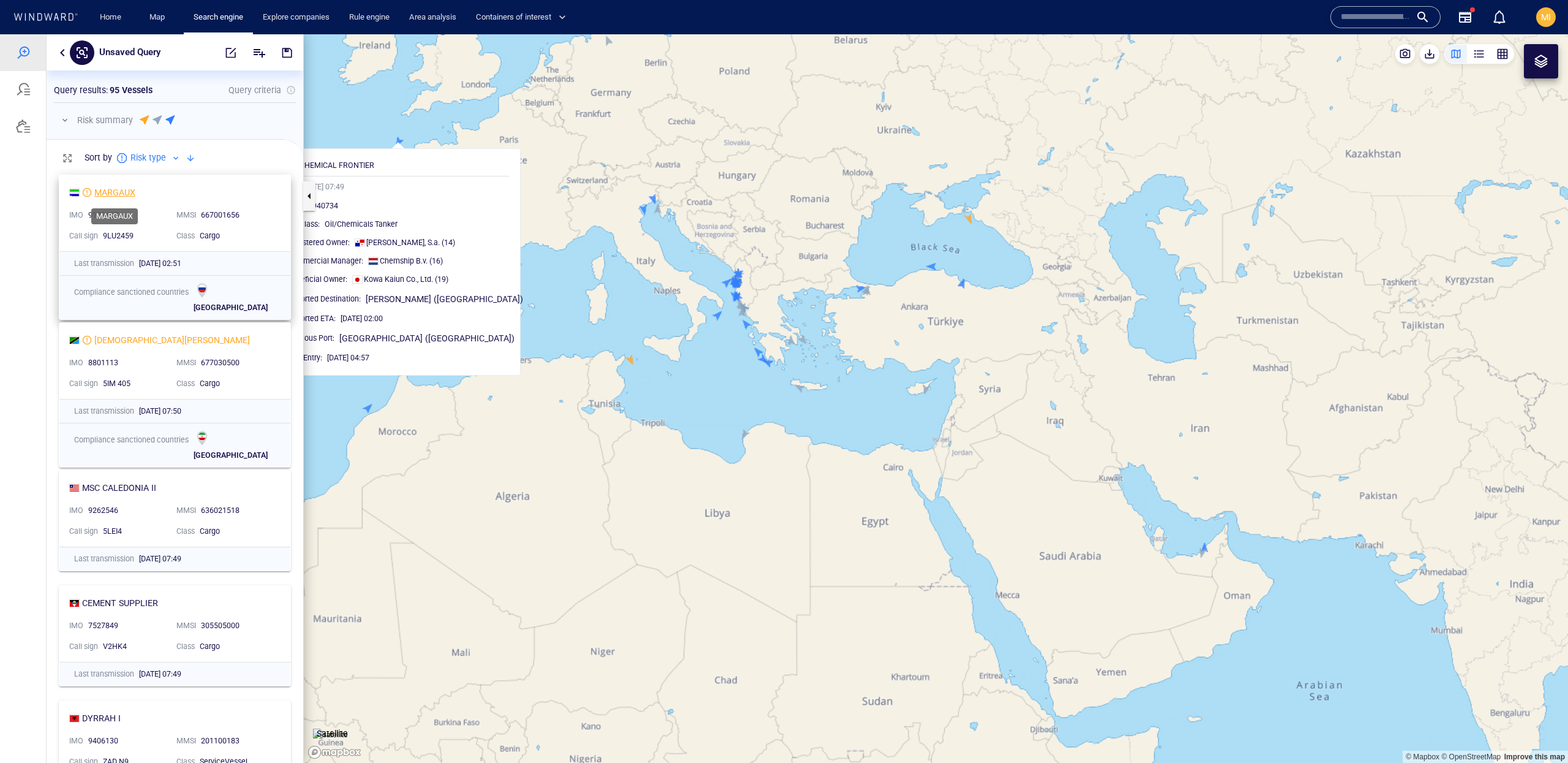
click at [133, 193] on div "MARGAUX" at bounding box center [115, 192] width 41 height 15
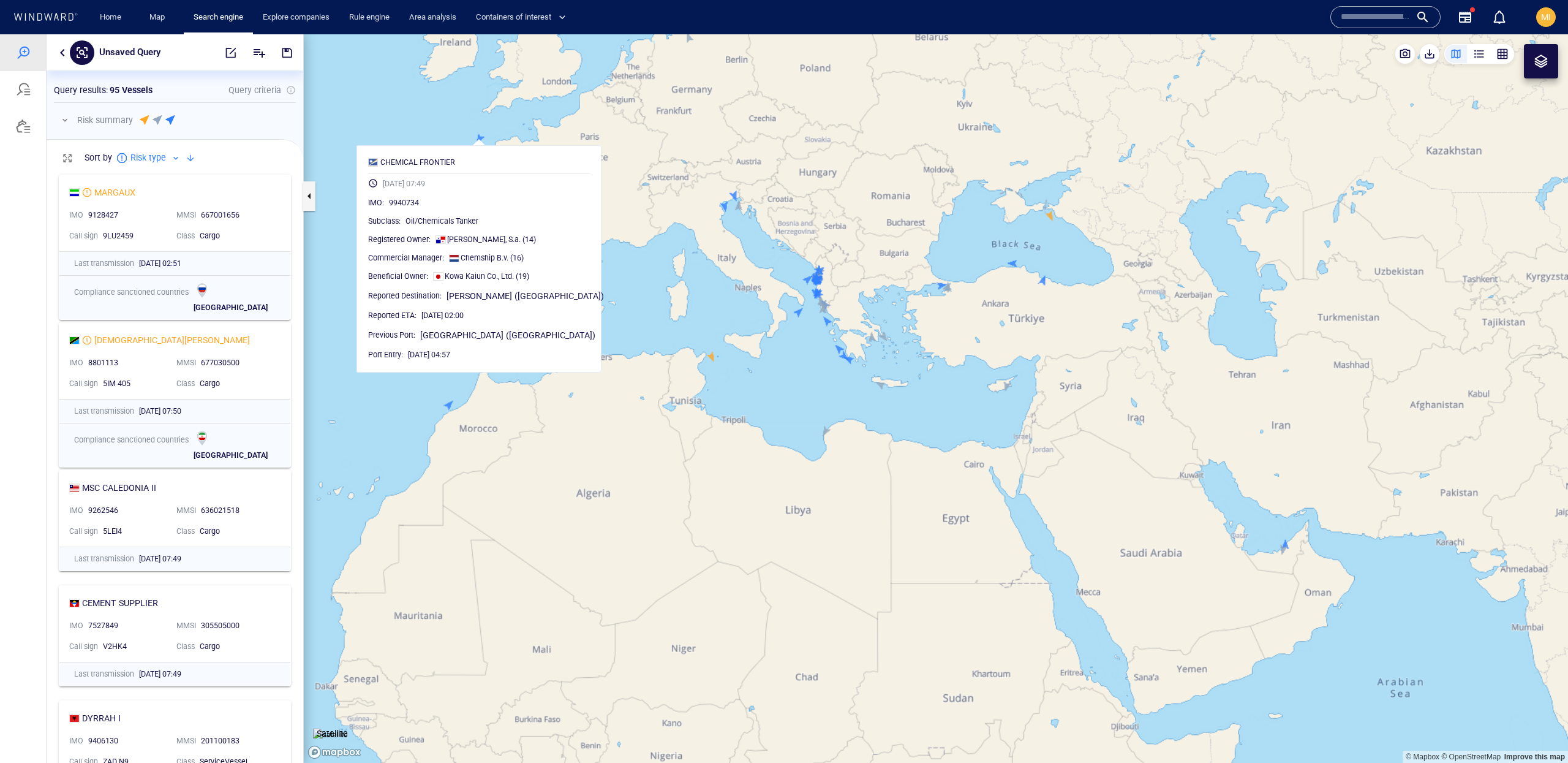
drag, startPoint x: 714, startPoint y: 374, endPoint x: 795, endPoint y: 371, distance: 81.1
click at [795, 371] on canvas "Map" at bounding box center [936, 398] width 1264 height 729
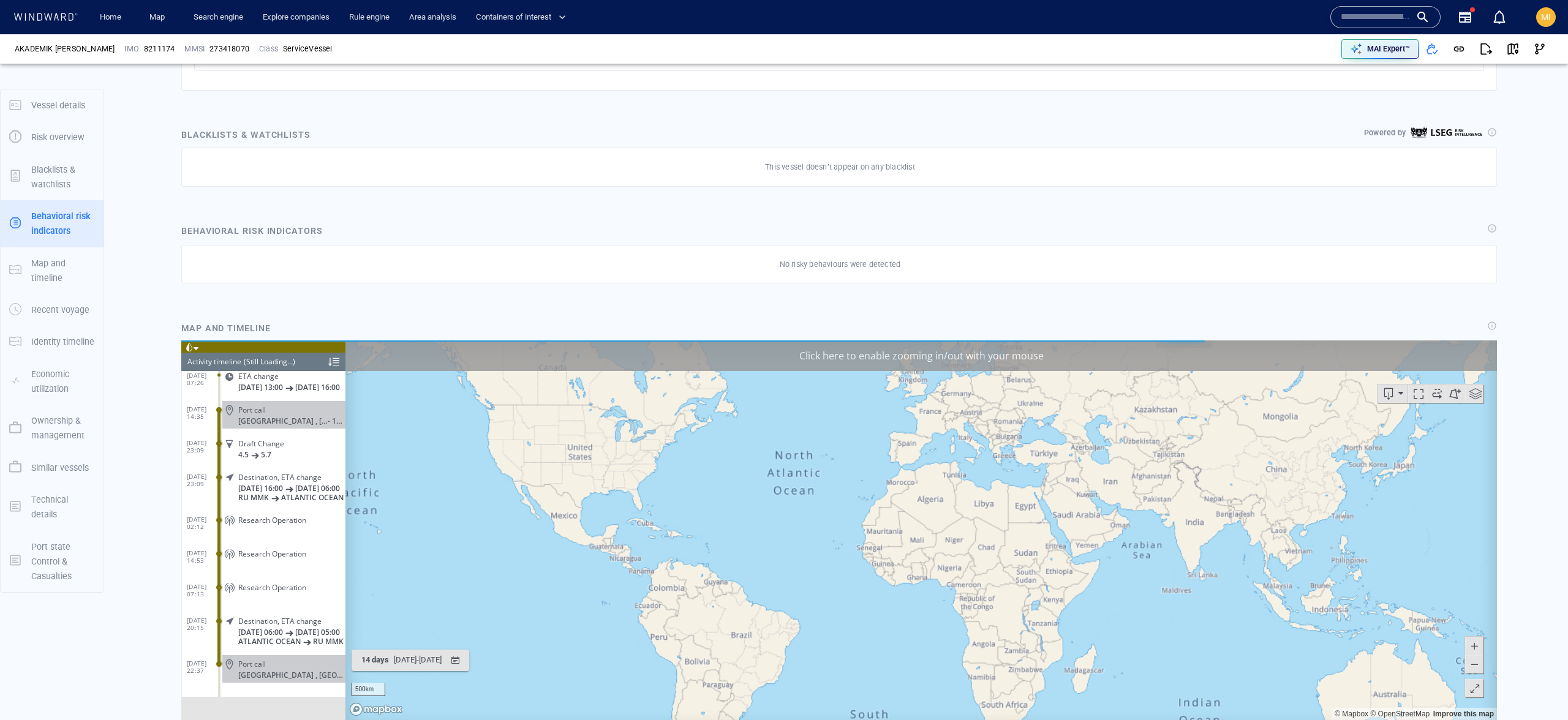
scroll to position [543, 0]
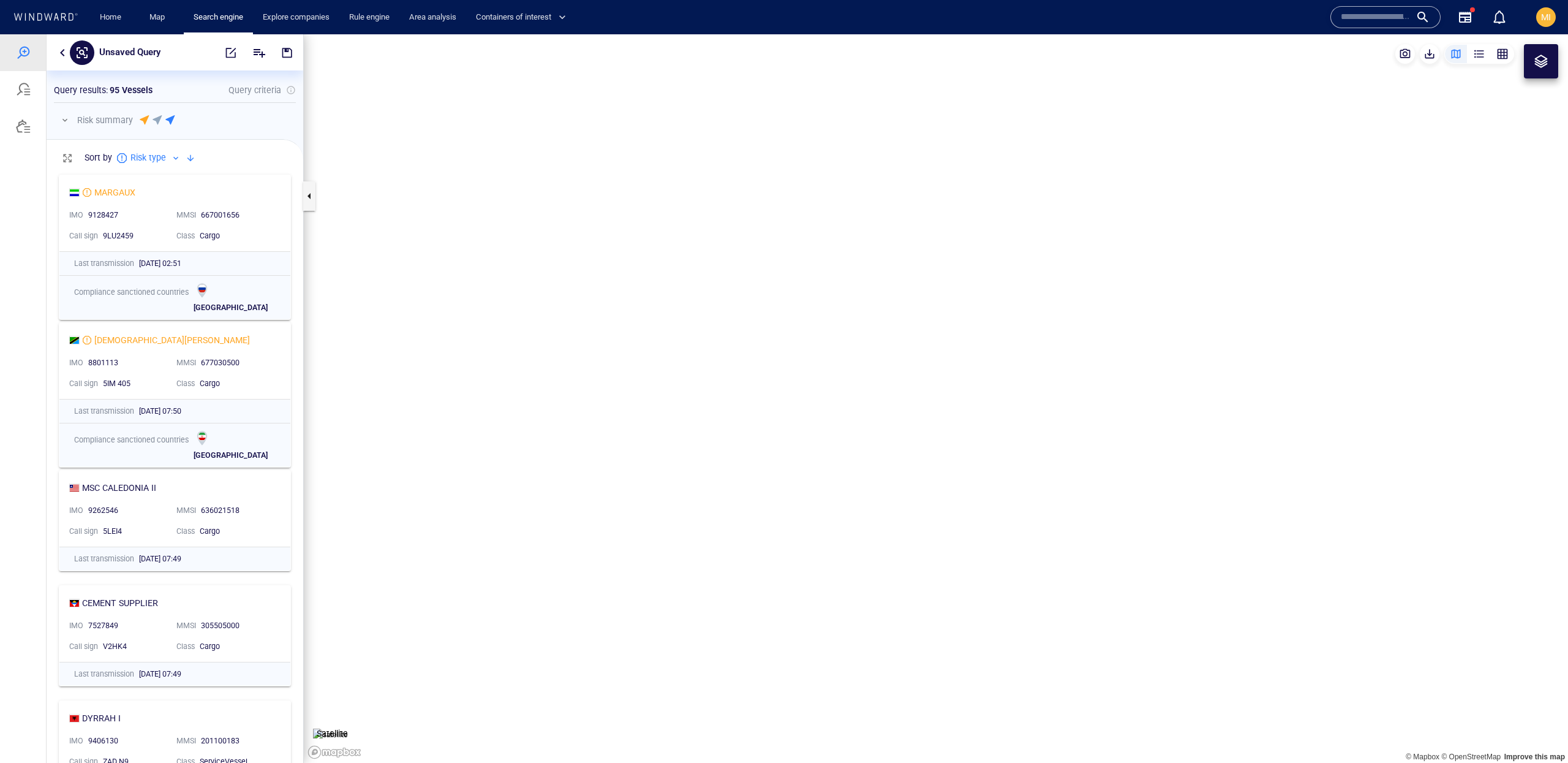
scroll to position [594, 256]
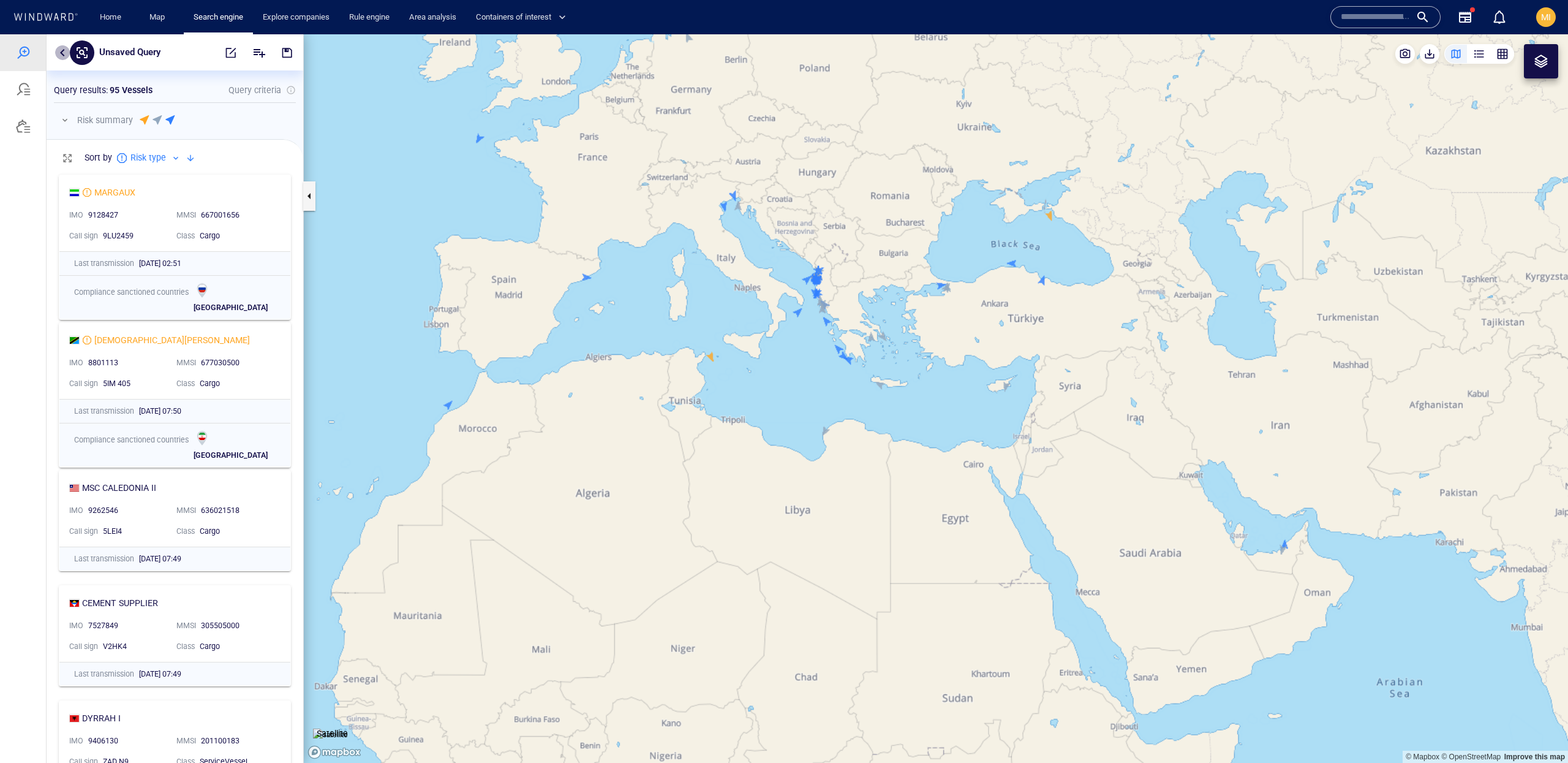
click at [67, 56] on button "button" at bounding box center [63, 53] width 15 height 15
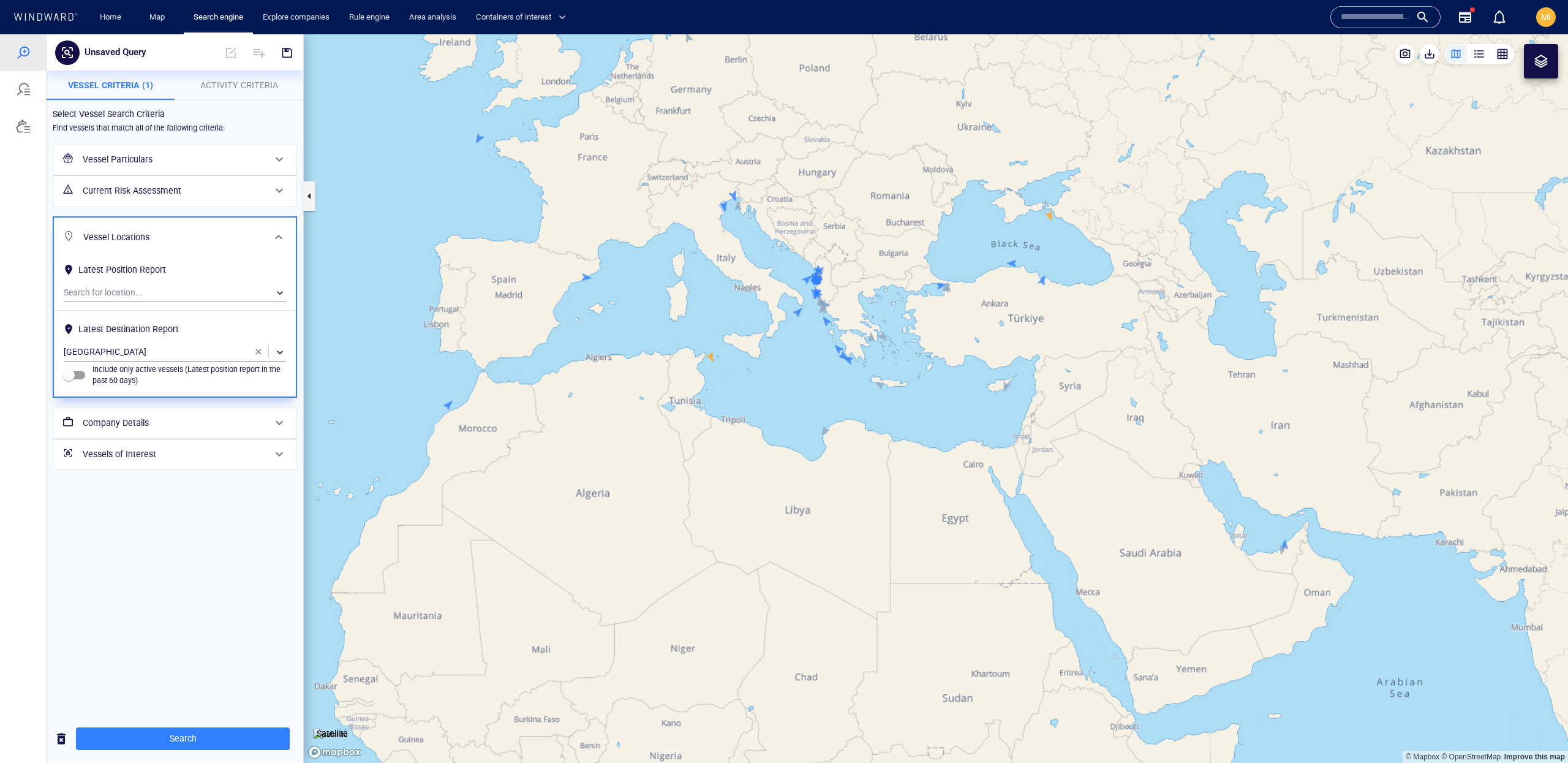
click at [260, 354] on span "button" at bounding box center [258, 352] width 10 height 10
click at [201, 473] on div "Vessel Particulars Current Risk Assessment Vessel Locations Latest Position Rep…" at bounding box center [175, 307] width 254 height 336
click at [254, 186] on h6 "Current Risk Assessment" at bounding box center [174, 190] width 182 height 15
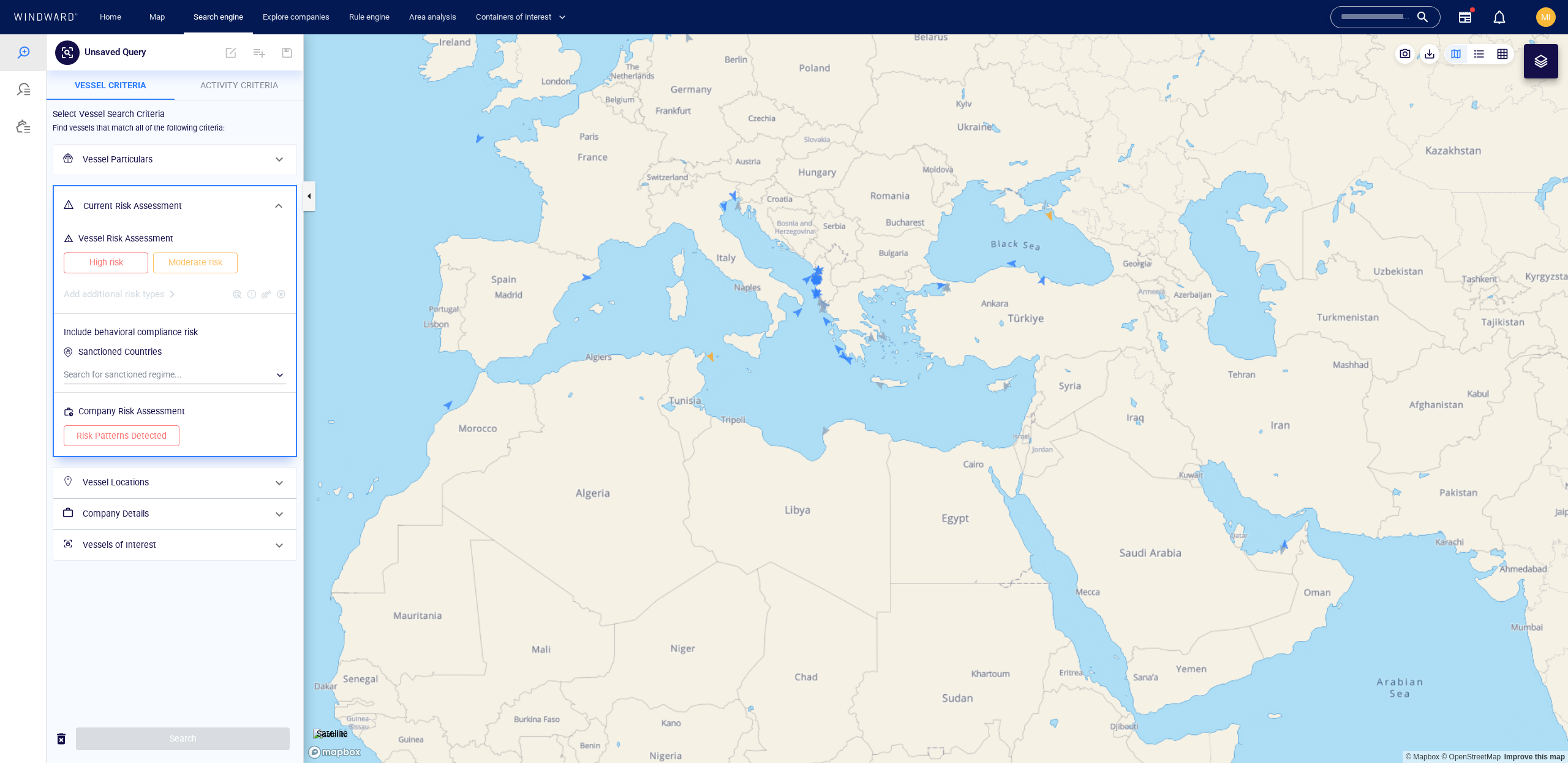
click at [252, 195] on div "Current Risk Assessment" at bounding box center [174, 206] width 190 height 25
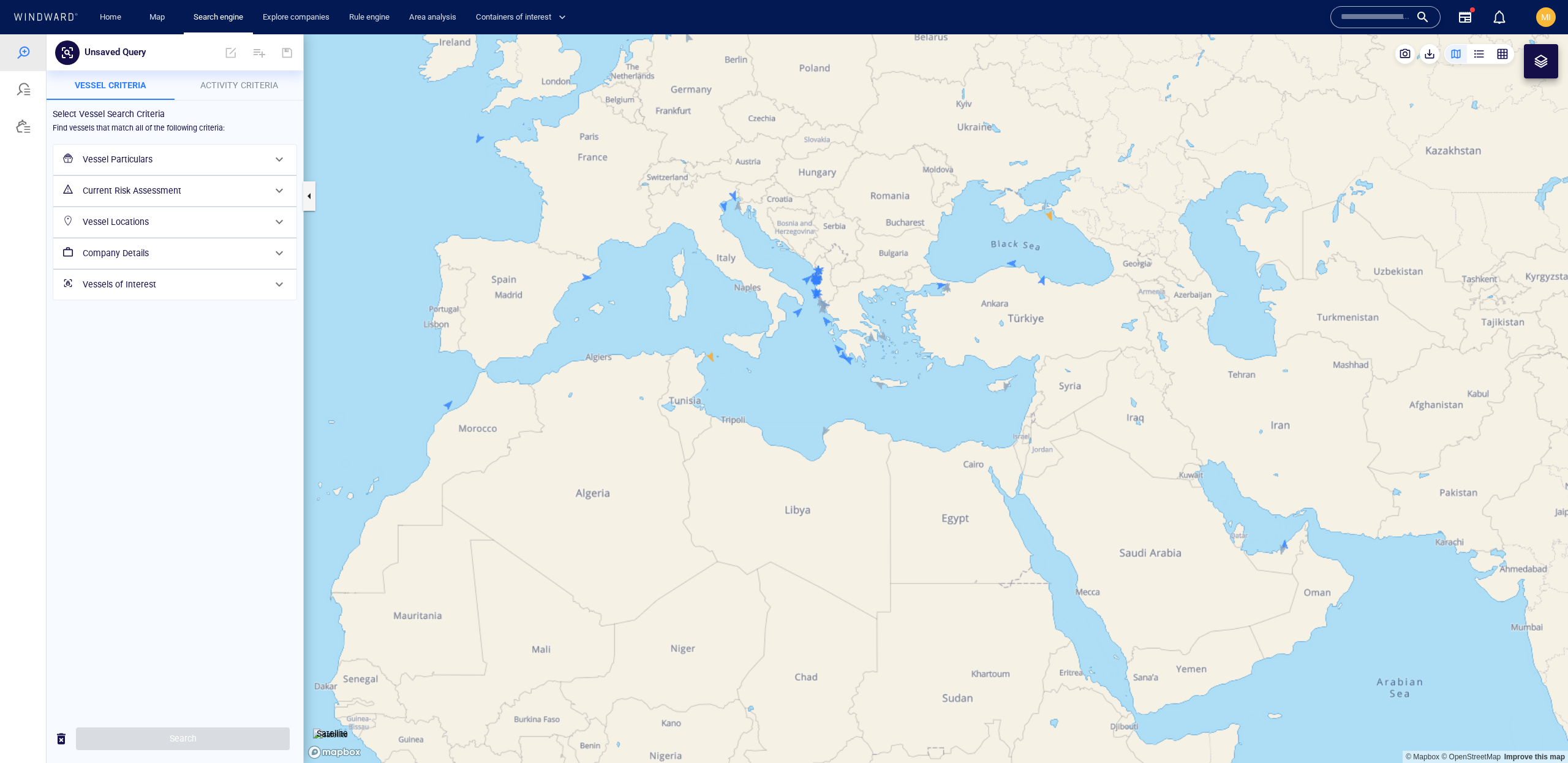
click at [249, 209] on div "Vessel Locations" at bounding box center [174, 222] width 191 height 25
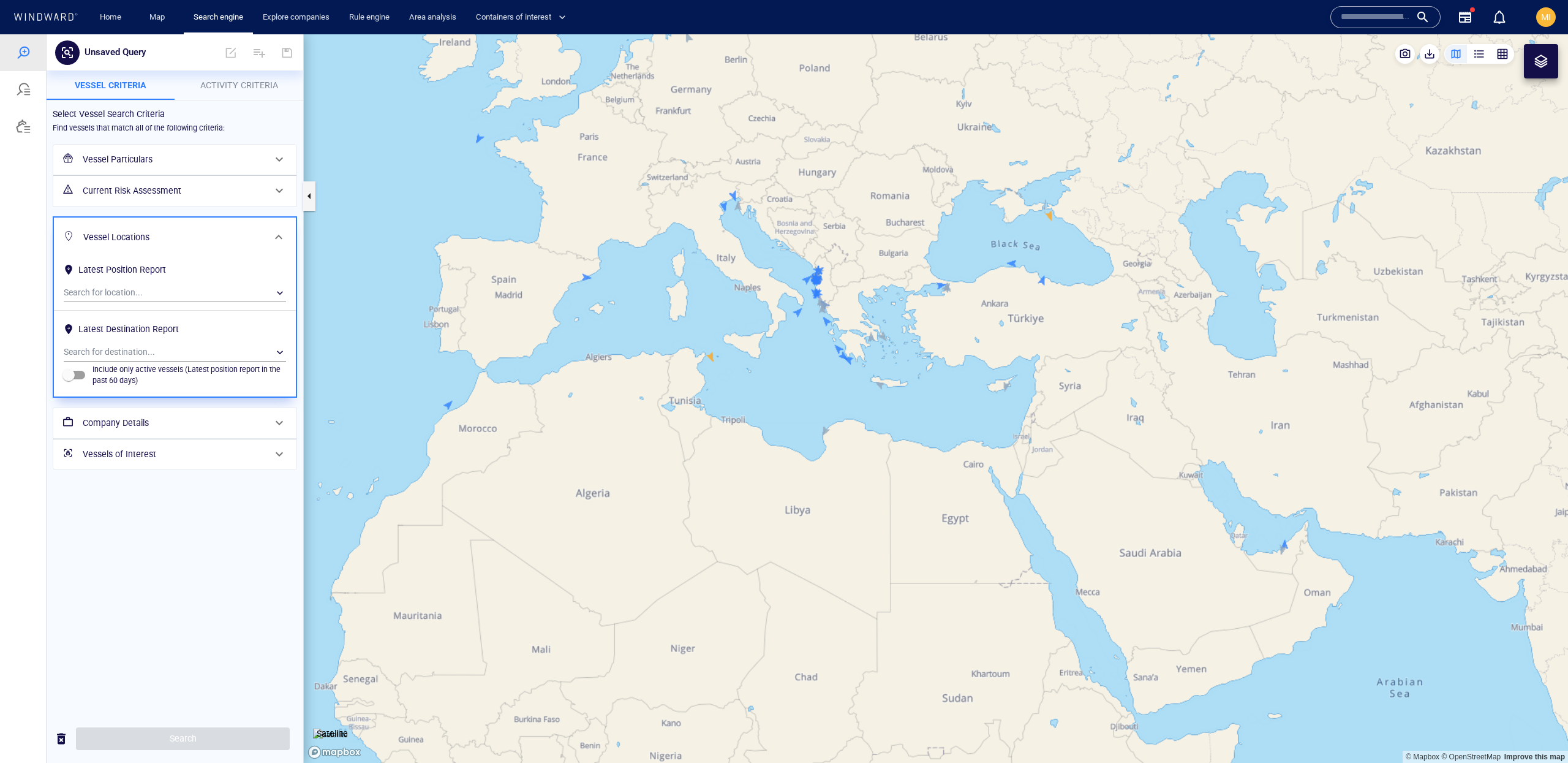
click at [249, 222] on div "Vessel Locations" at bounding box center [175, 237] width 242 height 40
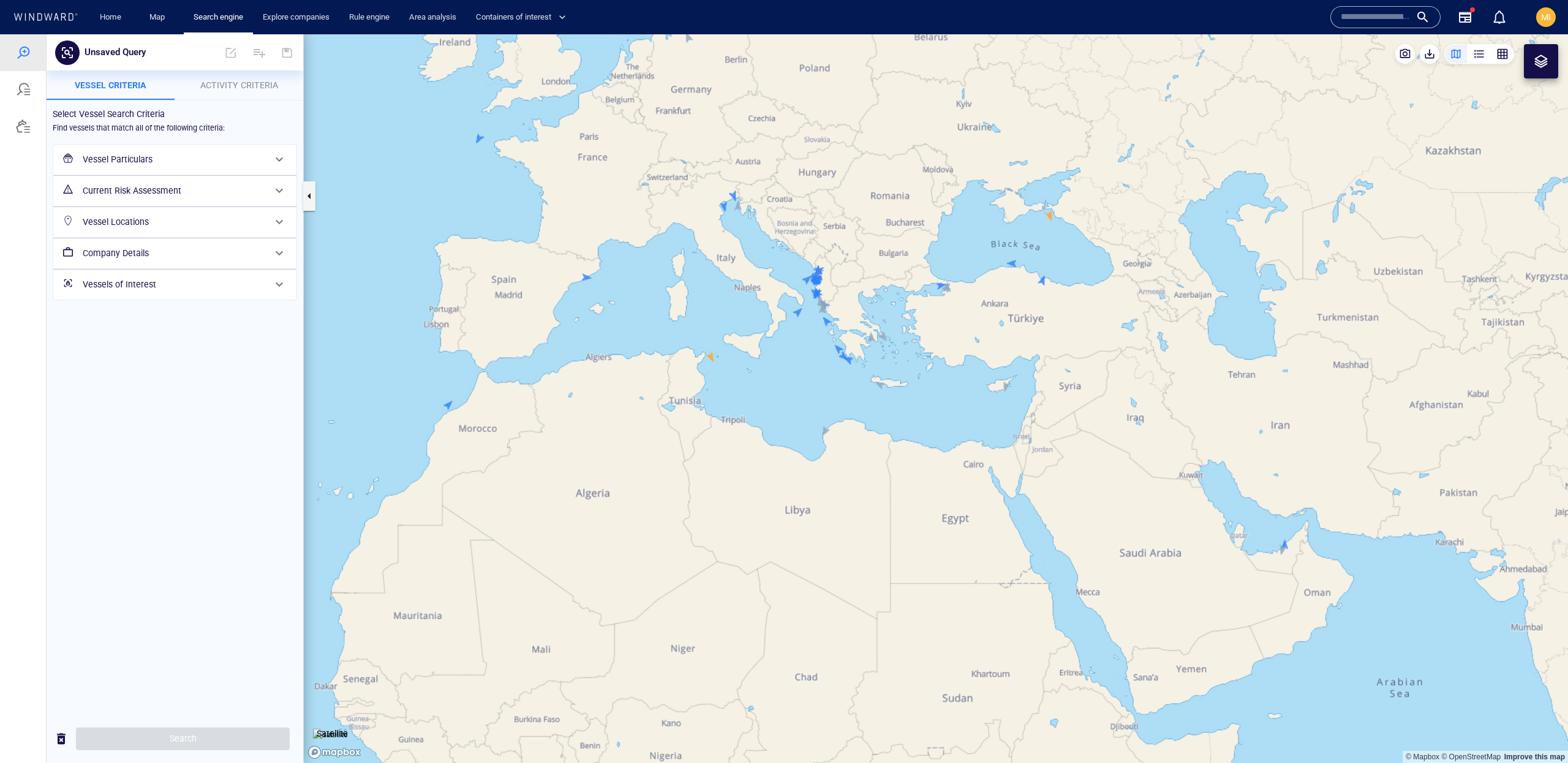
click at [249, 221] on h6 "Vessel Locations" at bounding box center [174, 222] width 182 height 15
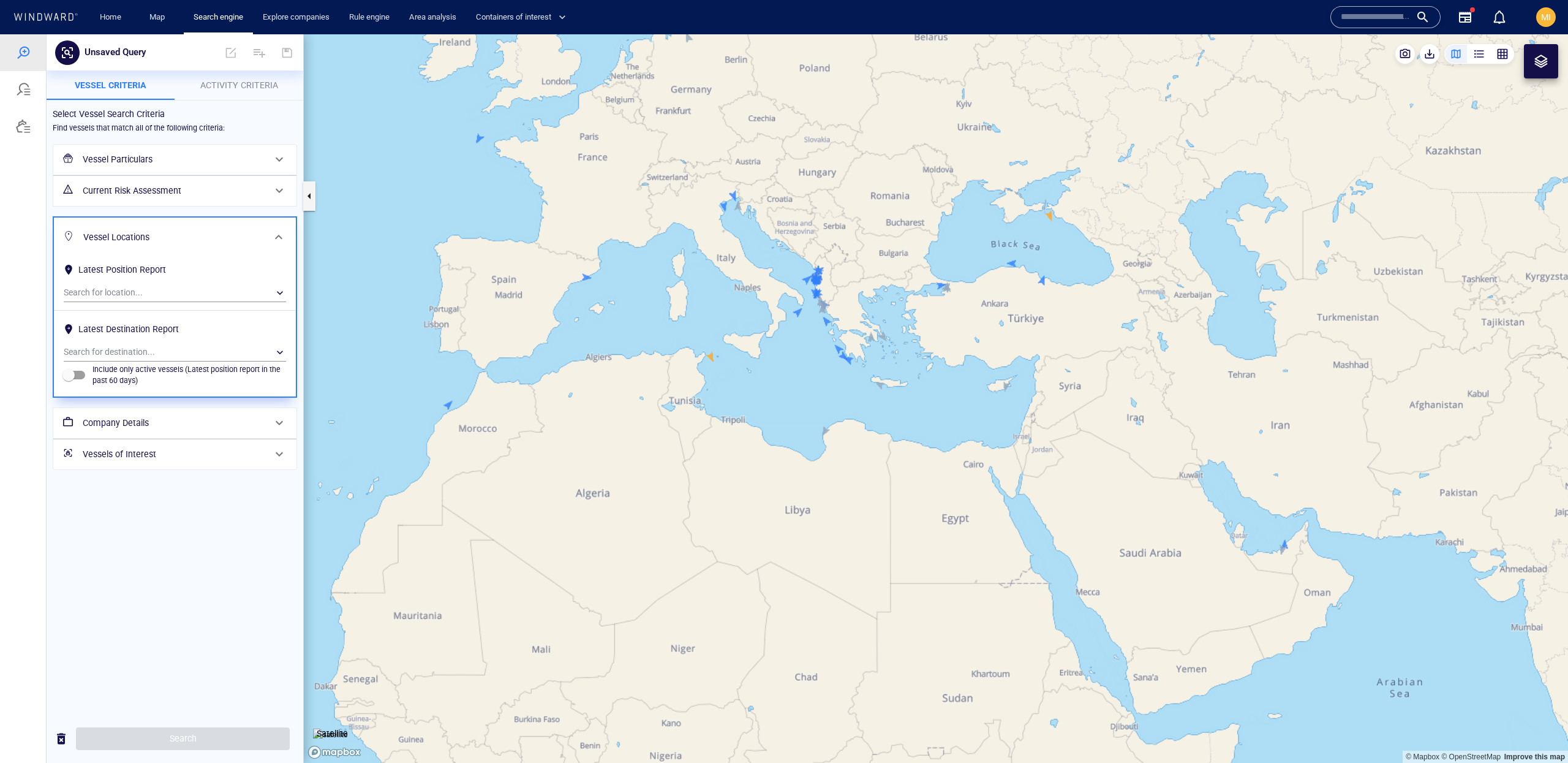
click at [249, 221] on div "Vessel Locations" at bounding box center [175, 237] width 242 height 40
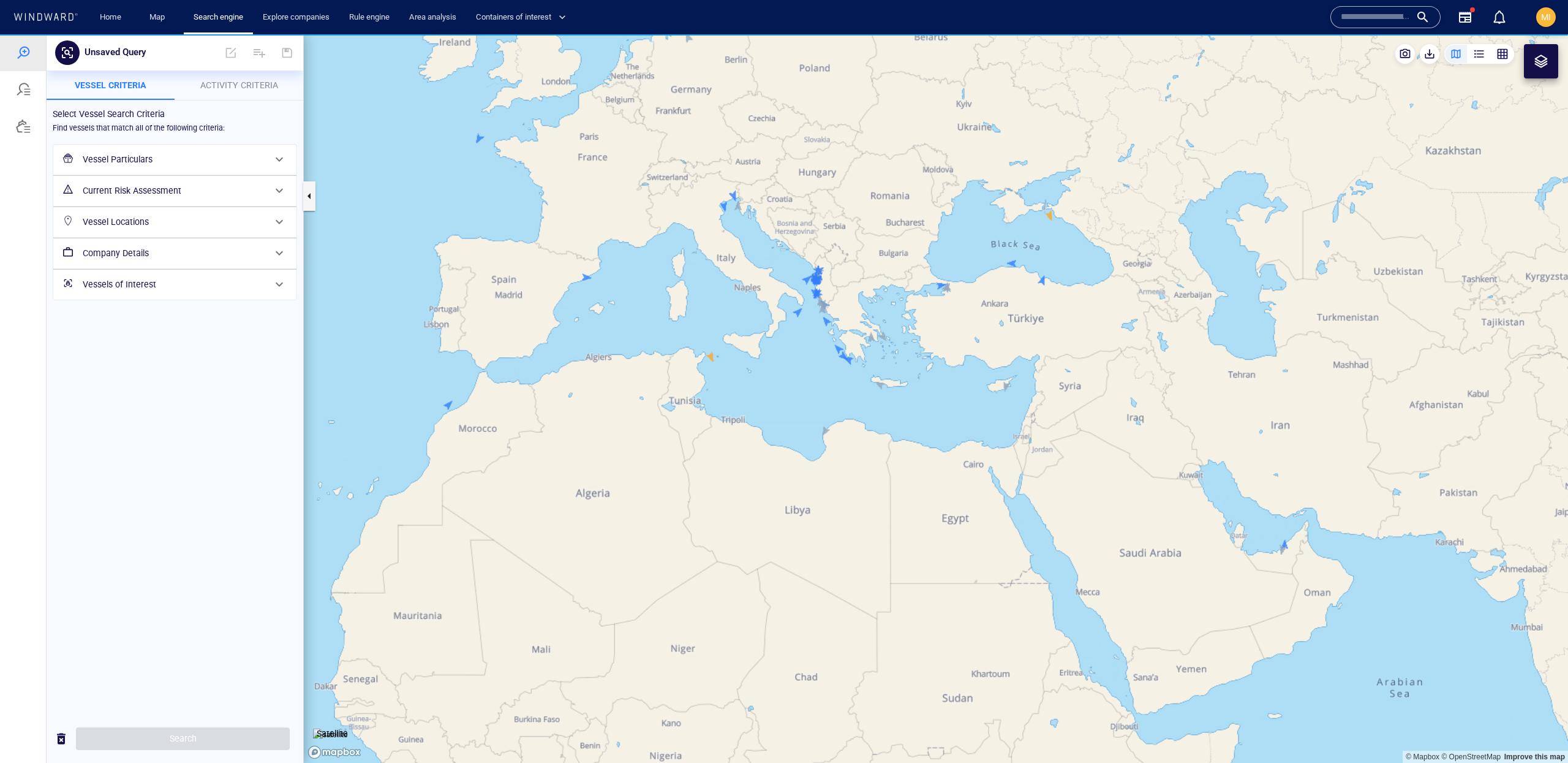
click at [267, 264] on div at bounding box center [279, 253] width 29 height 29
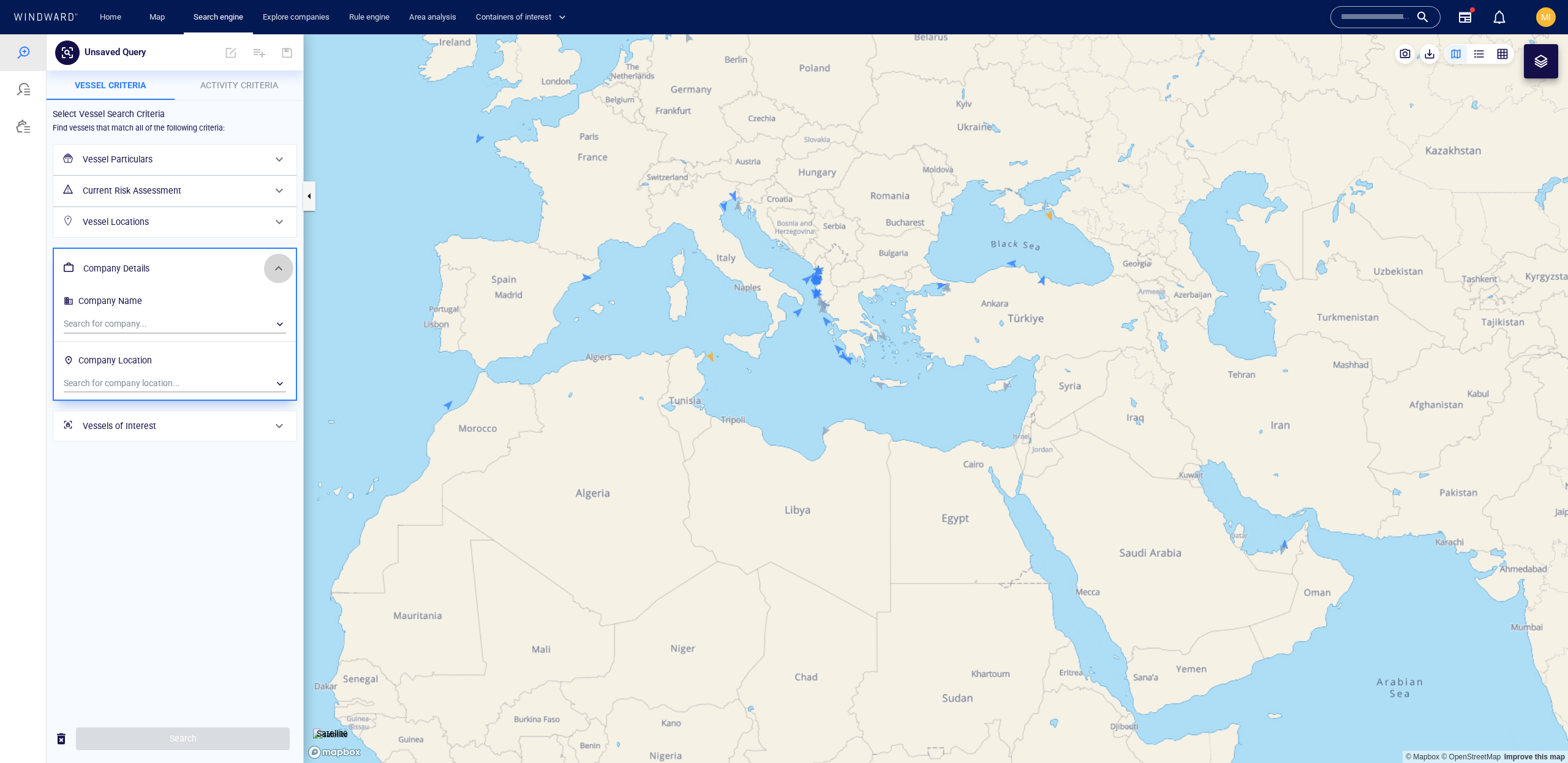
click at [267, 264] on div at bounding box center [279, 268] width 29 height 29
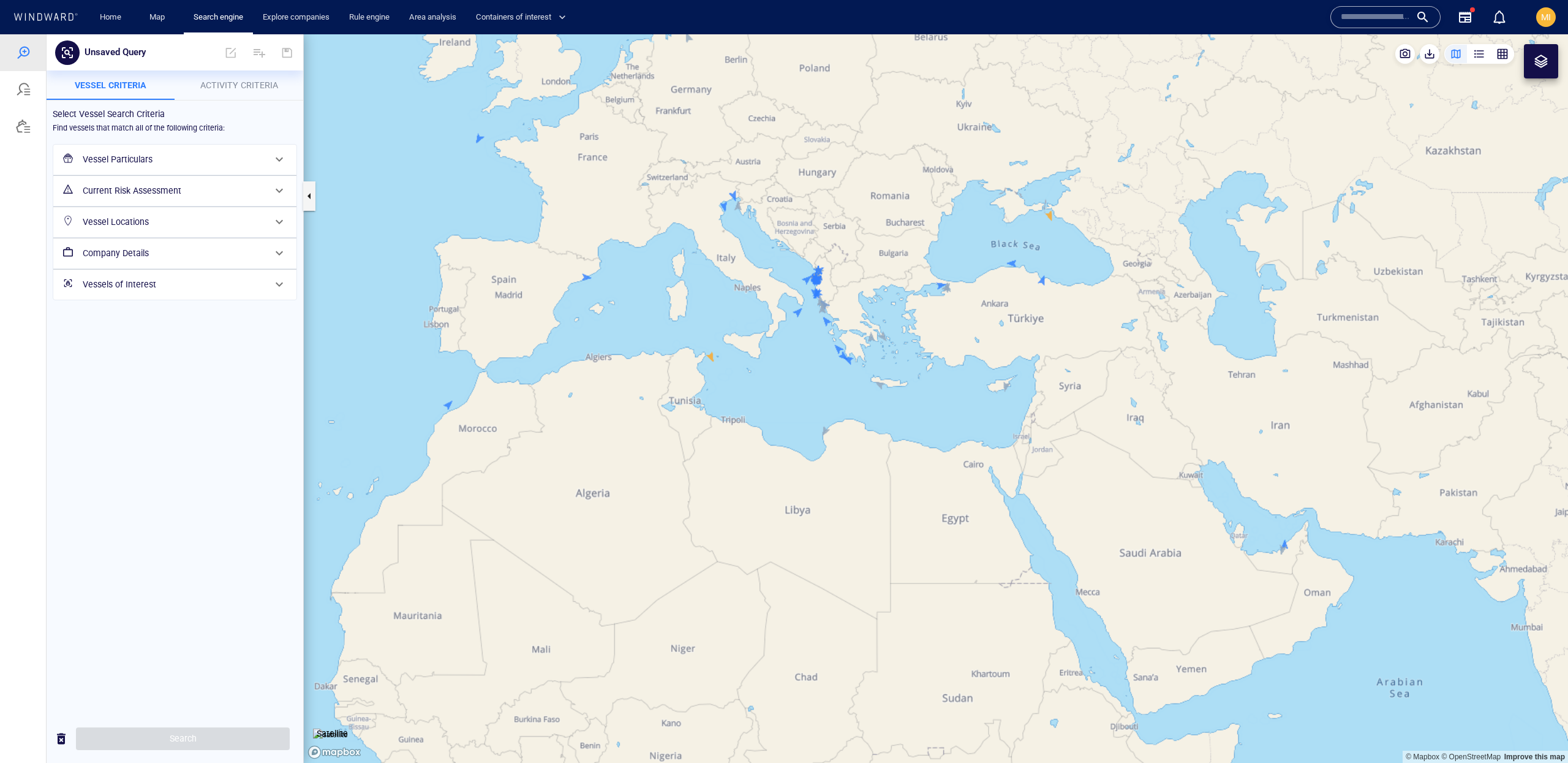
click at [240, 260] on h6 "Company Details" at bounding box center [174, 253] width 182 height 15
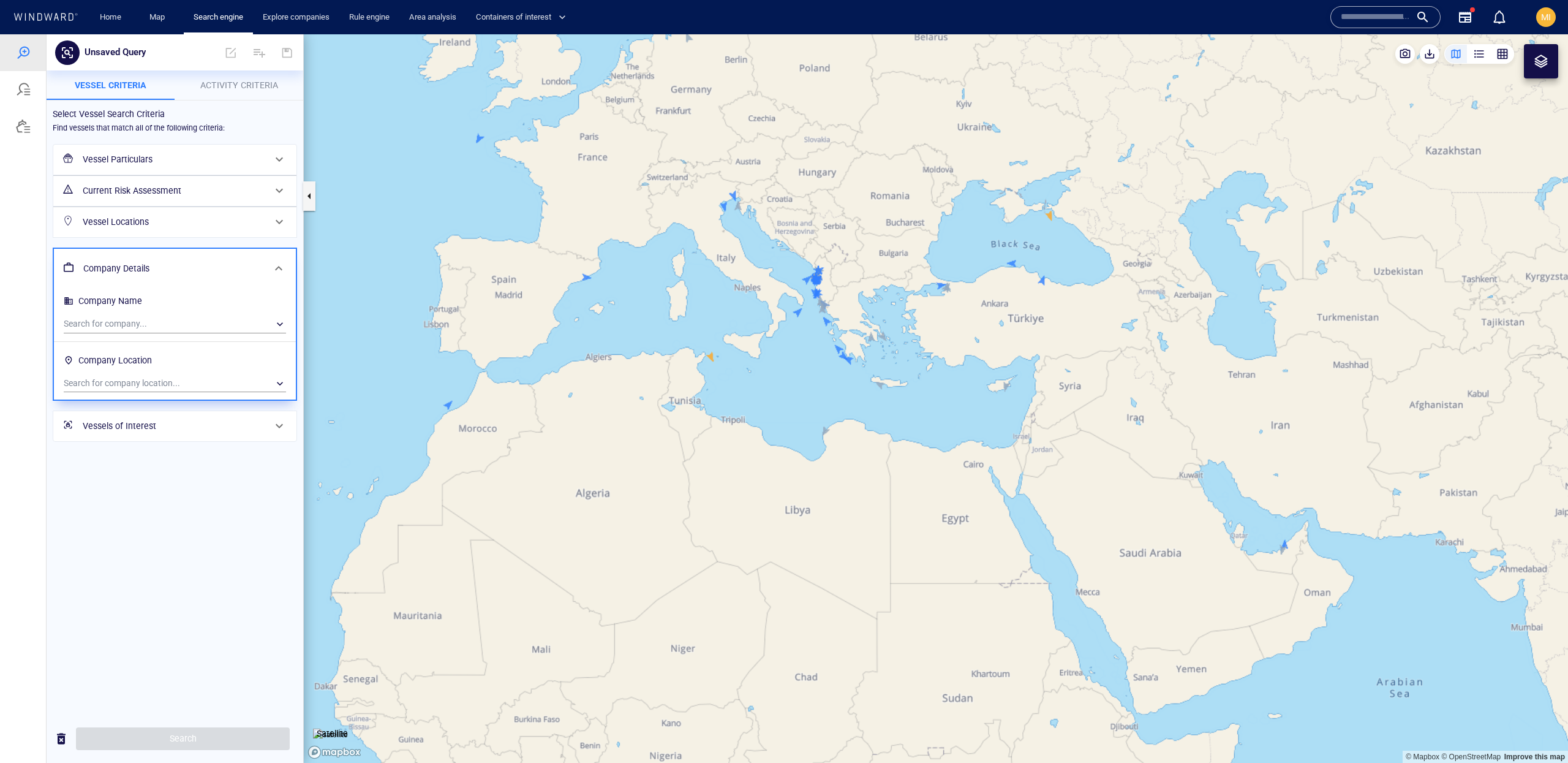
click at [240, 261] on h6 "Company Details" at bounding box center [174, 268] width 180 height 15
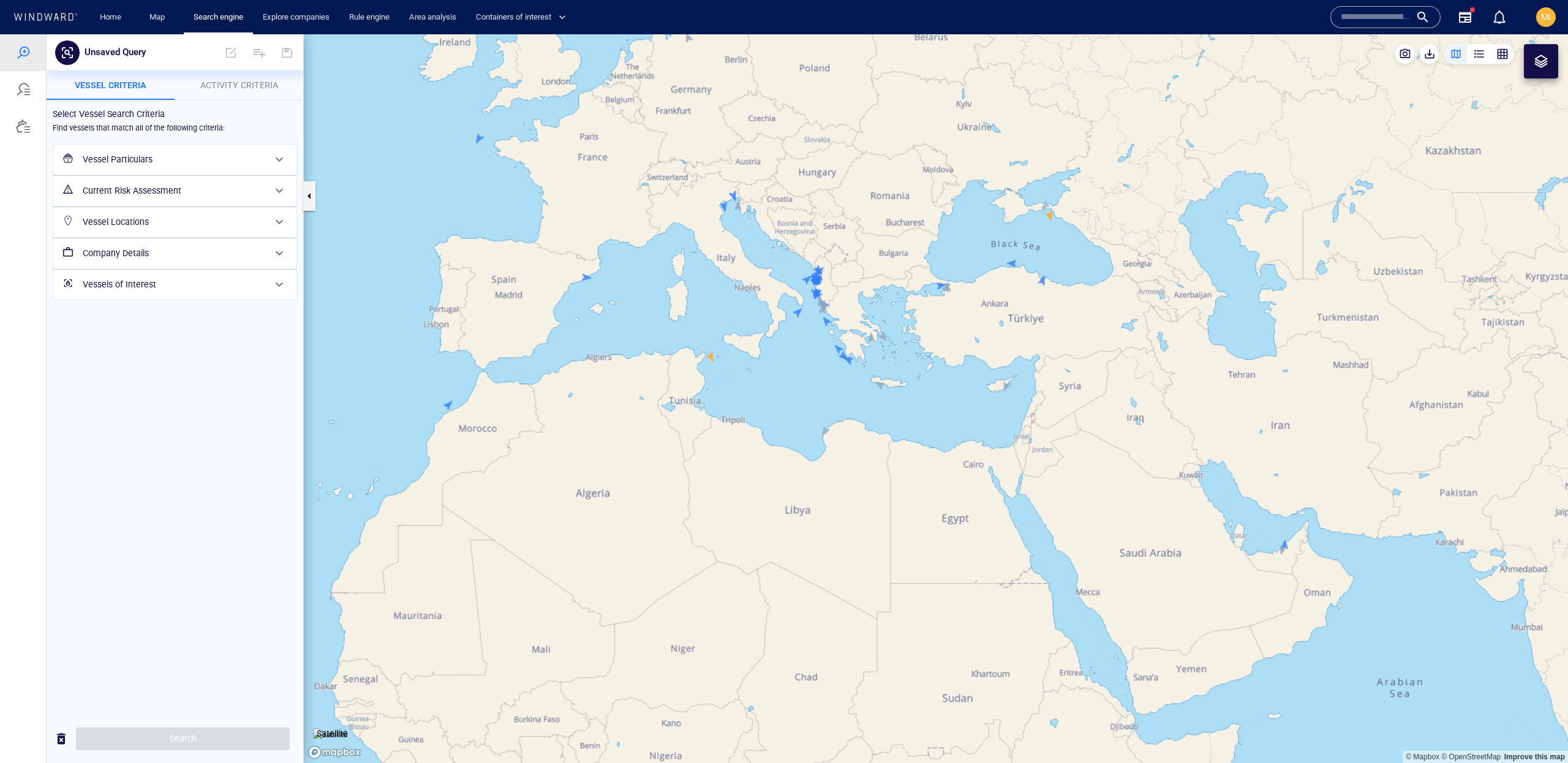
click at [244, 300] on div "Vessels of Interest" at bounding box center [175, 284] width 243 height 30
click at [244, 300] on h6 "Vessels of Interest" at bounding box center [174, 300] width 180 height 15
click at [270, 71] on button "Activity Criteria" at bounding box center [239, 85] width 129 height 29
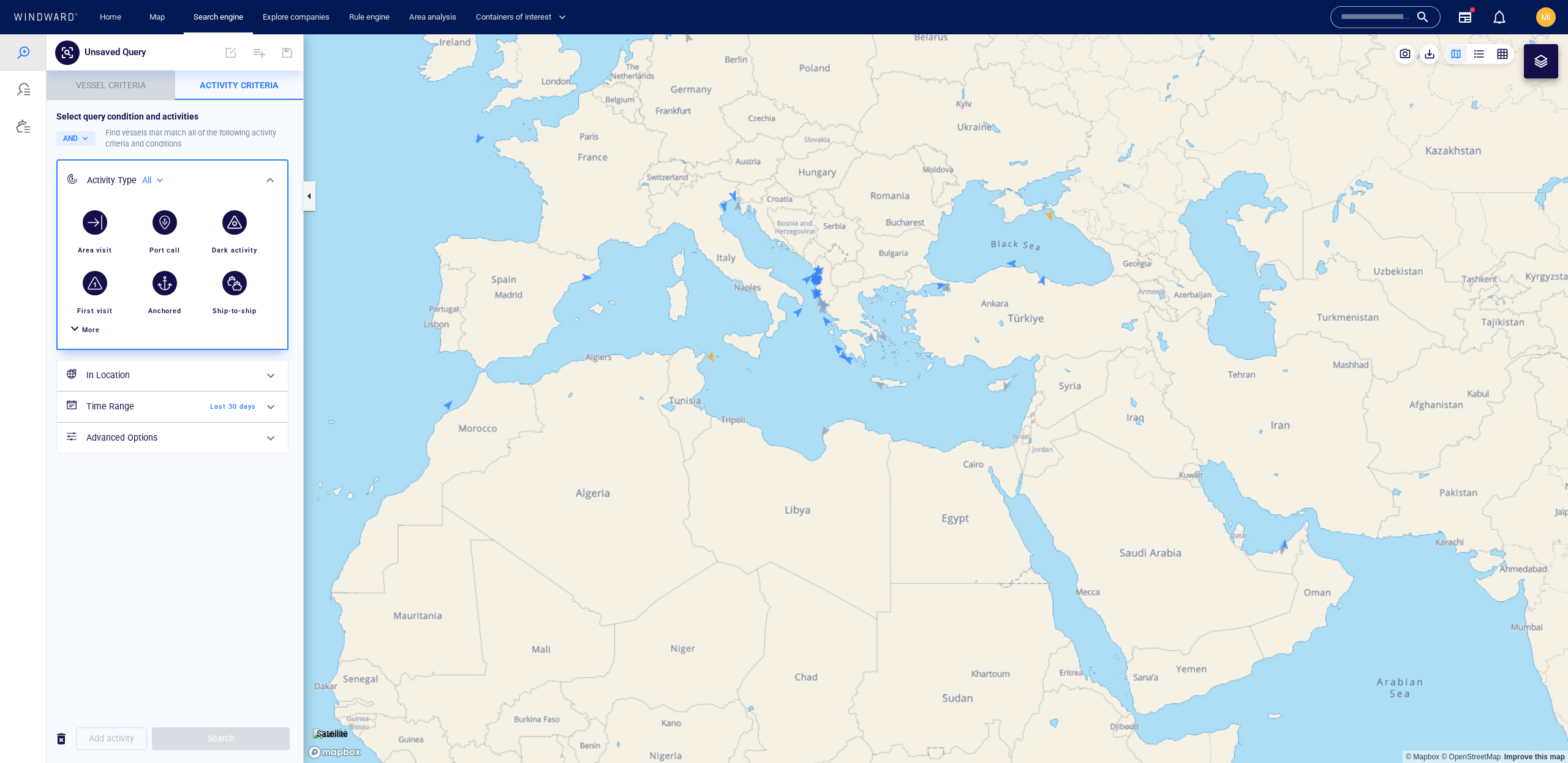
click at [100, 74] on button "Vessel criteria" at bounding box center [111, 85] width 129 height 29
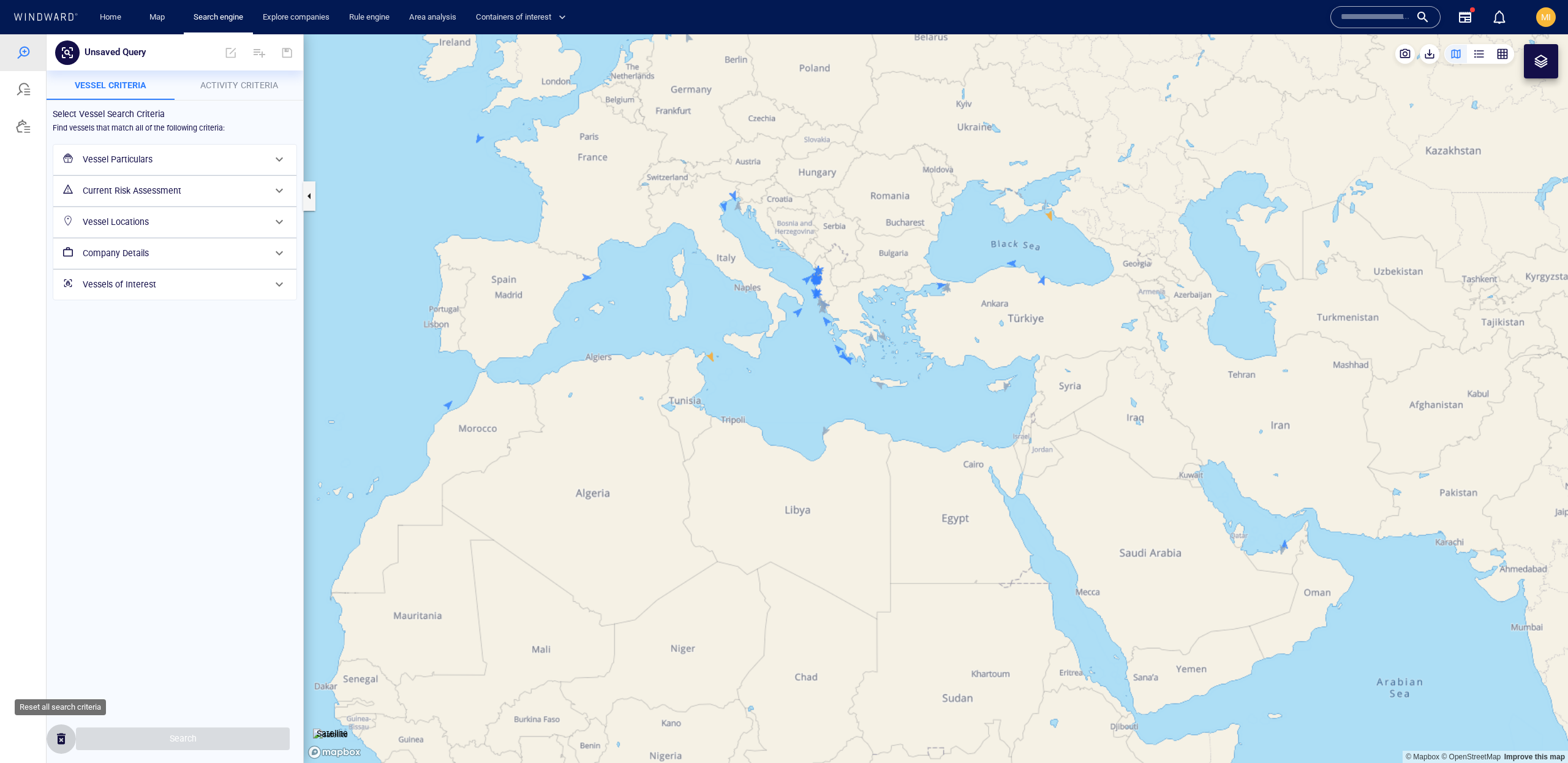
click at [58, 745] on span "button" at bounding box center [61, 738] width 15 height 15
click at [60, 741] on span "button" at bounding box center [61, 738] width 15 height 15
click at [227, 88] on span "Activity Criteria" at bounding box center [239, 85] width 78 height 10
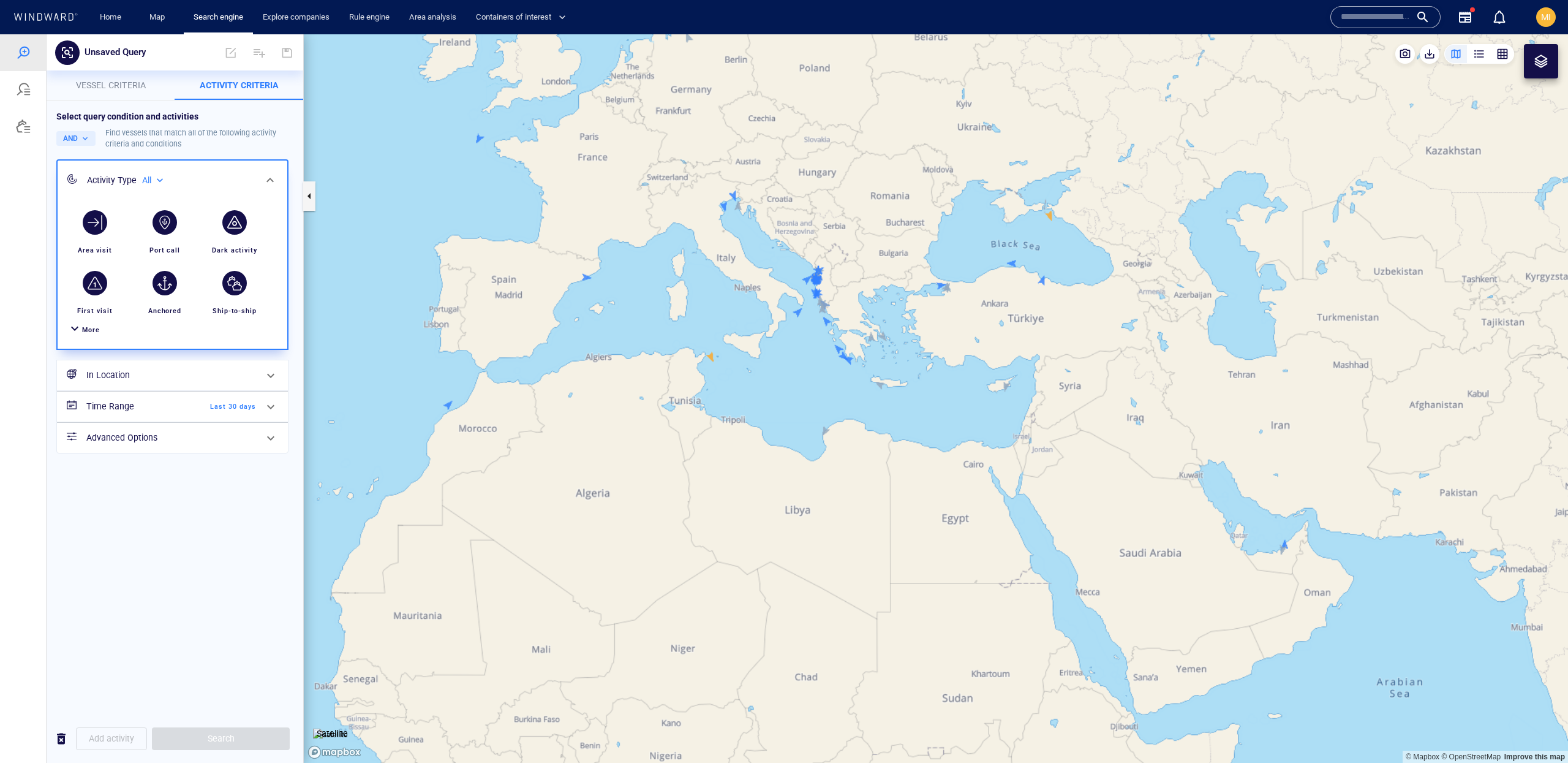
click at [91, 337] on div "More" at bounding box center [172, 330] width 215 height 23
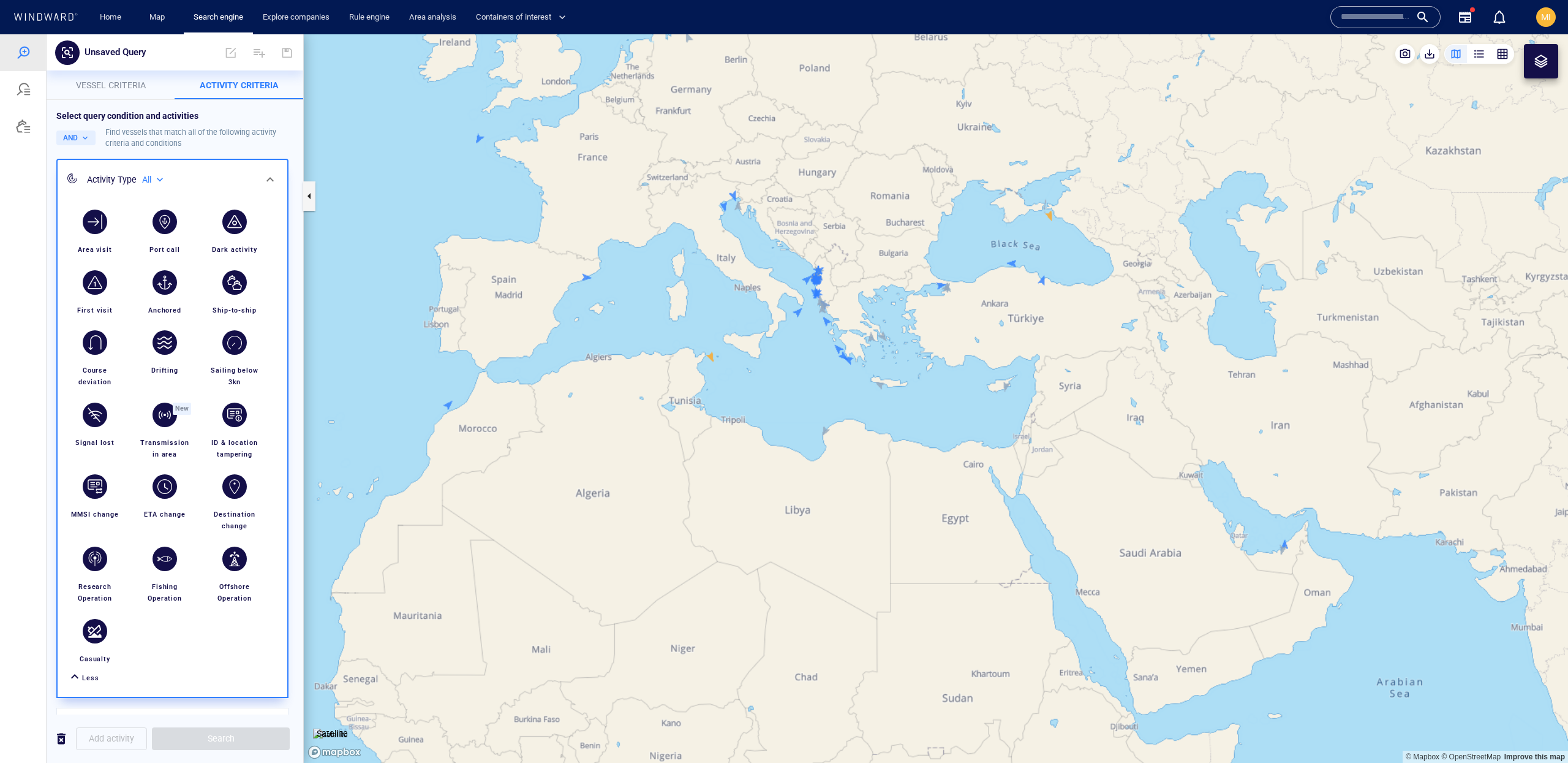
scroll to position [25, 0]
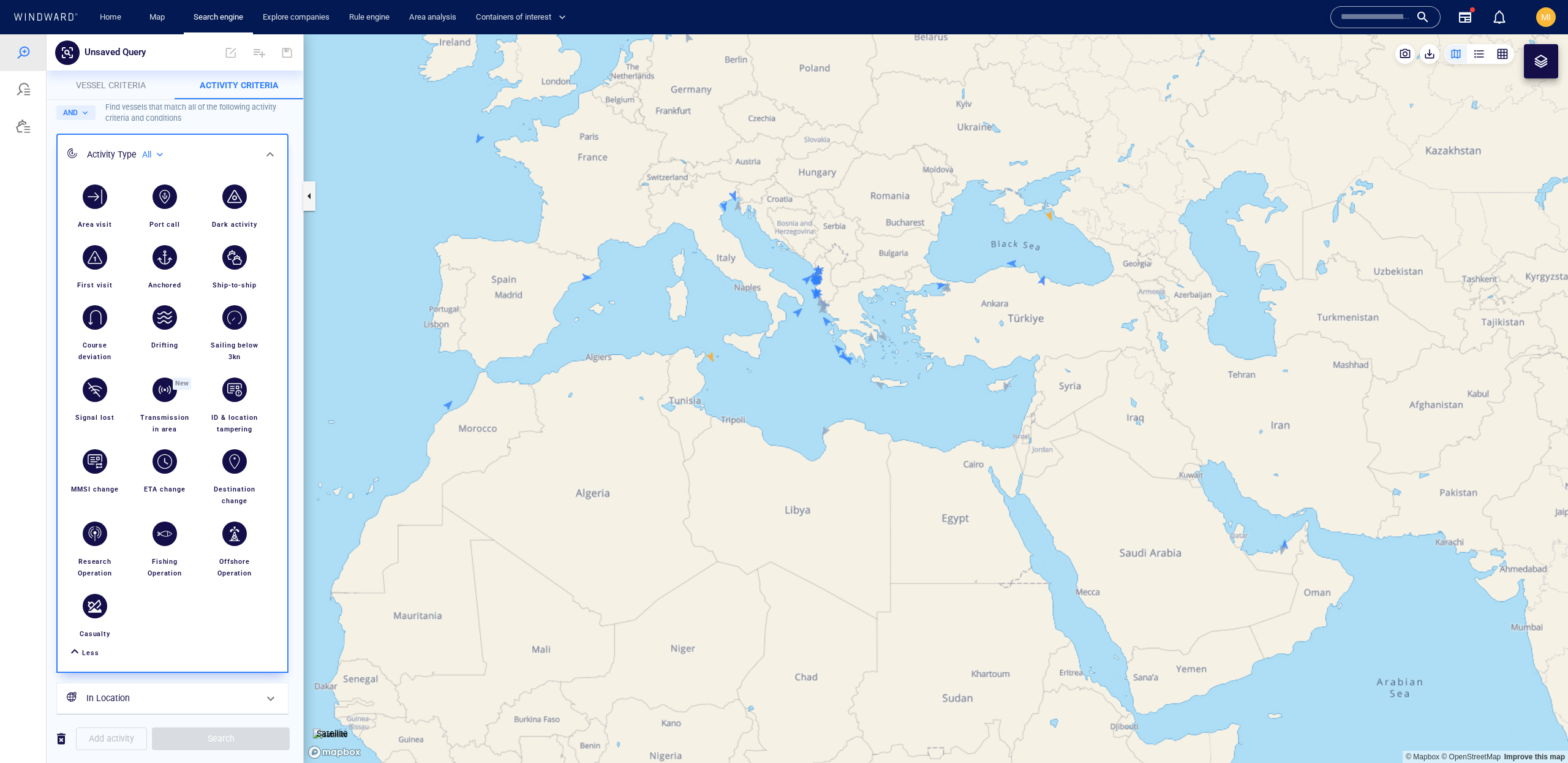
click at [236, 198] on div "button" at bounding box center [234, 196] width 25 height 25
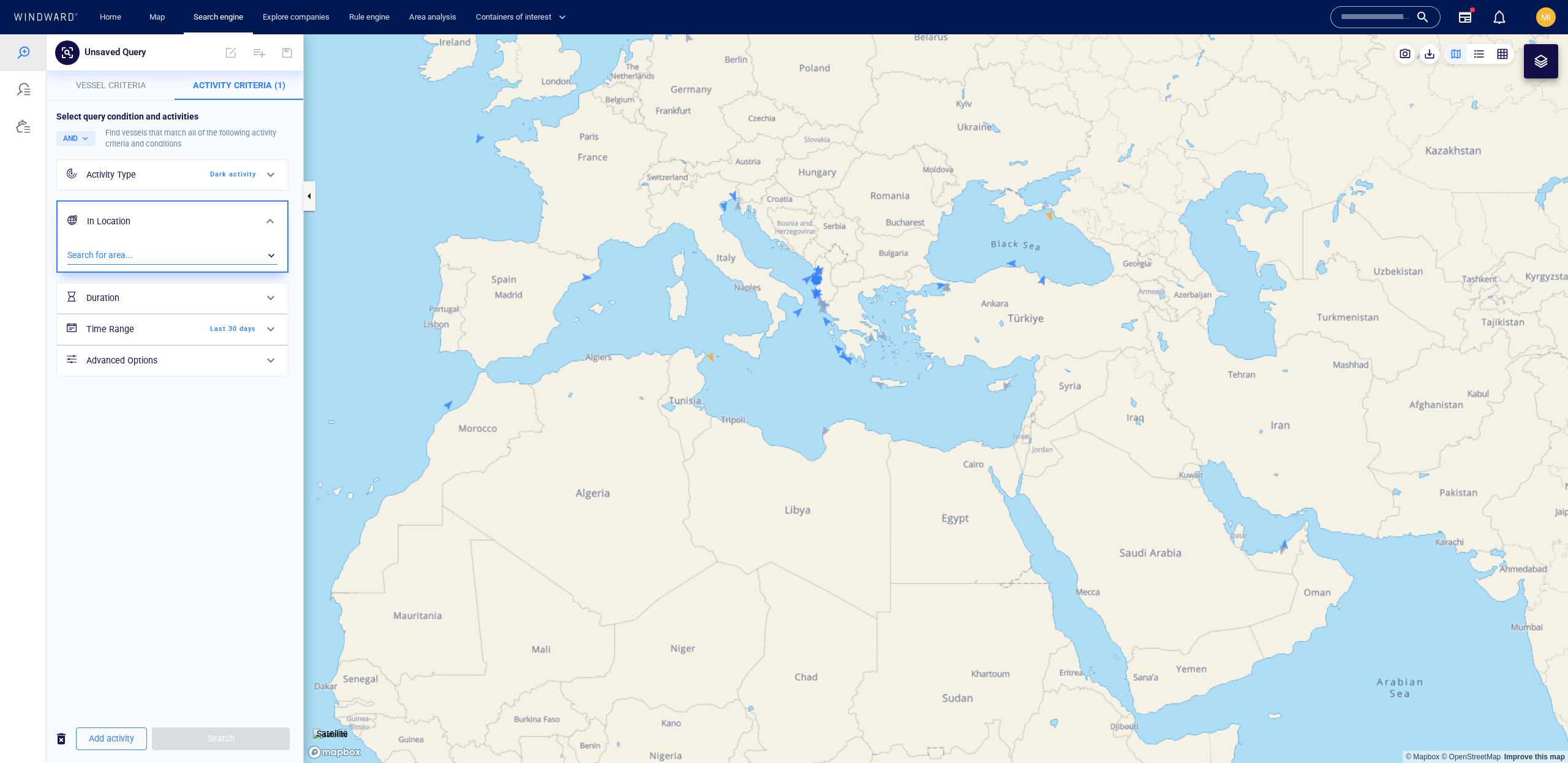
click at [222, 253] on div "​" at bounding box center [172, 255] width 210 height 18
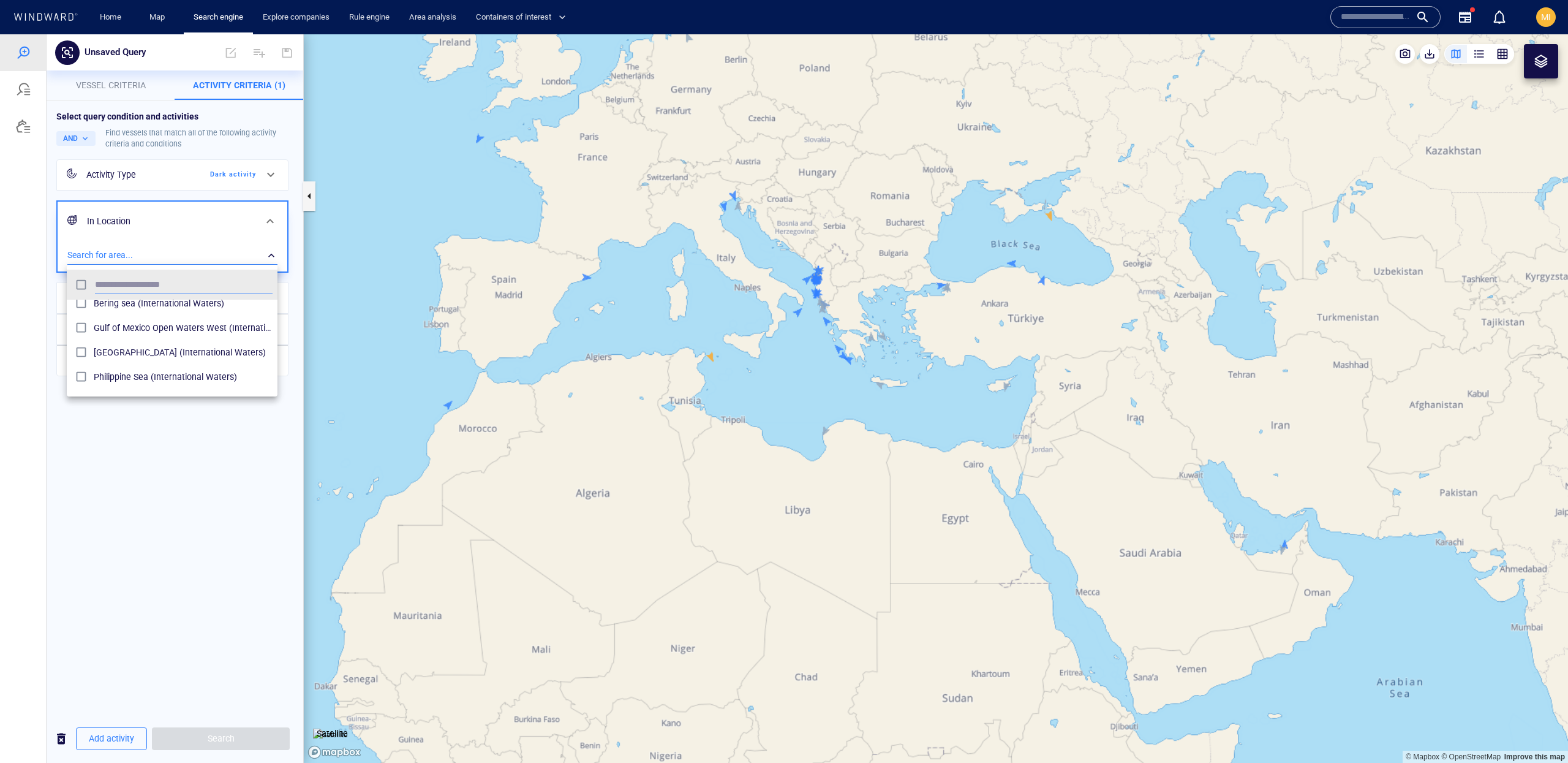
scroll to position [257, 0]
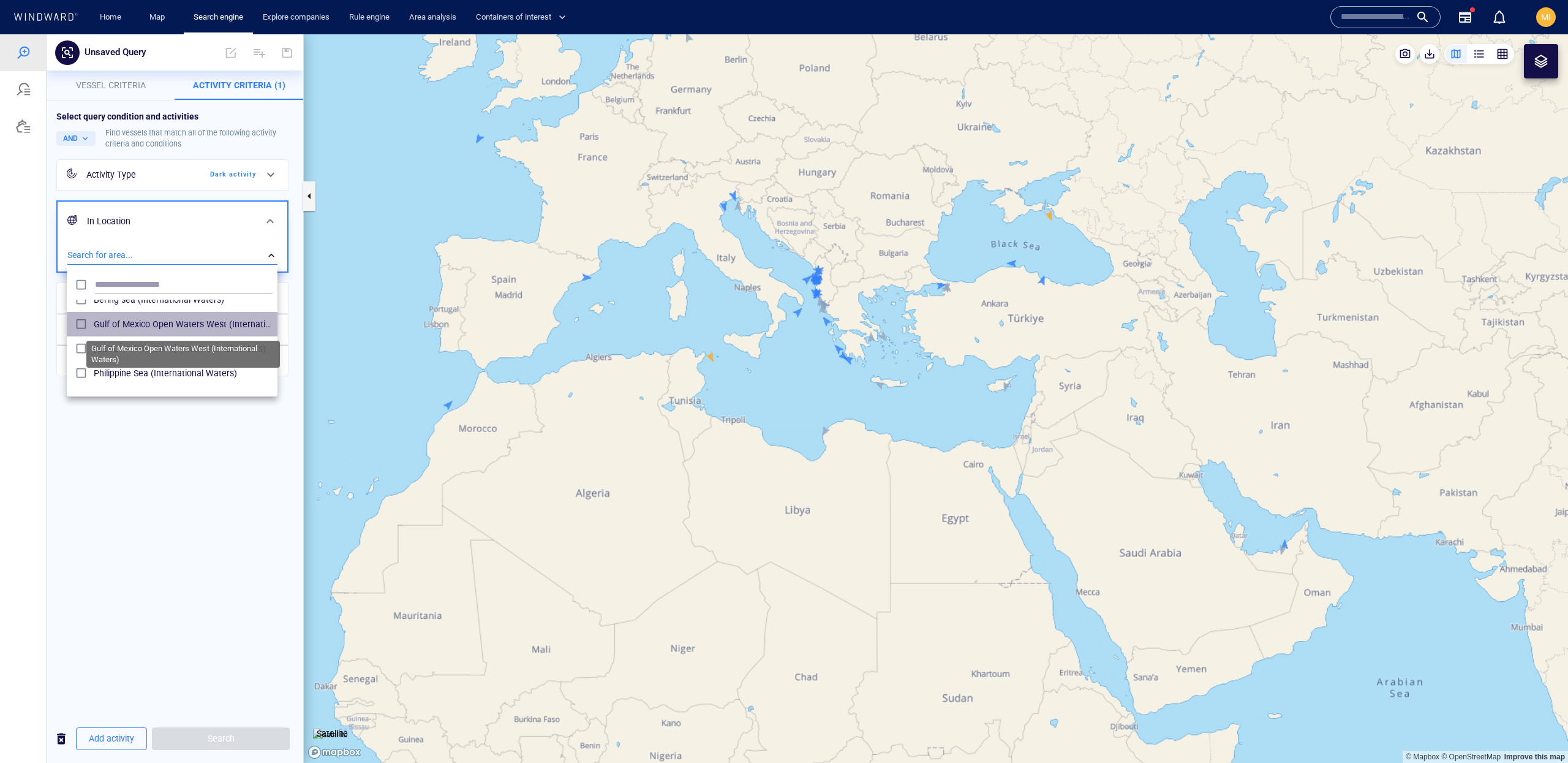
click at [212, 323] on span "Gulf of Mexico Open Waters West (International Waters)" at bounding box center [183, 324] width 179 height 15
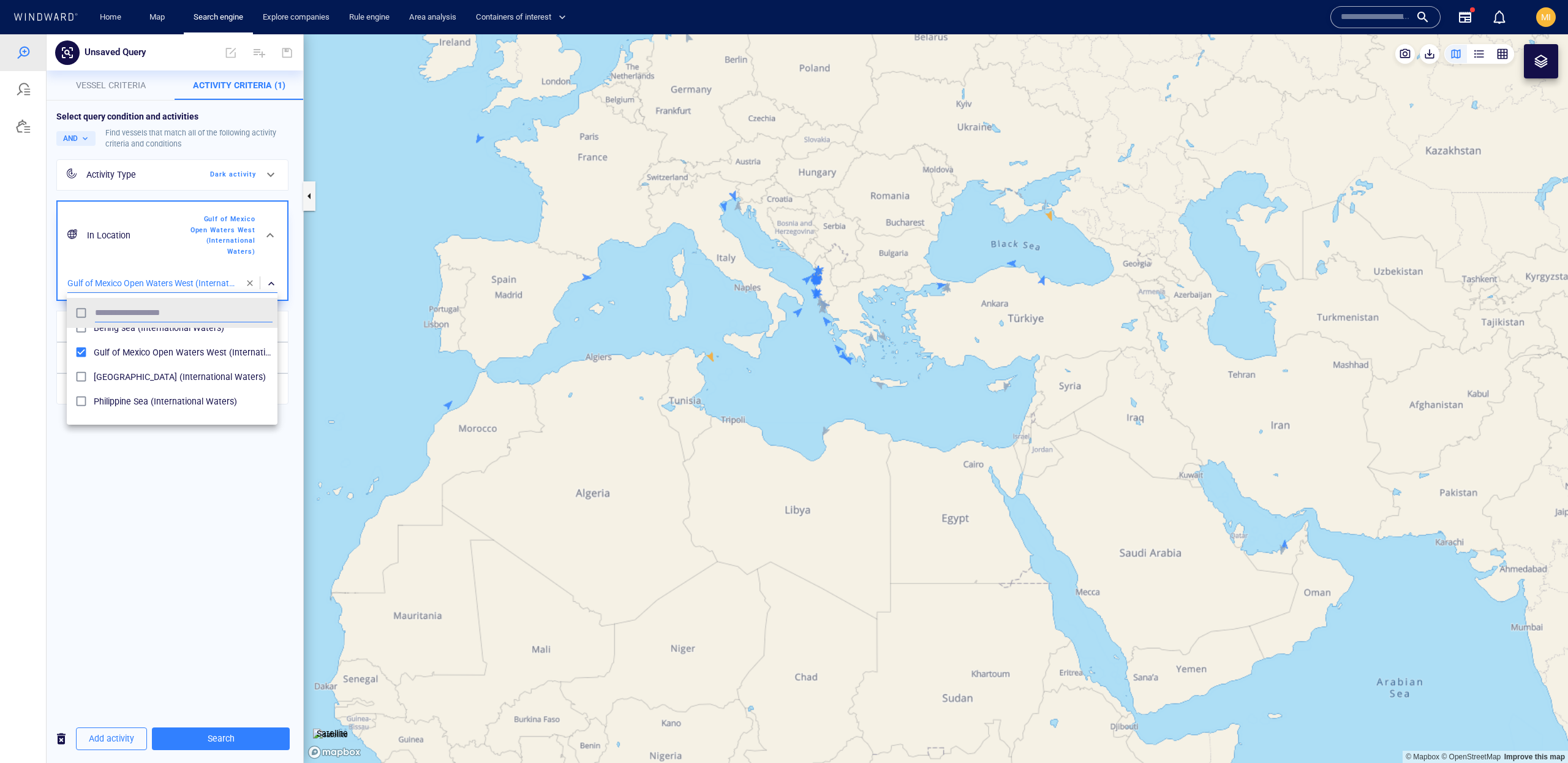
click at [241, 586] on div at bounding box center [784, 398] width 1568 height 729
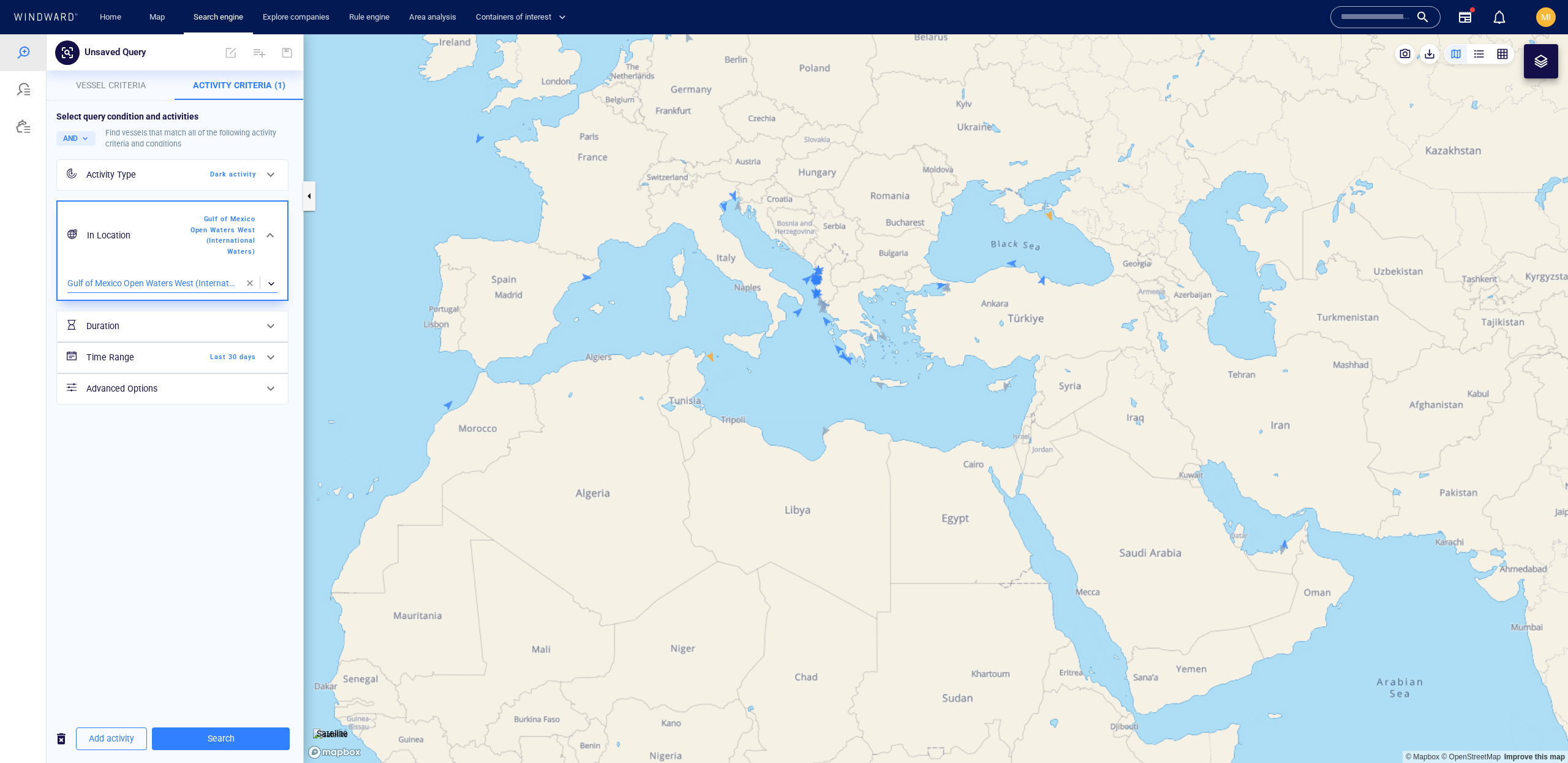
click at [249, 333] on div "Duration" at bounding box center [171, 326] width 179 height 25
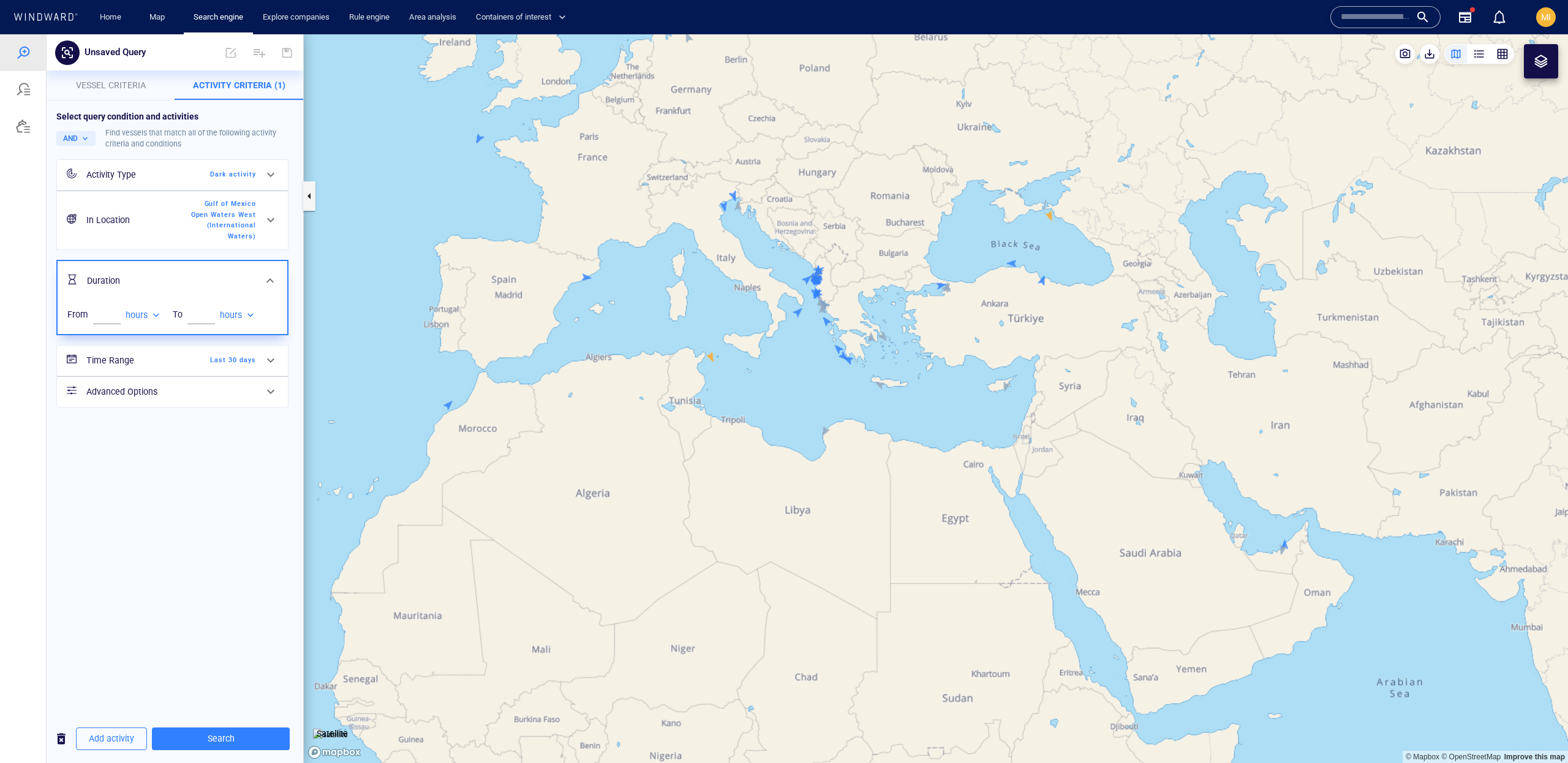
click at [265, 282] on span at bounding box center [270, 281] width 15 height 15
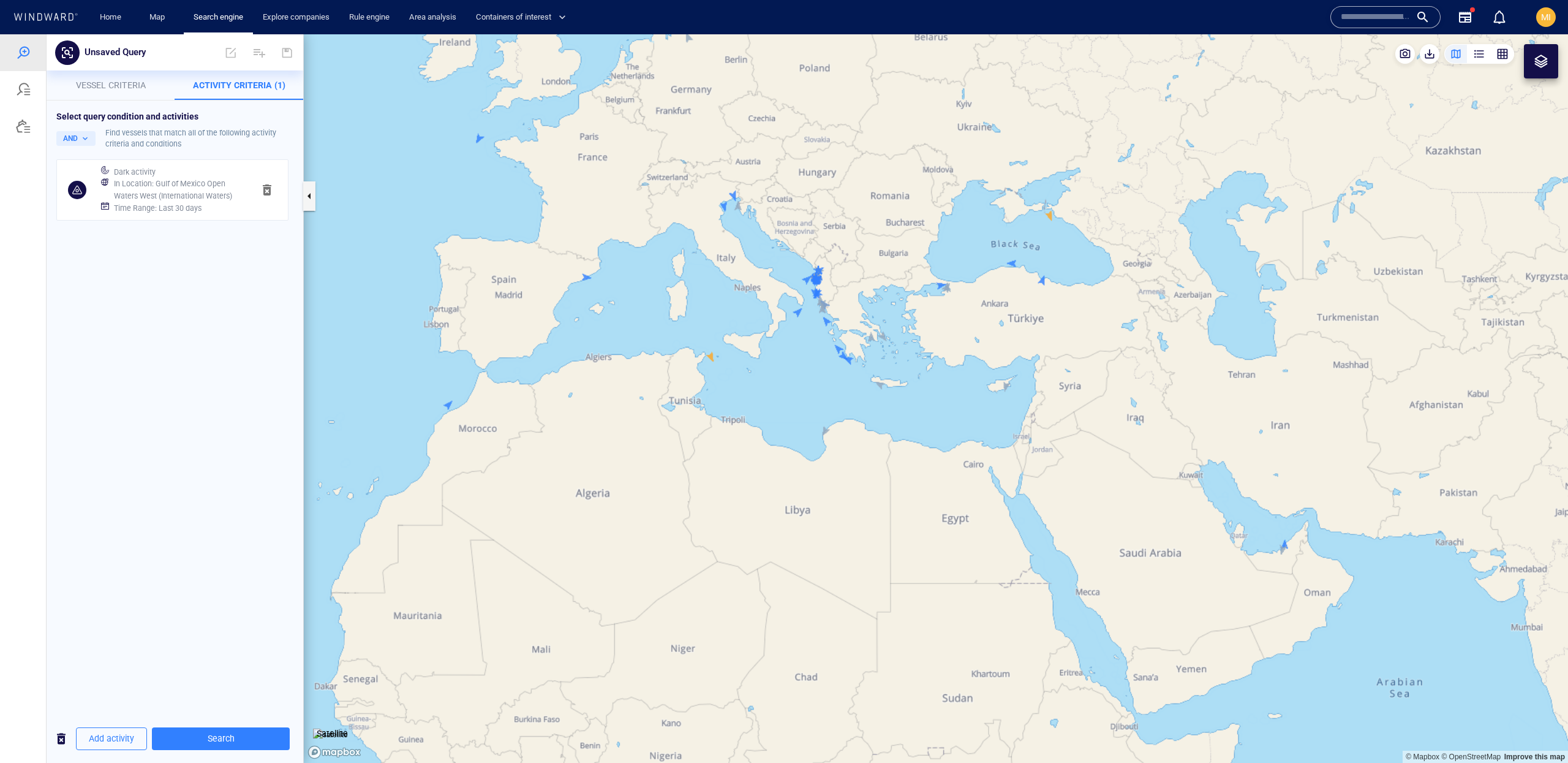
click at [271, 198] on button "button" at bounding box center [267, 190] width 29 height 29
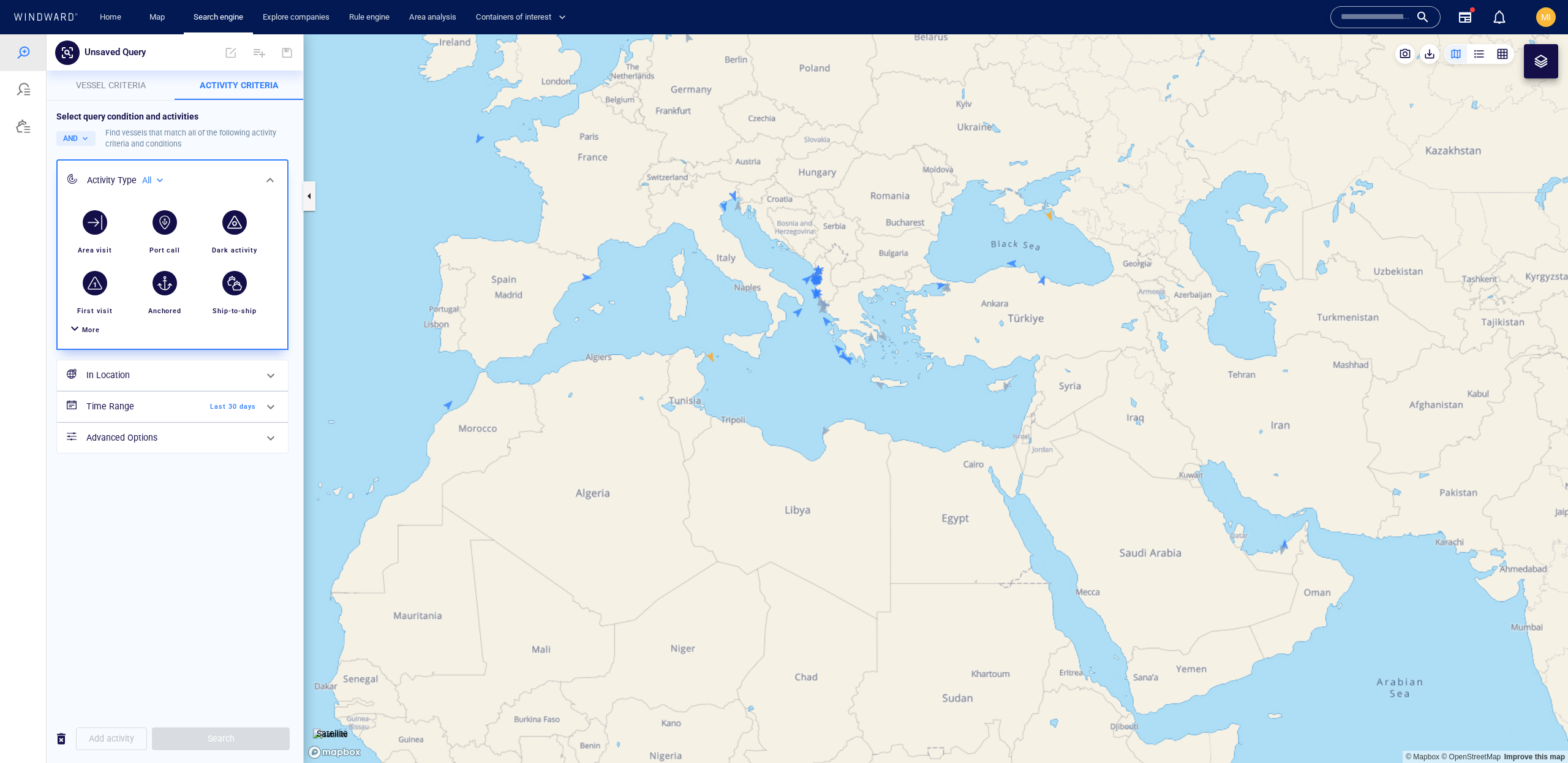
click at [85, 329] on span "More" at bounding box center [91, 330] width 18 height 8
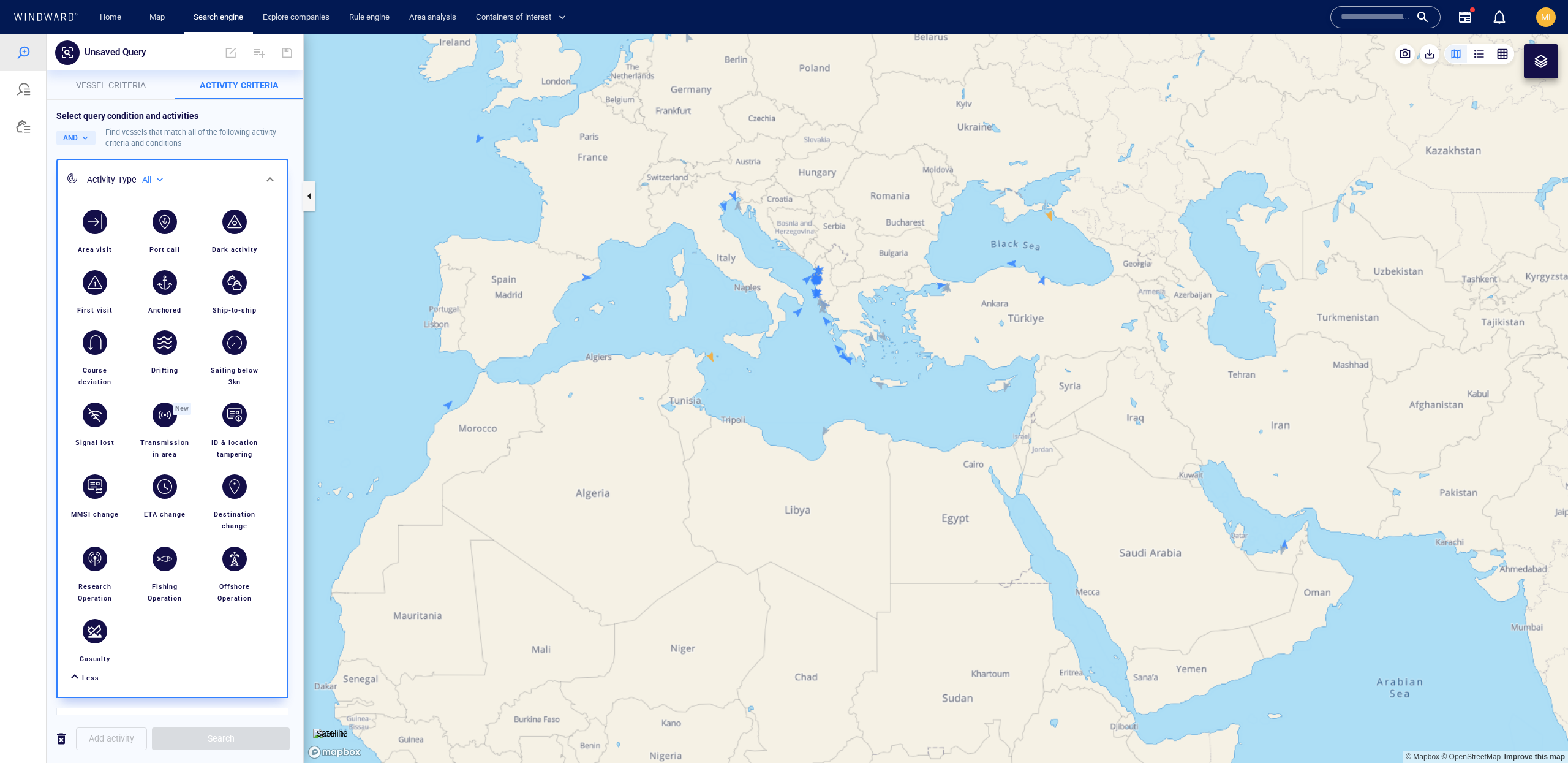
click at [279, 177] on div at bounding box center [270, 180] width 29 height 29
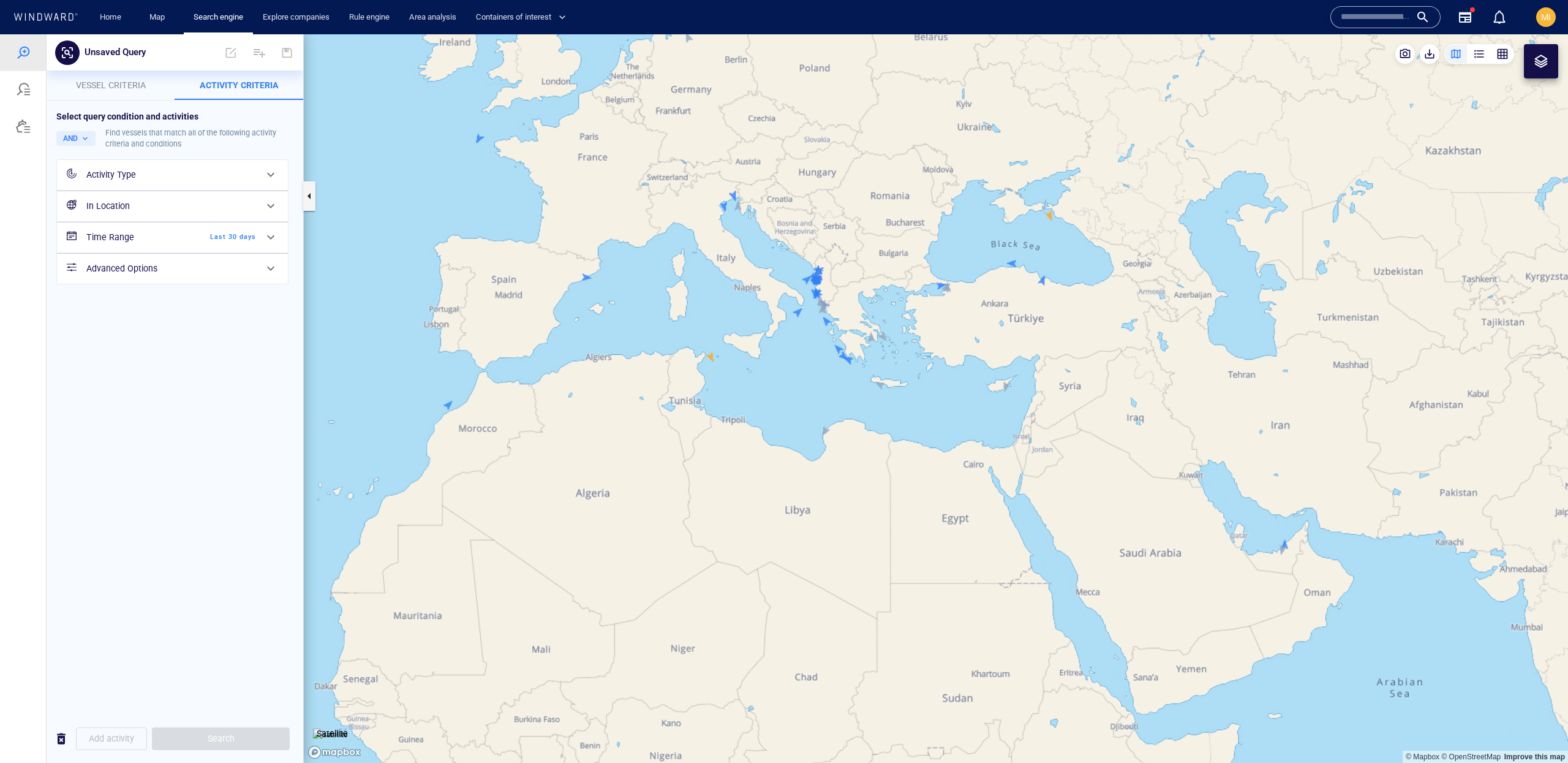
click at [247, 272] on h6 "Advanced Options" at bounding box center [171, 268] width 169 height 15
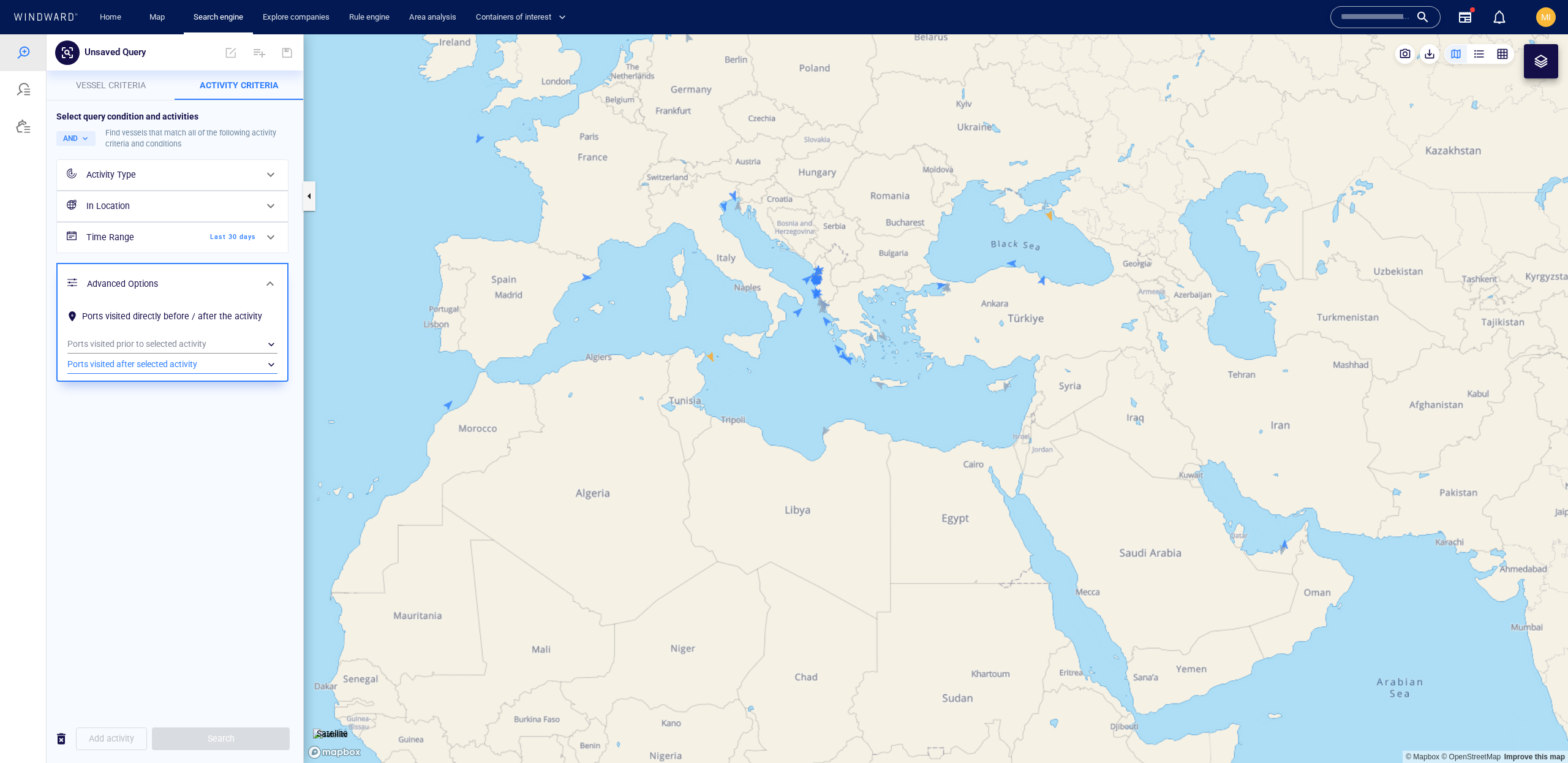
click at [241, 364] on div "​" at bounding box center [172, 365] width 210 height 18
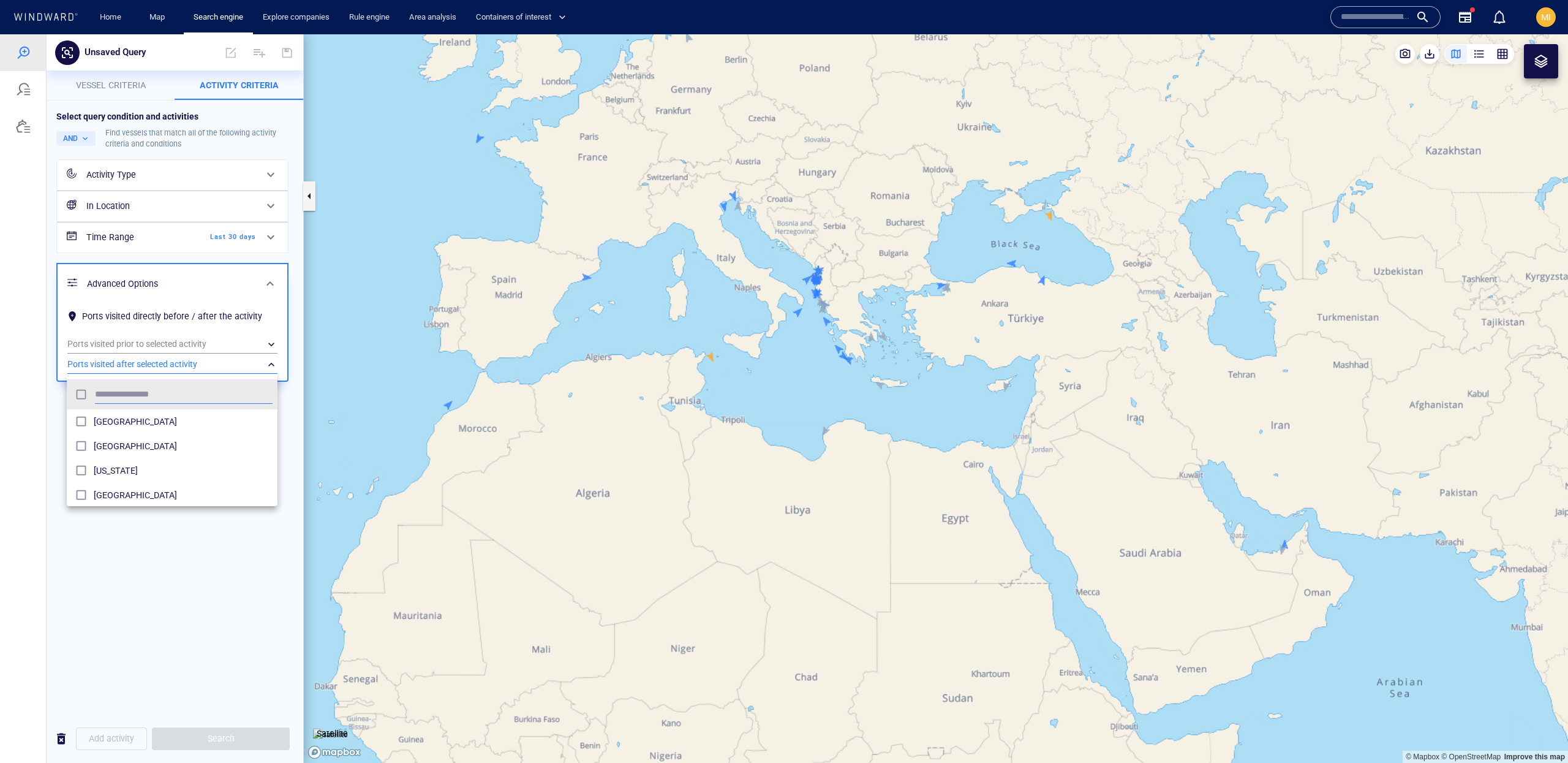
scroll to position [122, 210]
click at [241, 364] on div at bounding box center [784, 398] width 1568 height 729
